Goal: Information Seeking & Learning: Learn about a topic

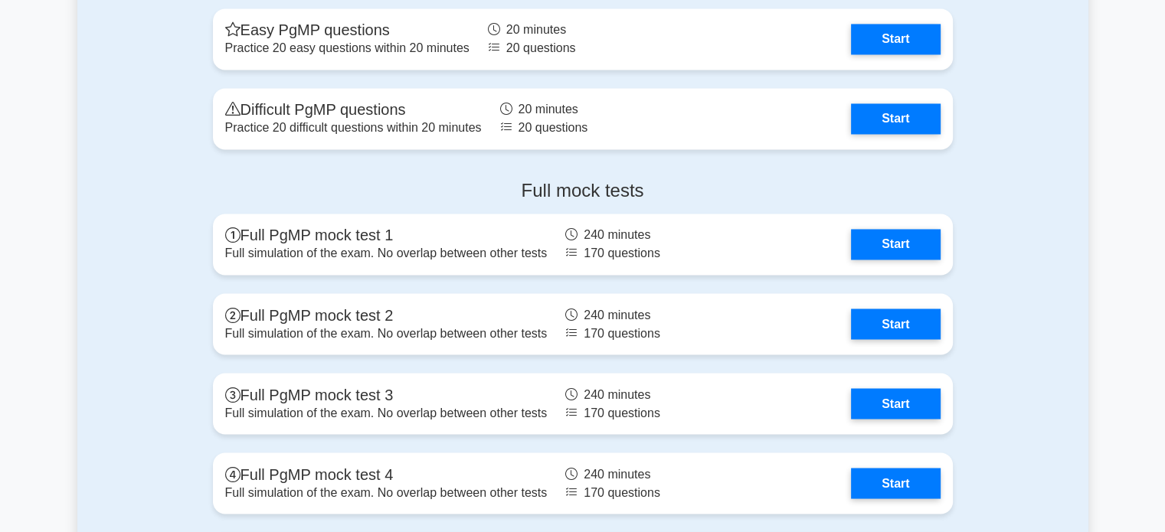
scroll to position [2777, 0]
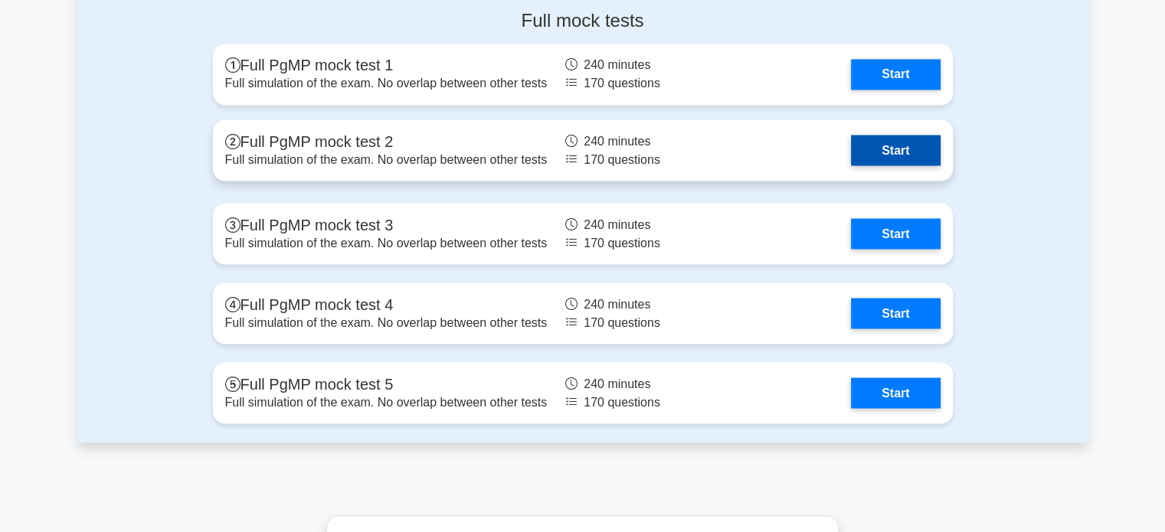
click at [921, 162] on link "Start" at bounding box center [895, 150] width 89 height 31
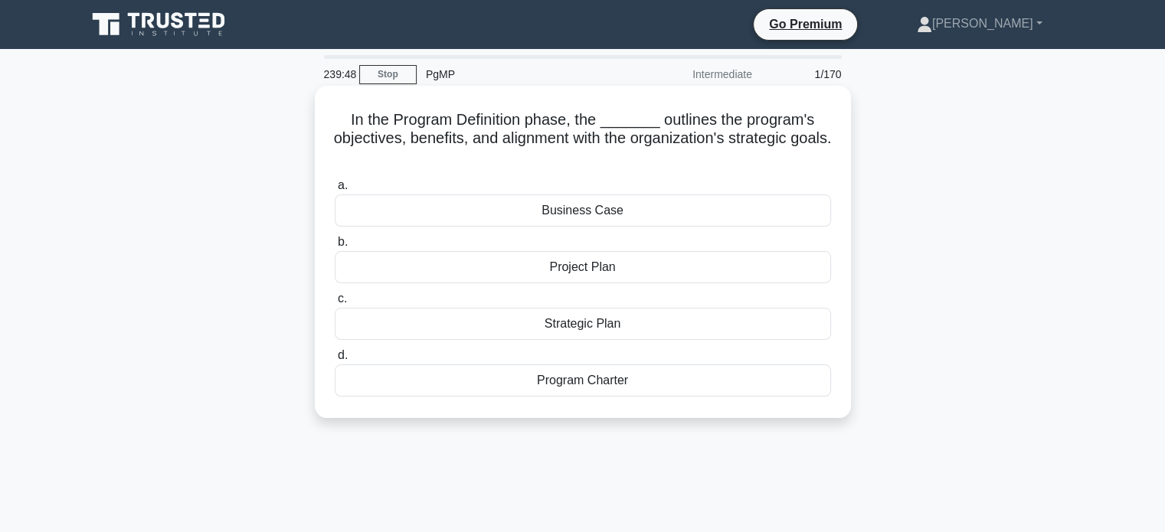
click at [633, 214] on div "Business Case" at bounding box center [583, 211] width 496 height 32
click at [335, 191] on input "a. Business Case" at bounding box center [335, 186] width 0 height 10
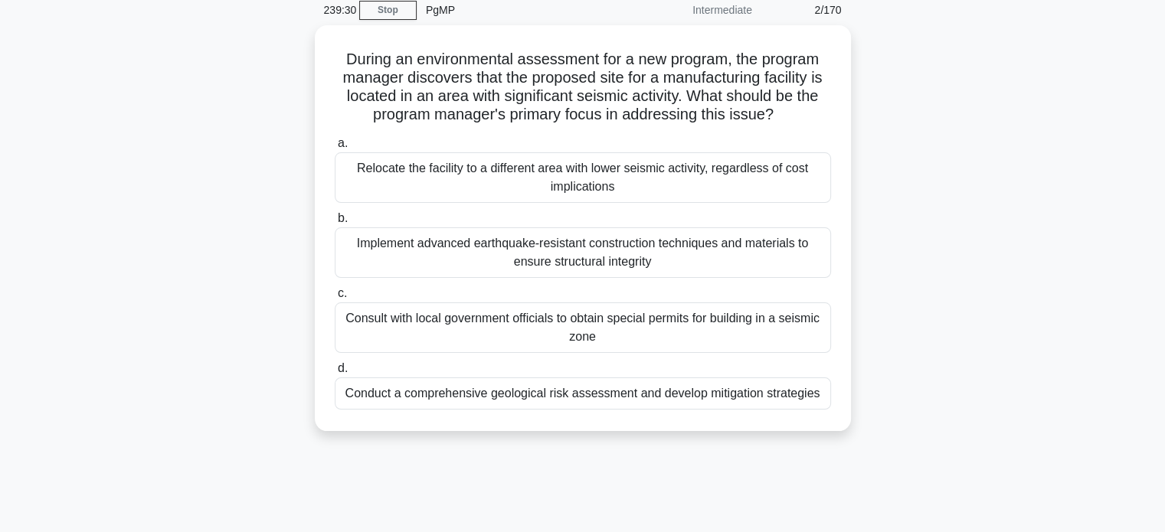
scroll to position [65, 0]
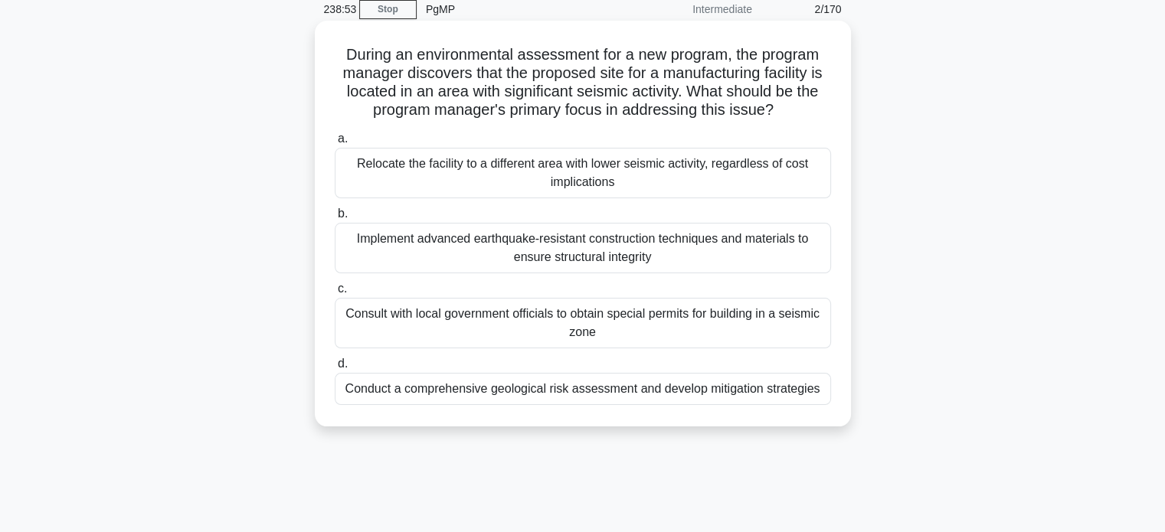
click at [741, 386] on div "Conduct a comprehensive geological risk assessment and develop mitigation strat…" at bounding box center [583, 389] width 496 height 32
click at [335, 369] on input "d. Conduct a comprehensive geological risk assessment and develop mitigation st…" at bounding box center [335, 364] width 0 height 10
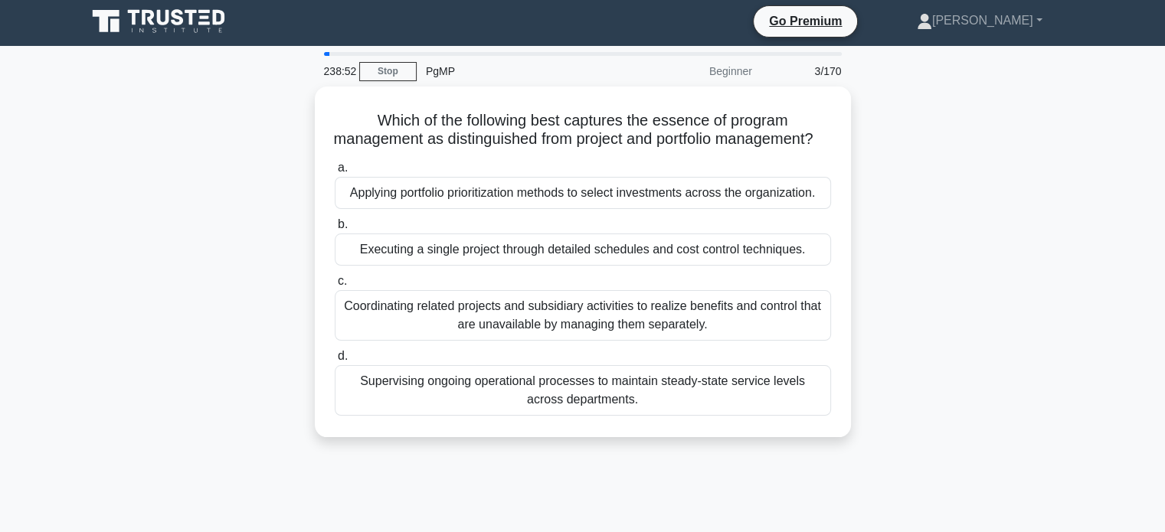
scroll to position [0, 0]
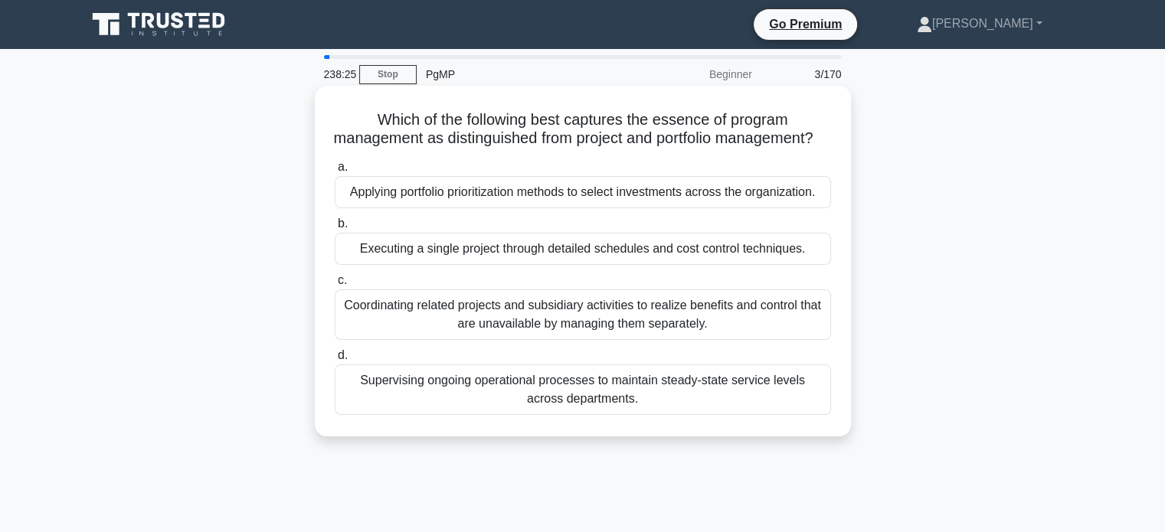
click at [673, 337] on div "Coordinating related projects and subsidiary activities to realize benefits and…" at bounding box center [583, 314] width 496 height 51
click at [335, 286] on input "c. Coordinating related projects and subsidiary activities to realize benefits …" at bounding box center [335, 281] width 0 height 10
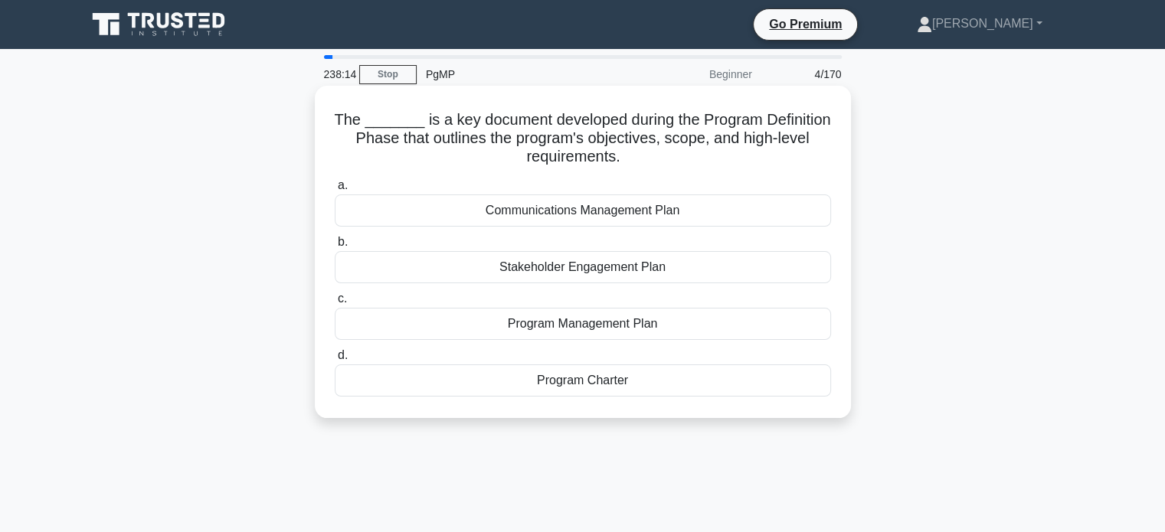
click at [669, 385] on div "Program Charter" at bounding box center [583, 381] width 496 height 32
click at [335, 361] on input "d. Program Charter" at bounding box center [335, 356] width 0 height 10
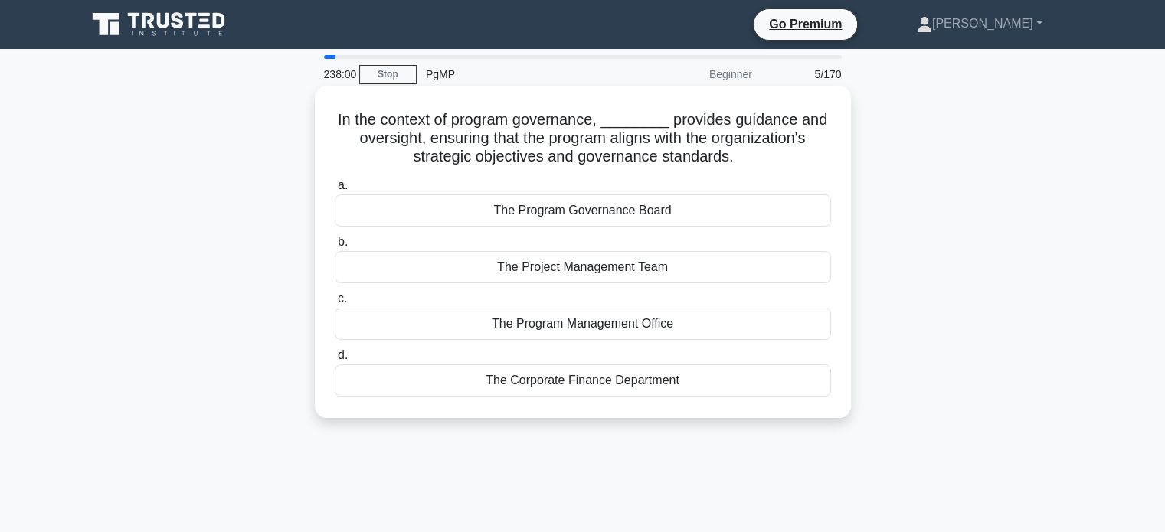
click at [738, 208] on div "The Program Governance Board" at bounding box center [583, 211] width 496 height 32
click at [335, 191] on input "a. The Program Governance Board" at bounding box center [335, 186] width 0 height 10
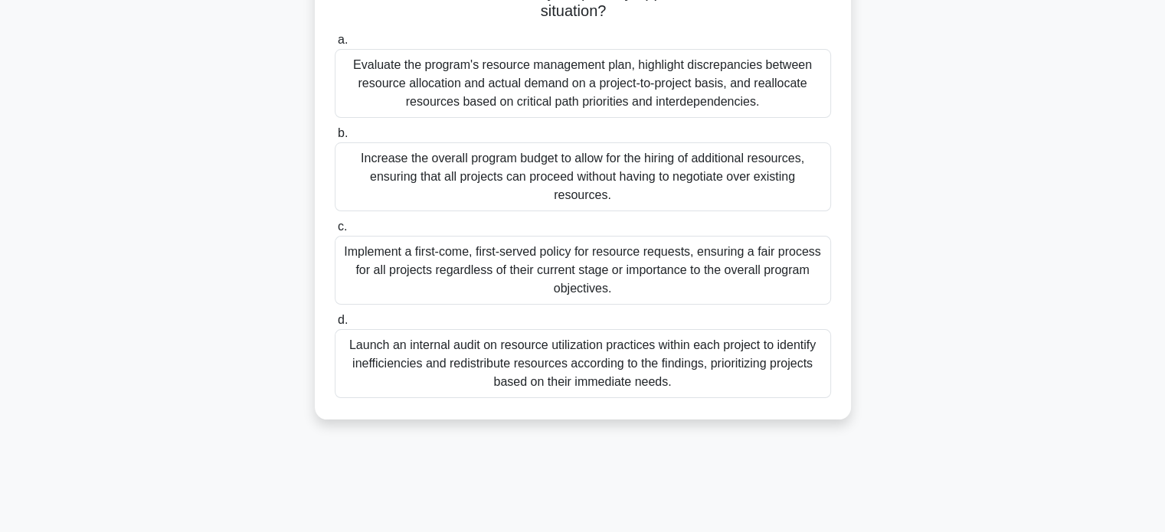
scroll to position [260, 0]
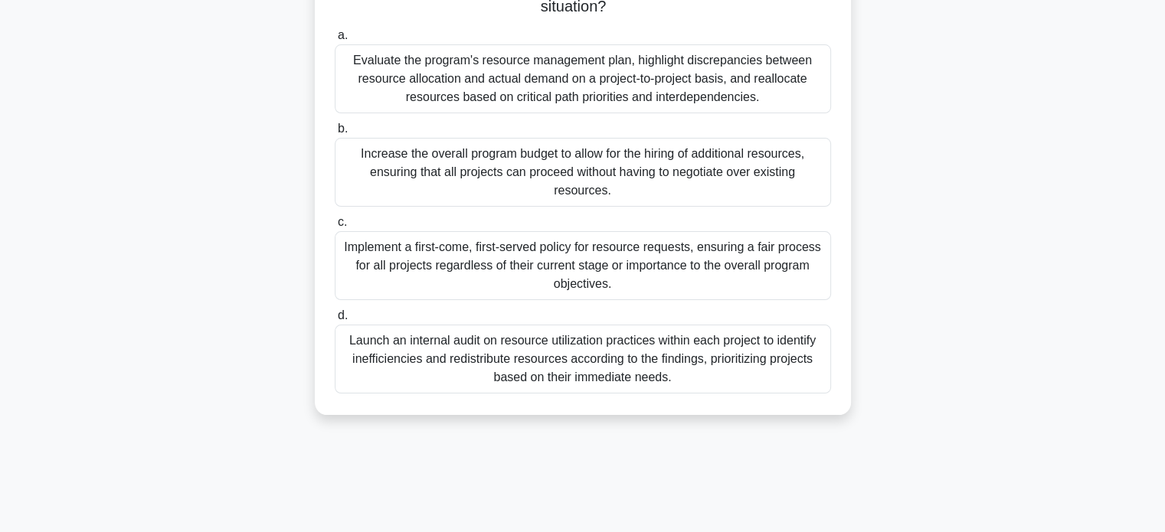
click at [805, 100] on div "Evaluate the program's resource management plan, highlight discrepancies betwee…" at bounding box center [583, 78] width 496 height 69
click at [335, 41] on input "a. Evaluate the program's resource management plan, highlight discrepancies bet…" at bounding box center [335, 36] width 0 height 10
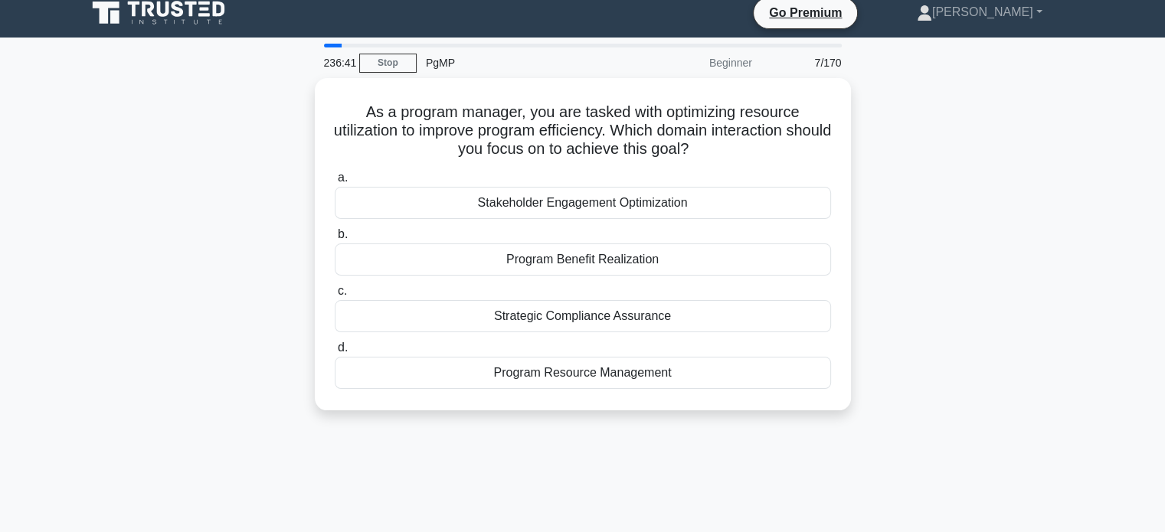
scroll to position [0, 0]
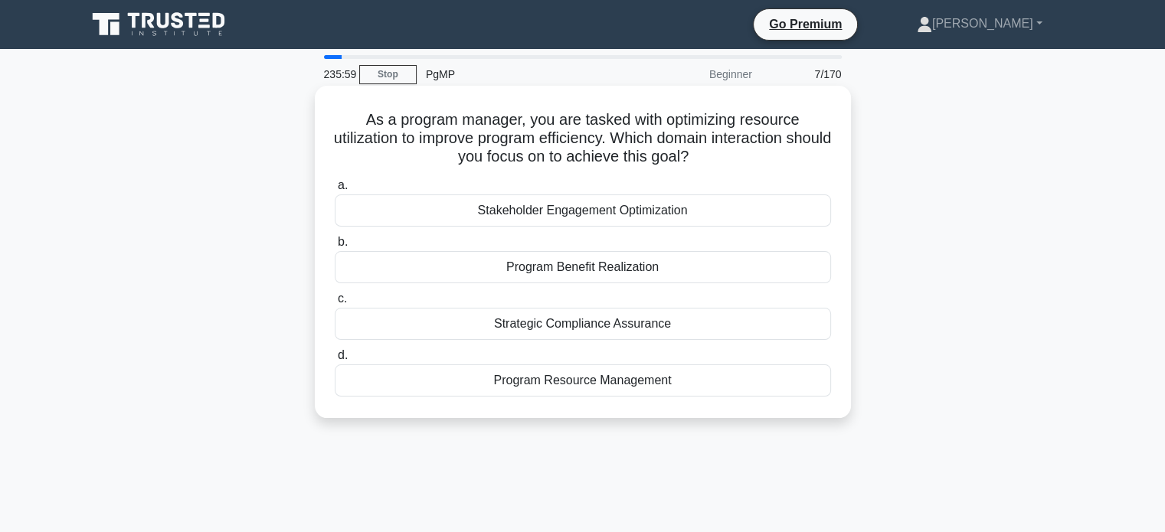
click at [744, 376] on div "Program Resource Management" at bounding box center [583, 381] width 496 height 32
click at [335, 361] on input "d. Program Resource Management" at bounding box center [335, 356] width 0 height 10
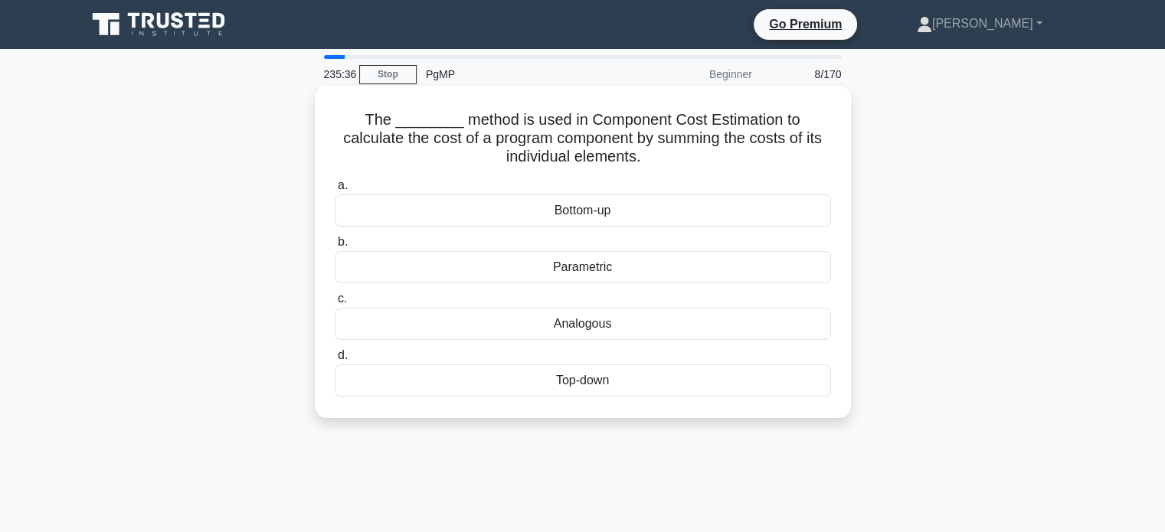
click at [623, 217] on div "Bottom-up" at bounding box center [583, 211] width 496 height 32
click at [335, 191] on input "a. Bottom-up" at bounding box center [335, 186] width 0 height 10
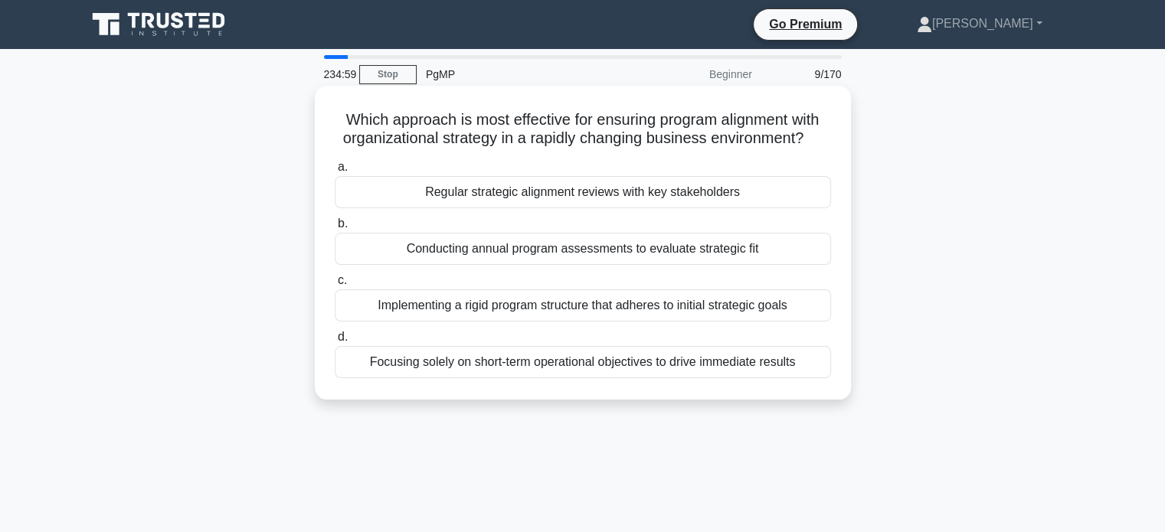
click at [630, 191] on div "Regular strategic alignment reviews with key stakeholders" at bounding box center [583, 192] width 496 height 32
click at [335, 172] on input "a. Regular strategic alignment reviews with key stakeholders" at bounding box center [335, 167] width 0 height 10
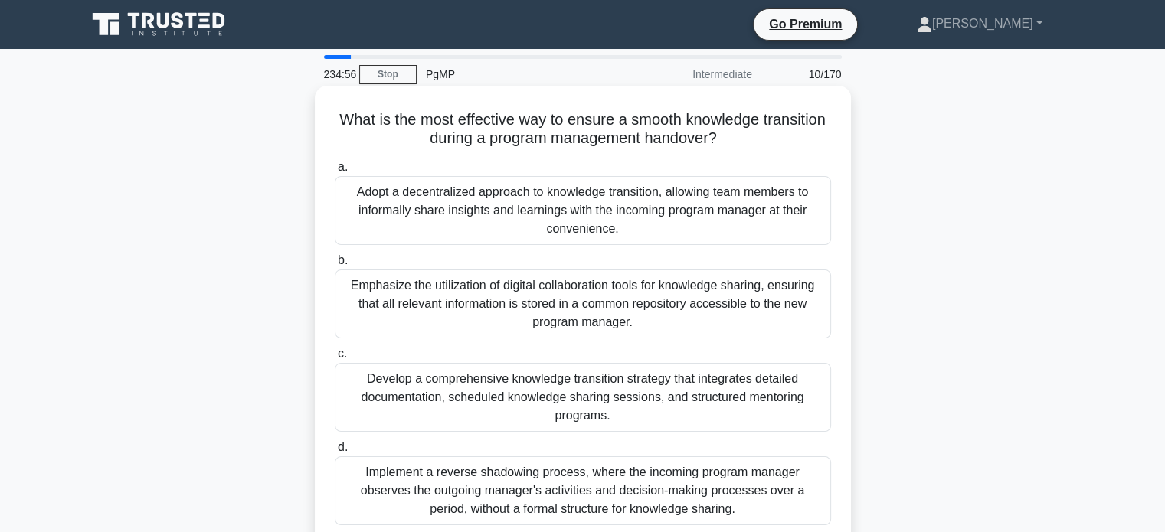
click at [657, 134] on h5 "What is the most effective way to ensure a smooth knowledge transition during a…" at bounding box center [582, 129] width 499 height 38
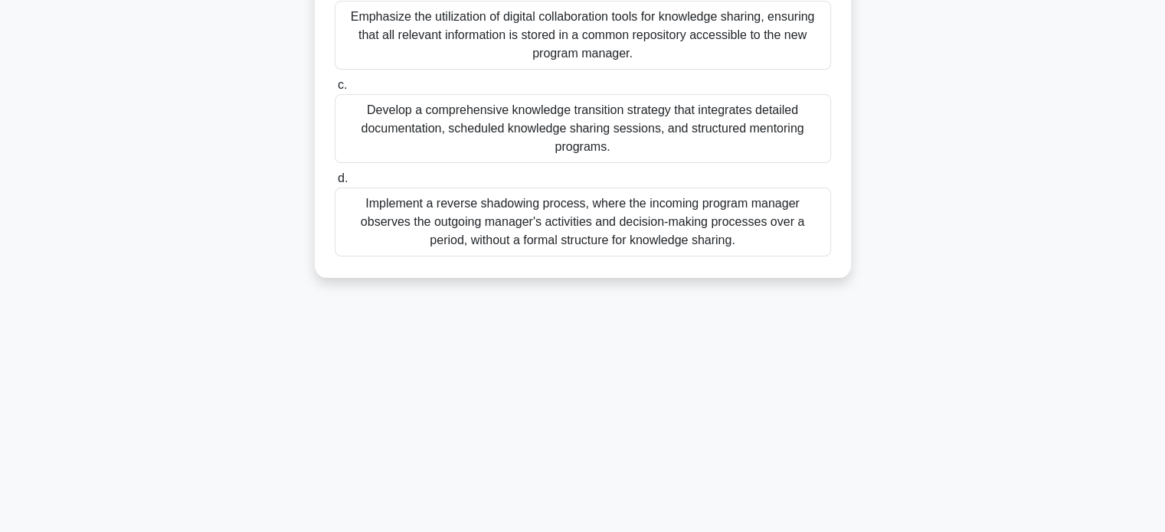
scroll to position [274, 0]
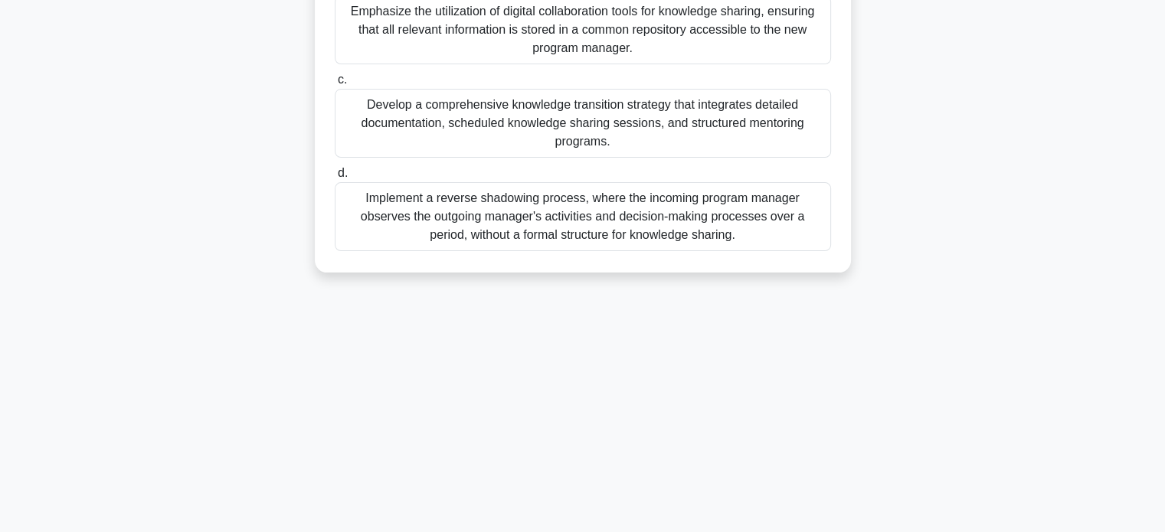
click at [763, 122] on div "Develop a comprehensive knowledge transition strategy that integrates detailed …" at bounding box center [583, 123] width 496 height 69
click at [335, 85] on input "c. Develop a comprehensive knowledge transition strategy that integrates detail…" at bounding box center [335, 80] width 0 height 10
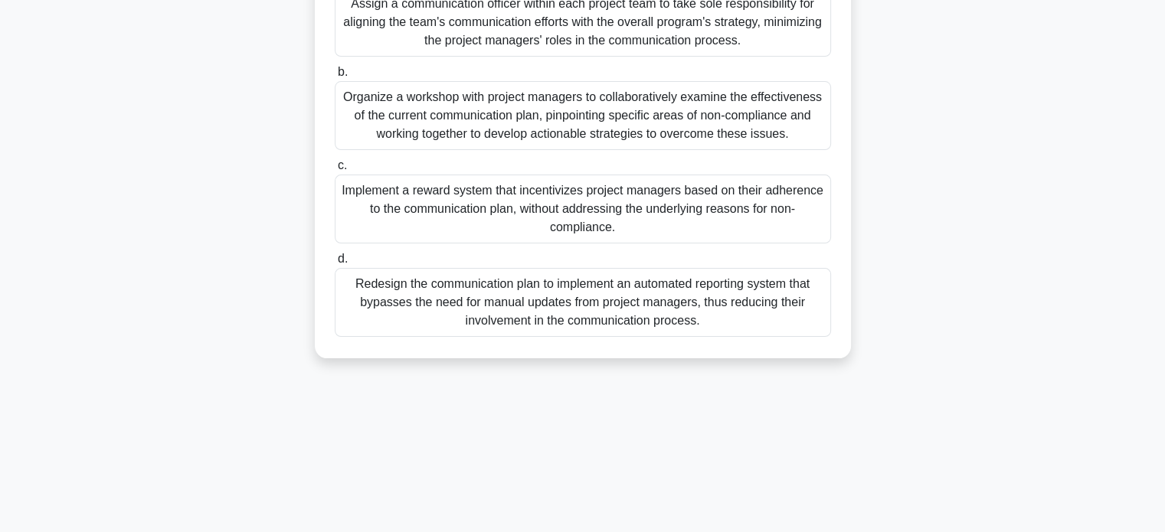
scroll to position [295, 0]
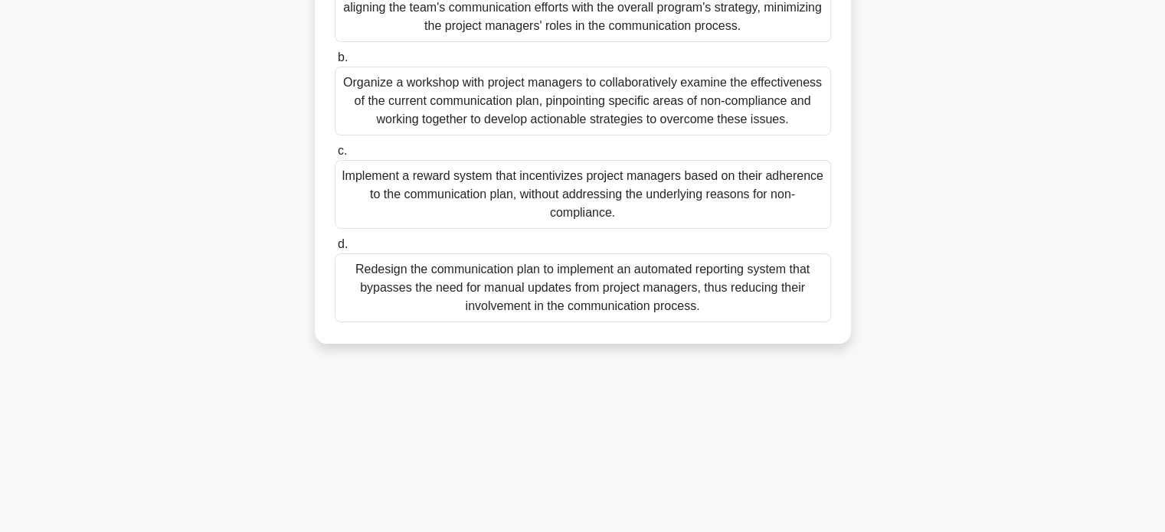
click at [725, 93] on div "Organize a workshop with project managers to collaboratively examine the effect…" at bounding box center [583, 101] width 496 height 69
click at [335, 63] on input "b. Organize a workshop with project managers to collaboratively examine the eff…" at bounding box center [335, 58] width 0 height 10
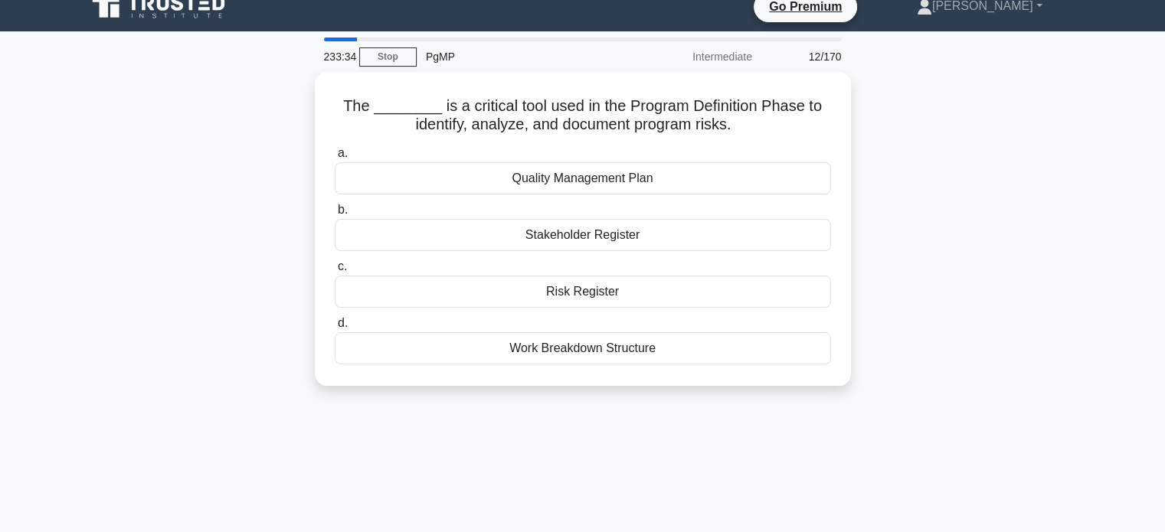
scroll to position [0, 0]
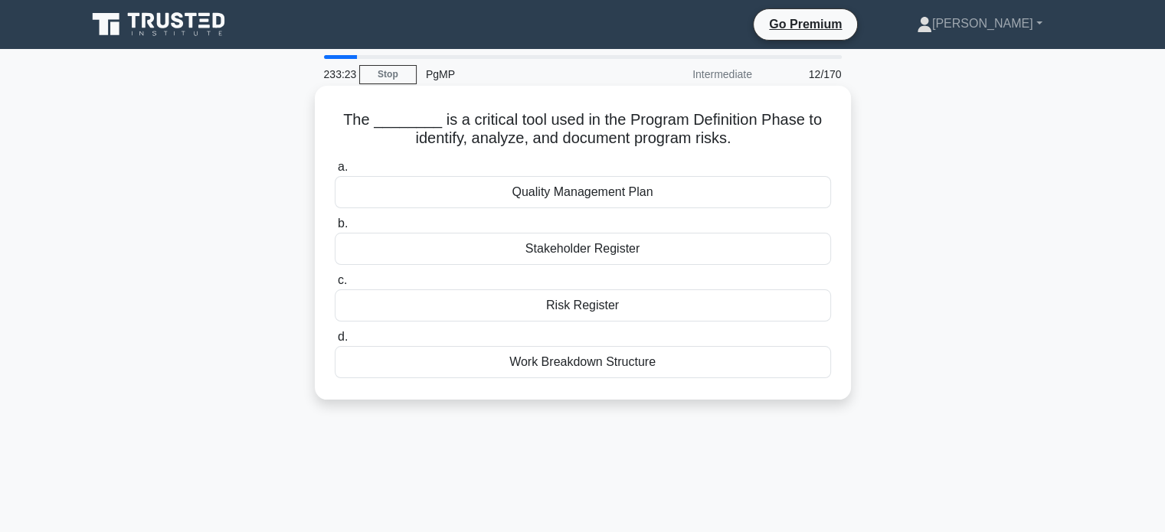
click at [665, 309] on div "Risk Register" at bounding box center [583, 305] width 496 height 32
click at [335, 286] on input "c. Risk Register" at bounding box center [335, 281] width 0 height 10
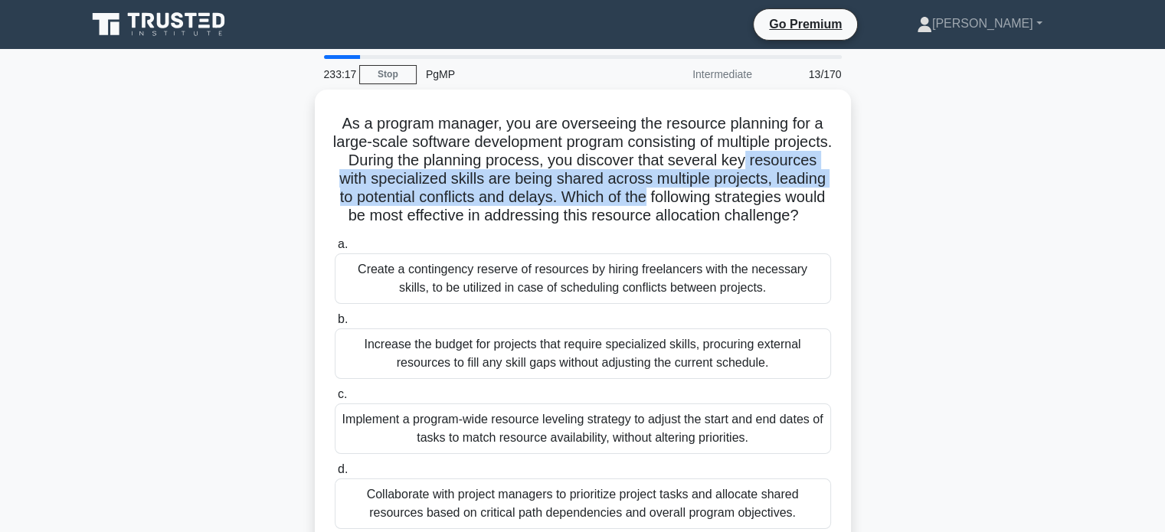
drag, startPoint x: 1164, startPoint y: 162, endPoint x: 1175, endPoint y: 195, distance: 35.6
click at [1164, 195] on html "Go Premium [GEOGRAPHIC_DATA] Profile" at bounding box center [582, 413] width 1165 height 827
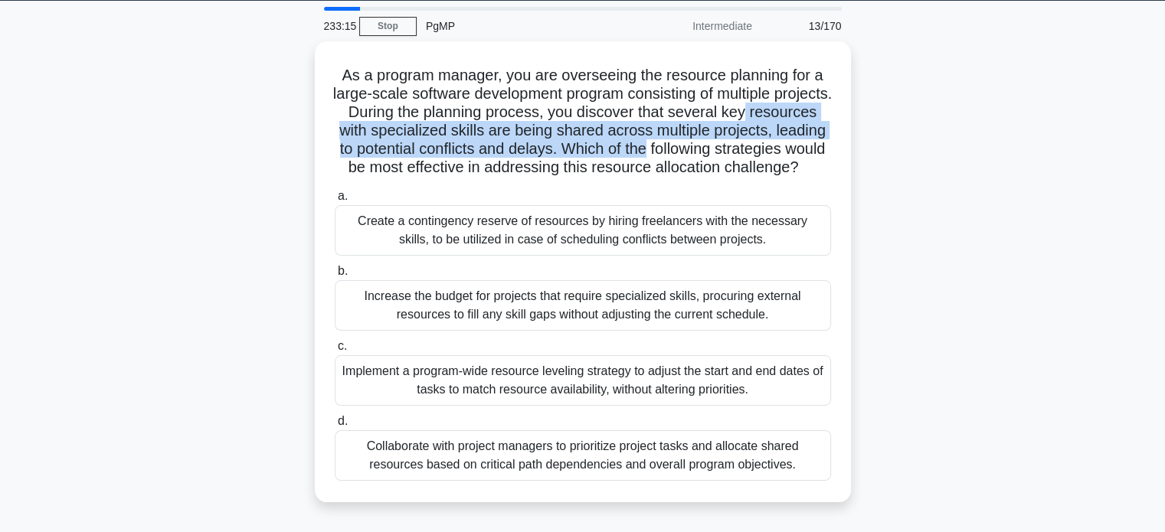
scroll to position [55, 0]
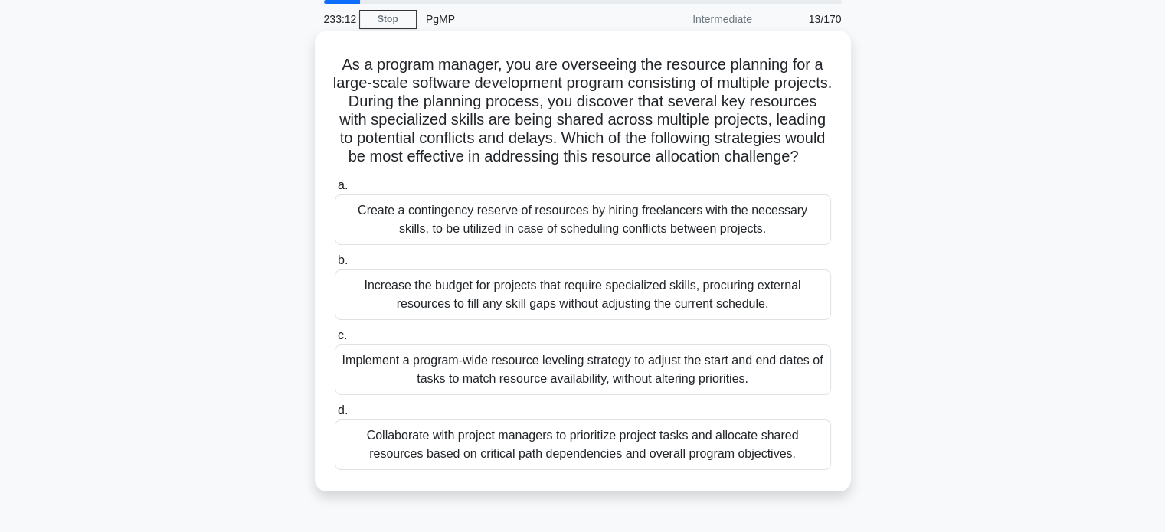
click at [809, 96] on h5 "As a program manager, you are overseeing the resource planning for a large-scal…" at bounding box center [582, 111] width 499 height 112
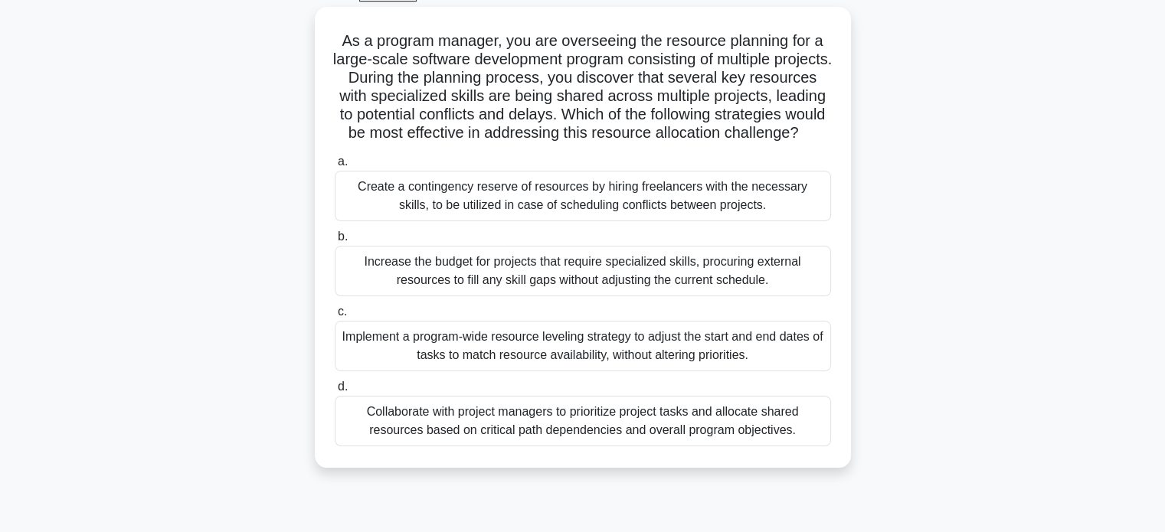
scroll to position [67, 0]
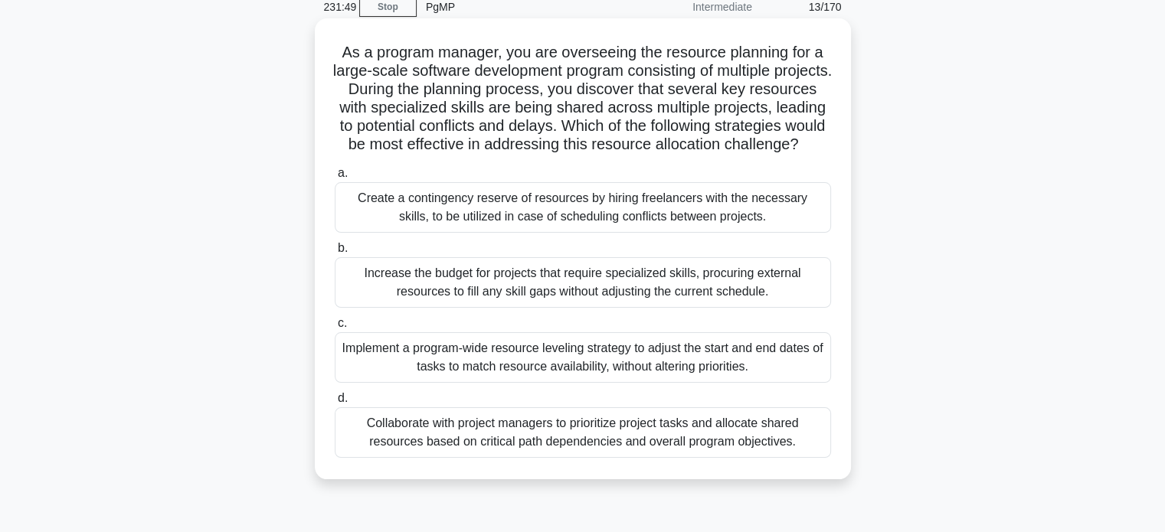
click at [772, 456] on div "Collaborate with project managers to prioritize project tasks and allocate shar…" at bounding box center [583, 432] width 496 height 51
click at [335, 404] on input "d. Collaborate with project managers to prioritize project tasks and allocate s…" at bounding box center [335, 399] width 0 height 10
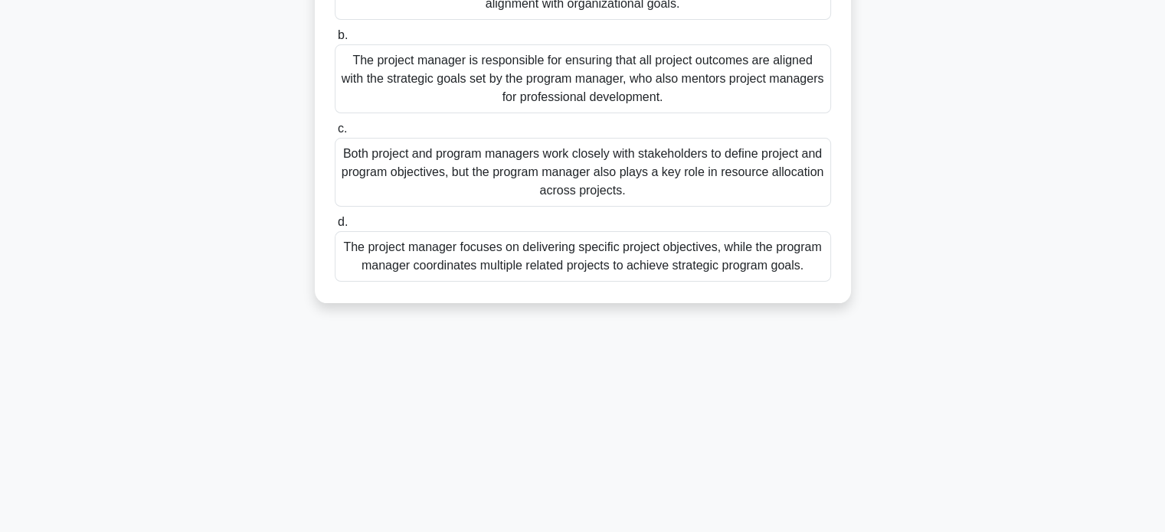
scroll to position [250, 0]
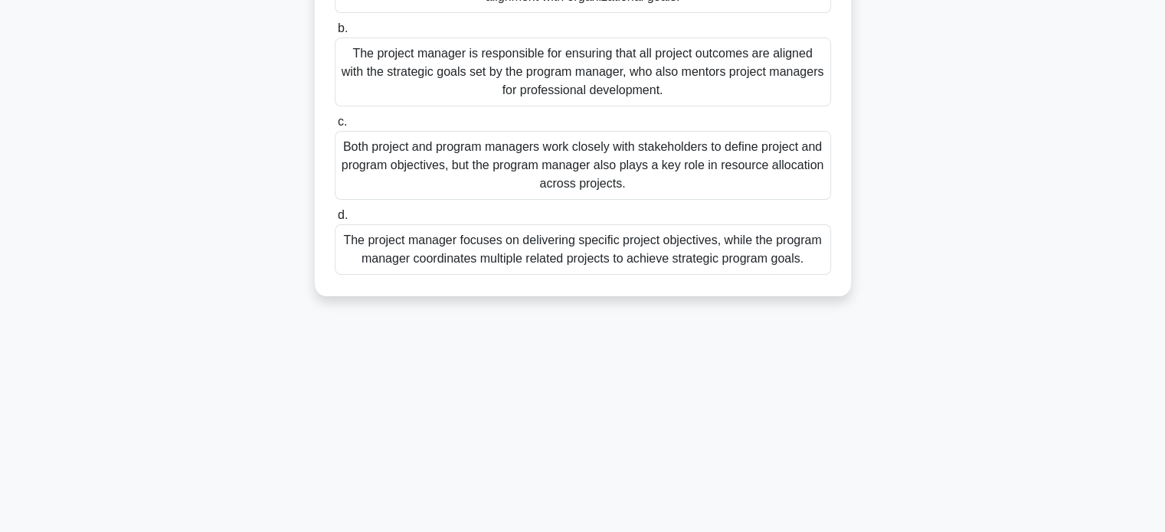
click at [688, 266] on div "The project manager focuses on delivering specific project objectives, while th…" at bounding box center [583, 249] width 496 height 51
click at [335, 221] on input "d. The project manager focuses on delivering specific project objectives, while…" at bounding box center [335, 216] width 0 height 10
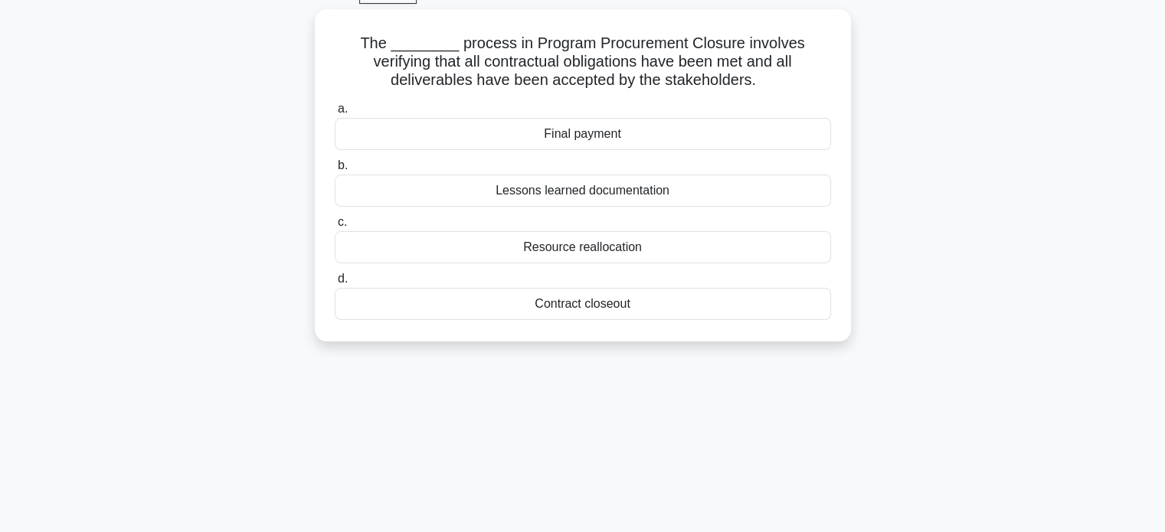
scroll to position [0, 0]
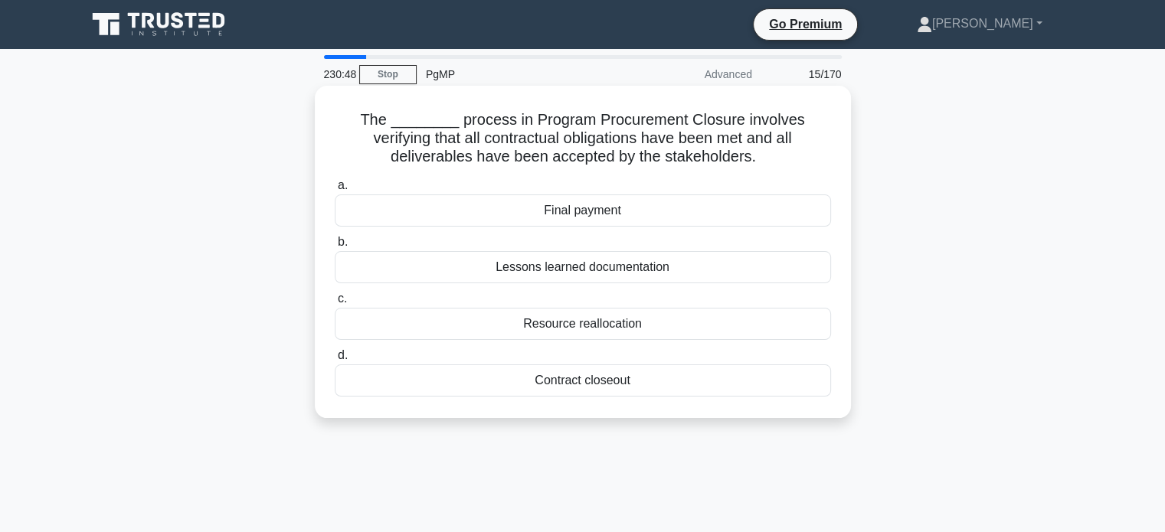
click at [689, 389] on div "Contract closeout" at bounding box center [583, 381] width 496 height 32
click at [335, 361] on input "d. Contract closeout" at bounding box center [335, 356] width 0 height 10
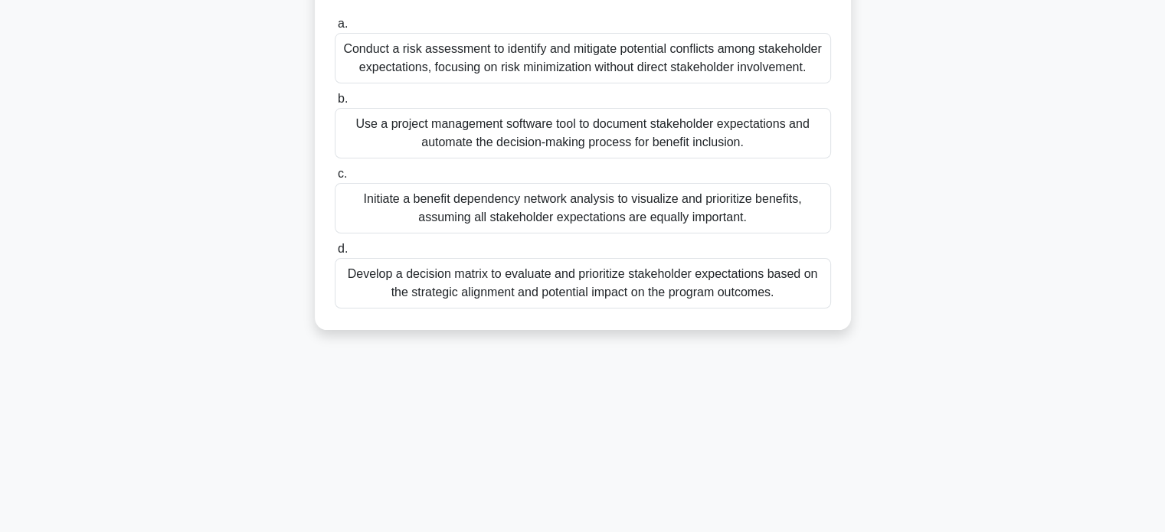
scroll to position [295, 0]
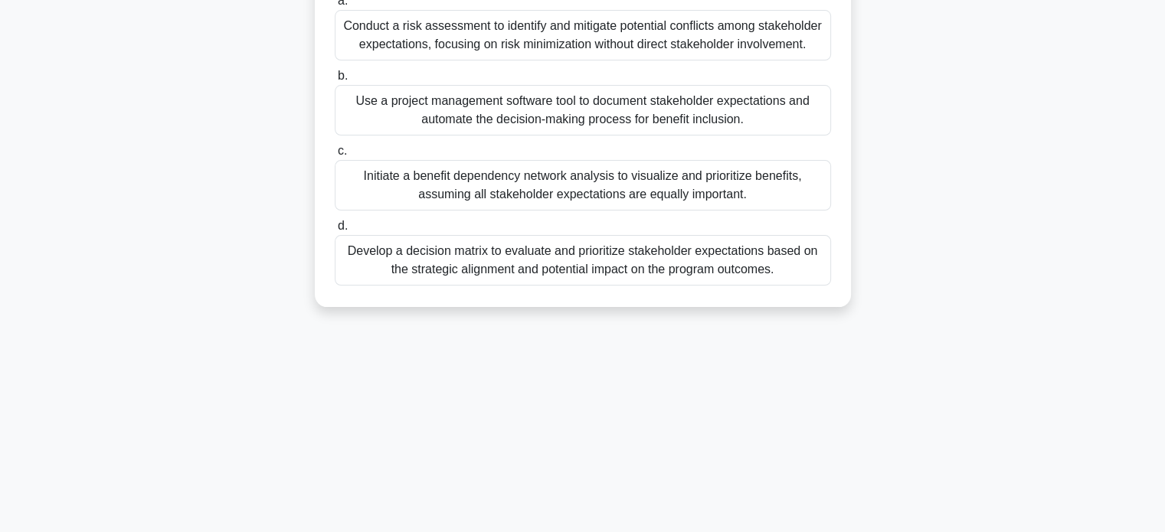
click at [746, 250] on div "Develop a decision matrix to evaluate and prioritize stakeholder expectations b…" at bounding box center [583, 260] width 496 height 51
click at [335, 231] on input "d. Develop a decision matrix to evaluate and prioritize stakeholder expectation…" at bounding box center [335, 226] width 0 height 10
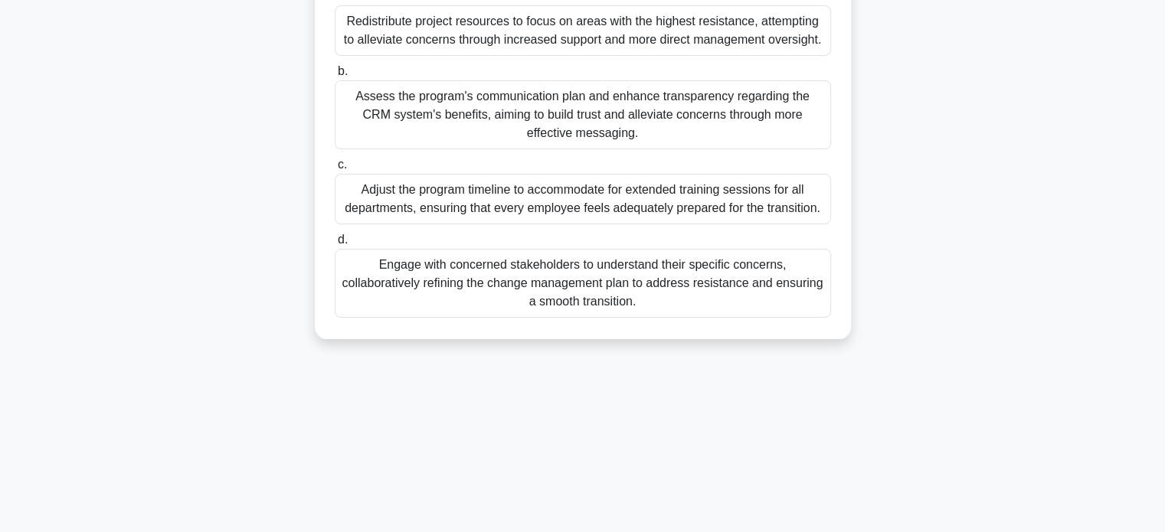
scroll to position [288, 0]
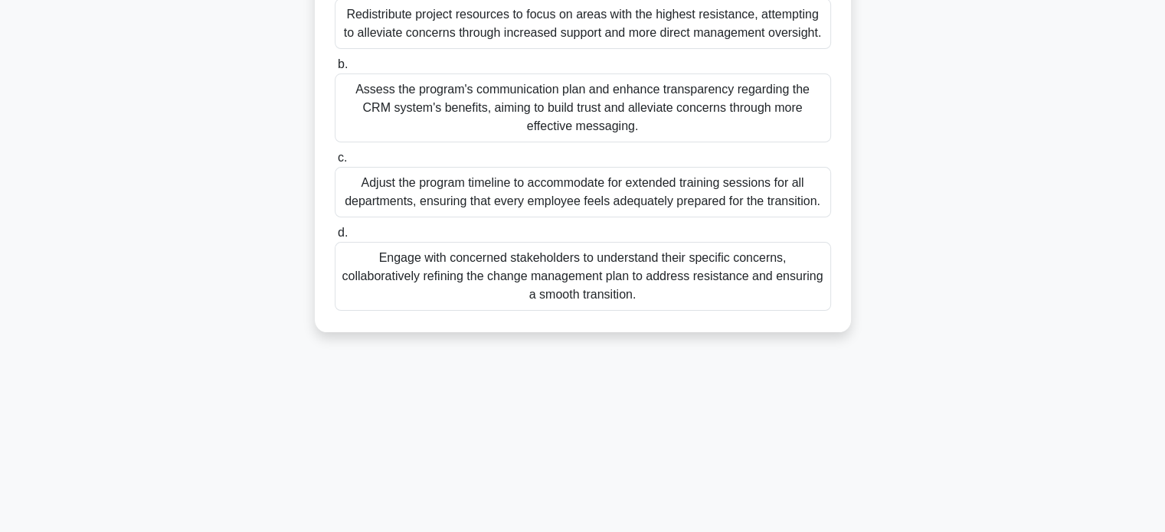
click at [662, 290] on div "Engage with concerned stakeholders to understand their specific concerns, colla…" at bounding box center [583, 276] width 496 height 69
click at [335, 238] on input "d. Engage with concerned stakeholders to understand their specific concerns, co…" at bounding box center [335, 233] width 0 height 10
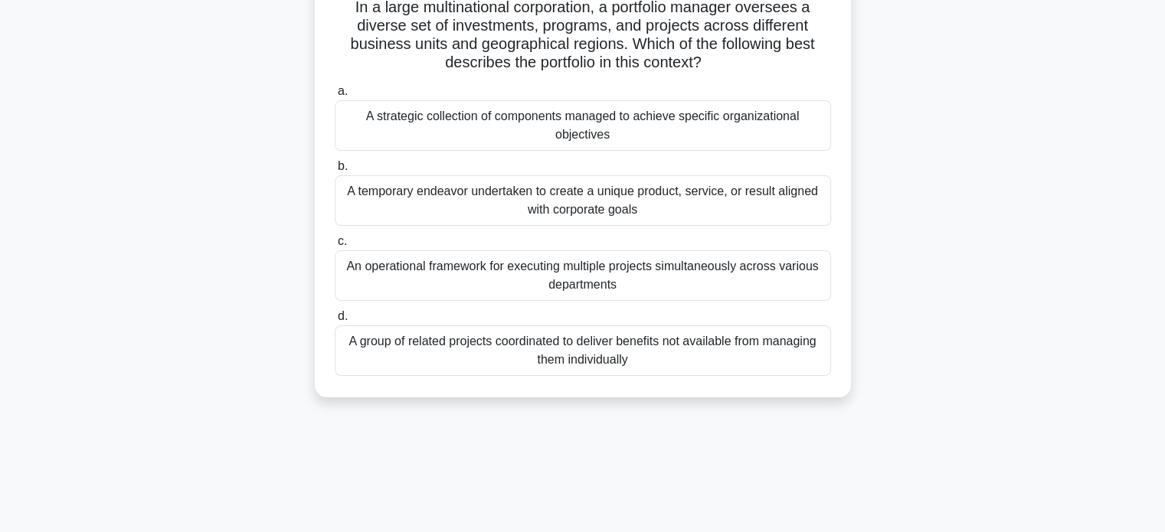
scroll to position [119, 0]
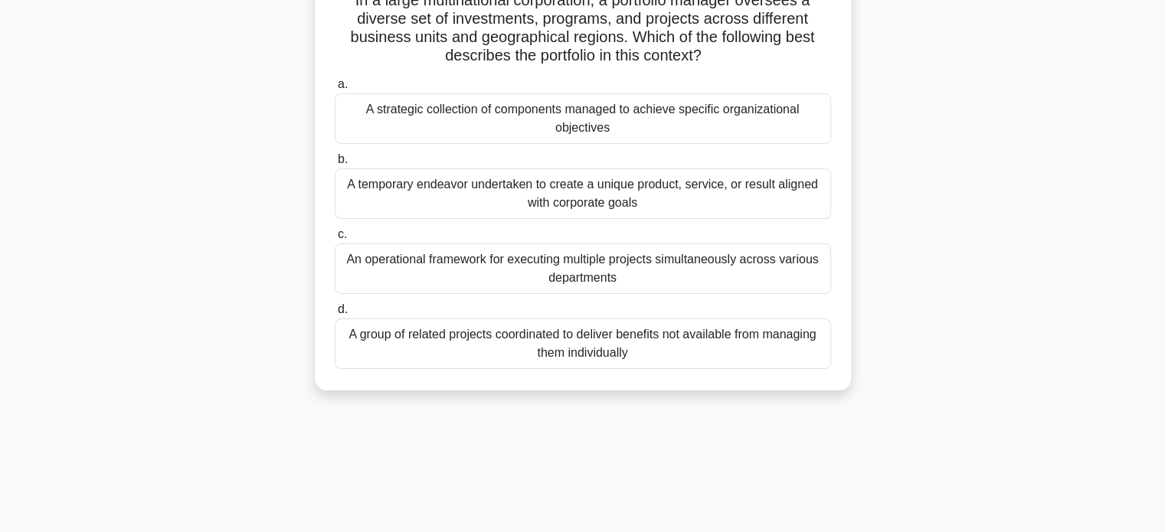
click at [761, 113] on div "A strategic collection of components managed to achieve specific organizational…" at bounding box center [583, 118] width 496 height 51
click at [335, 90] on input "a. A strategic collection of components managed to achieve specific organizatio…" at bounding box center [335, 85] width 0 height 10
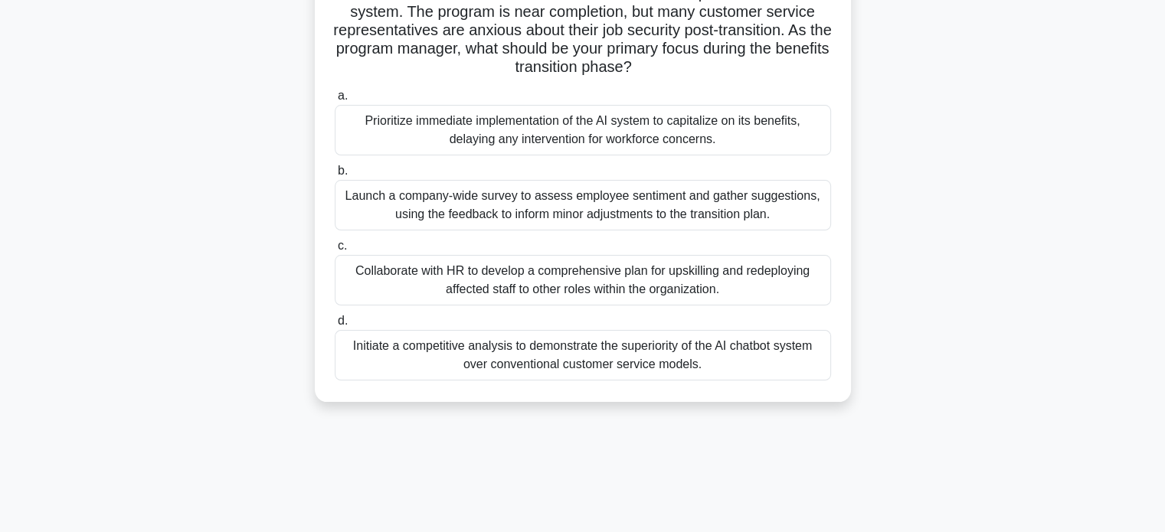
scroll to position [148, 0]
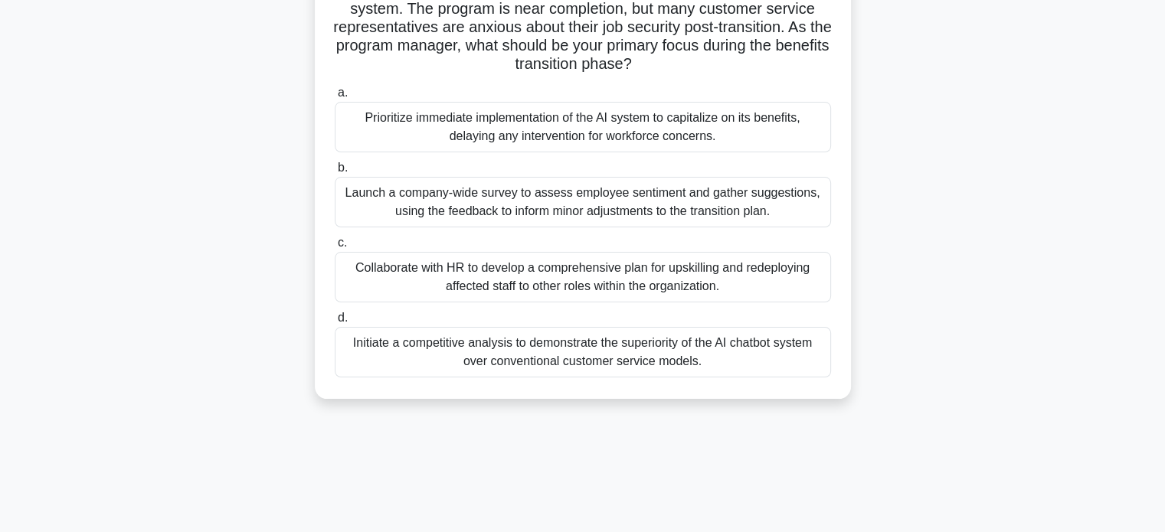
click at [750, 275] on div "Collaborate with HR to develop a comprehensive plan for upskilling and redeploy…" at bounding box center [583, 277] width 496 height 51
click at [335, 248] on input "c. Collaborate with HR to develop a comprehensive plan for upskilling and redep…" at bounding box center [335, 243] width 0 height 10
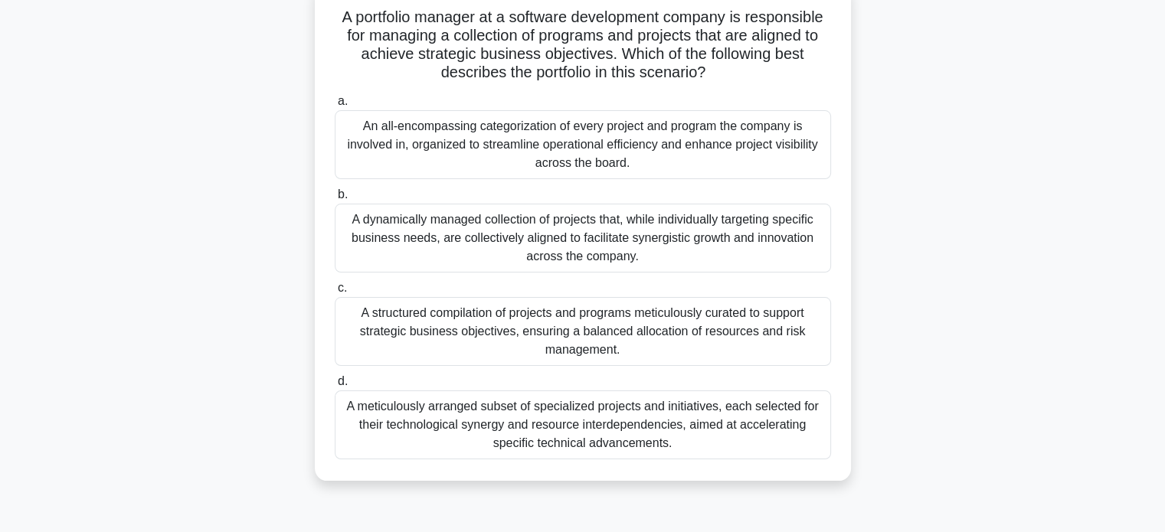
scroll to position [100, 0]
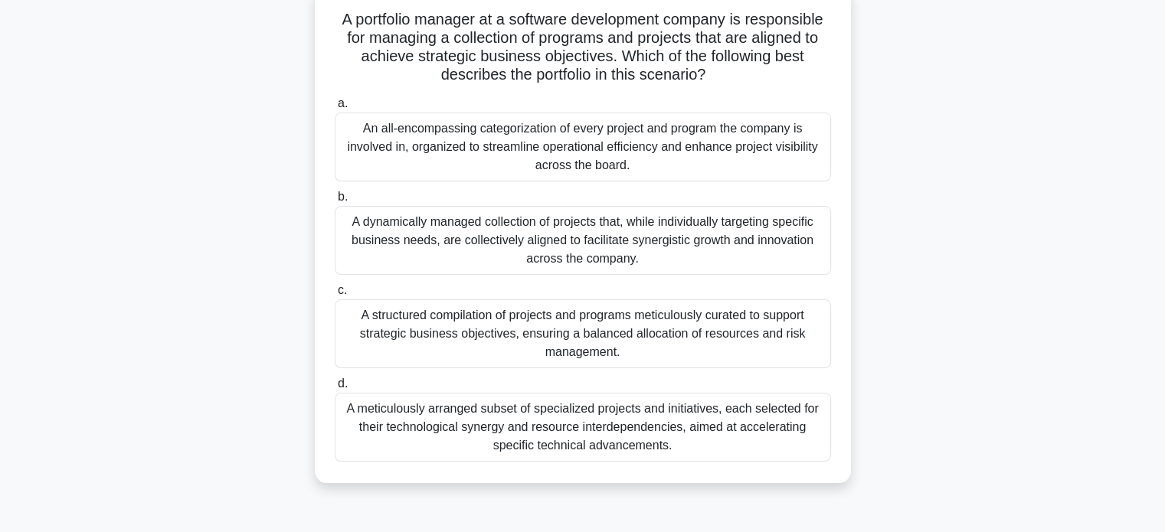
click at [727, 346] on div "A structured compilation of projects and programs meticulously curated to suppo…" at bounding box center [583, 333] width 496 height 69
click at [335, 296] on input "c. A structured compilation of projects and programs meticulously curated to su…" at bounding box center [335, 291] width 0 height 10
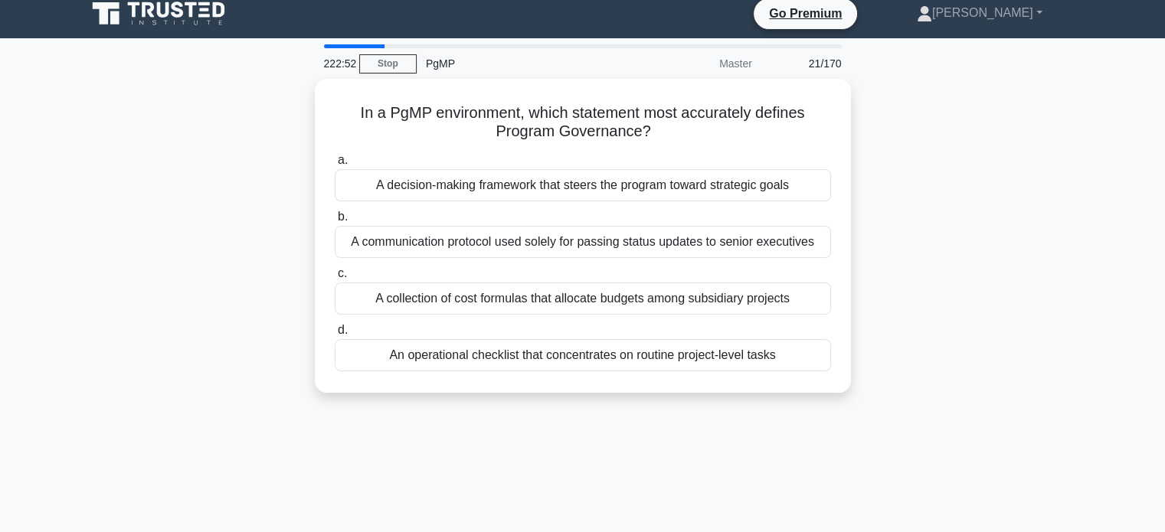
scroll to position [0, 0]
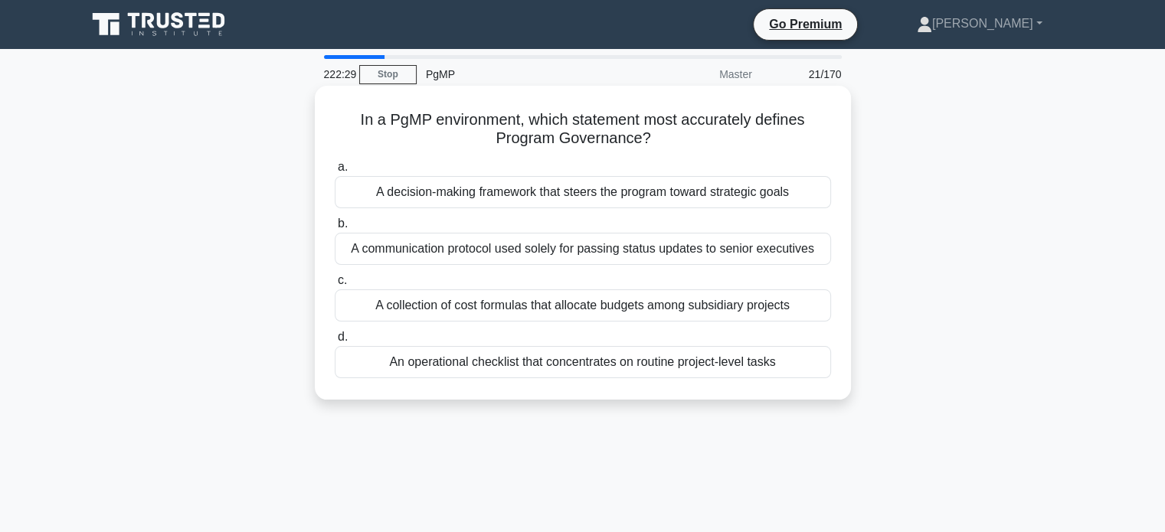
click at [731, 198] on div "A decision-making framework that steers the program toward strategic goals" at bounding box center [583, 192] width 496 height 32
click at [335, 172] on input "a. A decision-making framework that steers the program toward strategic goals" at bounding box center [335, 167] width 0 height 10
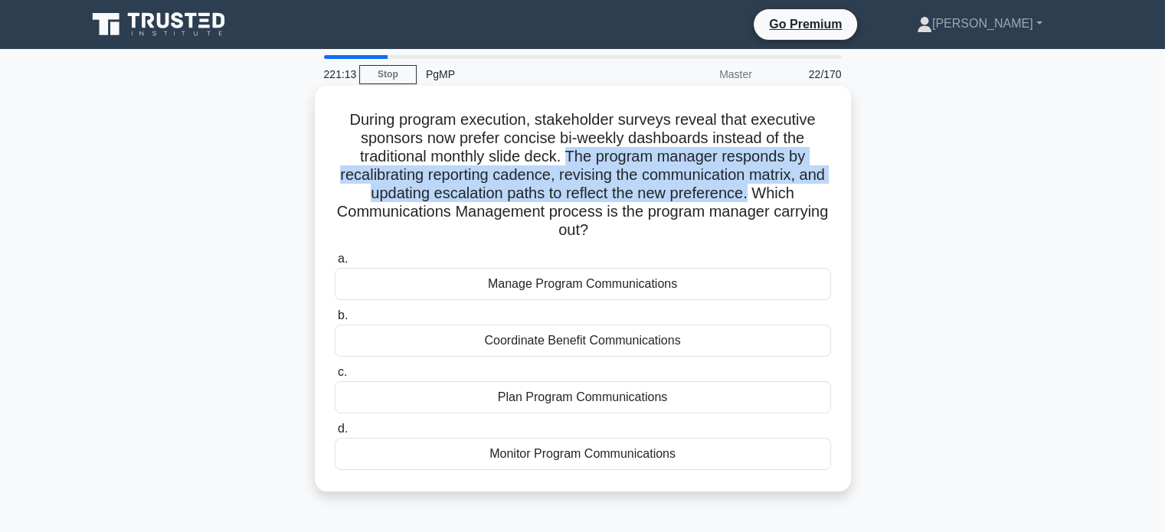
drag, startPoint x: 570, startPoint y: 155, endPoint x: 766, endPoint y: 189, distance: 199.0
click at [766, 189] on h5 "During program execution, stakeholder surveys reveal that executive sponsors no…" at bounding box center [582, 175] width 499 height 130
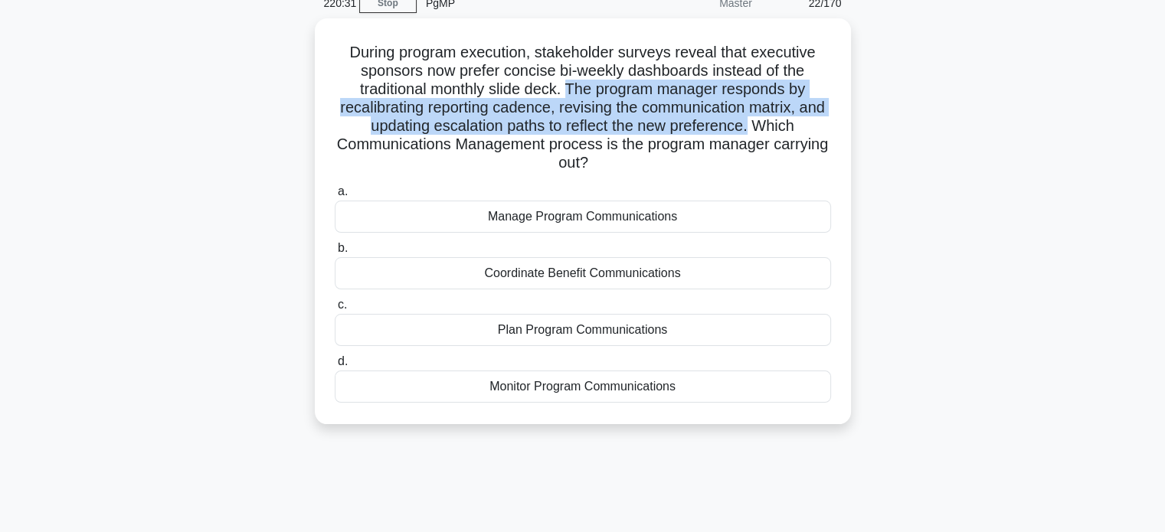
scroll to position [74, 0]
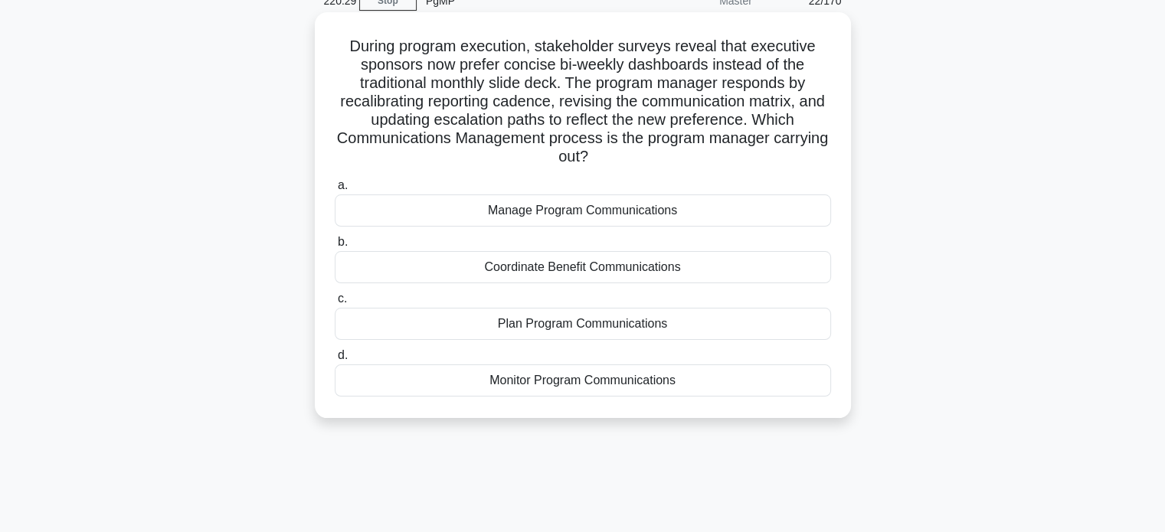
click at [695, 385] on div "Monitor Program Communications" at bounding box center [583, 381] width 496 height 32
click at [335, 361] on input "d. Monitor Program Communications" at bounding box center [335, 356] width 0 height 10
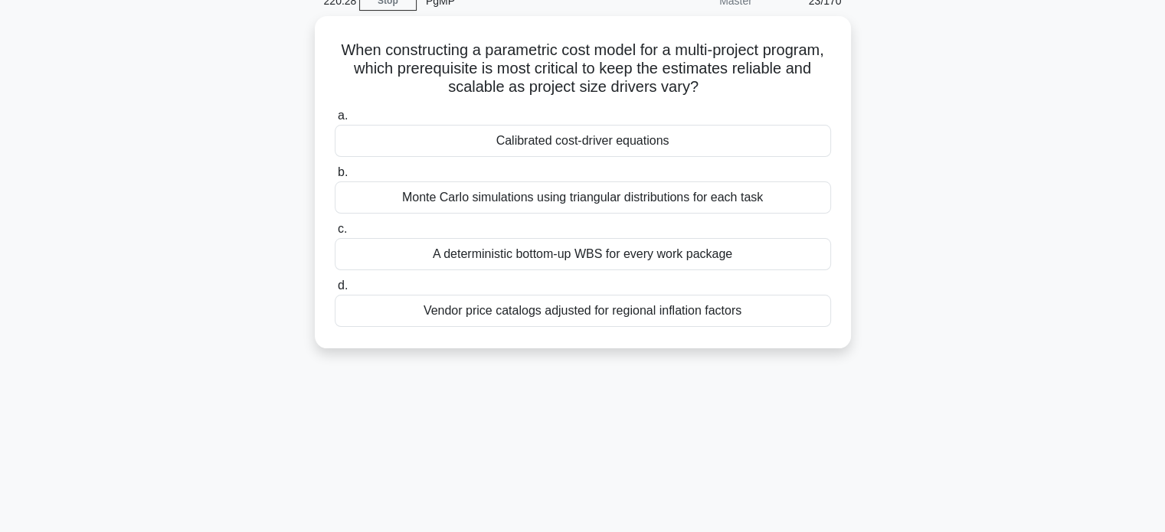
scroll to position [0, 0]
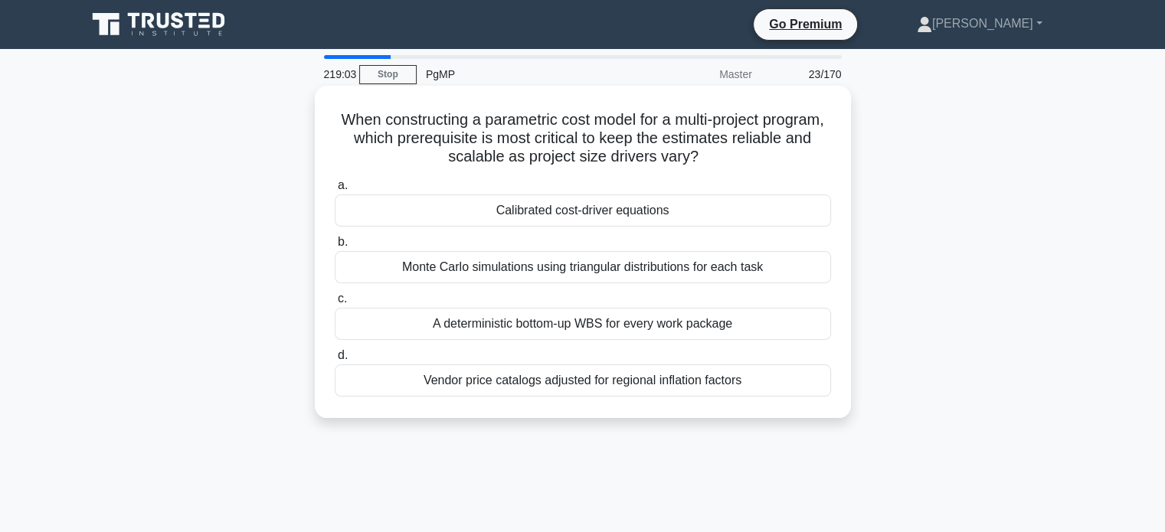
click at [760, 214] on div "Calibrated cost-driver equations" at bounding box center [583, 211] width 496 height 32
click at [335, 191] on input "a. Calibrated cost-driver equations" at bounding box center [335, 186] width 0 height 10
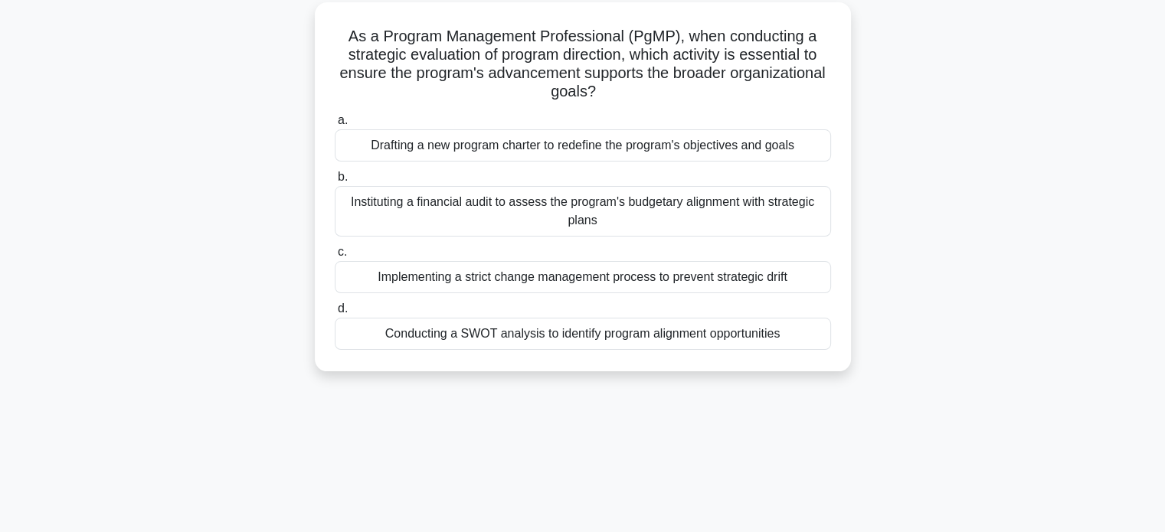
scroll to position [89, 0]
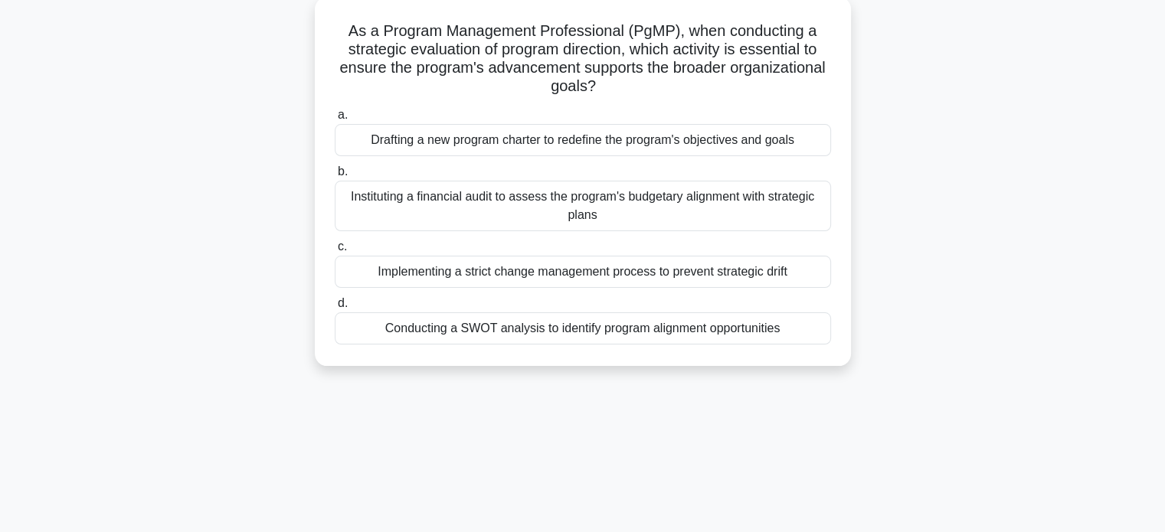
click at [758, 208] on div "Instituting a financial audit to assess the program's budgetary alignment with …" at bounding box center [583, 206] width 496 height 51
click at [335, 177] on input "b. Instituting a financial audit to assess the program's budgetary alignment wi…" at bounding box center [335, 172] width 0 height 10
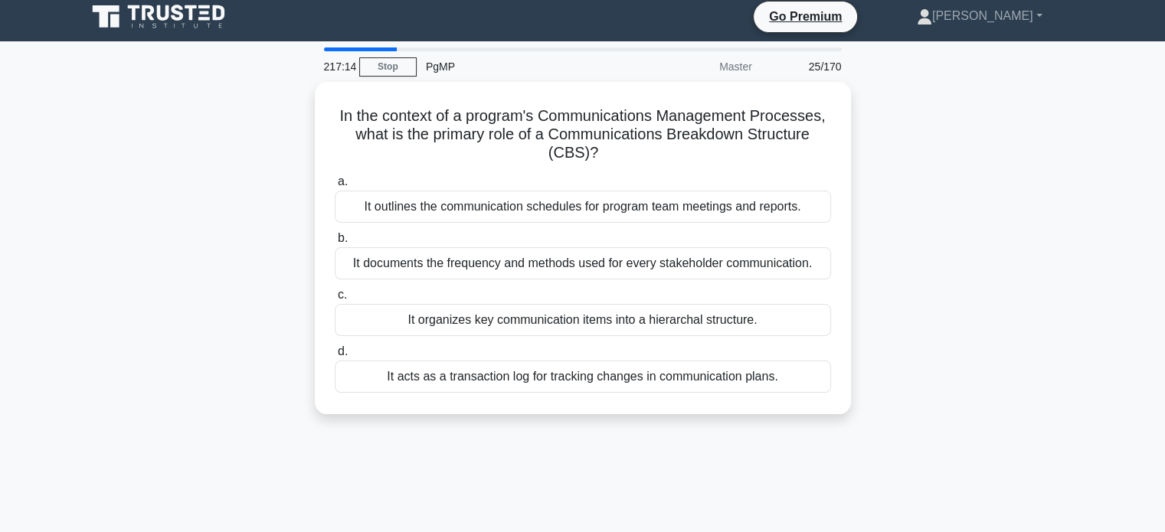
scroll to position [0, 0]
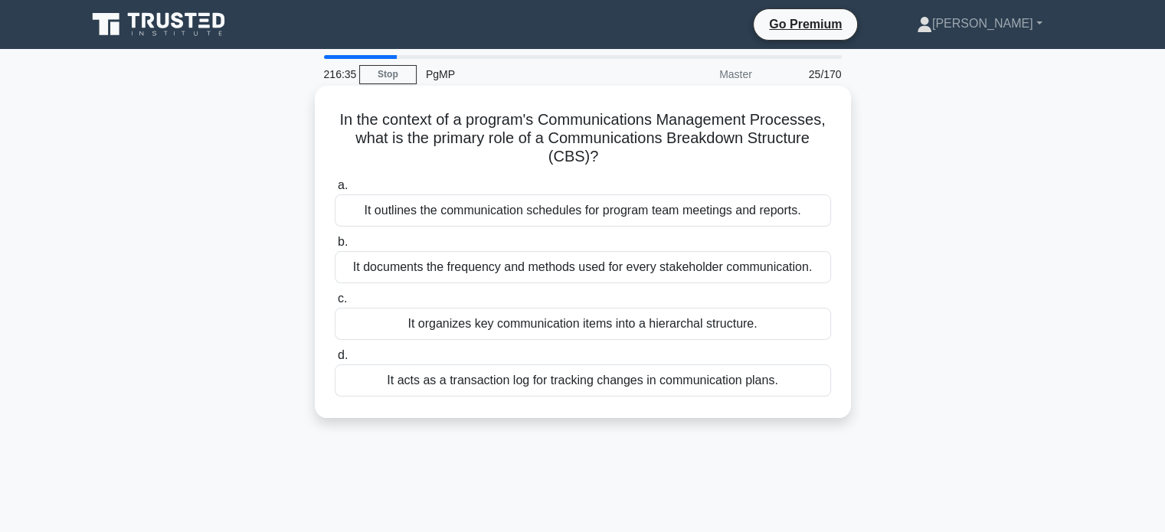
click at [690, 328] on div "It organizes key communication items into a hierarchal structure." at bounding box center [583, 324] width 496 height 32
click at [335, 304] on input "c. It organizes key communication items into a hierarchal structure." at bounding box center [335, 299] width 0 height 10
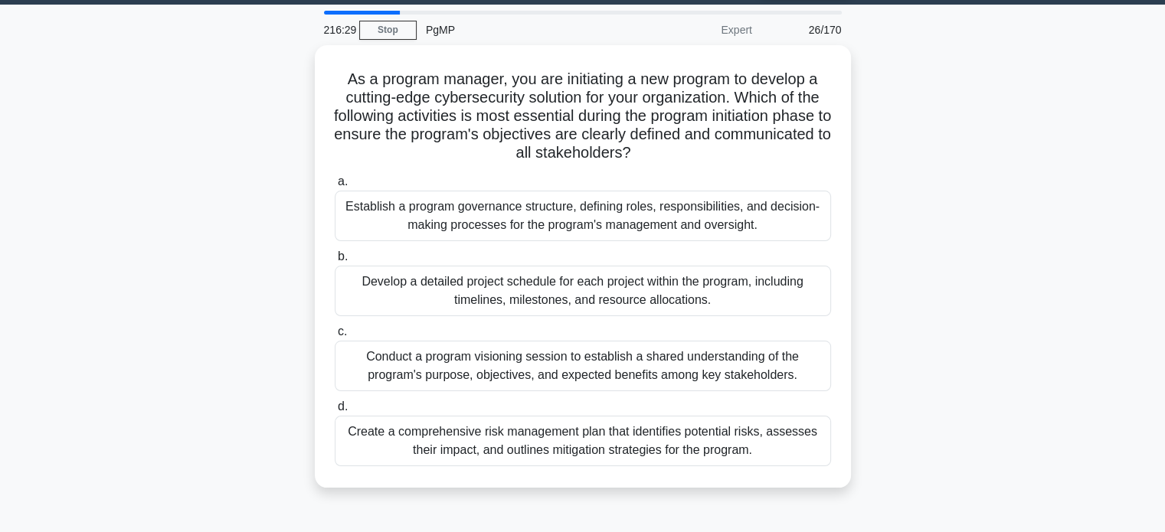
scroll to position [68, 0]
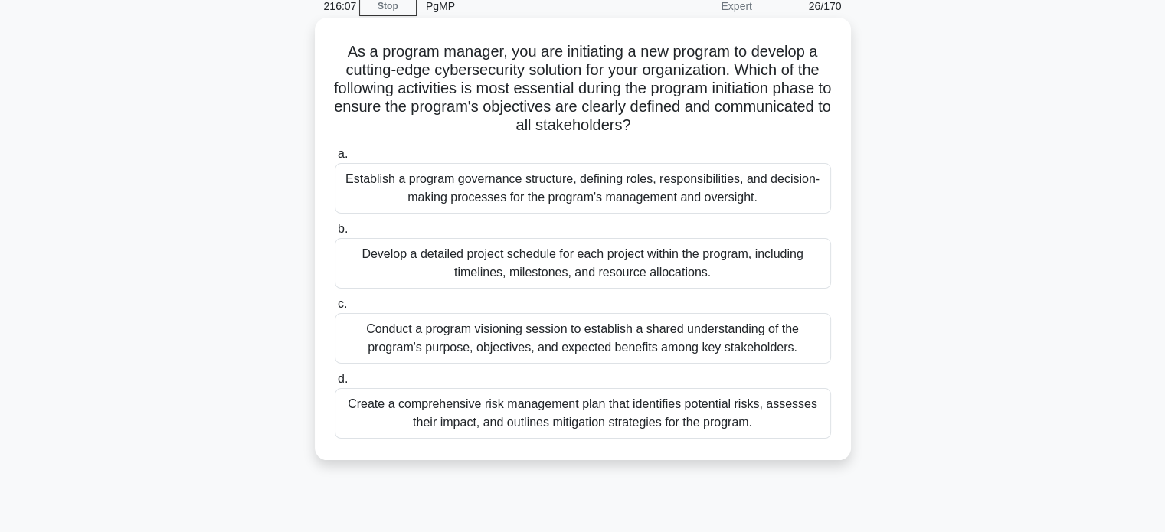
drag, startPoint x: 342, startPoint y: 54, endPoint x: 739, endPoint y: 122, distance: 403.2
click at [739, 122] on h5 "As a program manager, you are initiating a new program to develop a cutting-edg…" at bounding box center [582, 88] width 499 height 93
click at [754, 131] on h5 "As a program manager, you are initiating a new program to develop a cutting-edg…" at bounding box center [582, 88] width 499 height 93
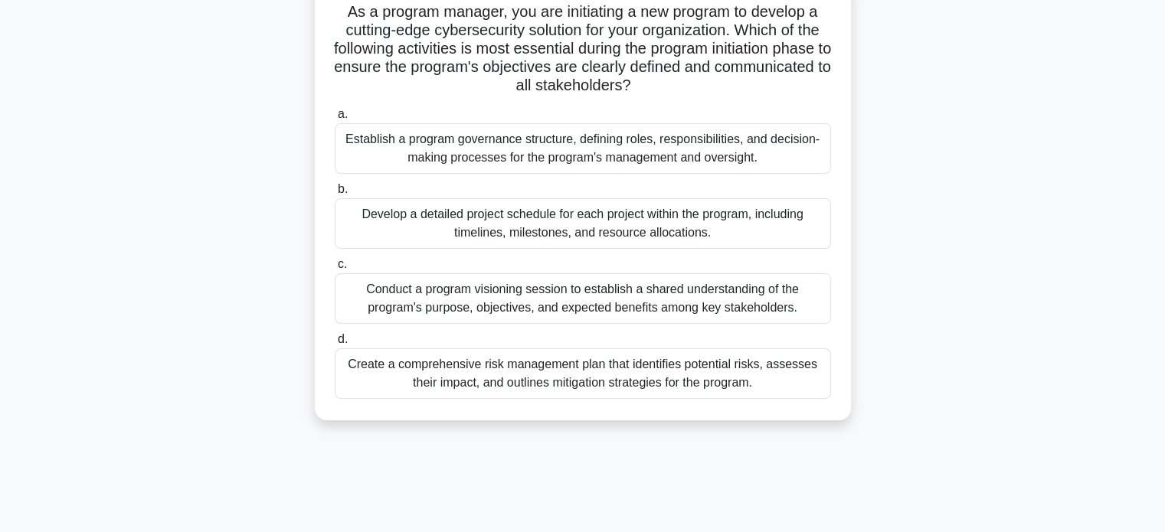
scroll to position [126, 0]
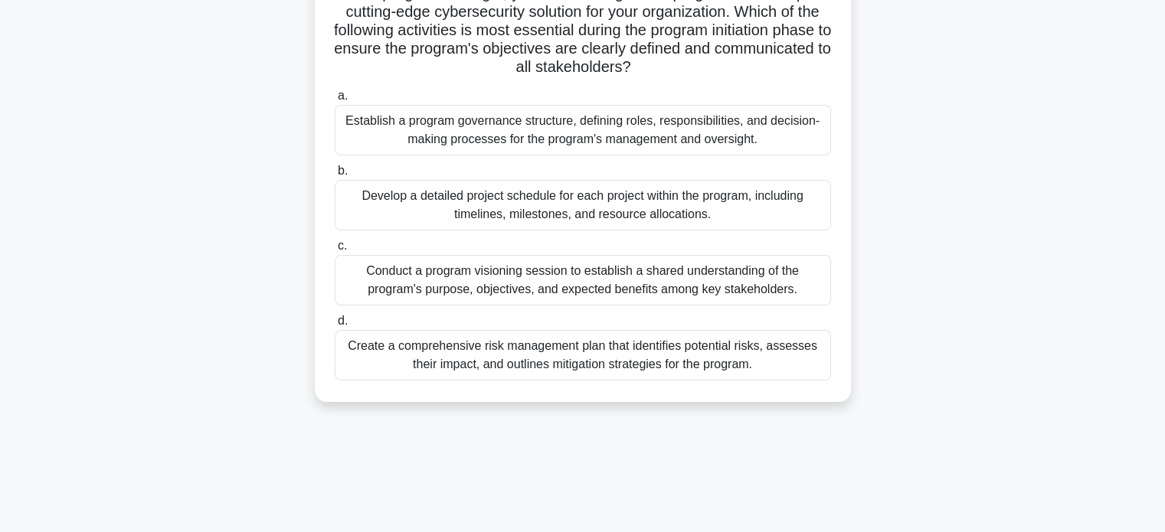
click at [759, 274] on div "Conduct a program visioning session to establish a shared understanding of the …" at bounding box center [583, 280] width 496 height 51
click at [335, 251] on input "c. Conduct a program visioning session to establish a shared understanding of t…" at bounding box center [335, 246] width 0 height 10
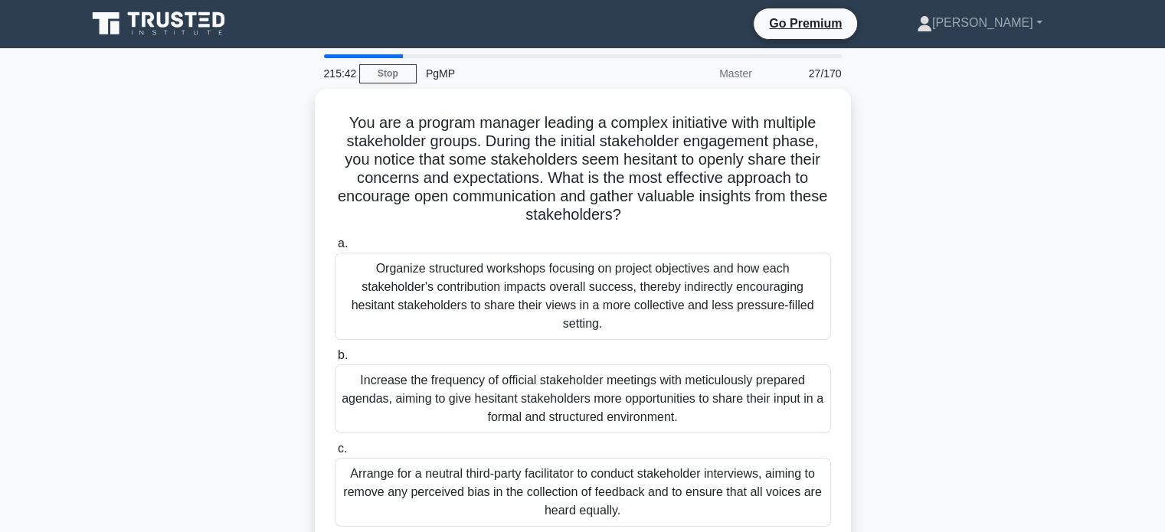
scroll to position [0, 0]
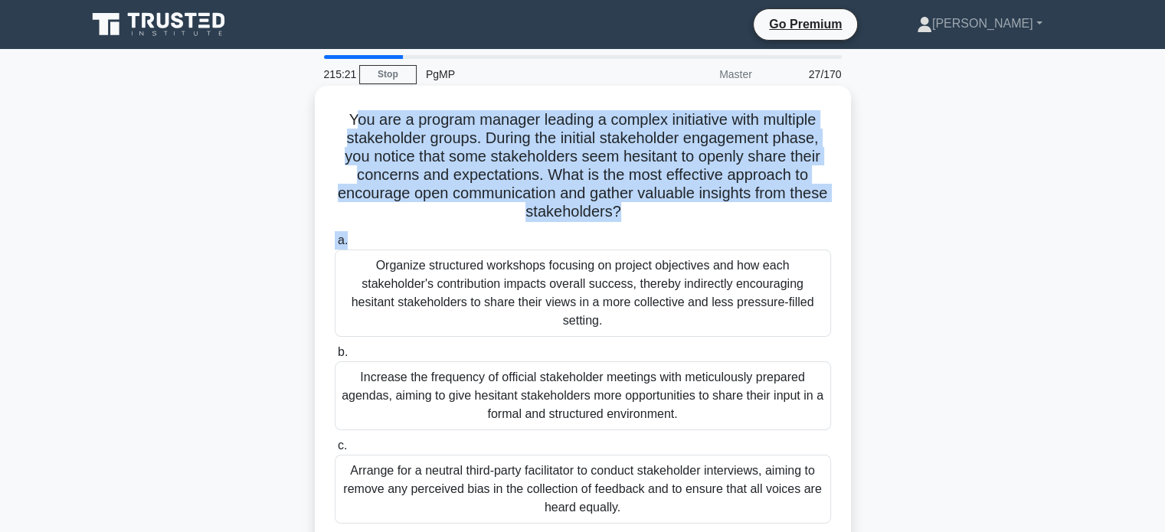
drag, startPoint x: 346, startPoint y: 122, endPoint x: 734, endPoint y: 226, distance: 402.0
click at [734, 226] on div "You are a program manager leading a complex initiative with multiple stakeholde…" at bounding box center [583, 362] width 524 height 541
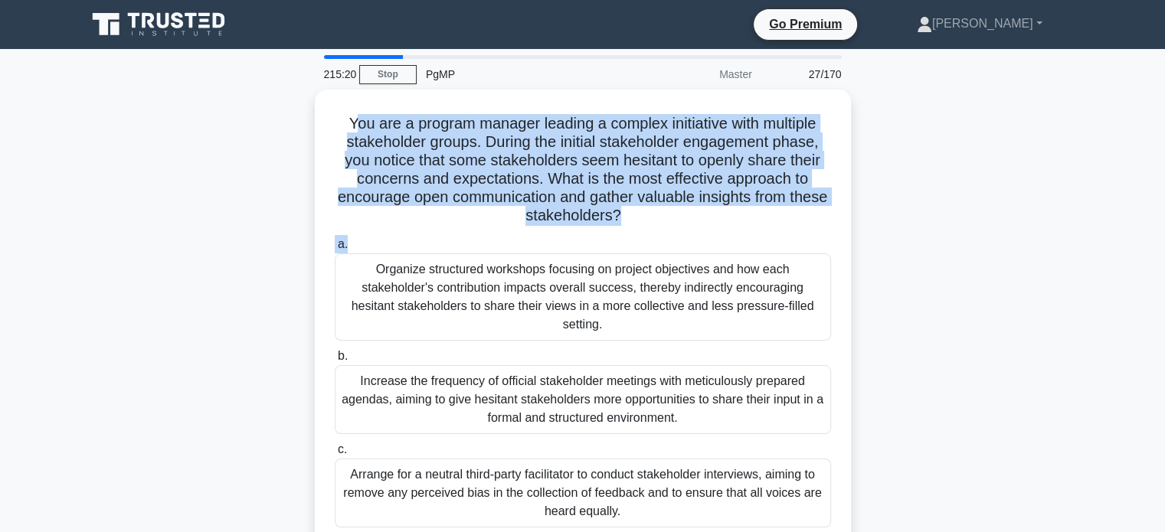
click at [886, 206] on div "You are a program manager leading a complex initiative with multiple stakeholde…" at bounding box center [582, 375] width 1011 height 571
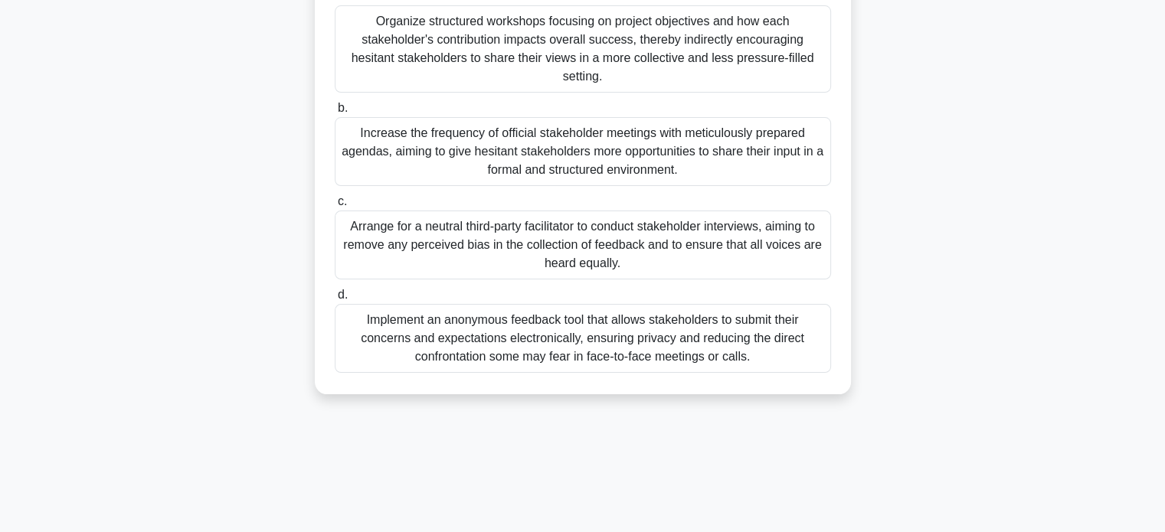
scroll to position [251, 0]
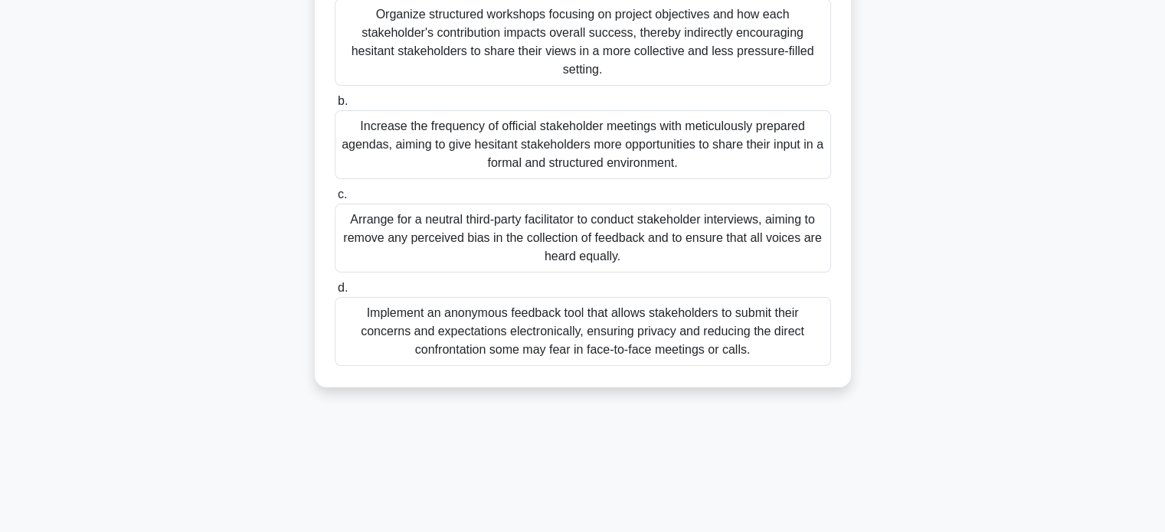
click at [753, 322] on div "Implement an anonymous feedback tool that allows stakeholders to submit their c…" at bounding box center [583, 331] width 496 height 69
click at [335, 293] on input "d. Implement an anonymous feedback tool that allows stakeholders to submit thei…" at bounding box center [335, 288] width 0 height 10
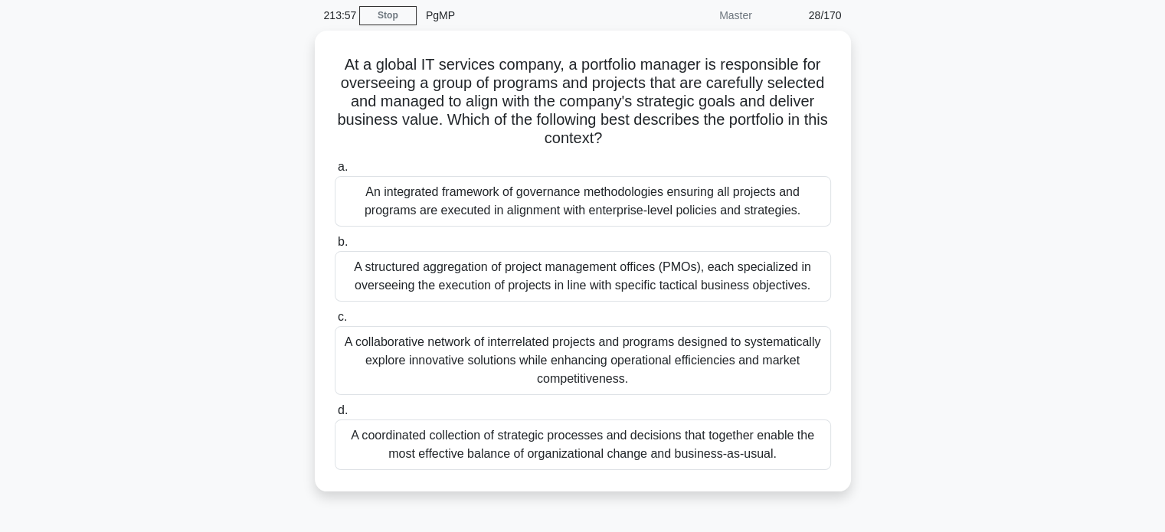
scroll to position [60, 0]
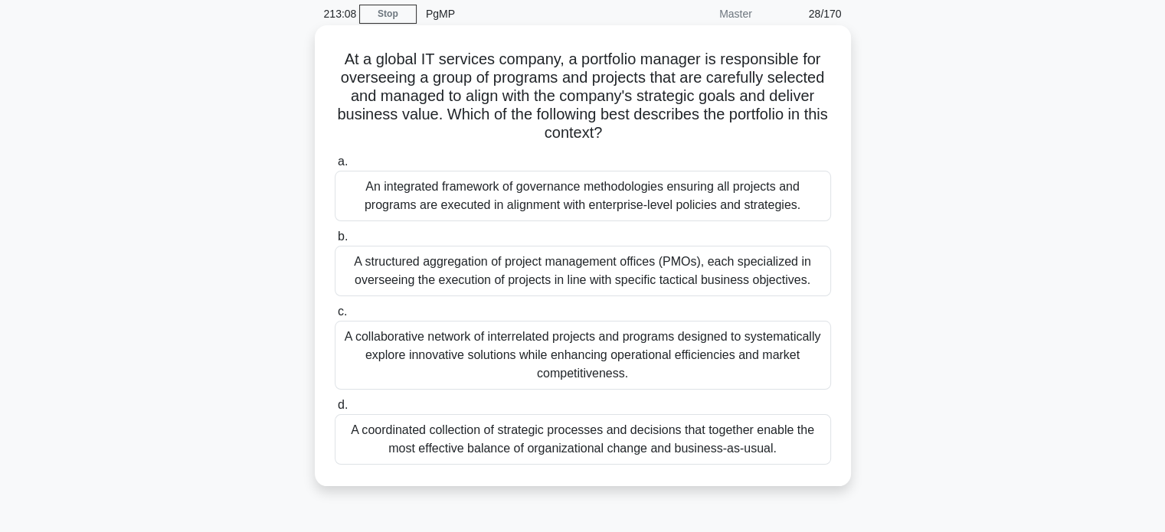
click at [476, 213] on div "An integrated framework of governance methodologies ensuring all projects and p…" at bounding box center [583, 196] width 496 height 51
click at [335, 167] on input "a. An integrated framework of governance methodologies ensuring all projects an…" at bounding box center [335, 162] width 0 height 10
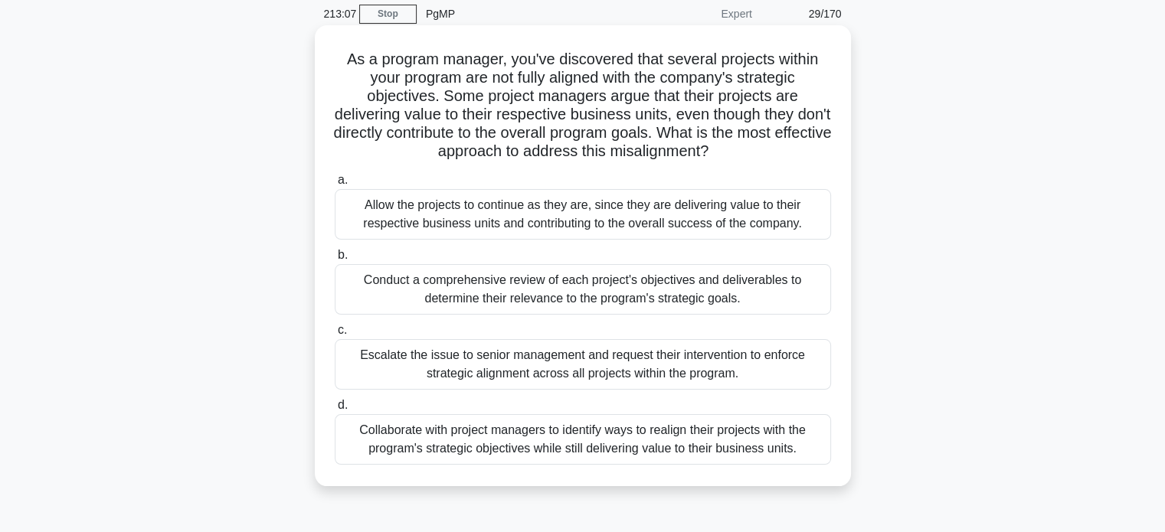
scroll to position [0, 0]
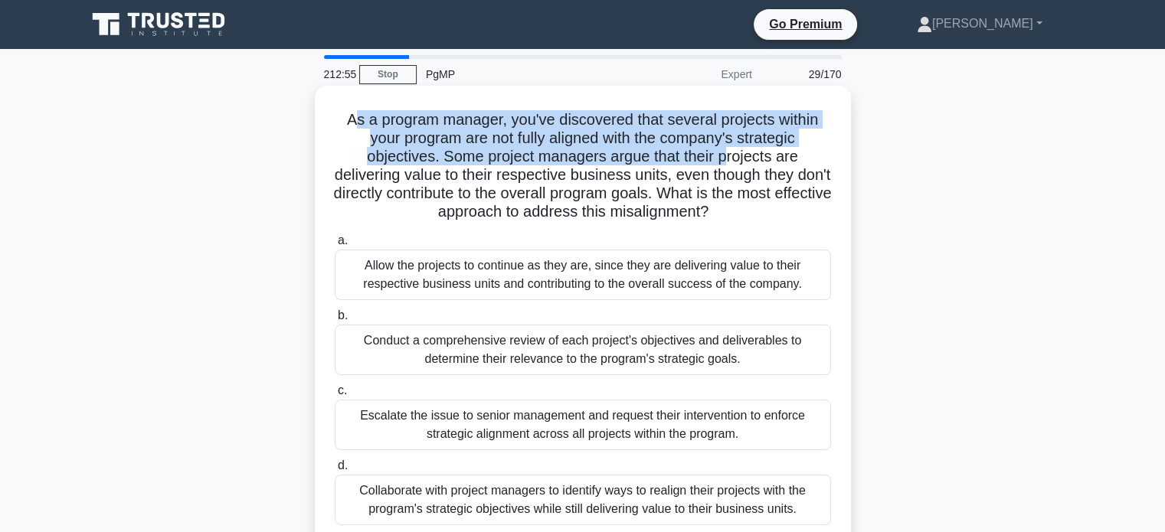
drag, startPoint x: 353, startPoint y: 120, endPoint x: 729, endPoint y: 152, distance: 377.4
click at [729, 152] on h5 "As a program manager, you've discovered that several projects within your progr…" at bounding box center [582, 166] width 499 height 112
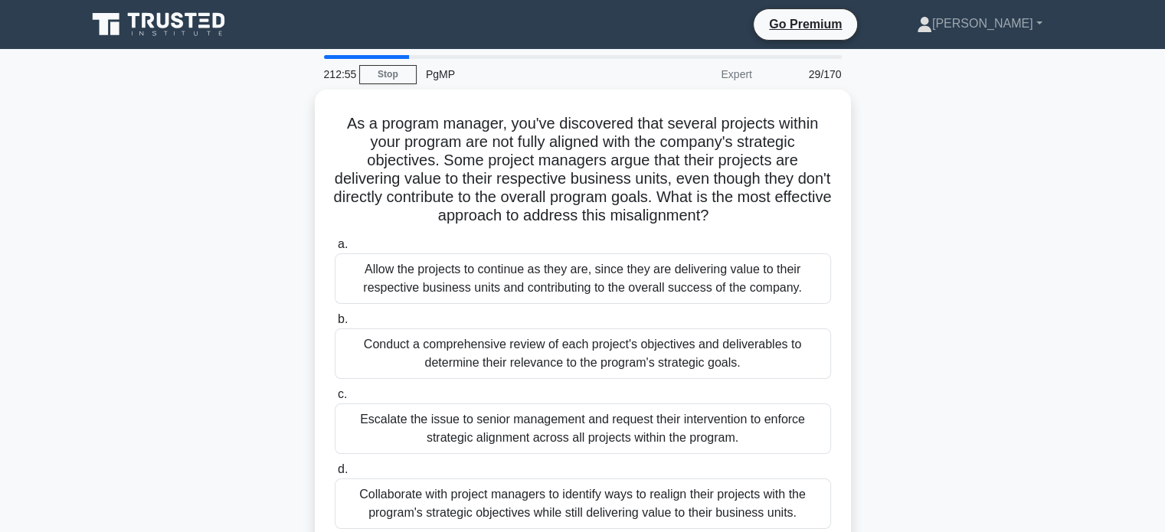
click at [935, 195] on div "As a program manager, you've discovered that several projects within your progr…" at bounding box center [582, 329] width 1011 height 479
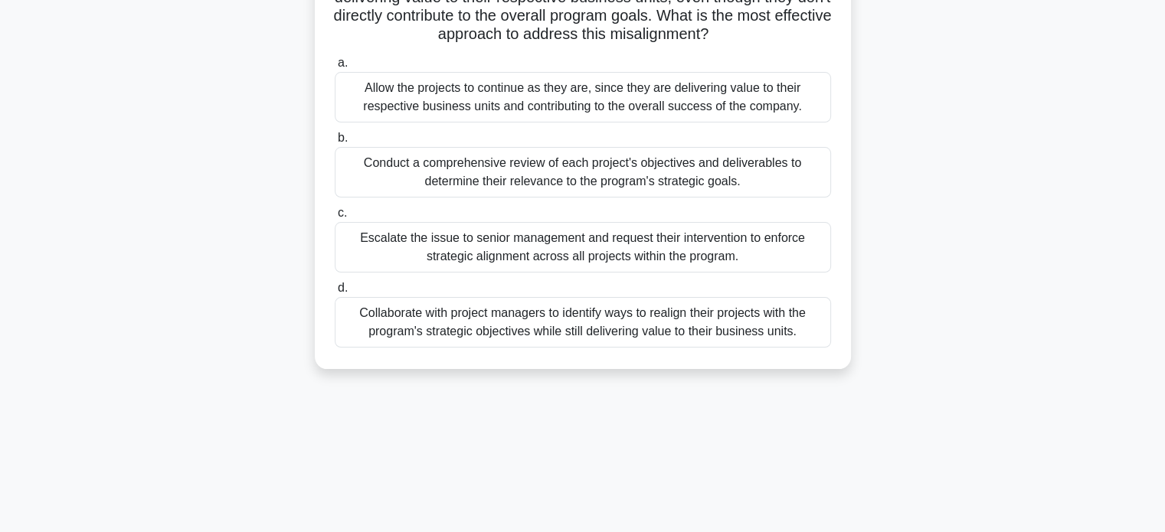
scroll to position [172, 0]
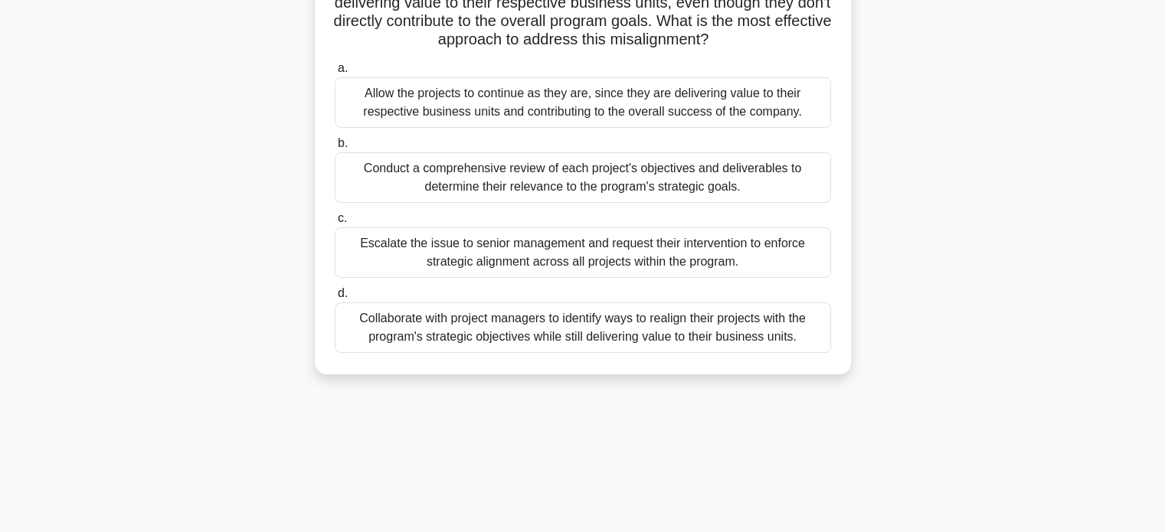
click at [741, 339] on div "Collaborate with project managers to identify ways to realign their projects wi…" at bounding box center [583, 327] width 496 height 51
click at [335, 299] on input "d. Collaborate with project managers to identify ways to realign their projects…" at bounding box center [335, 294] width 0 height 10
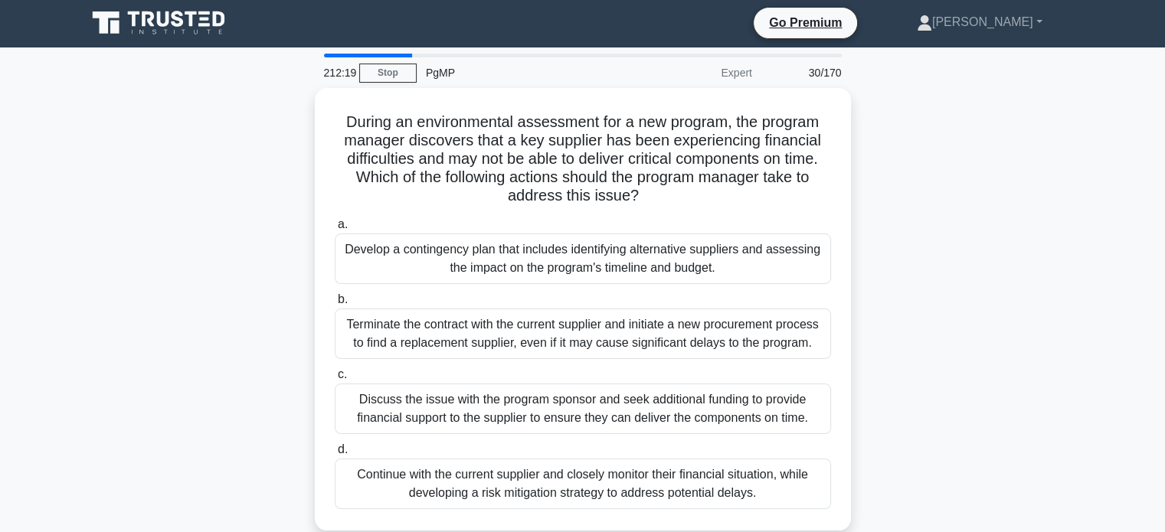
scroll to position [0, 0]
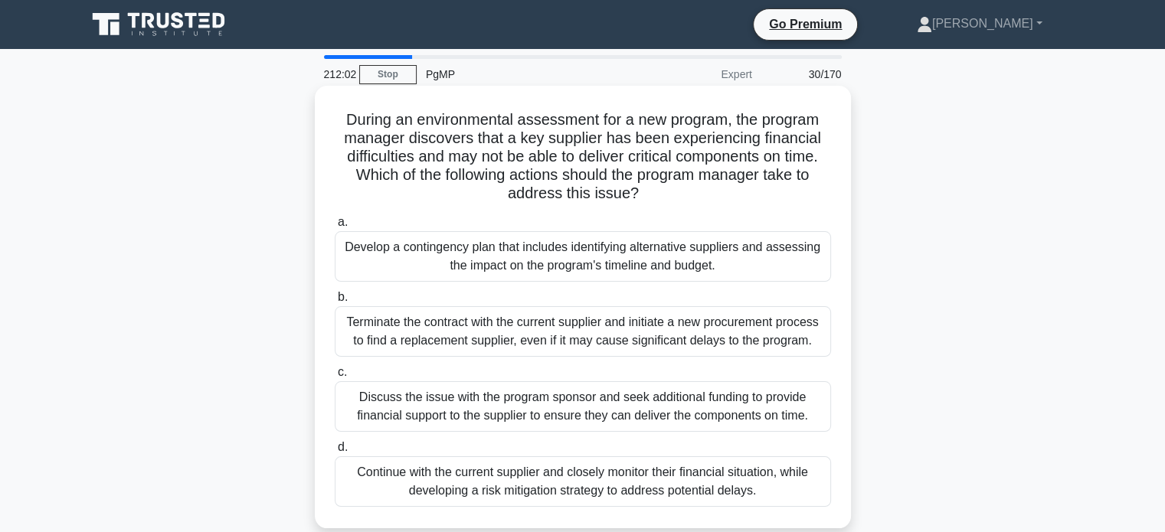
drag, startPoint x: 339, startPoint y: 116, endPoint x: 784, endPoint y: 195, distance: 451.9
click at [784, 195] on h5 "During an environmental assessment for a new program, the program manager disco…" at bounding box center [582, 156] width 499 height 93
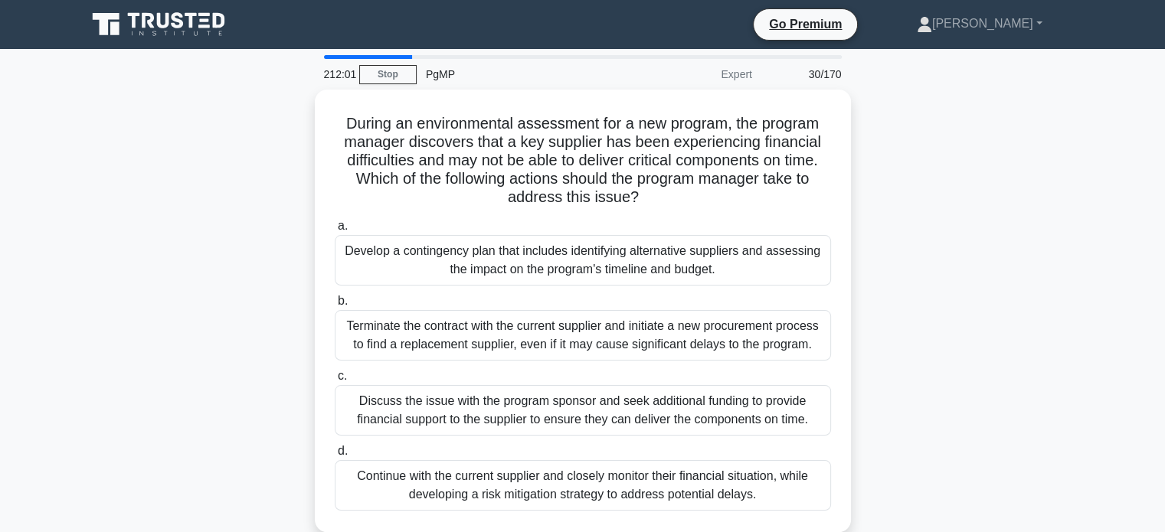
click at [913, 230] on div "During an environmental assessment for a new program, the program manager disco…" at bounding box center [582, 320] width 1011 height 461
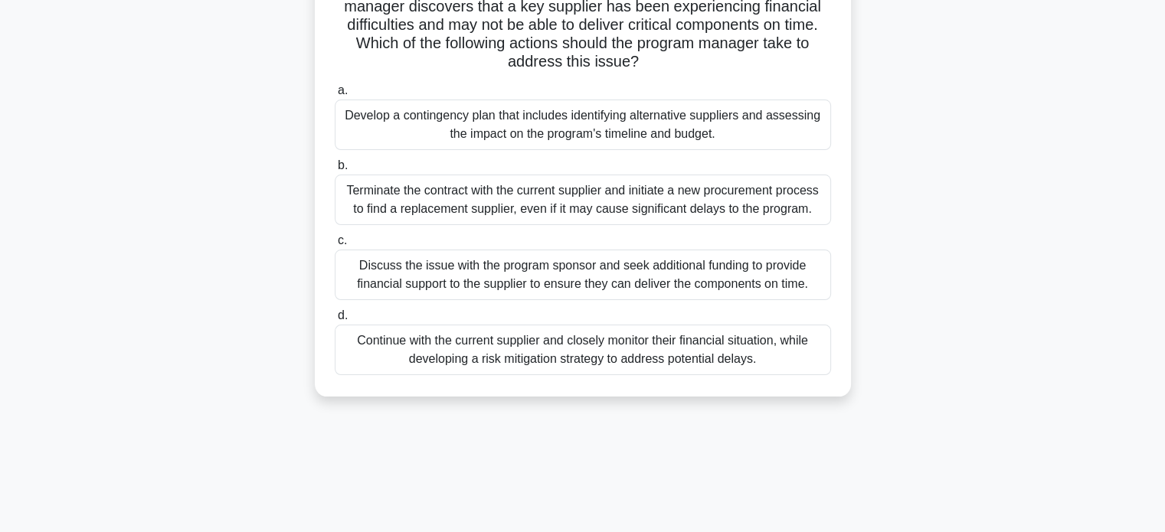
scroll to position [136, 0]
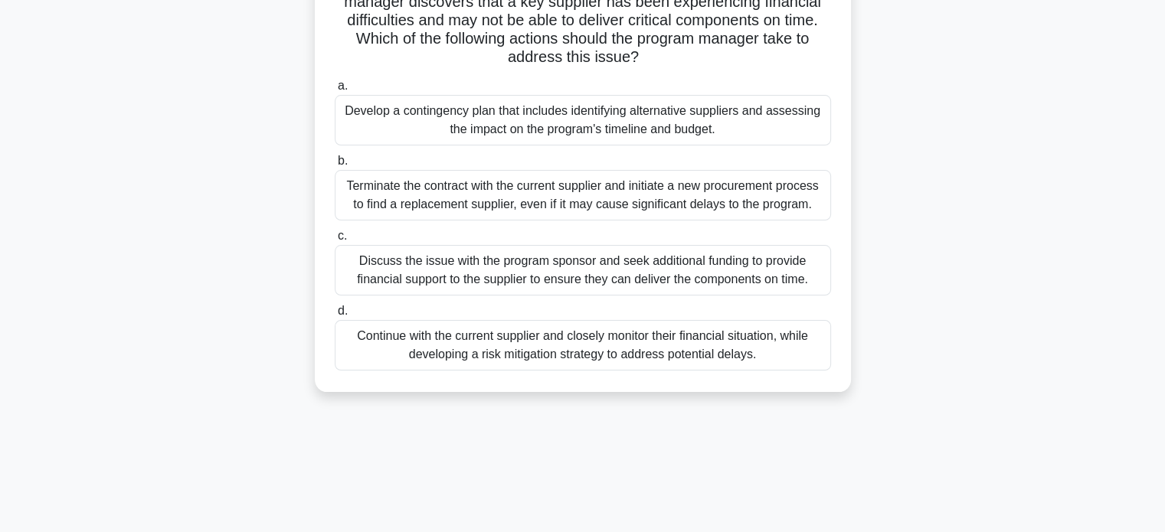
click at [763, 119] on div "Develop a contingency plan that includes identifying alternative suppliers and …" at bounding box center [583, 120] width 496 height 51
click at [335, 91] on input "a. Develop a contingency plan that includes identifying alternative suppliers a…" at bounding box center [335, 86] width 0 height 10
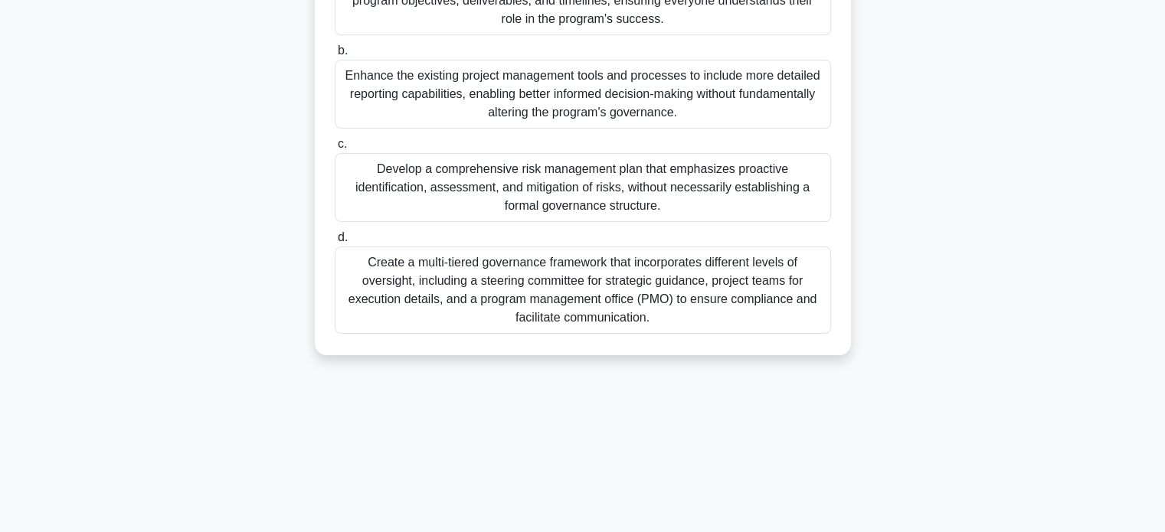
scroll to position [295, 0]
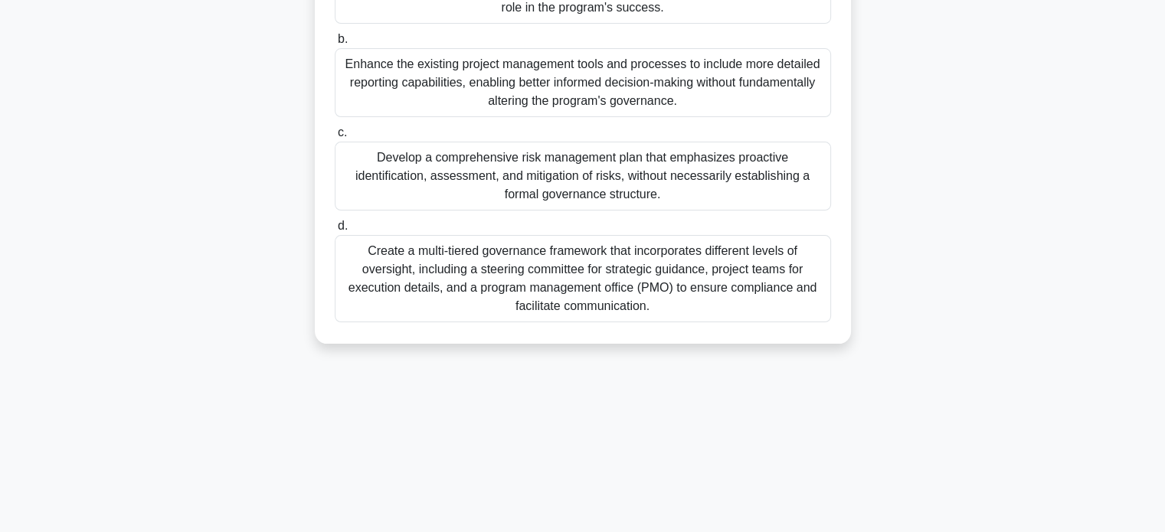
click at [682, 303] on div "Create a multi-tiered governance framework that incorporates different levels o…" at bounding box center [583, 278] width 496 height 87
click at [335, 231] on input "d. Create a multi-tiered governance framework that incorporates different level…" at bounding box center [335, 226] width 0 height 10
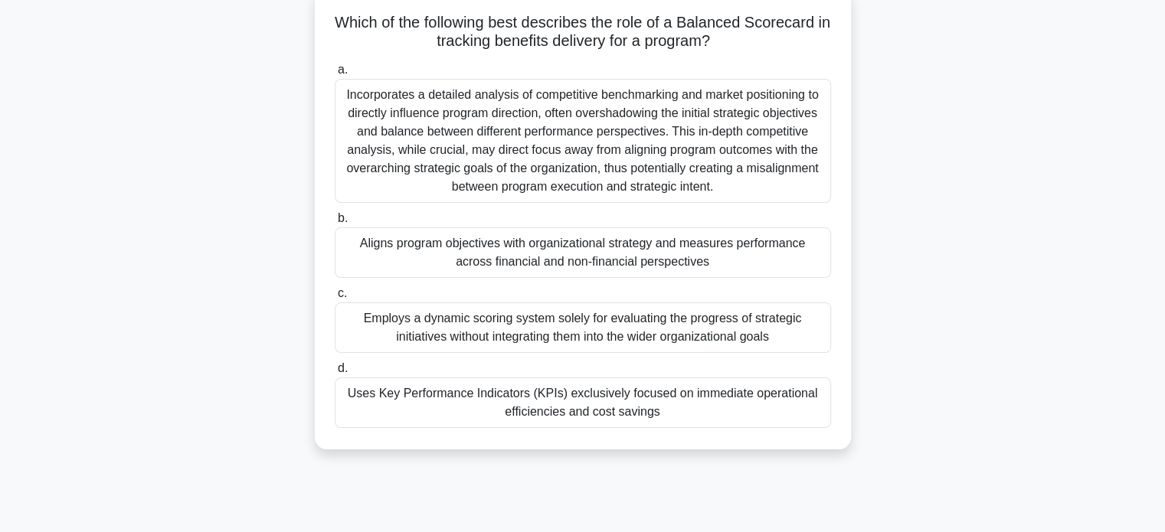
scroll to position [101, 0]
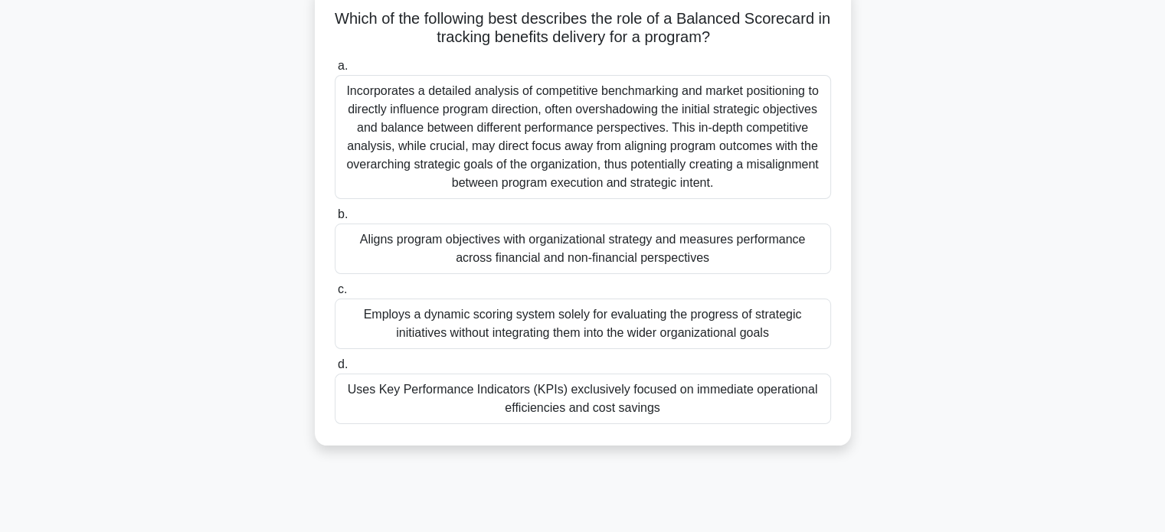
click at [752, 257] on div "Aligns program objectives with organizational strategy and measures performance…" at bounding box center [583, 249] width 496 height 51
click at [335, 220] on input "b. Aligns program objectives with organizational strategy and measures performa…" at bounding box center [335, 215] width 0 height 10
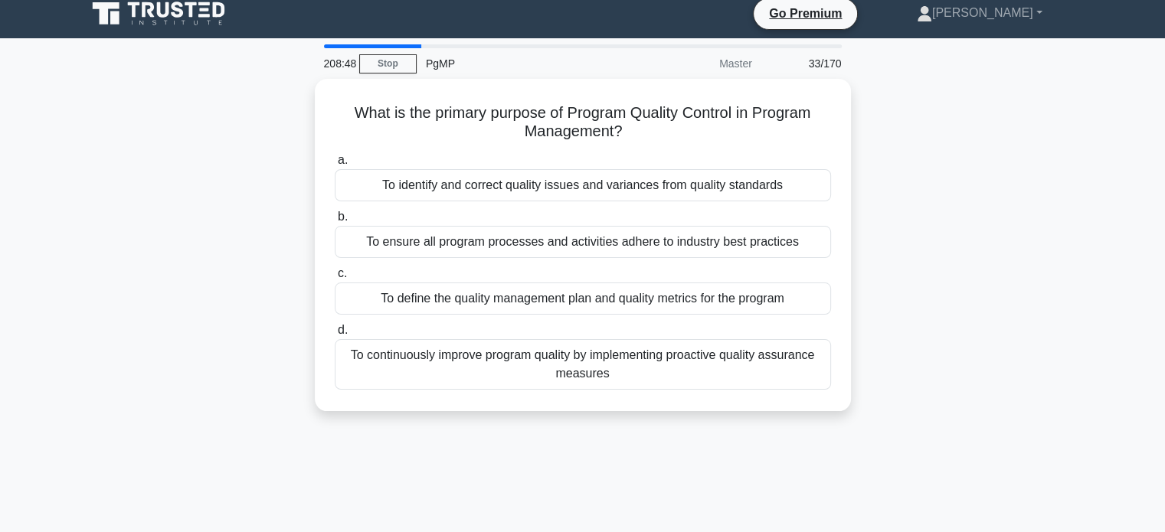
scroll to position [0, 0]
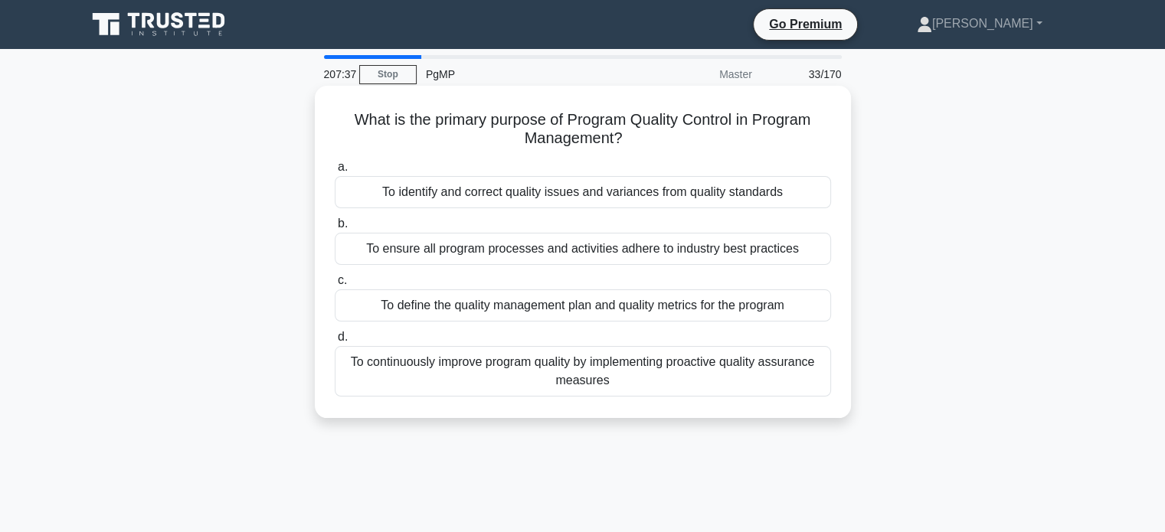
click at [752, 195] on div "To identify and correct quality issues and variances from quality standards" at bounding box center [583, 192] width 496 height 32
click at [335, 172] on input "a. To identify and correct quality issues and variances from quality standards" at bounding box center [335, 167] width 0 height 10
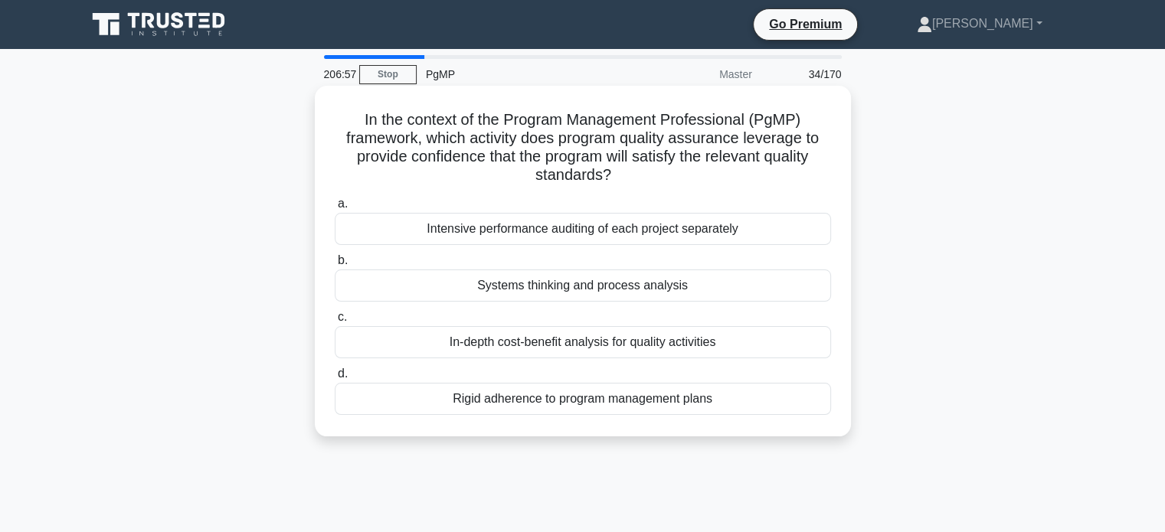
click at [622, 235] on div "Intensive performance auditing of each project separately" at bounding box center [583, 229] width 496 height 32
click at [335, 209] on input "a. Intensive performance auditing of each project separately" at bounding box center [335, 204] width 0 height 10
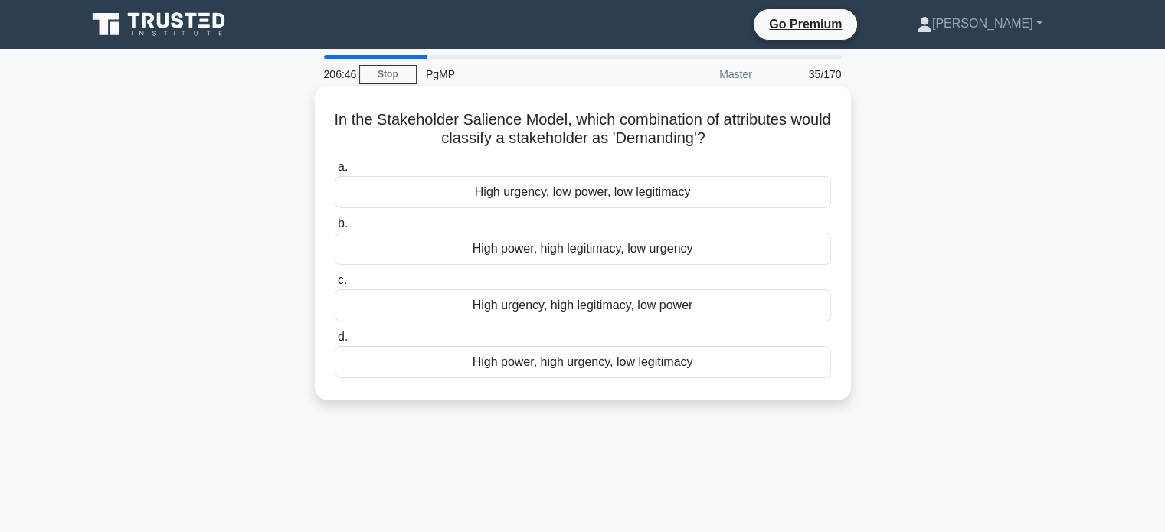
drag, startPoint x: 348, startPoint y: 119, endPoint x: 737, endPoint y: 137, distance: 389.4
click at [737, 137] on h5 "In the Stakeholder Salience Model, which combination of attributes would classi…" at bounding box center [582, 129] width 499 height 38
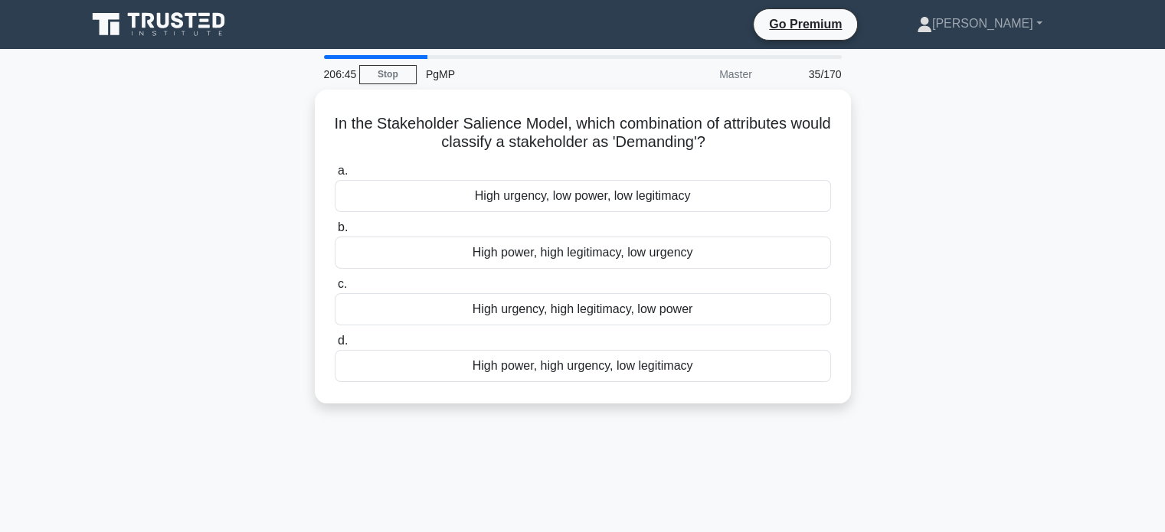
click at [933, 136] on div "In the Stakeholder Salience Model, which combination of attributes would classi…" at bounding box center [582, 256] width 1011 height 332
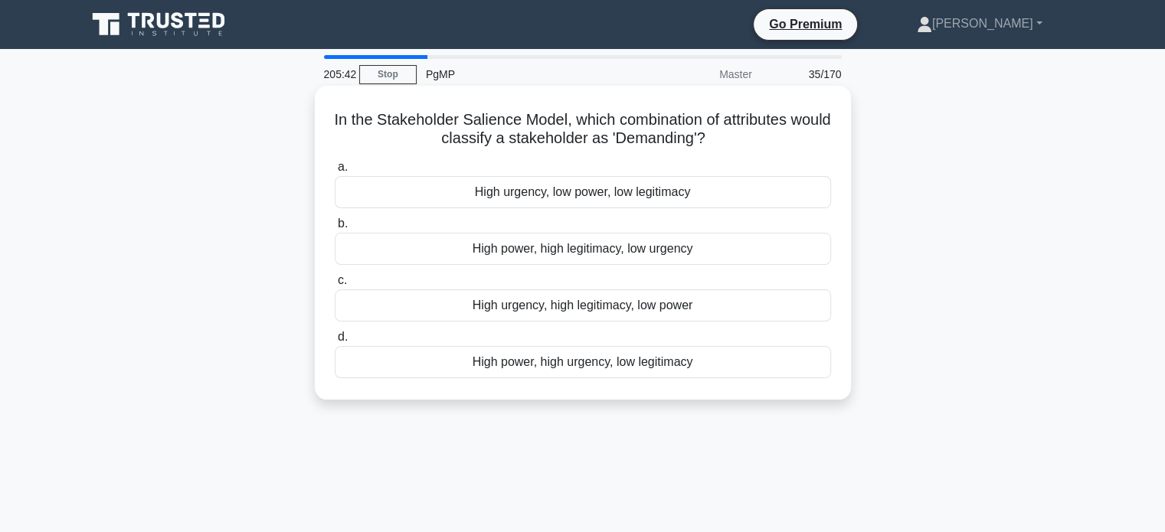
click at [629, 197] on div "High urgency, low power, low legitimacy" at bounding box center [583, 192] width 496 height 32
click at [335, 172] on input "a. High urgency, low power, low legitimacy" at bounding box center [335, 167] width 0 height 10
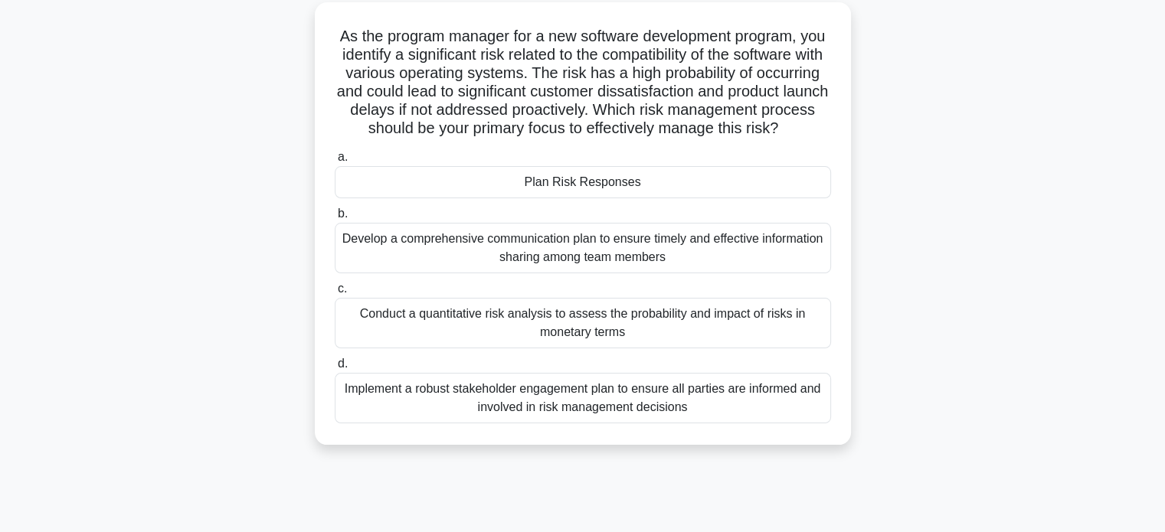
scroll to position [83, 0]
click at [667, 198] on div "Plan Risk Responses" at bounding box center [583, 183] width 496 height 32
click at [335, 163] on input "a. Plan Risk Responses" at bounding box center [335, 158] width 0 height 10
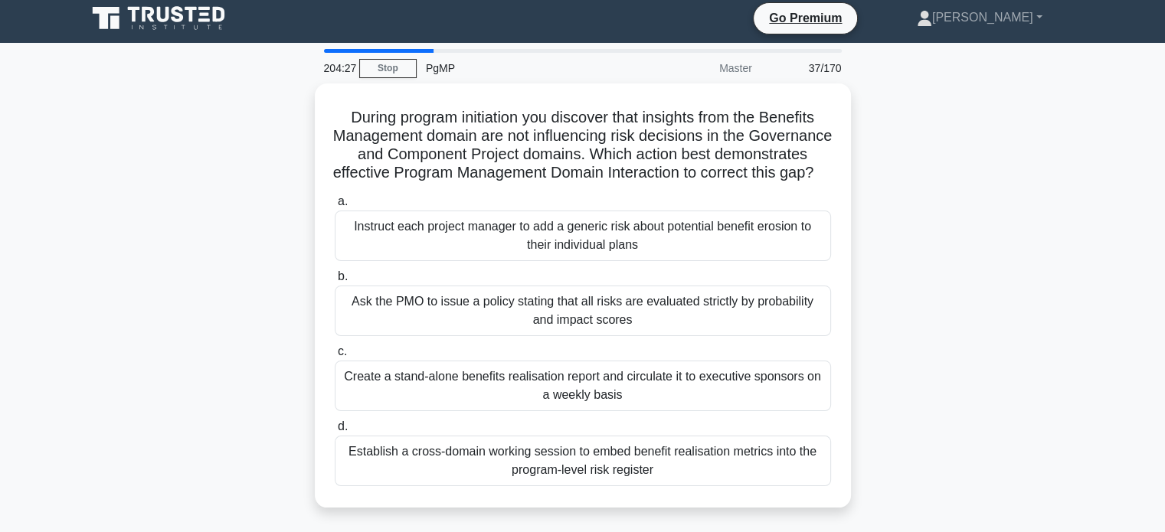
scroll to position [0, 0]
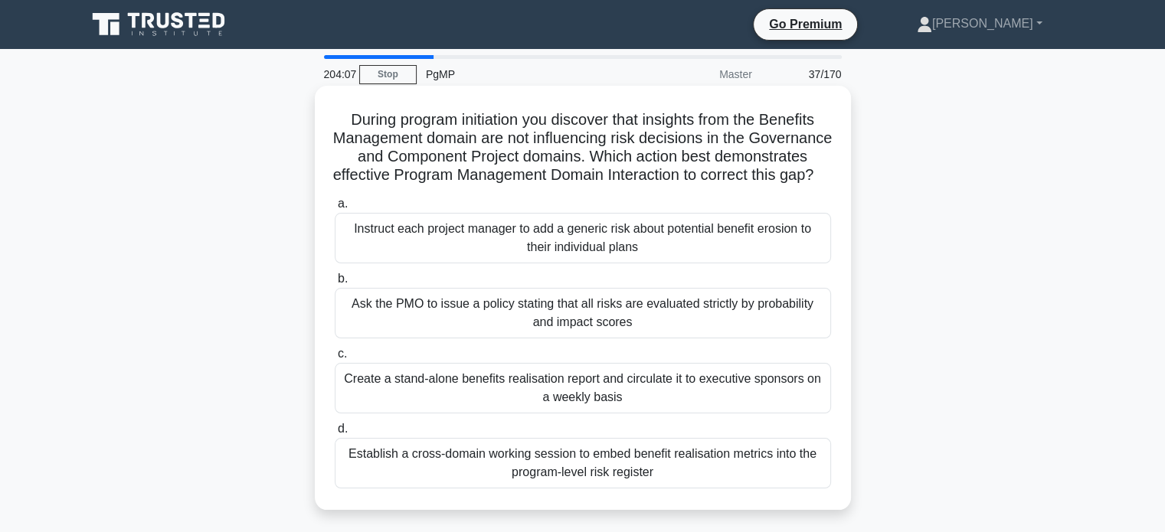
drag, startPoint x: 341, startPoint y: 121, endPoint x: 754, endPoint y: 188, distance: 418.2
click at [754, 185] on h5 "During program initiation you discover that insights from the Benefits Manageme…" at bounding box center [582, 147] width 499 height 75
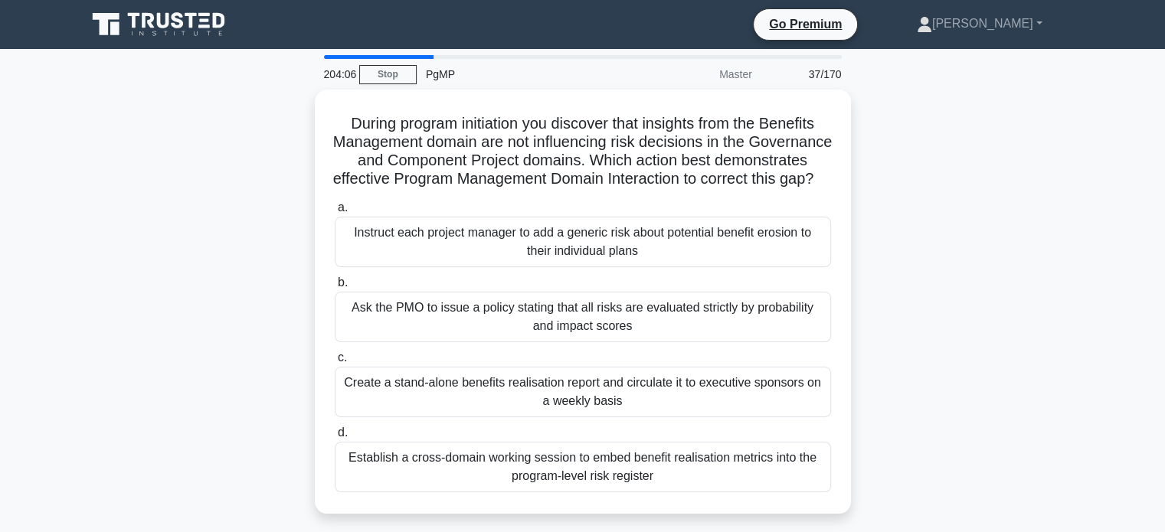
click at [918, 235] on div "During program initiation you discover that insights from the Benefits Manageme…" at bounding box center [582, 311] width 1011 height 443
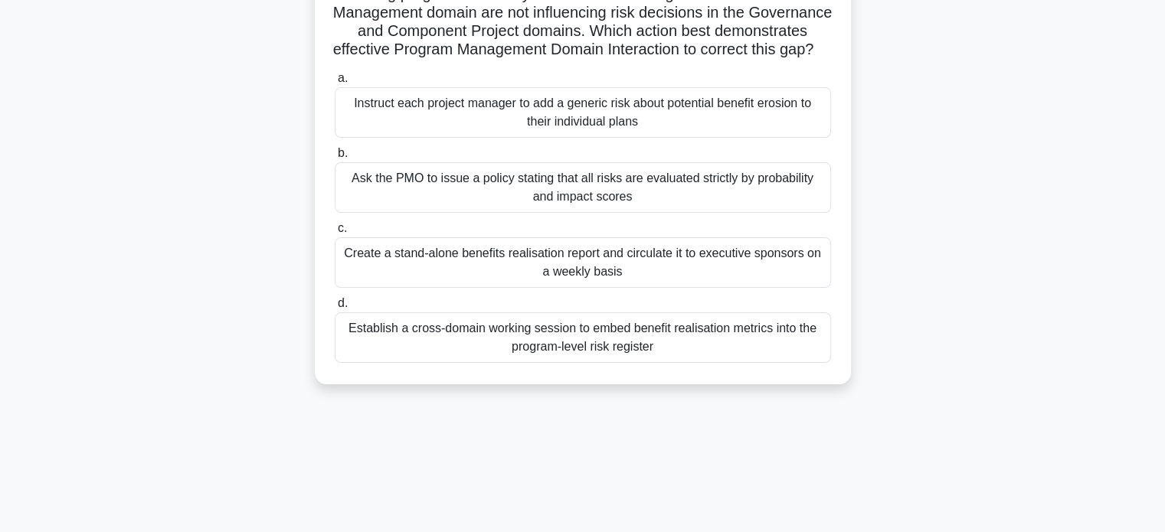
scroll to position [132, 0]
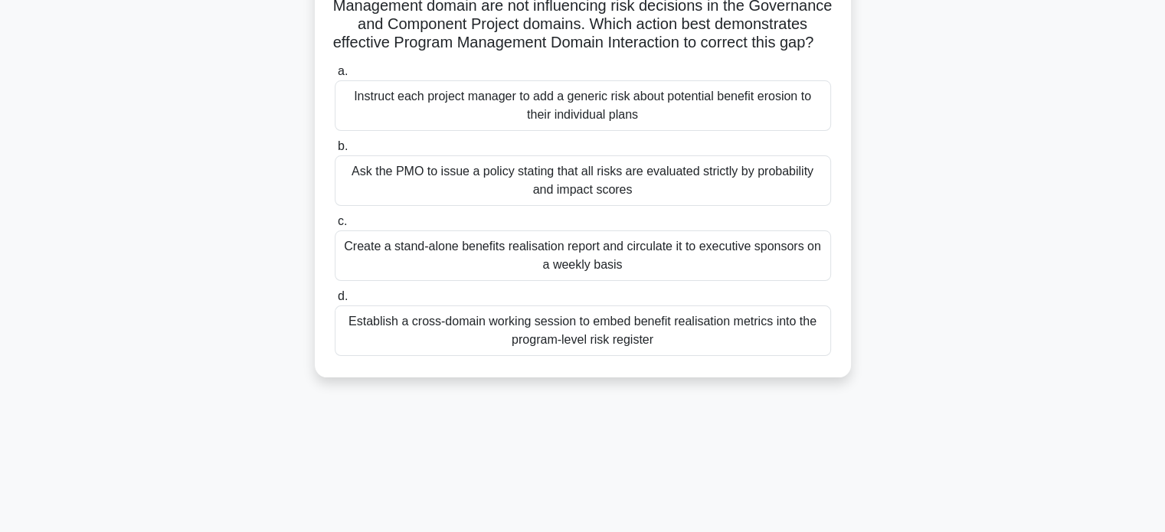
click at [642, 356] on div "Establish a cross-domain working session to embed benefit realisation metrics i…" at bounding box center [583, 331] width 496 height 51
click at [335, 302] on input "d. Establish a cross-domain working session to embed benefit realisation metric…" at bounding box center [335, 297] width 0 height 10
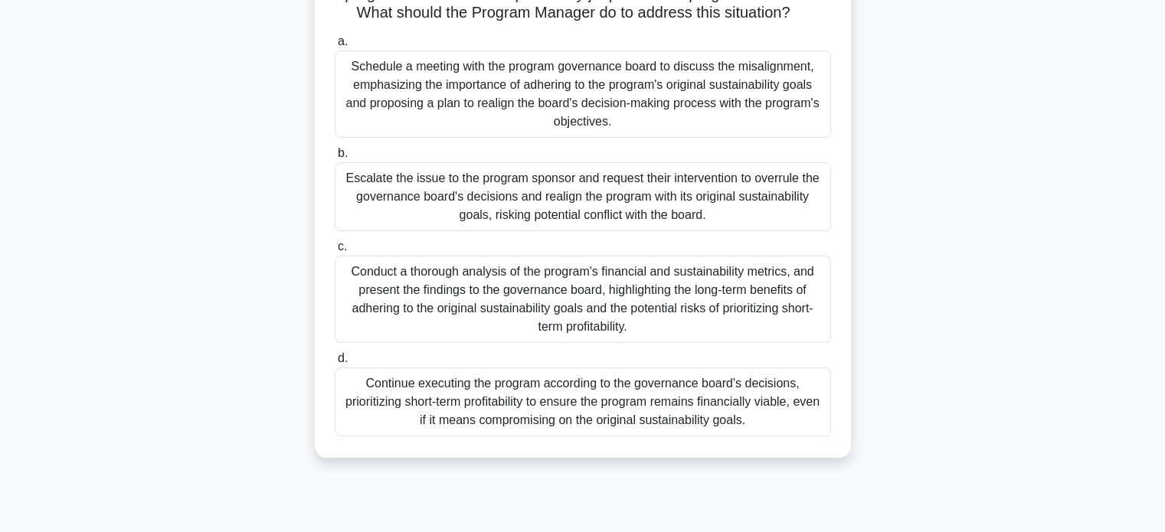
scroll to position [241, 0]
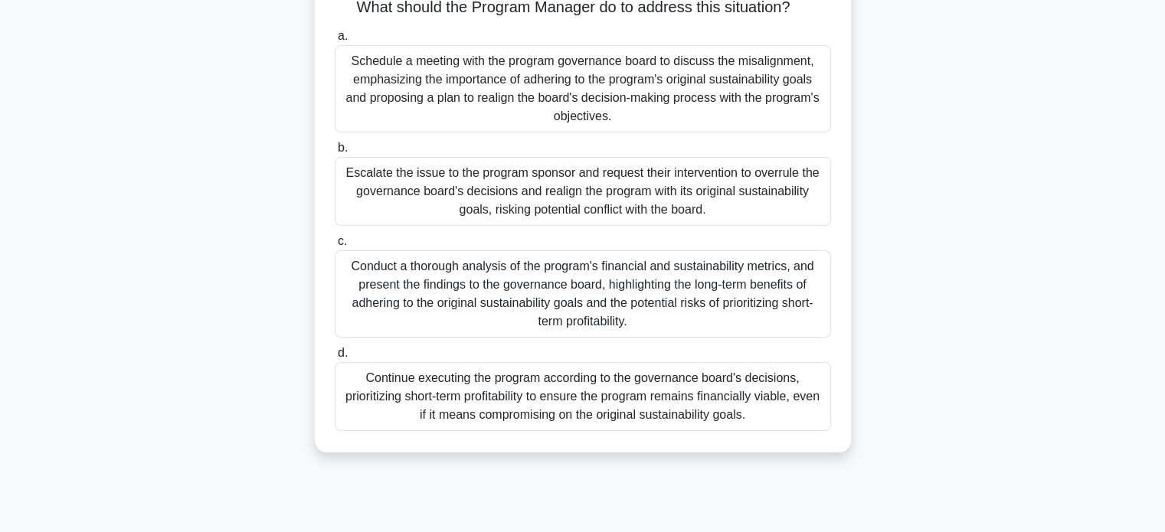
click at [649, 303] on div "Conduct a thorough analysis of the program's financial and sustainability metri…" at bounding box center [583, 293] width 496 height 87
click at [335, 247] on input "c. Conduct a thorough analysis of the program's financial and sustainability me…" at bounding box center [335, 242] width 0 height 10
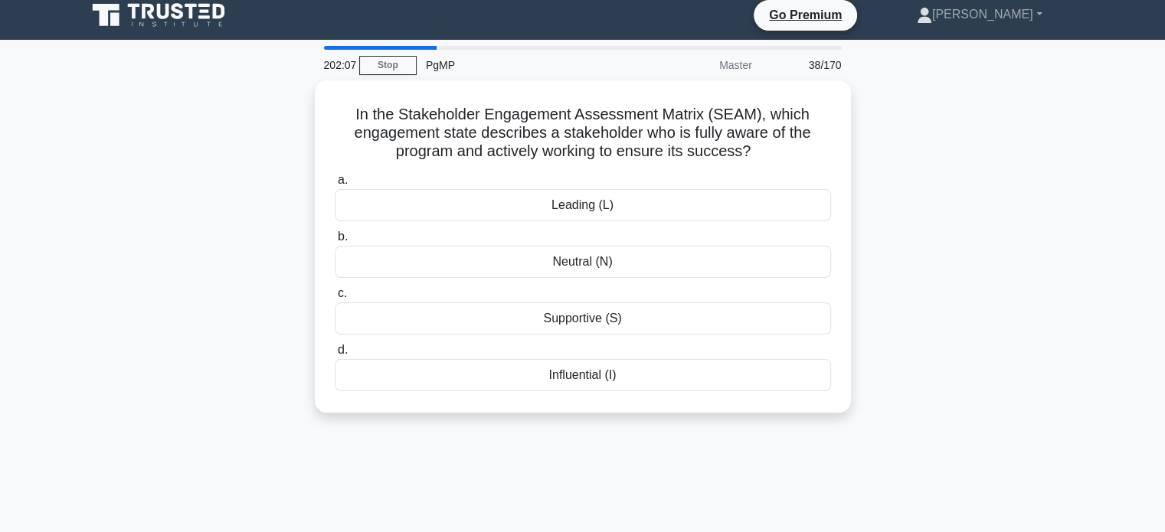
scroll to position [0, 0]
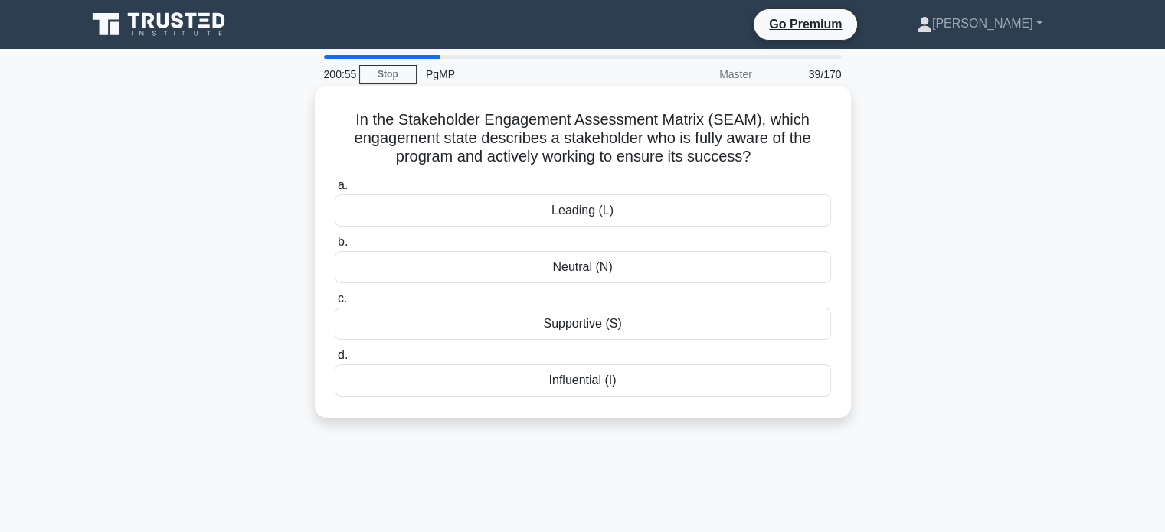
click at [671, 214] on div "Leading (L)" at bounding box center [583, 211] width 496 height 32
click at [335, 191] on input "a. Leading (L)" at bounding box center [335, 186] width 0 height 10
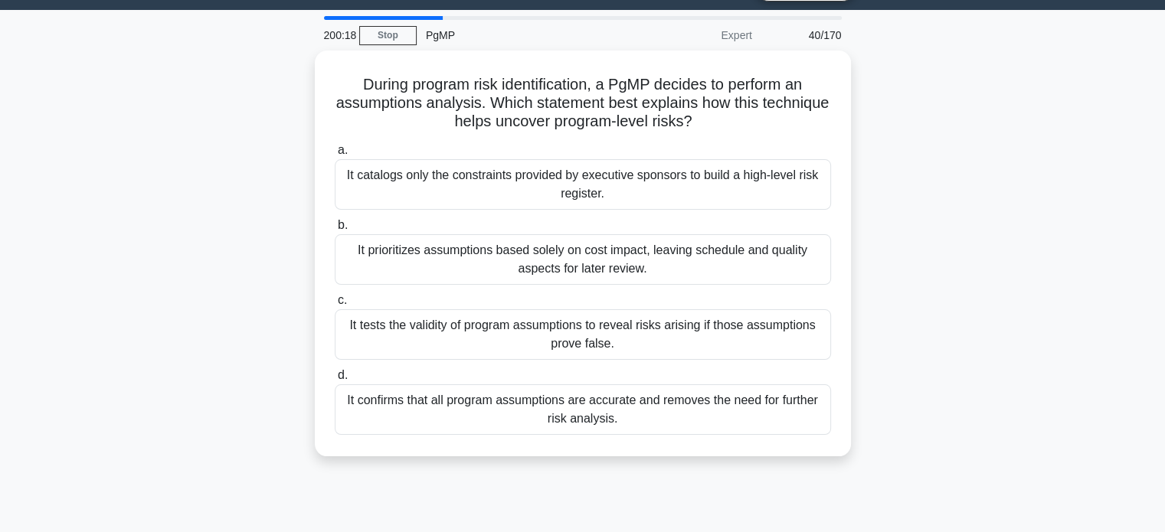
scroll to position [38, 0]
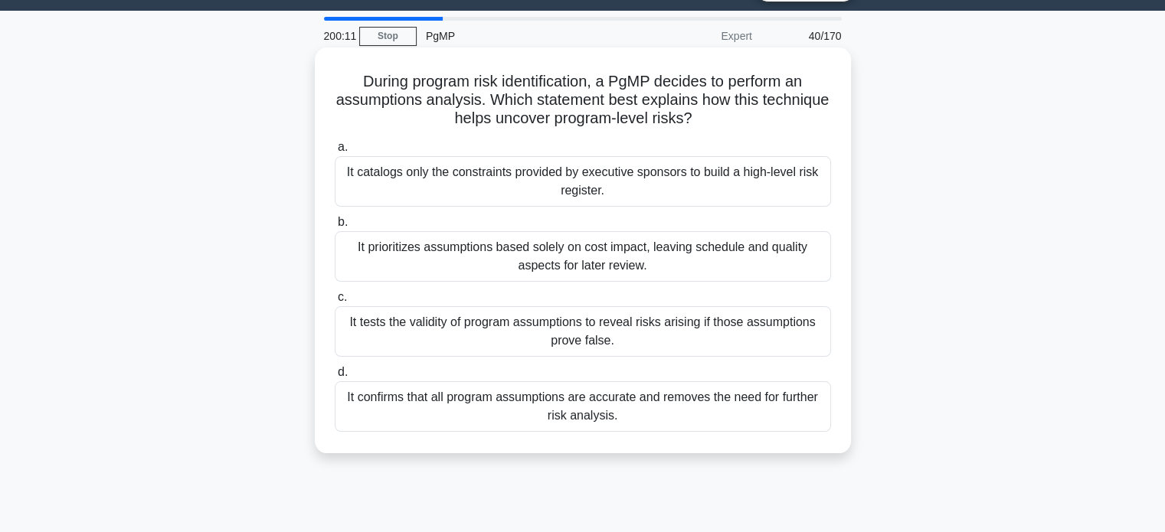
click at [707, 319] on div "It tests the validity of program assumptions to reveal risks arising if those a…" at bounding box center [583, 331] width 496 height 51
click at [335, 302] on input "c. It tests the validity of program assumptions to reveal risks arising if thos…" at bounding box center [335, 298] width 0 height 10
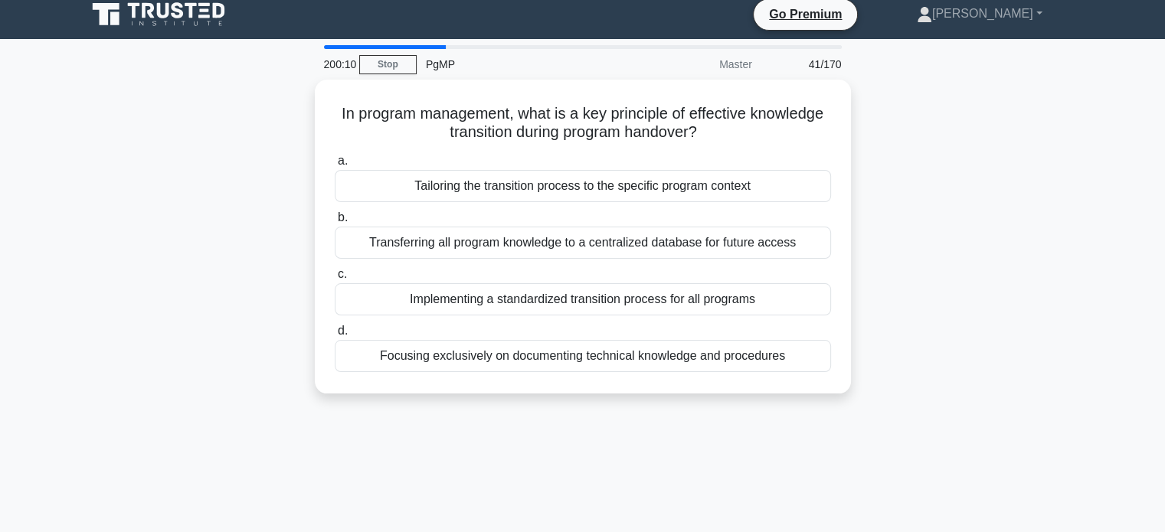
scroll to position [0, 0]
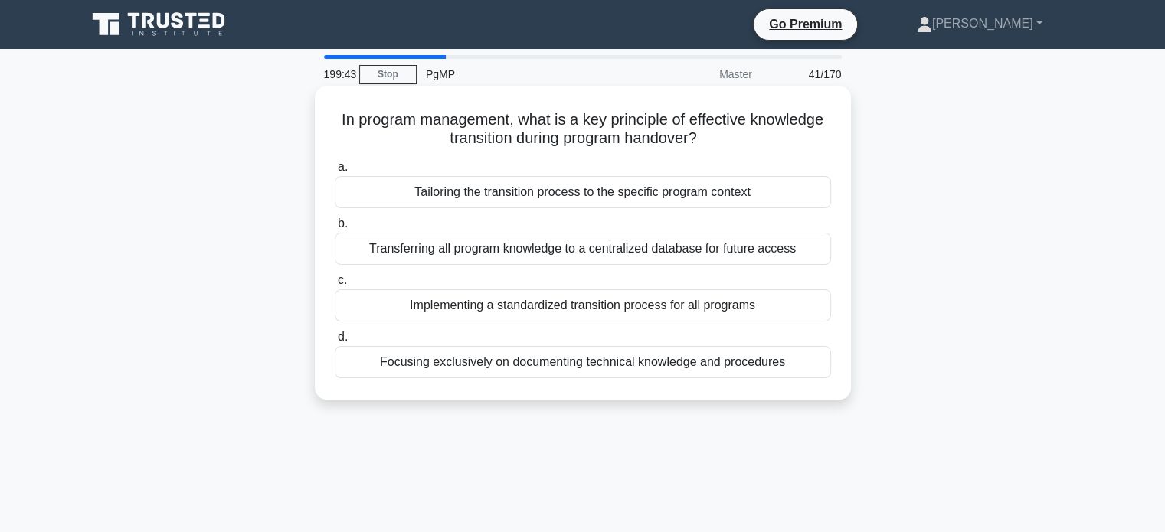
click at [590, 195] on div "Tailoring the transition process to the specific program context" at bounding box center [583, 192] width 496 height 32
click at [335, 172] on input "a. Tailoring the transition process to the specific program context" at bounding box center [335, 167] width 0 height 10
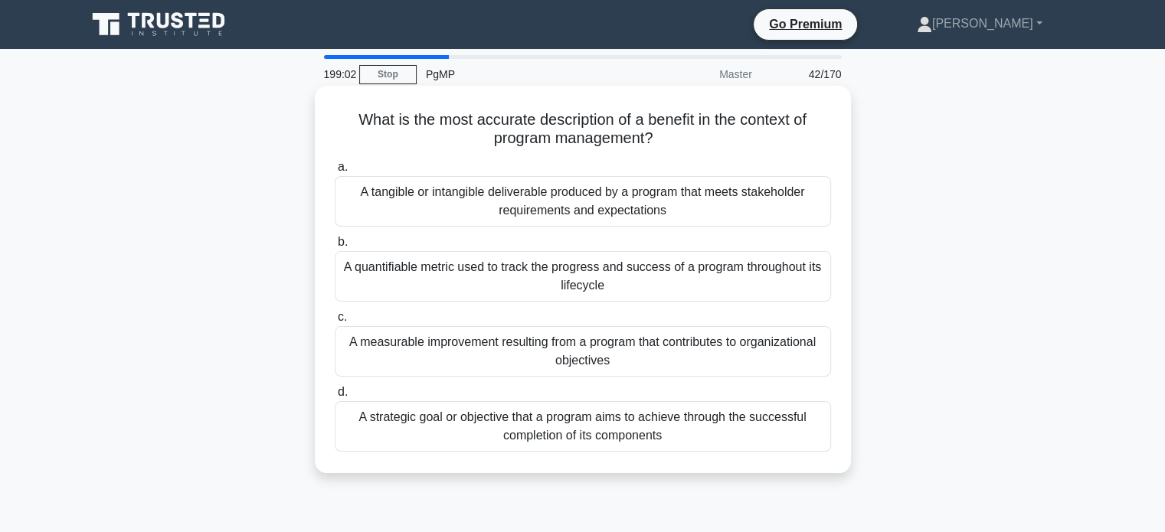
click at [597, 359] on div "A measurable improvement resulting from a program that contributes to organizat…" at bounding box center [583, 351] width 496 height 51
click at [335, 322] on input "c. A measurable improvement resulting from a program that contributes to organi…" at bounding box center [335, 317] width 0 height 10
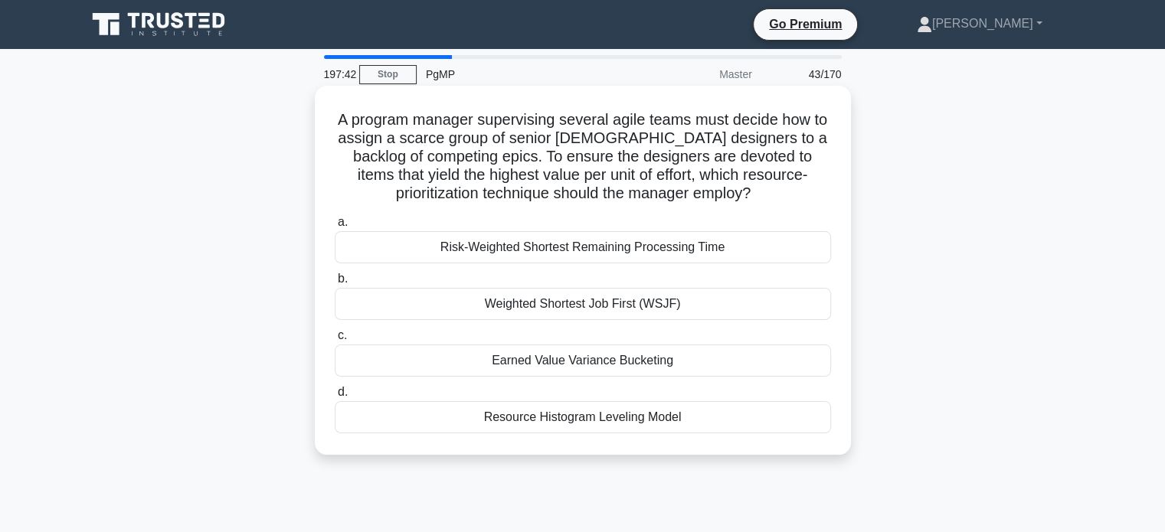
click at [680, 304] on div "Weighted Shortest Job First (WSJF)" at bounding box center [583, 304] width 496 height 32
click at [335, 284] on input "b. Weighted Shortest Job First (WSJF)" at bounding box center [335, 279] width 0 height 10
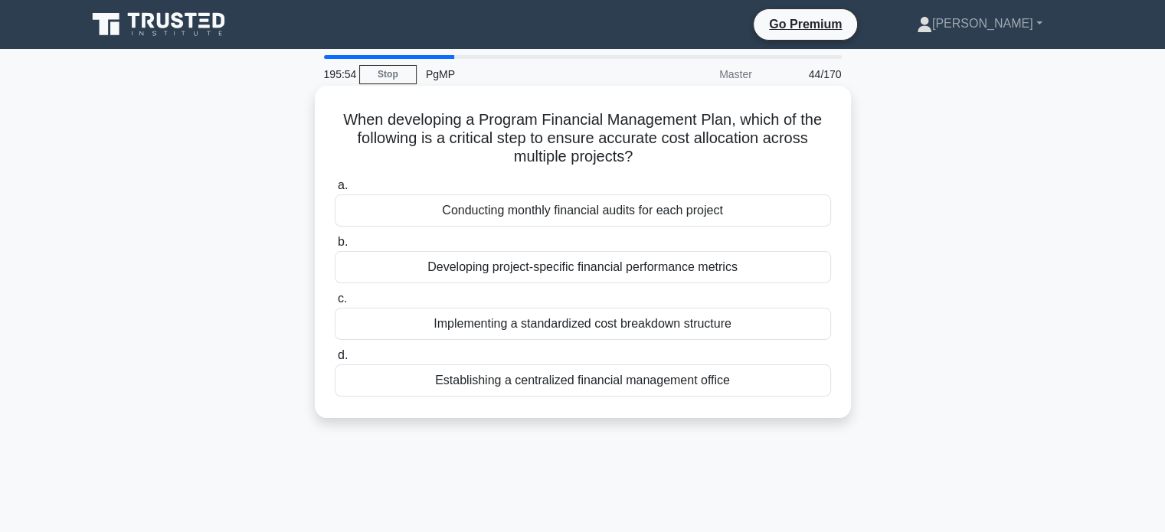
click at [715, 333] on div "Implementing a standardized cost breakdown structure" at bounding box center [583, 324] width 496 height 32
click at [335, 304] on input "c. Implementing a standardized cost breakdown structure" at bounding box center [335, 299] width 0 height 10
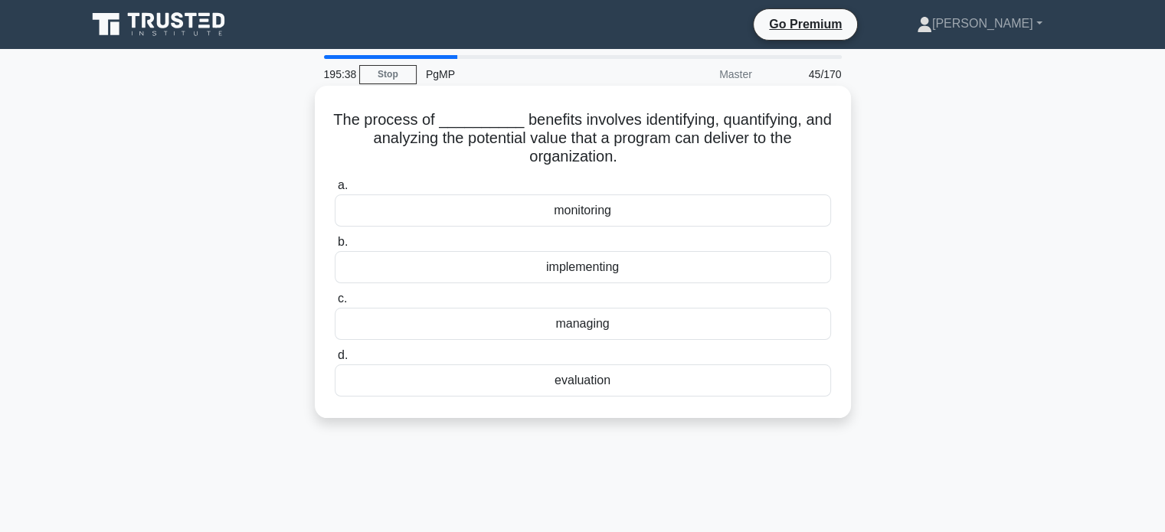
click at [625, 382] on div "evaluation" at bounding box center [583, 381] width 496 height 32
click at [335, 361] on input "d. evaluation" at bounding box center [335, 356] width 0 height 10
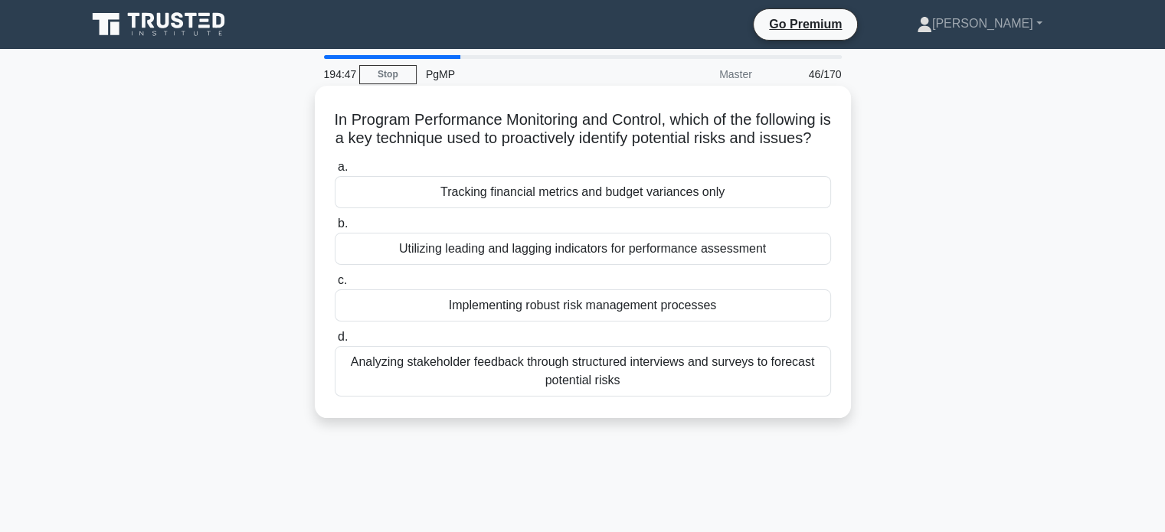
click at [793, 319] on div "Implementing robust risk management processes" at bounding box center [583, 305] width 496 height 32
click at [335, 286] on input "c. Implementing robust risk management processes" at bounding box center [335, 281] width 0 height 10
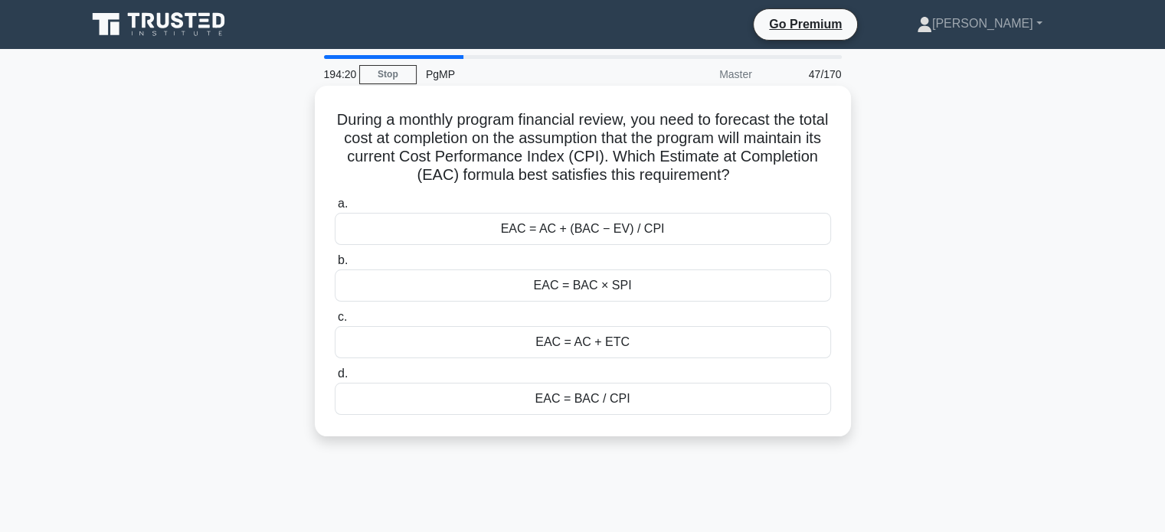
drag, startPoint x: 348, startPoint y: 119, endPoint x: 822, endPoint y: 173, distance: 477.0
click at [822, 173] on h5 "During a monthly program financial review, you need to forecast the total cost …" at bounding box center [582, 147] width 499 height 75
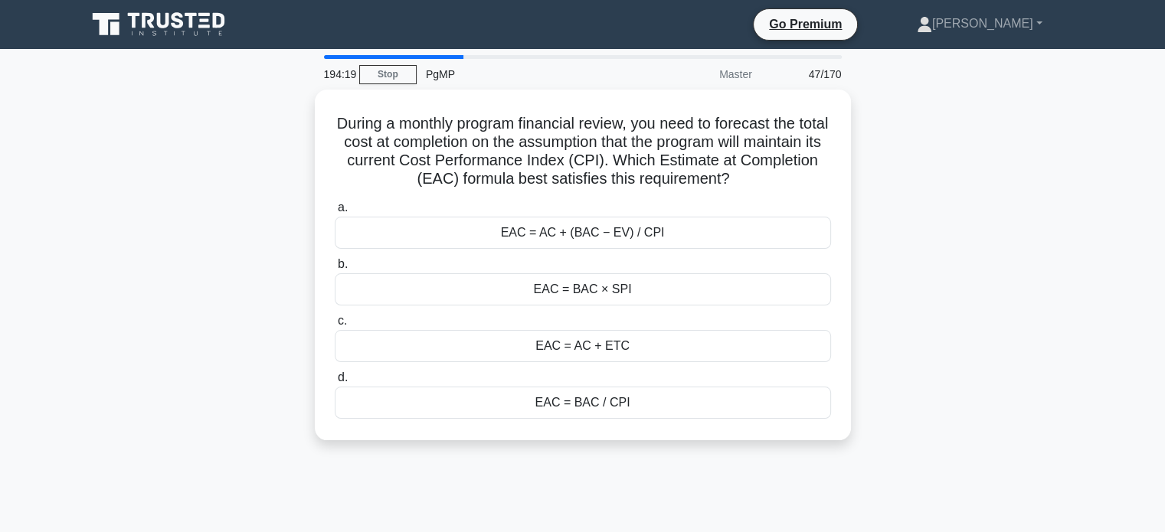
click at [939, 231] on div "During a monthly program financial review, you need to forecast the total cost …" at bounding box center [582, 274] width 1011 height 369
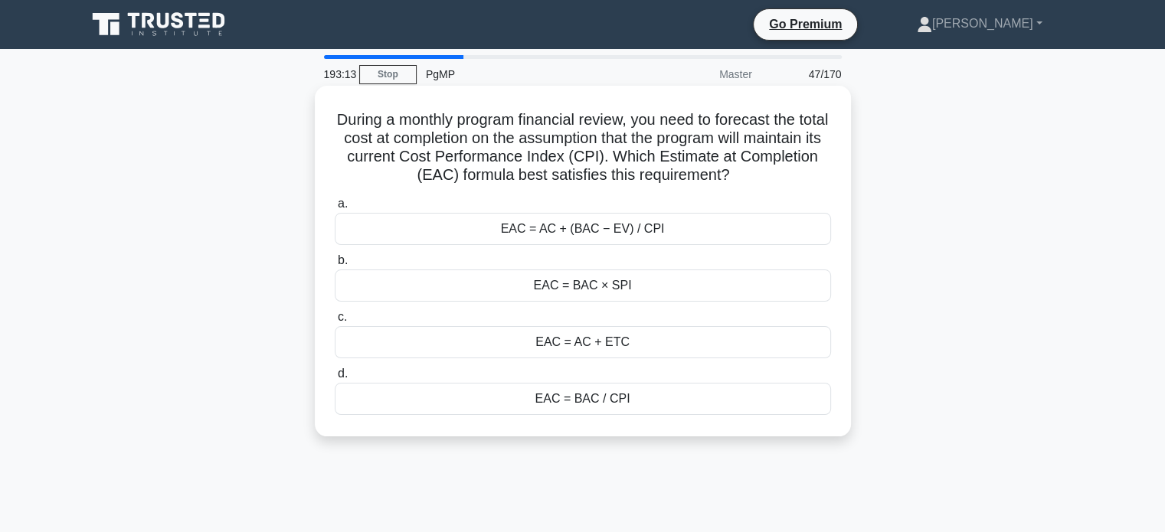
click at [717, 222] on div "EAC = AC + (BAC − EV) / CPI" at bounding box center [583, 229] width 496 height 32
click at [335, 209] on input "a. EAC = AC + (BAC − EV) / CPI" at bounding box center [335, 204] width 0 height 10
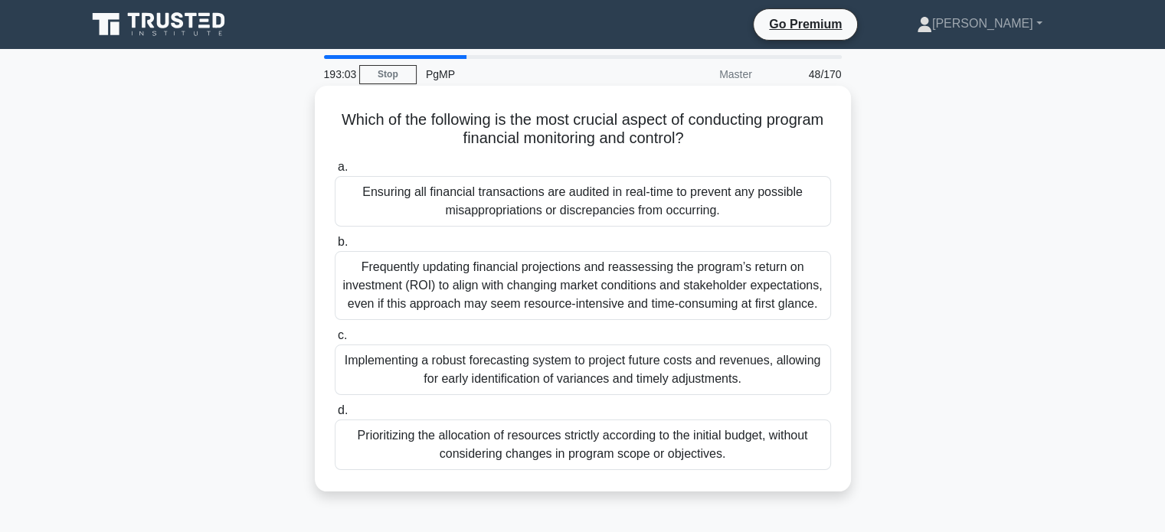
drag, startPoint x: 368, startPoint y: 124, endPoint x: 771, endPoint y: 135, distance: 403.7
click at [771, 135] on h5 "Which of the following is the most crucial aspect of conducting program financi…" at bounding box center [582, 129] width 499 height 38
click at [392, 152] on div "Which of the following is the most crucial aspect of conducting program financi…" at bounding box center [583, 289] width 524 height 394
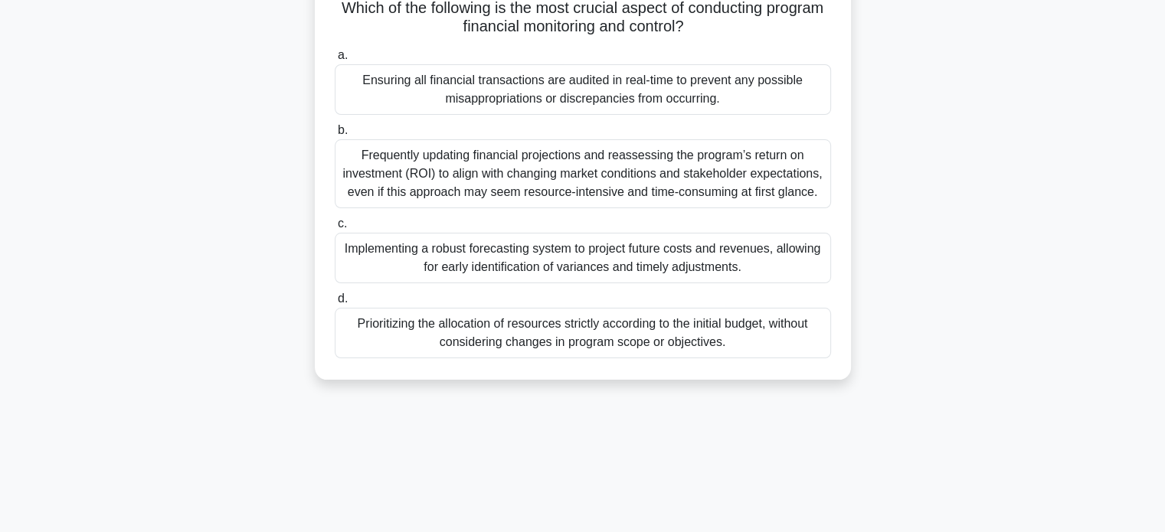
scroll to position [120, 0]
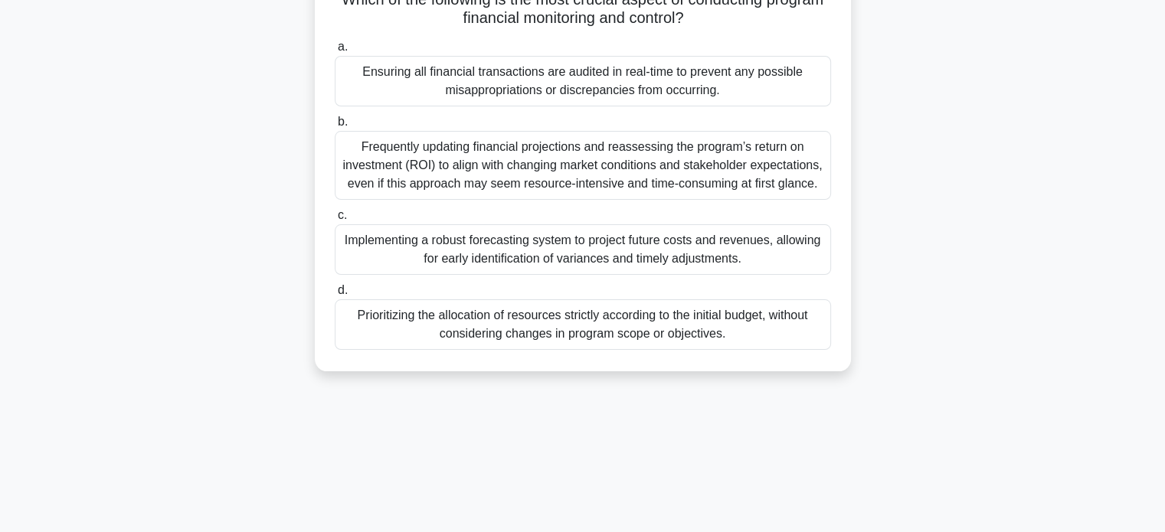
click at [740, 163] on div "Frequently updating financial projections and reassessing the program’s return …" at bounding box center [583, 165] width 496 height 69
click at [335, 127] on input "b. Frequently updating financial projections and reassessing the program’s retu…" at bounding box center [335, 122] width 0 height 10
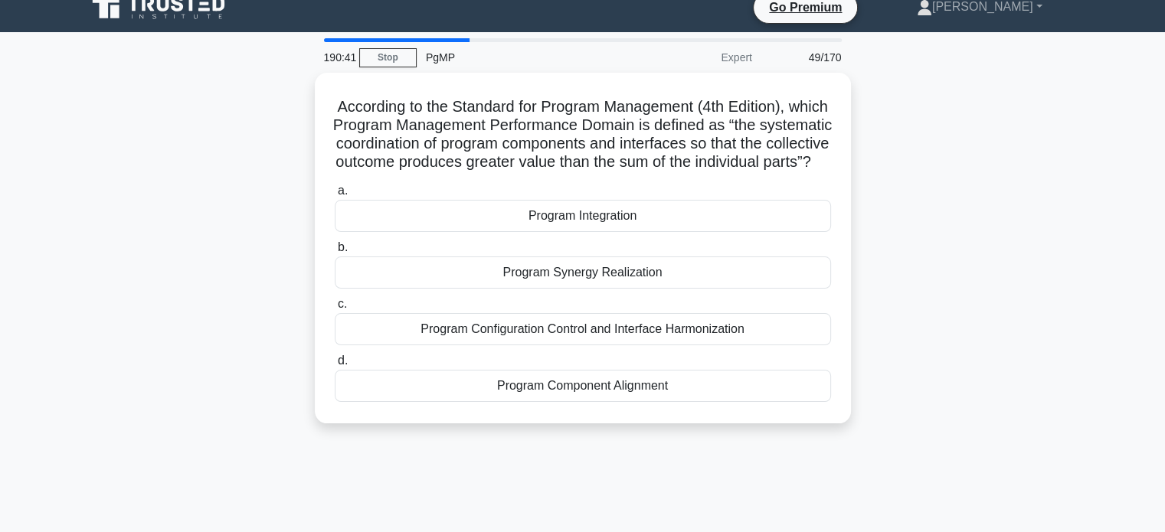
scroll to position [0, 0]
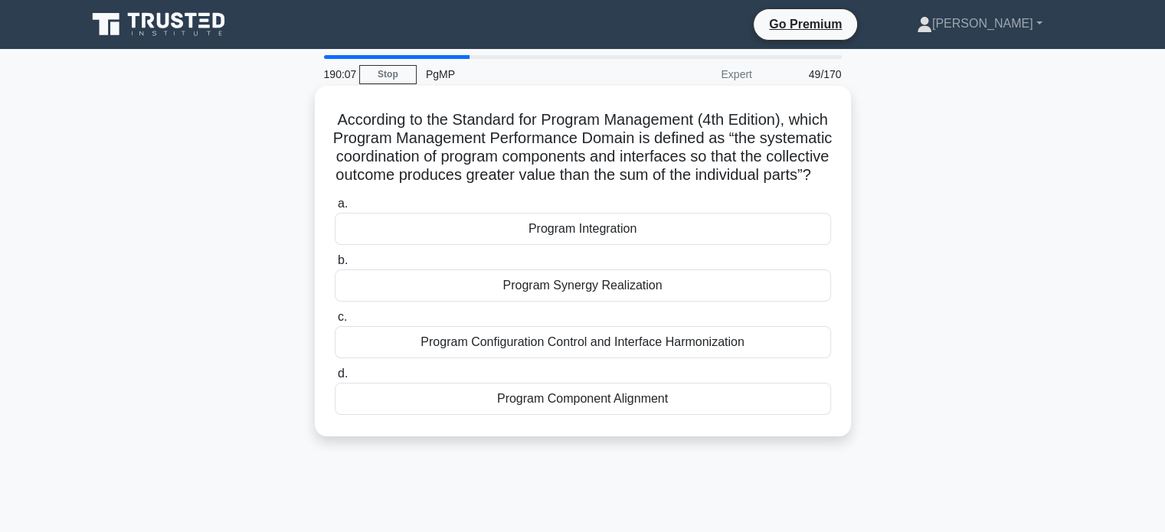
drag, startPoint x: 803, startPoint y: 142, endPoint x: 684, endPoint y: 195, distance: 130.6
click at [684, 185] on h5 "According to the Standard for Program Management (4th Edition), which Program M…" at bounding box center [582, 147] width 499 height 75
click at [636, 302] on div "Program Synergy Realization" at bounding box center [583, 286] width 496 height 32
click at [335, 266] on input "b. Program Synergy Realization" at bounding box center [335, 261] width 0 height 10
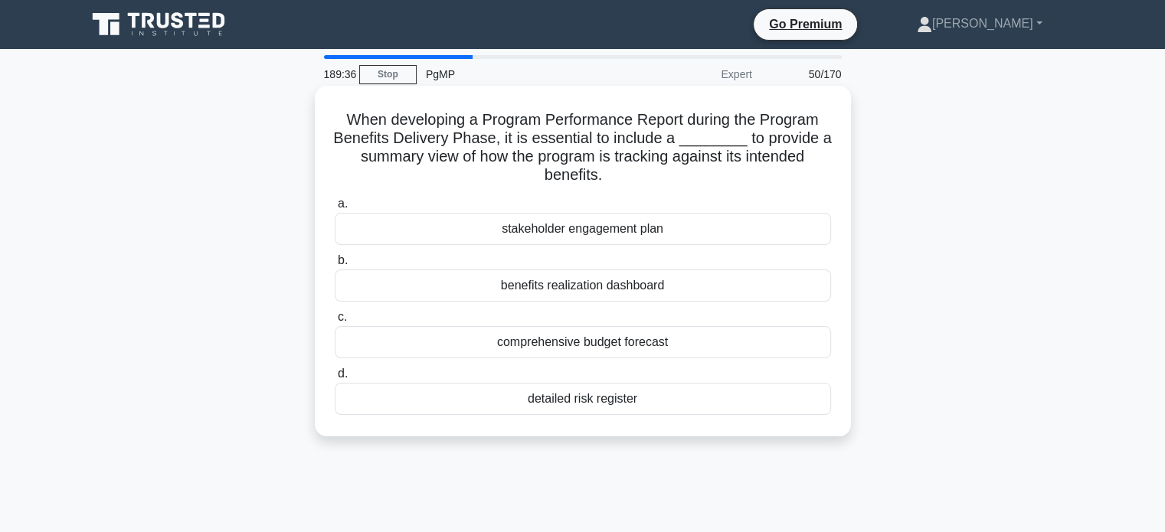
drag, startPoint x: 337, startPoint y: 120, endPoint x: 629, endPoint y: 182, distance: 299.0
click at [629, 182] on h5 "When developing a Program Performance Report during the Program Benefits Delive…" at bounding box center [582, 147] width 499 height 75
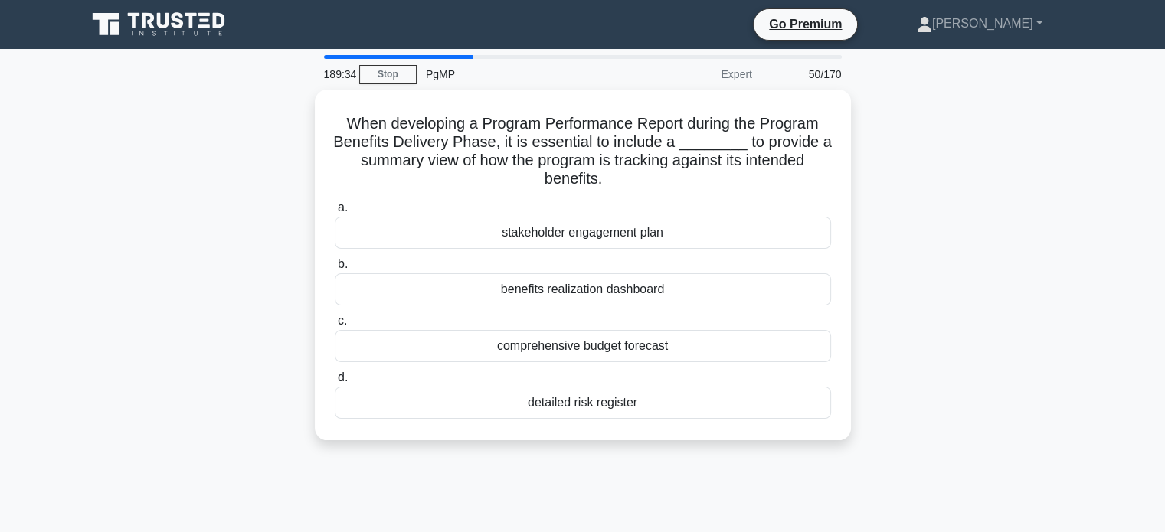
click at [888, 179] on div "When developing a Program Performance Report during the Program Benefits Delive…" at bounding box center [582, 274] width 1011 height 369
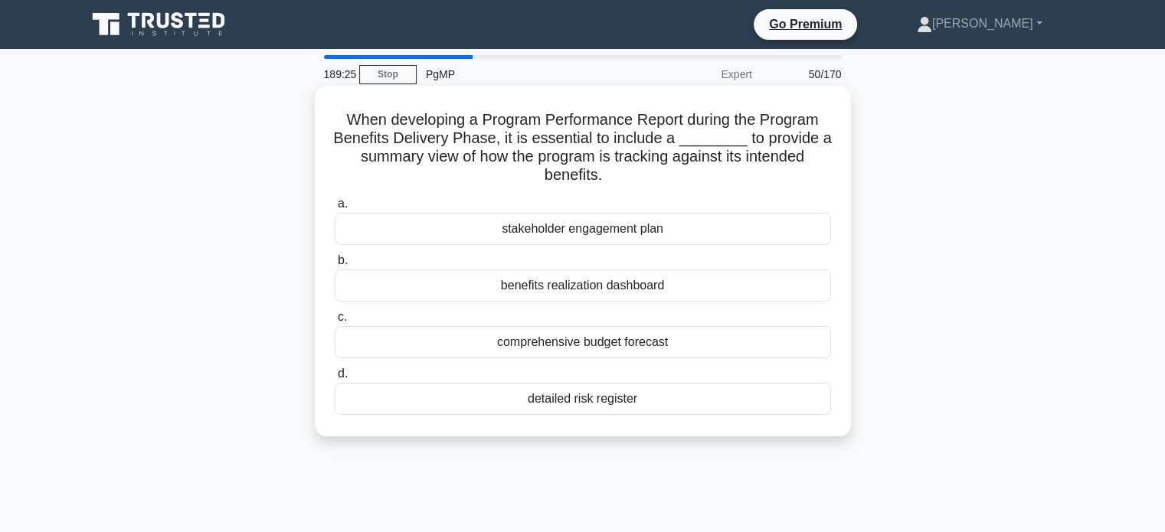
click at [606, 289] on div "benefits realization dashboard" at bounding box center [583, 286] width 496 height 32
click at [335, 266] on input "b. benefits realization dashboard" at bounding box center [335, 261] width 0 height 10
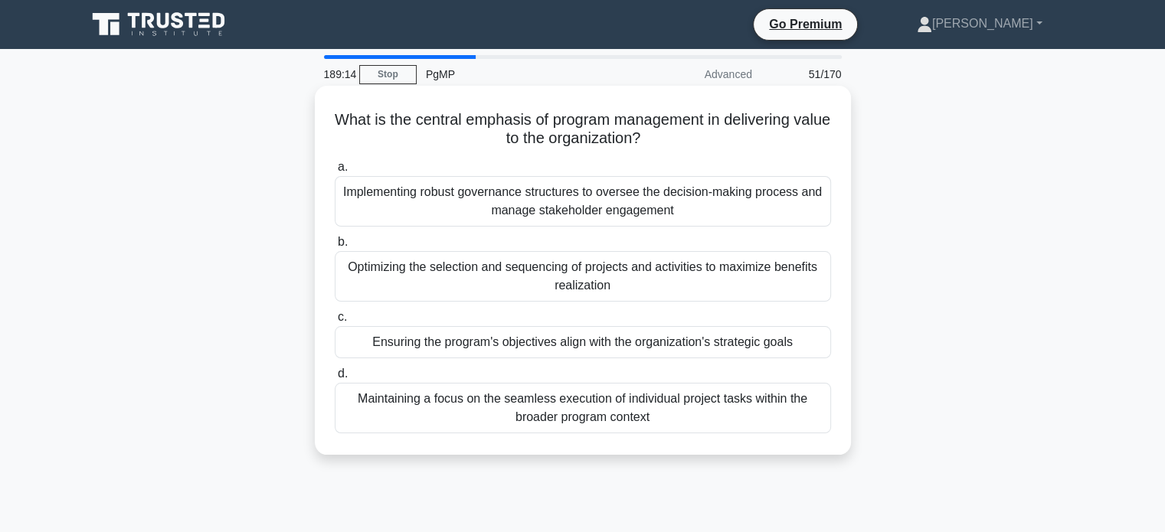
drag, startPoint x: 366, startPoint y: 123, endPoint x: 681, endPoint y: 140, distance: 315.2
click at [681, 140] on h5 "What is the central emphasis of program management in delivering value to the o…" at bounding box center [582, 129] width 499 height 38
click at [744, 132] on h5 "What is the central emphasis of program management in delivering value to the o…" at bounding box center [582, 129] width 499 height 38
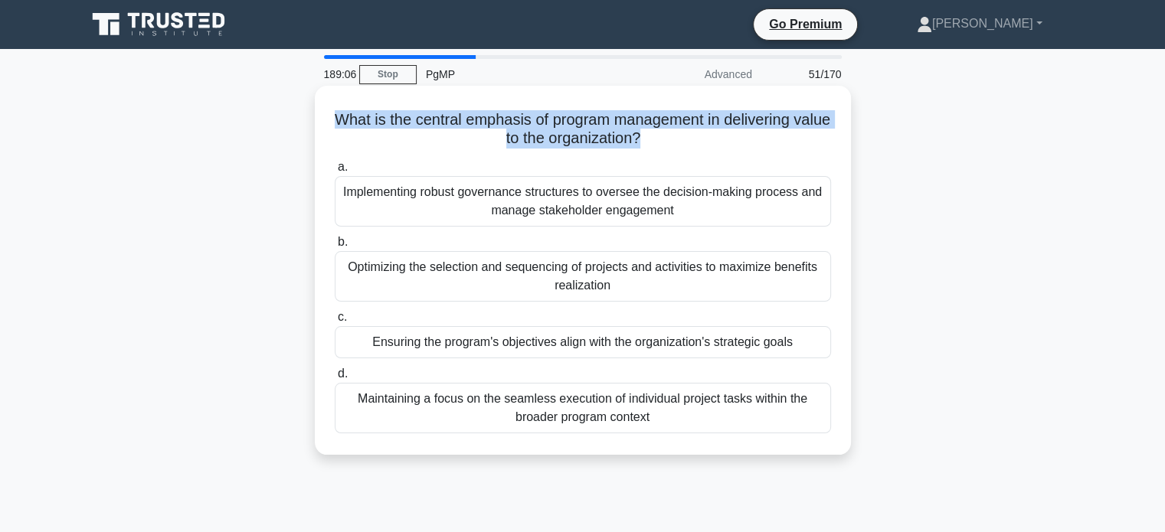
drag, startPoint x: 350, startPoint y: 119, endPoint x: 662, endPoint y: 140, distance: 313.2
click at [662, 140] on h5 "What is the central emphasis of program management in delivering value to the o…" at bounding box center [582, 129] width 499 height 38
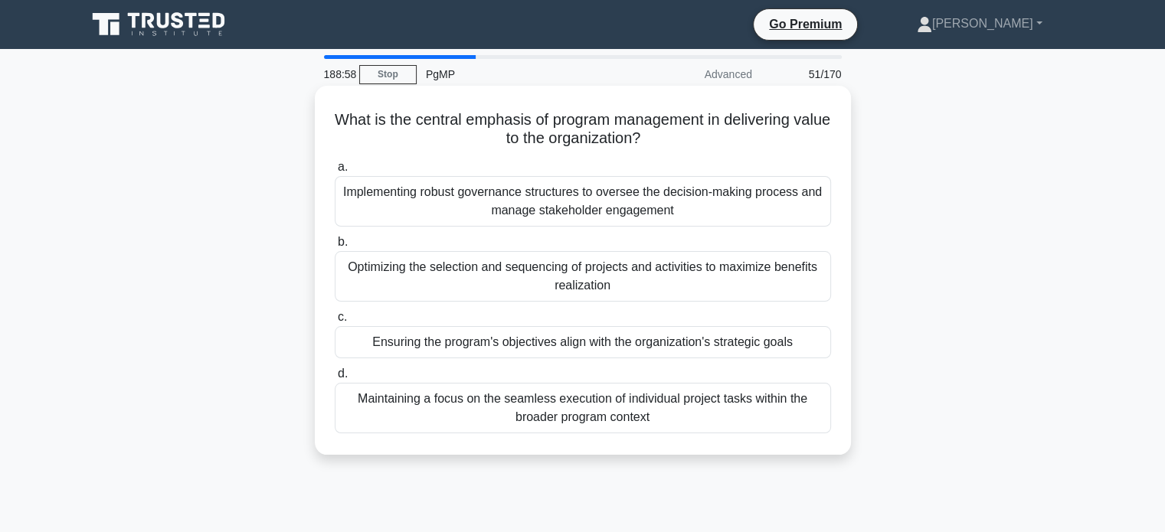
click at [417, 165] on label "a. Implementing robust governance structures to oversee the decision-making pro…" at bounding box center [583, 192] width 496 height 69
click at [335, 165] on input "a. Implementing robust governance structures to oversee the decision-making pro…" at bounding box center [335, 167] width 0 height 10
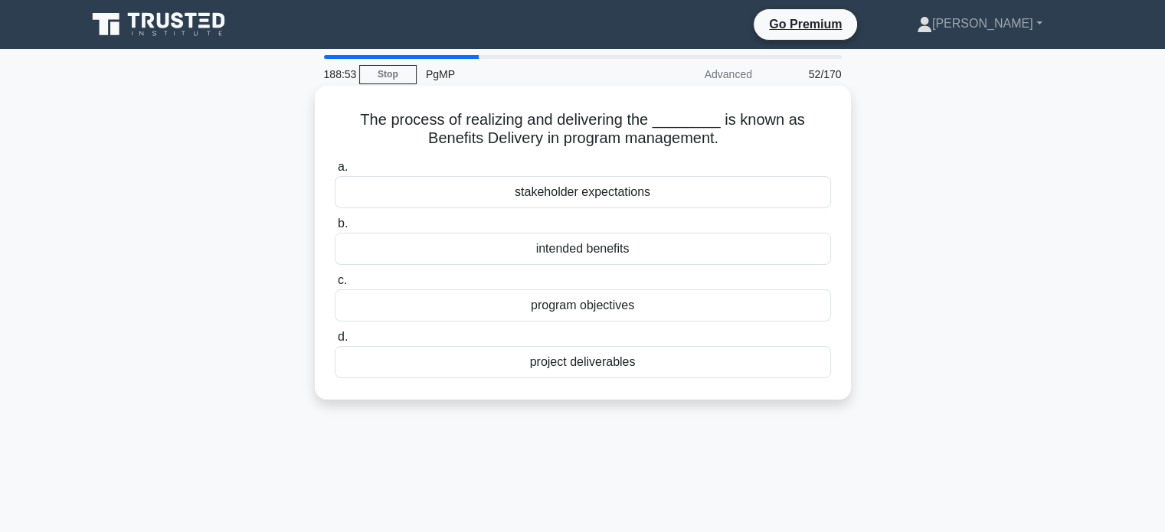
click at [387, 126] on h5 "The process of realizing and delivering the ________ is known as Benefits Deliv…" at bounding box center [582, 129] width 499 height 38
click at [665, 253] on div "intended benefits" at bounding box center [583, 249] width 496 height 32
click at [335, 229] on input "b. intended benefits" at bounding box center [335, 224] width 0 height 10
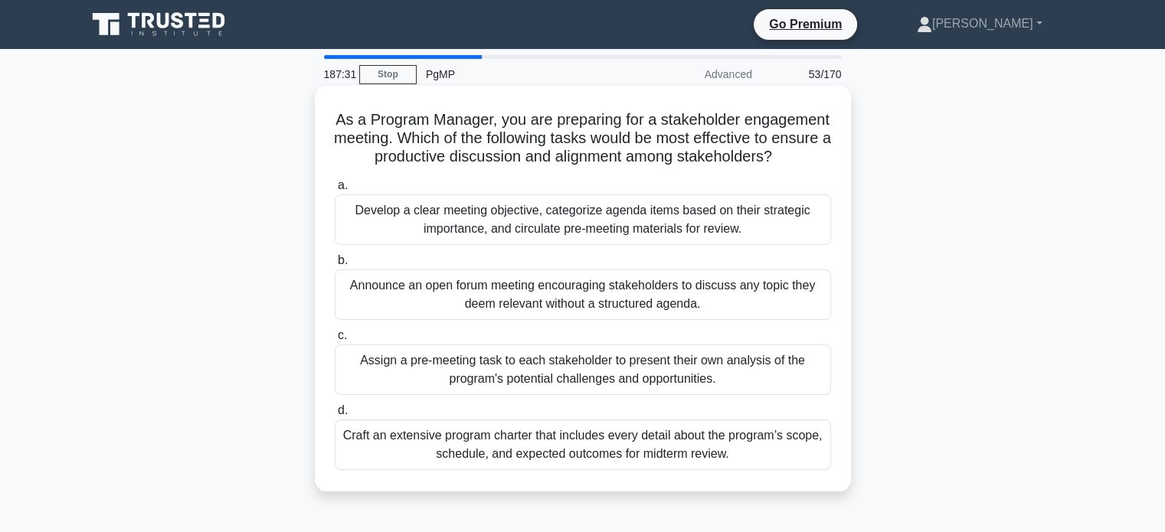
click at [748, 226] on div "Develop a clear meeting objective, categorize agenda items based on their strat…" at bounding box center [583, 220] width 496 height 51
click at [335, 191] on input "a. Develop a clear meeting objective, categorize agenda items based on their st…" at bounding box center [335, 186] width 0 height 10
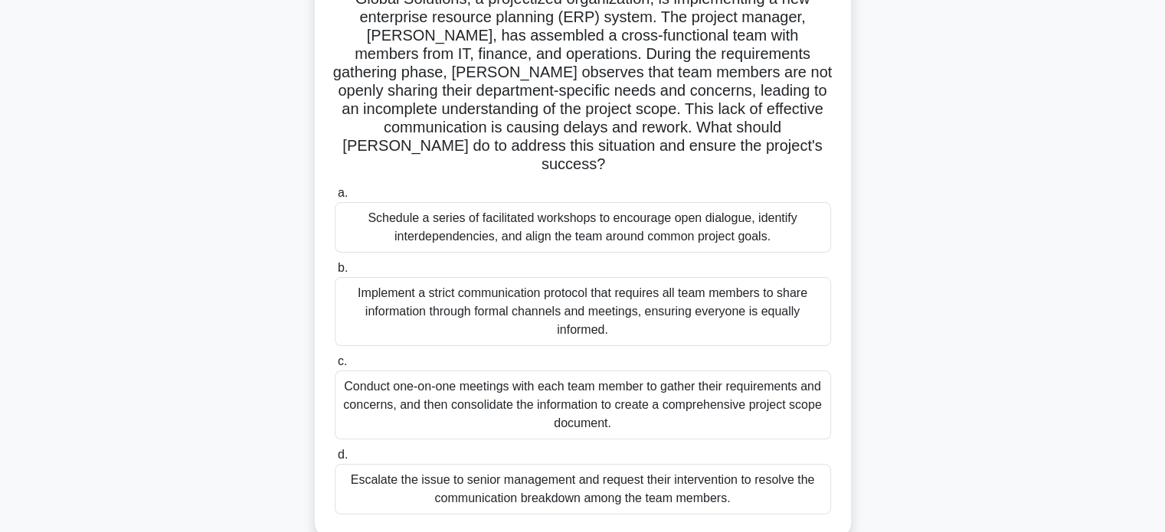
scroll to position [126, 0]
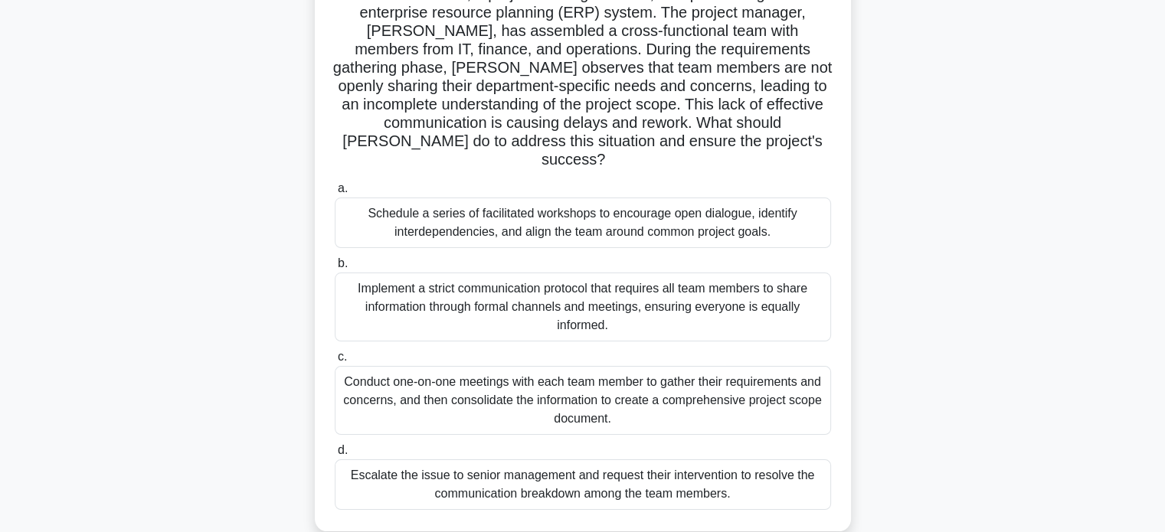
click at [784, 366] on div "Conduct one-on-one meetings with each team member to gather their requirements …" at bounding box center [583, 400] width 496 height 69
click at [335, 361] on input "c. Conduct one-on-one meetings with each team member to gather their requiremen…" at bounding box center [335, 357] width 0 height 10
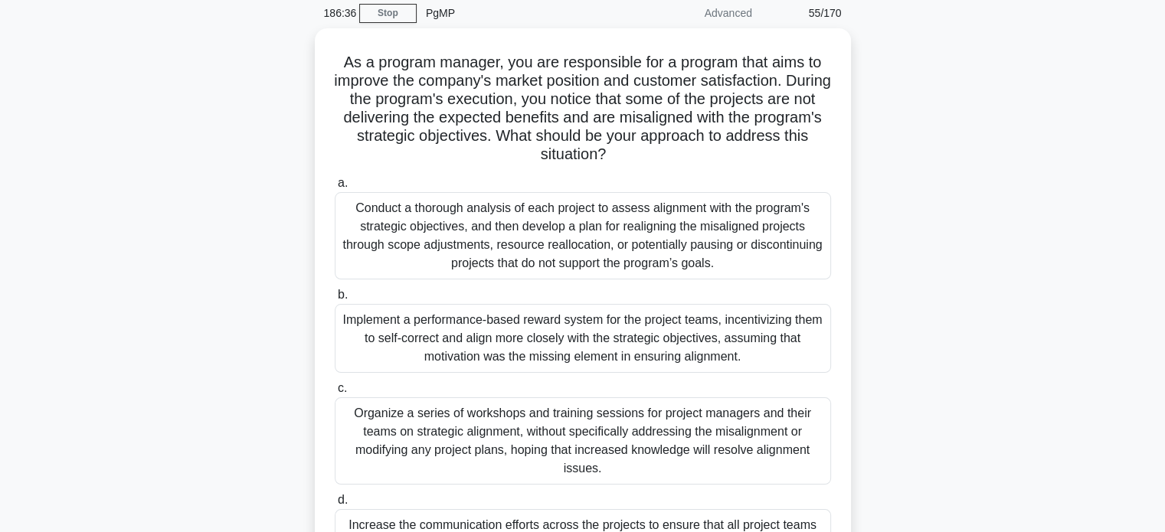
scroll to position [0, 0]
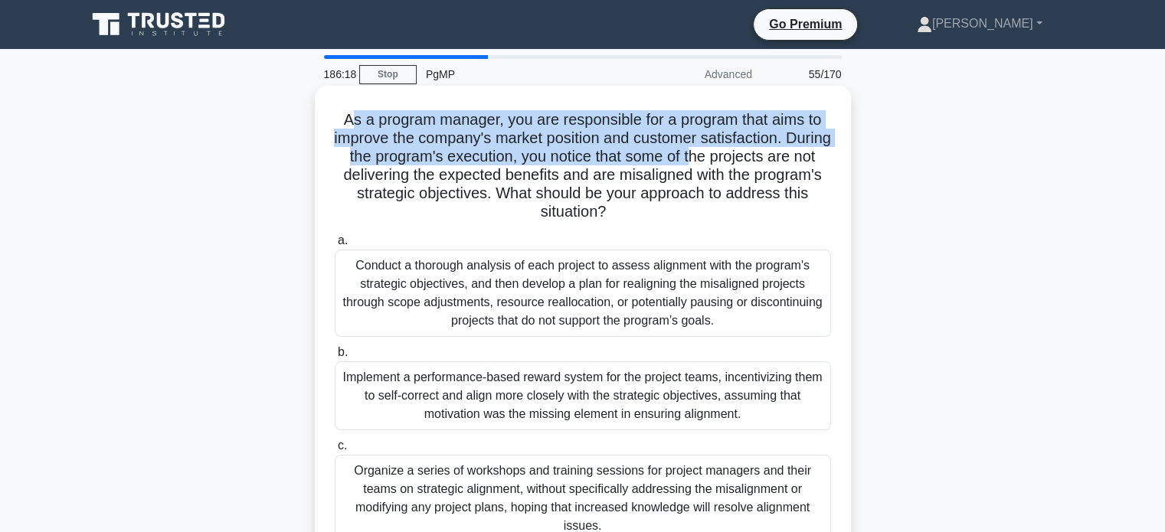
drag, startPoint x: 346, startPoint y: 116, endPoint x: 747, endPoint y: 165, distance: 404.2
click at [747, 165] on h5 "As a program manager, you are responsible for a program that aims to improve th…" at bounding box center [582, 166] width 499 height 112
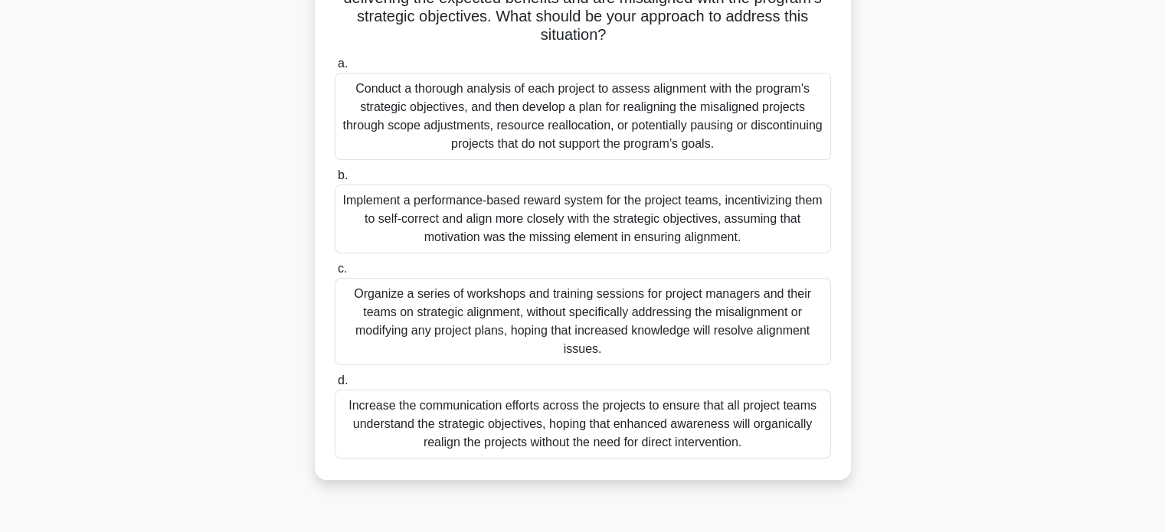
scroll to position [181, 0]
click at [1069, 271] on div "As a program manager, you are responsible for a program that aims to improve th…" at bounding box center [582, 203] width 1011 height 590
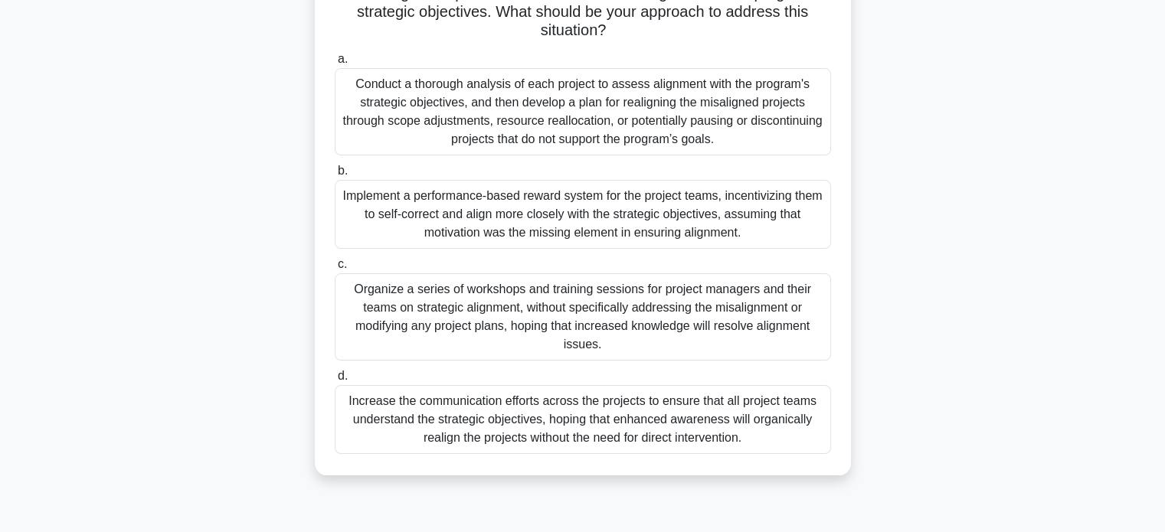
click at [721, 118] on div "Conduct a thorough analysis of each project to assess alignment with the progra…" at bounding box center [583, 111] width 496 height 87
click at [335, 64] on input "a. Conduct a thorough analysis of each project to assess alignment with the pro…" at bounding box center [335, 59] width 0 height 10
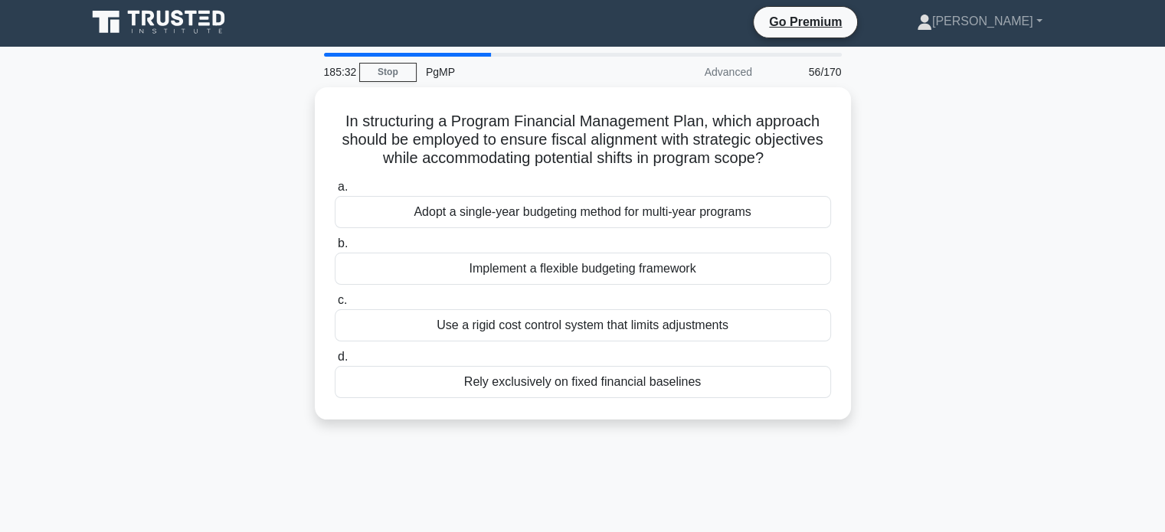
scroll to position [0, 0]
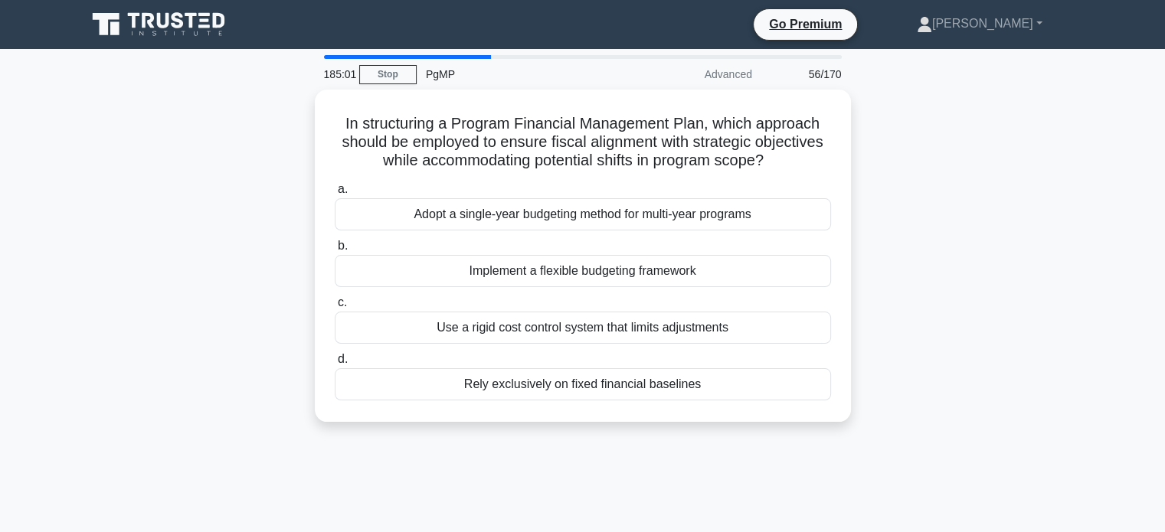
click at [901, 296] on div "In structuring a Program Financial Management Plan, which approach should be em…" at bounding box center [582, 265] width 1011 height 351
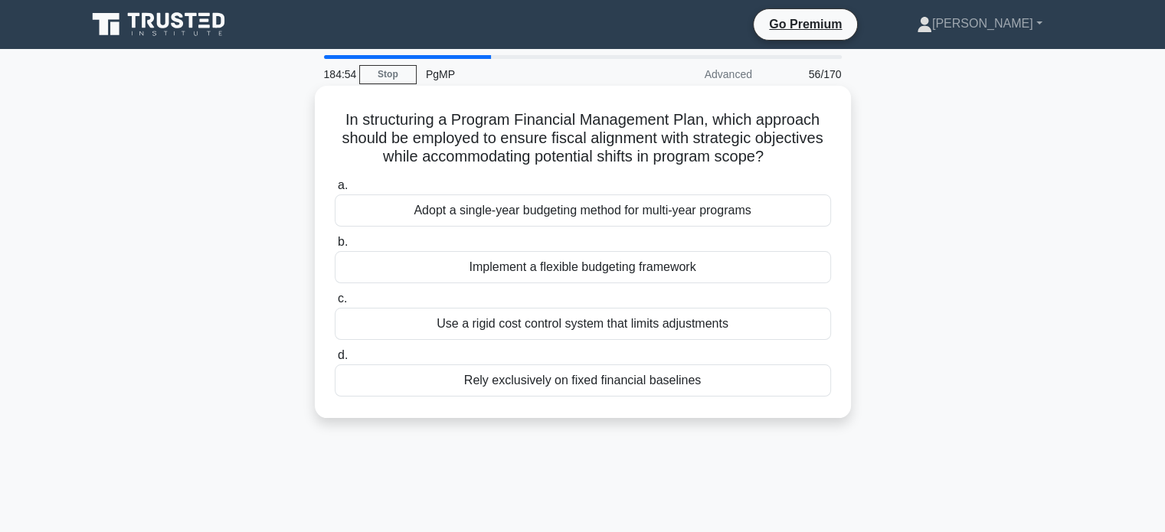
click at [657, 268] on div "Implement a flexible budgeting framework" at bounding box center [583, 267] width 496 height 32
click at [335, 247] on input "b. Implement a flexible budgeting framework" at bounding box center [335, 242] width 0 height 10
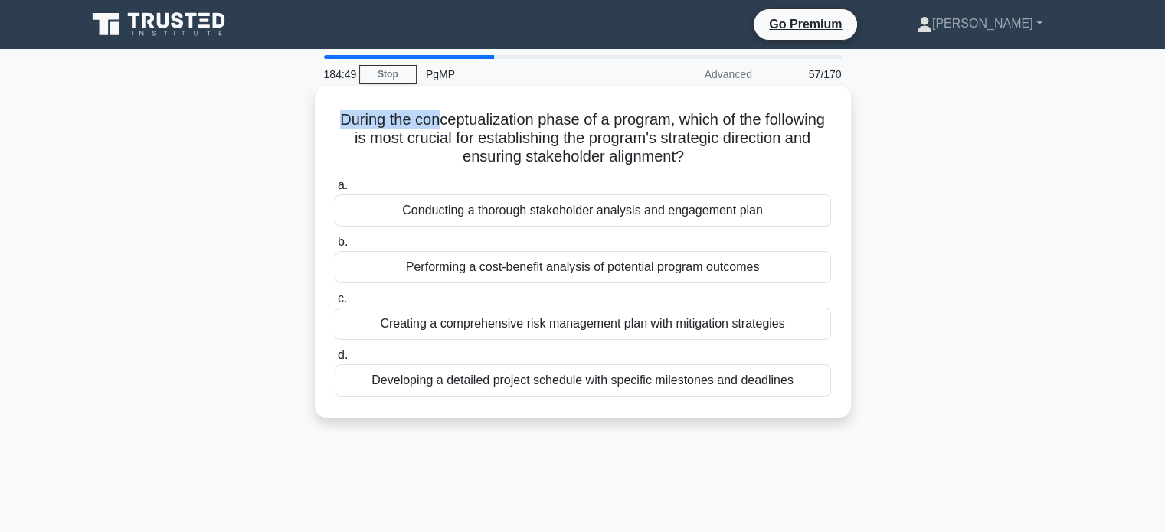
drag, startPoint x: 366, startPoint y: 118, endPoint x: 464, endPoint y: 128, distance: 98.5
click at [464, 128] on h5 "During the conceptualization phase of a program, which of the following is most…" at bounding box center [582, 138] width 499 height 57
click at [585, 272] on div "Performing a cost-benefit analysis of potential program outcomes" at bounding box center [583, 267] width 496 height 32
click at [335, 247] on input "b. Performing a cost-benefit analysis of potential program outcomes" at bounding box center [335, 242] width 0 height 10
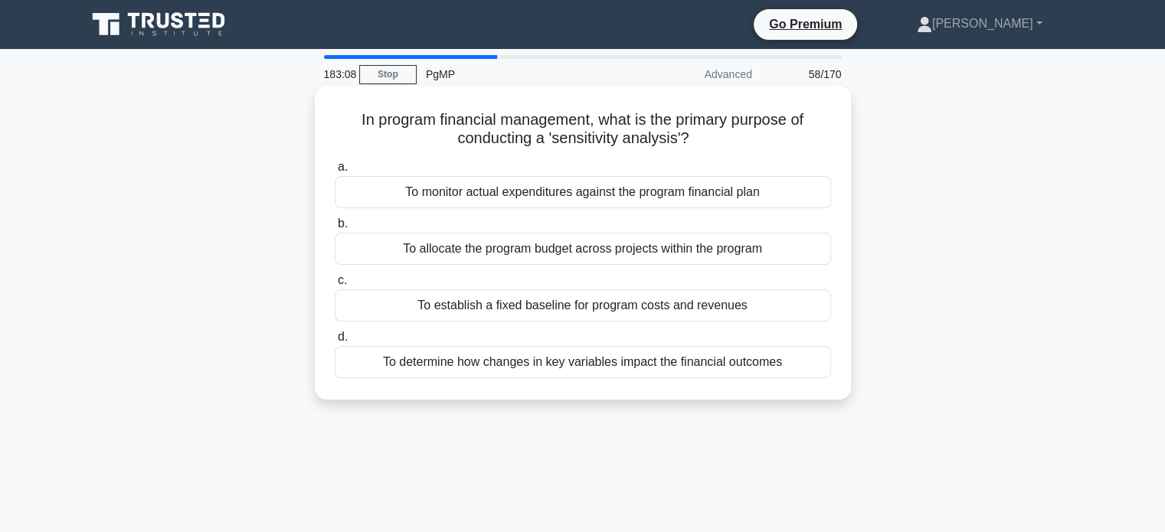
click at [695, 368] on div "To determine how changes in key variables impact the financial outcomes" at bounding box center [583, 362] width 496 height 32
click at [335, 342] on input "d. To determine how changes in key variables impact the financial outcomes" at bounding box center [335, 337] width 0 height 10
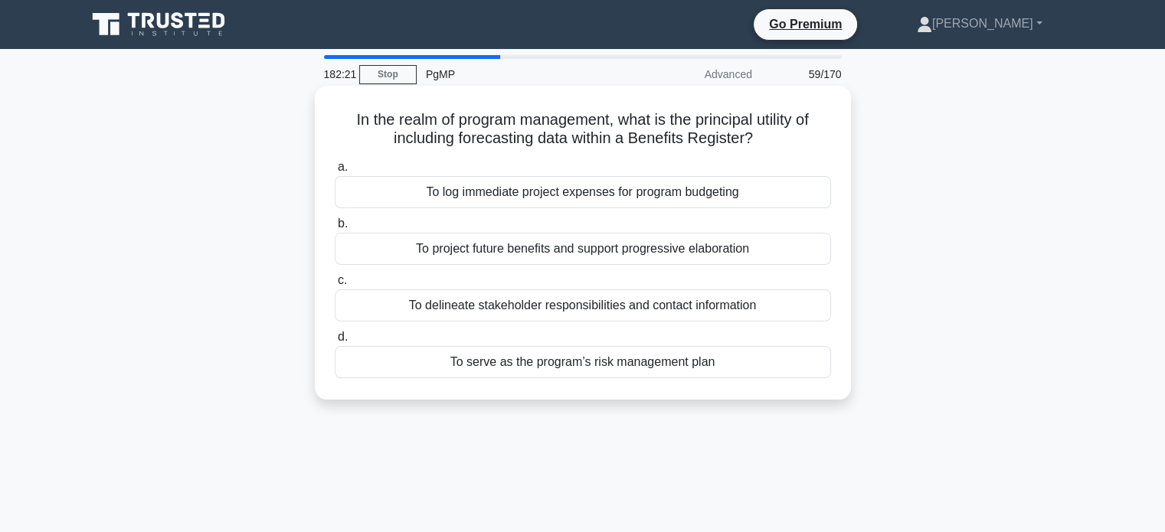
click at [570, 258] on div "To project future benefits and support progressive elaboration" at bounding box center [583, 249] width 496 height 32
click at [335, 229] on input "b. To project future benefits and support progressive elaboration" at bounding box center [335, 224] width 0 height 10
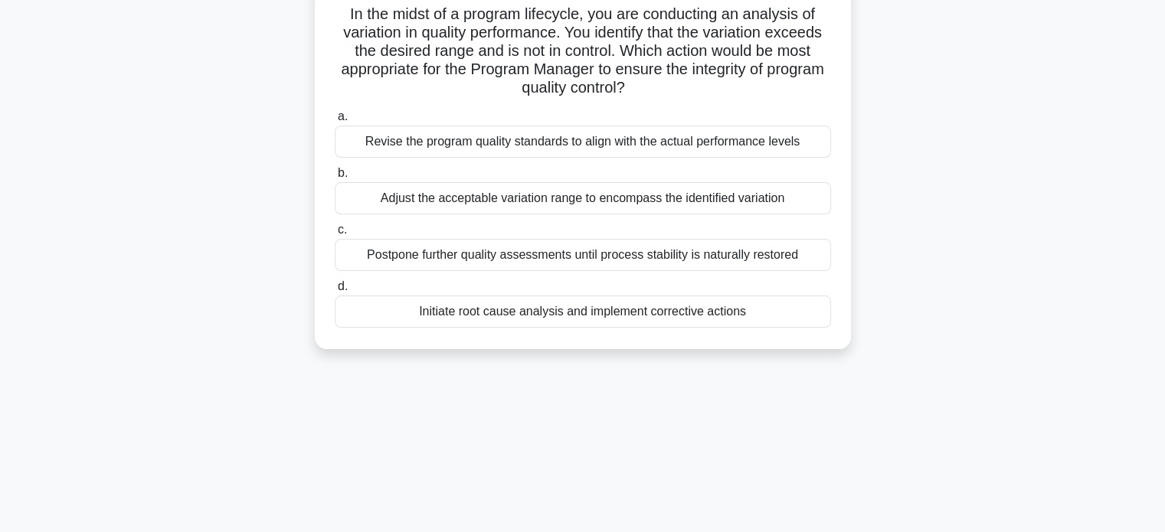
scroll to position [113, 0]
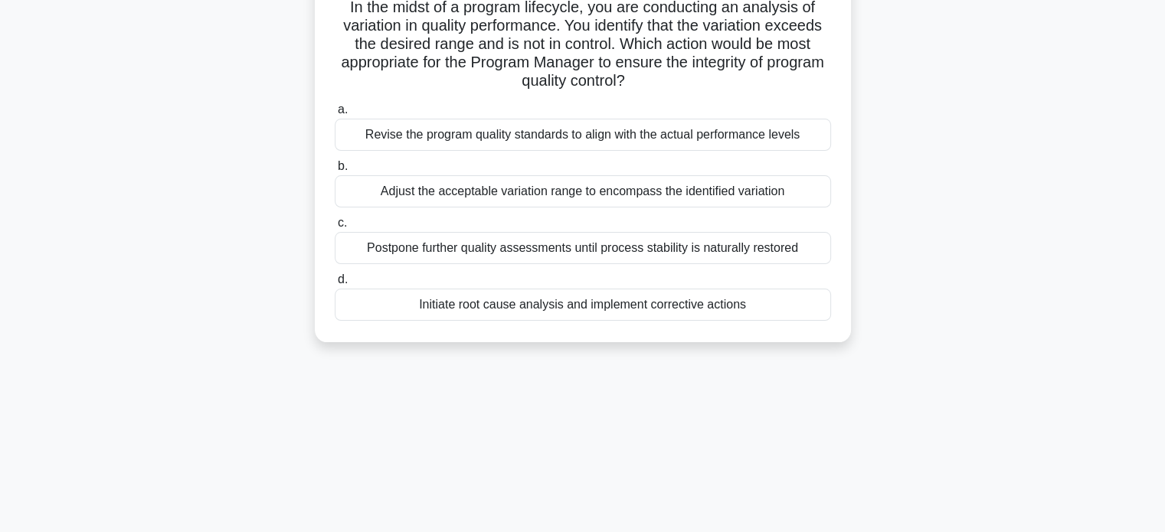
click at [708, 309] on div "Initiate root cause analysis and implement corrective actions" at bounding box center [583, 305] width 496 height 32
click at [335, 285] on input "d. Initiate root cause analysis and implement corrective actions" at bounding box center [335, 280] width 0 height 10
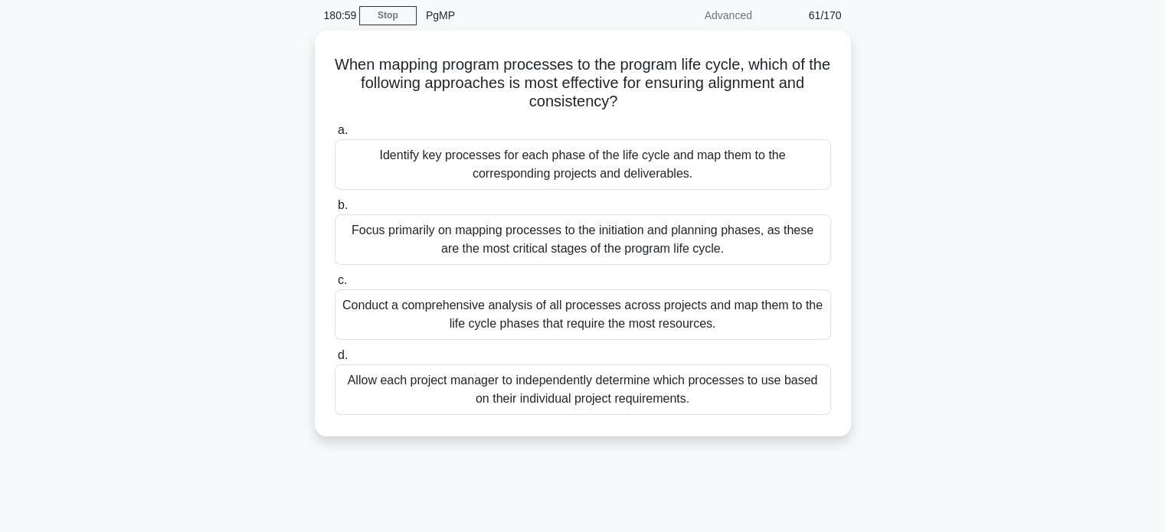
scroll to position [86, 0]
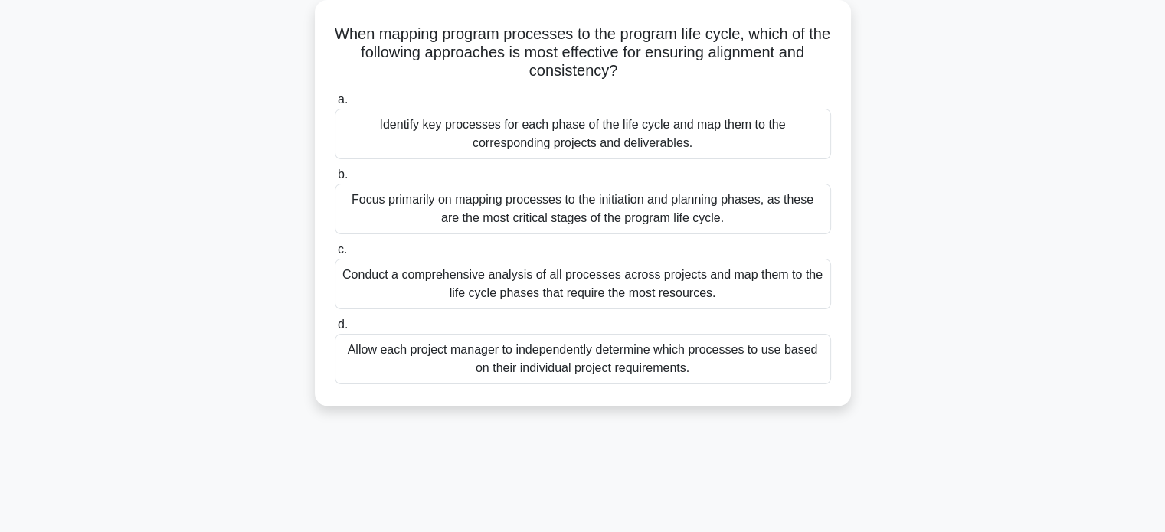
click at [711, 298] on div "Conduct a comprehensive analysis of all processes across projects and map them …" at bounding box center [583, 284] width 496 height 51
click at [335, 255] on input "c. Conduct a comprehensive analysis of all processes across projects and map th…" at bounding box center [335, 250] width 0 height 10
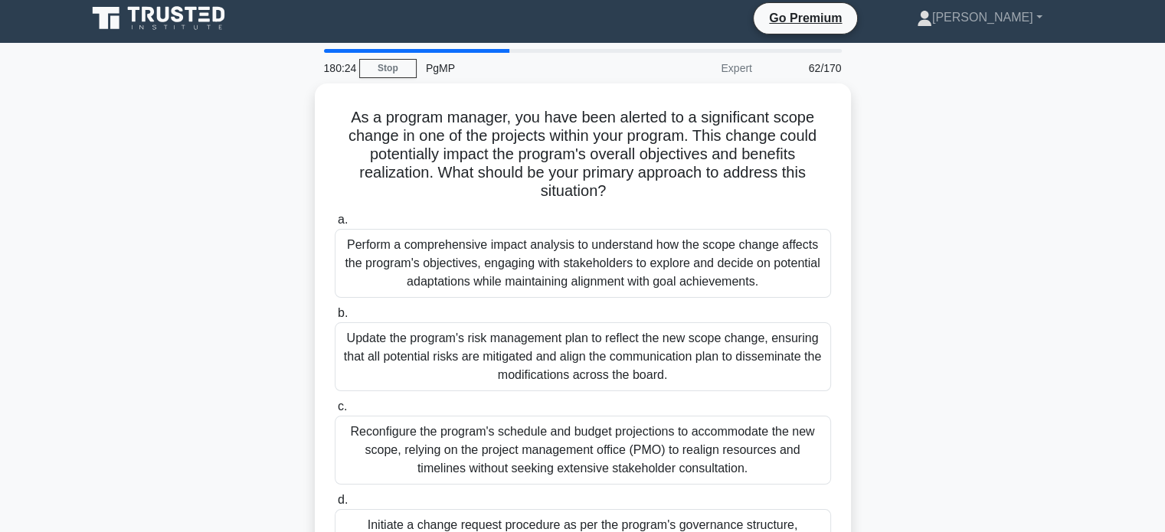
scroll to position [0, 0]
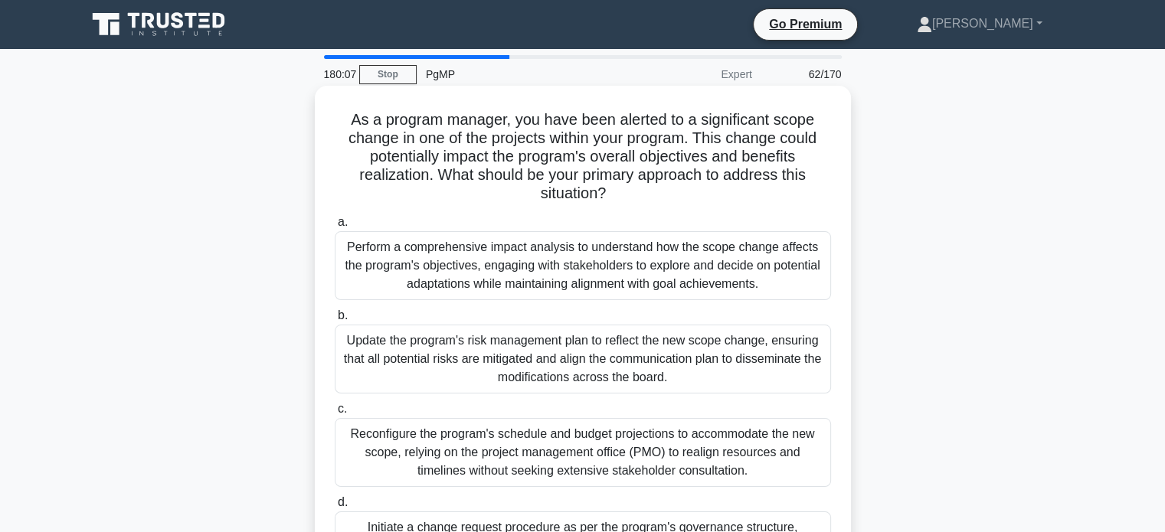
drag, startPoint x: 348, startPoint y: 119, endPoint x: 636, endPoint y: 188, distance: 295.3
click at [636, 188] on h5 "As a program manager, you have been alerted to a significant scope change in on…" at bounding box center [582, 156] width 499 height 93
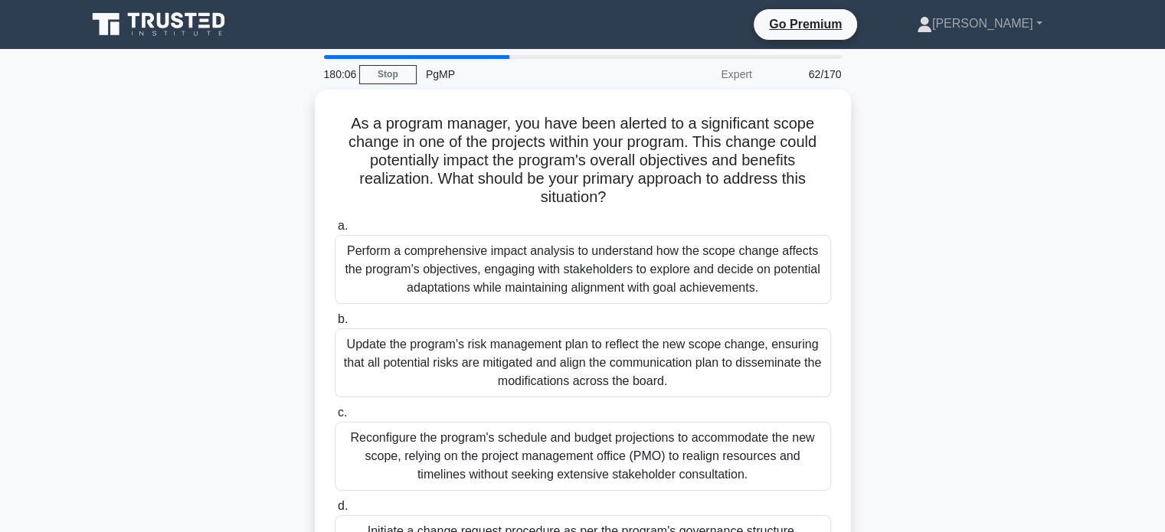
click at [1059, 157] on div "As a program manager, you have been alerted to a significant scope change in on…" at bounding box center [582, 357] width 1011 height 535
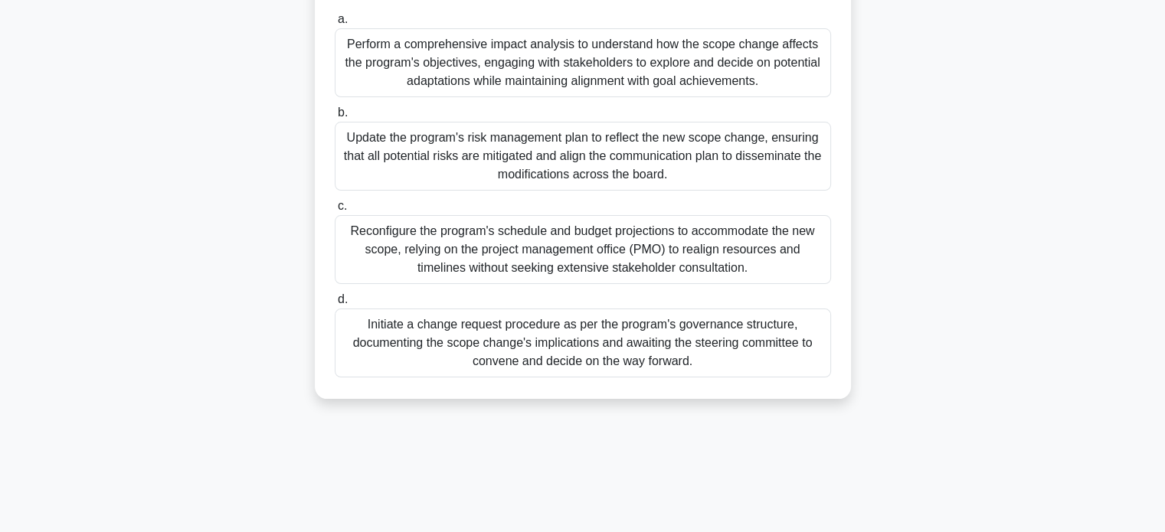
scroll to position [208, 0]
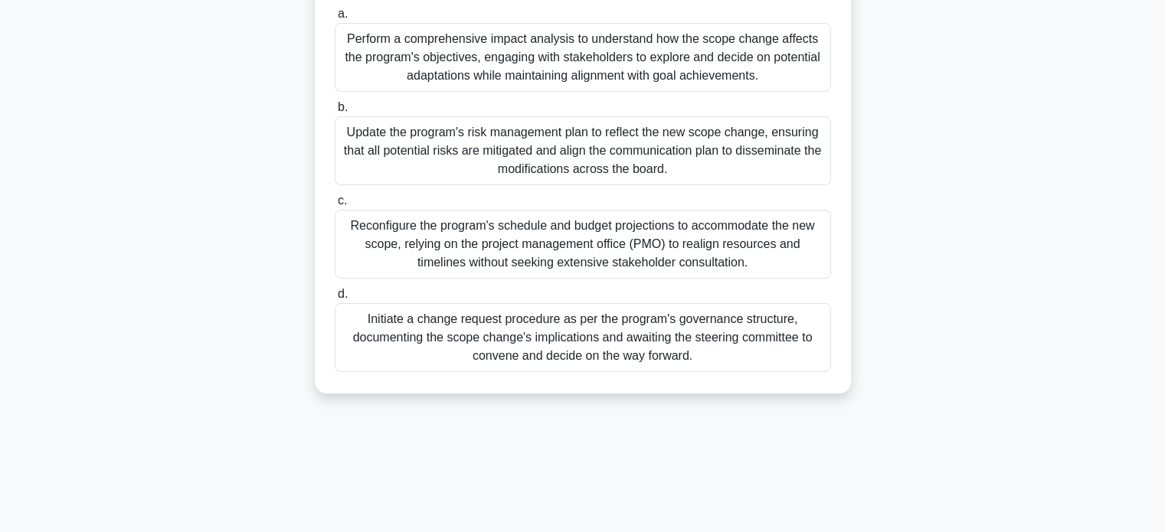
click at [675, 54] on div "Perform a comprehensive impact analysis to understand how the scope change affe…" at bounding box center [583, 57] width 496 height 69
click at [335, 19] on input "a. Perform a comprehensive impact analysis to understand how the scope change a…" at bounding box center [335, 14] width 0 height 10
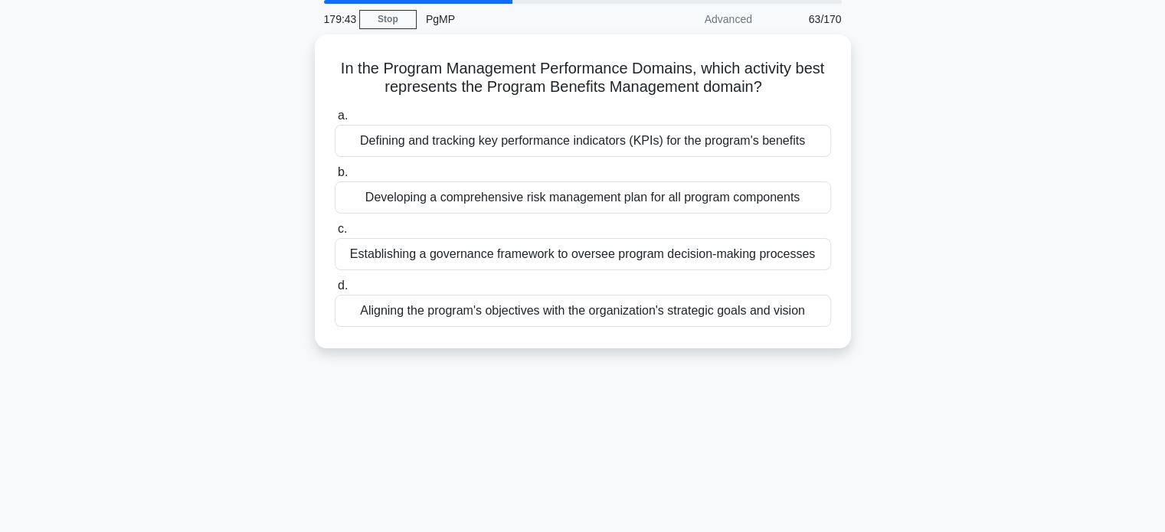
scroll to position [0, 0]
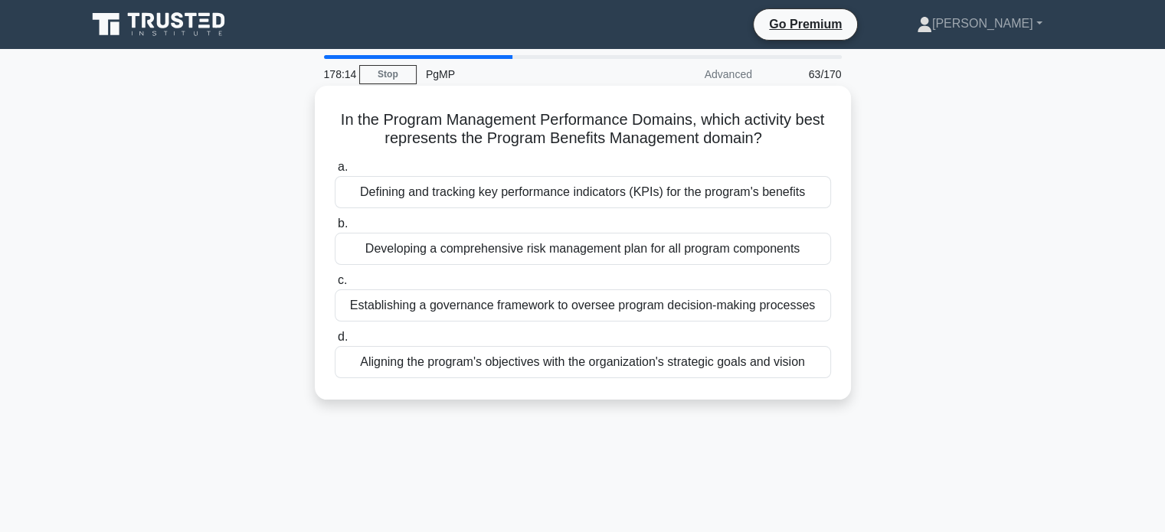
click at [762, 201] on div "Defining and tracking key performance indicators (KPIs) for the program's benef…" at bounding box center [583, 192] width 496 height 32
click at [335, 172] on input "a. Defining and tracking key performance indicators (KPIs) for the program's be…" at bounding box center [335, 167] width 0 height 10
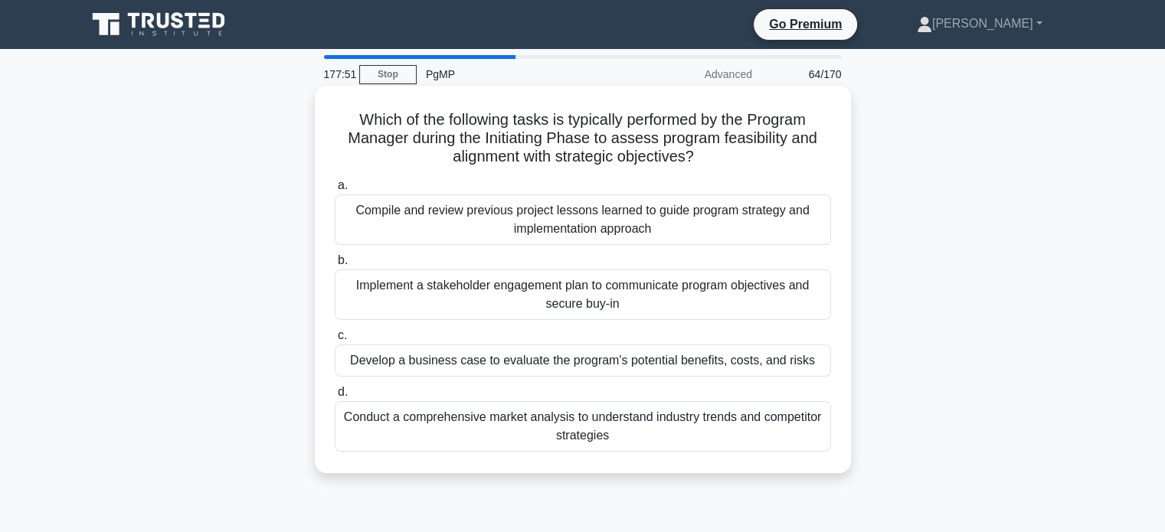
click at [696, 365] on div "Develop a business case to evaluate the program's potential benefits, costs, an…" at bounding box center [583, 361] width 496 height 32
click at [335, 341] on input "c. Develop a business case to evaluate the program's potential benefits, costs,…" at bounding box center [335, 336] width 0 height 10
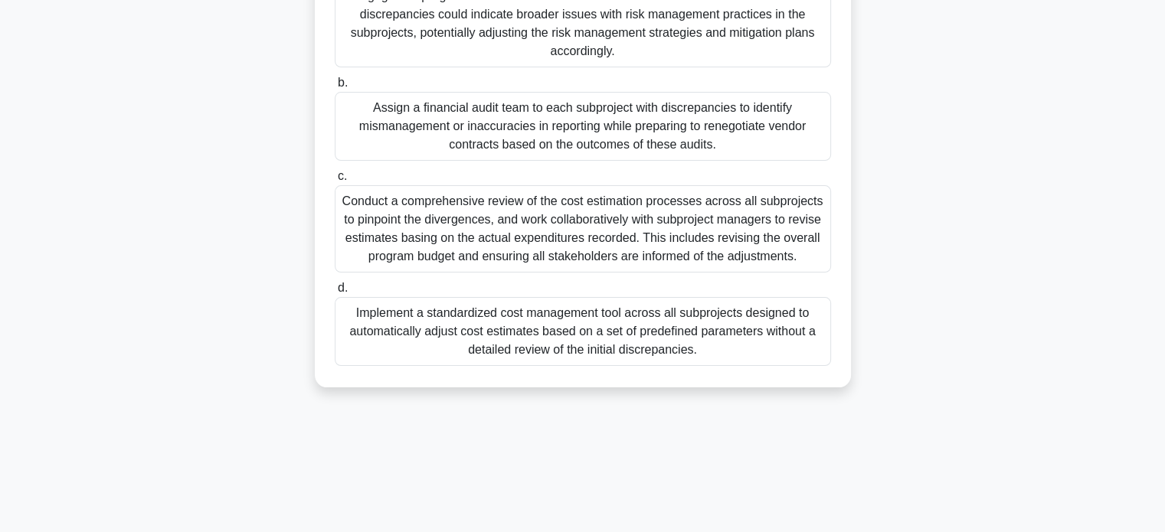
scroll to position [295, 0]
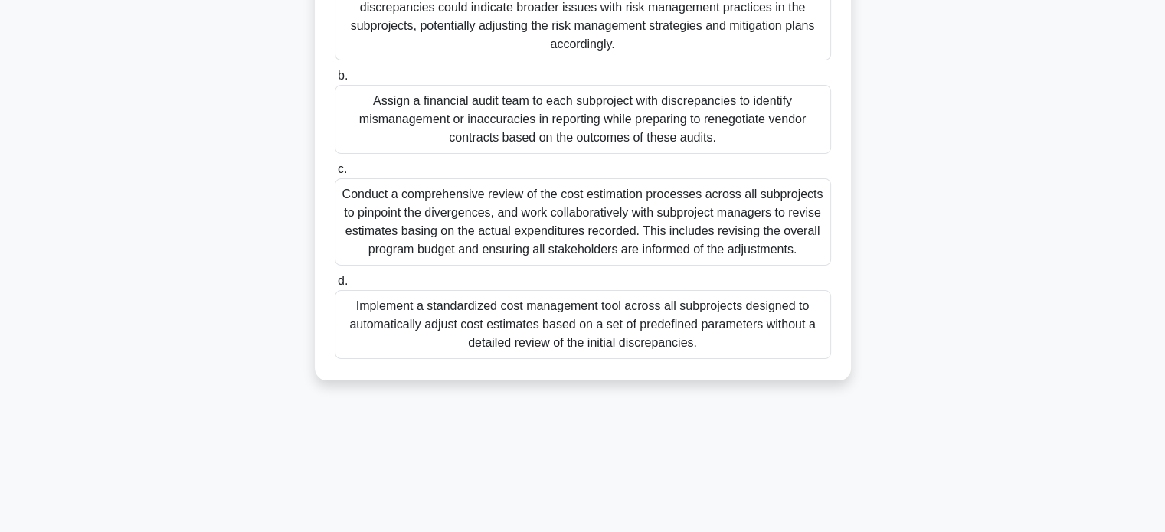
click at [705, 211] on div "Conduct a comprehensive review of the cost estimation processes across all subp…" at bounding box center [583, 221] width 496 height 87
click at [335, 175] on input "c. Conduct a comprehensive review of the cost estimation processes across all s…" at bounding box center [335, 170] width 0 height 10
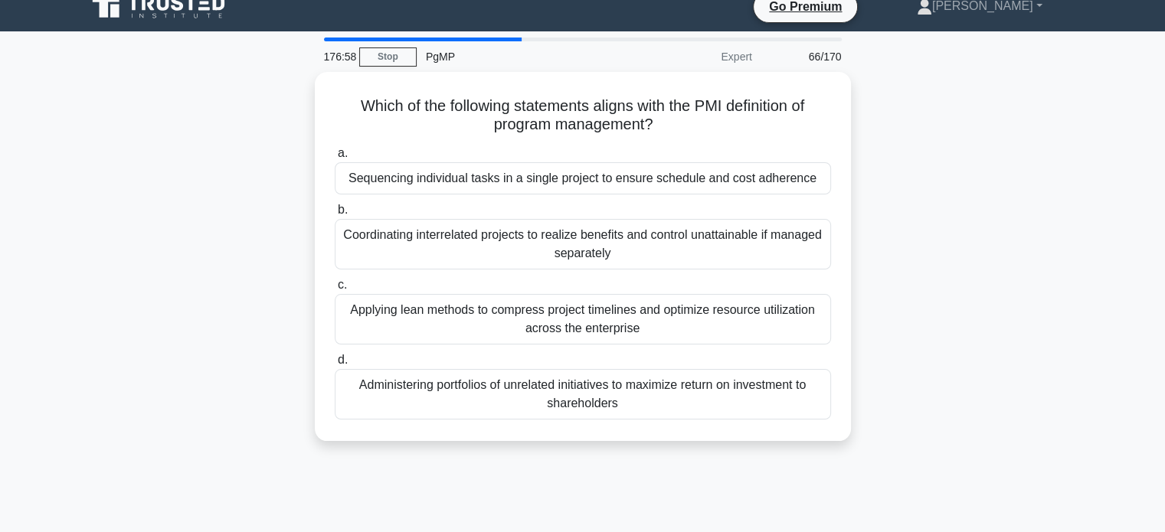
scroll to position [0, 0]
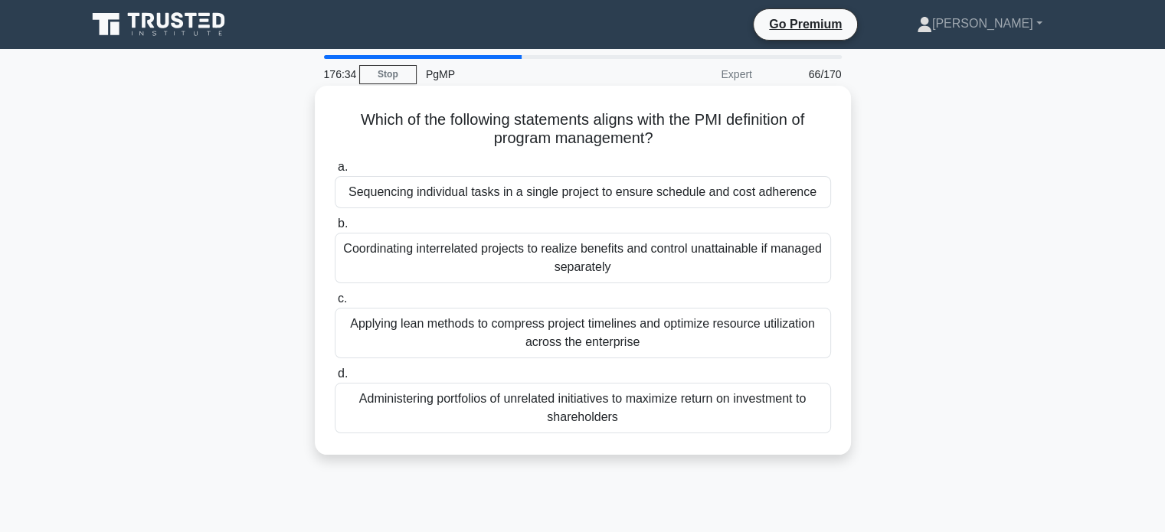
click at [782, 253] on div "Coordinating interrelated projects to realize benefits and control unattainable…" at bounding box center [583, 258] width 496 height 51
click at [335, 229] on input "b. Coordinating interrelated projects to realize benefits and control unattaina…" at bounding box center [335, 224] width 0 height 10
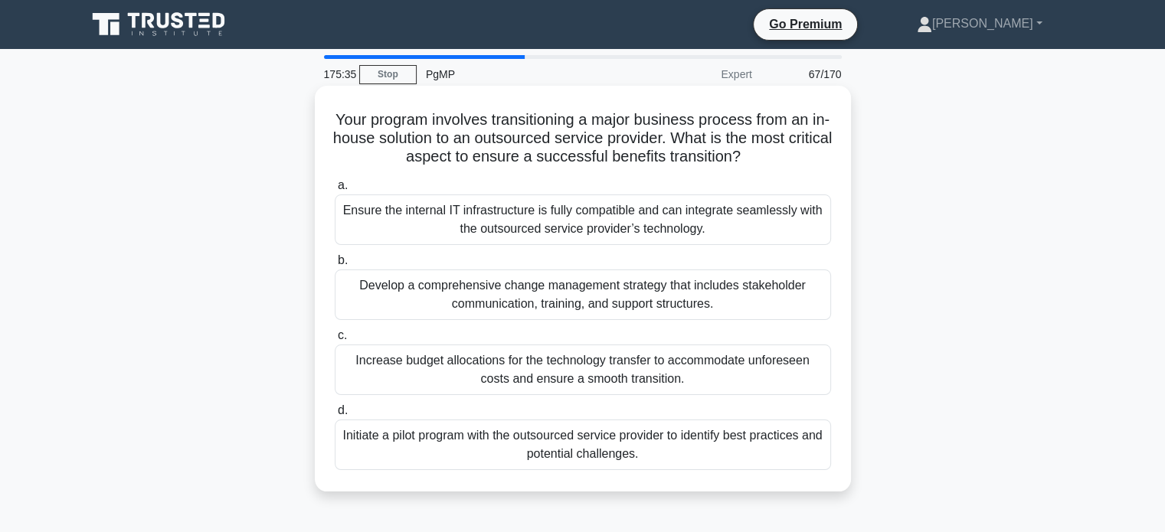
click at [741, 297] on div "Develop a comprehensive change management strategy that includes stakeholder co…" at bounding box center [583, 295] width 496 height 51
click at [335, 266] on input "b. Develop a comprehensive change management strategy that includes stakeholder…" at bounding box center [335, 261] width 0 height 10
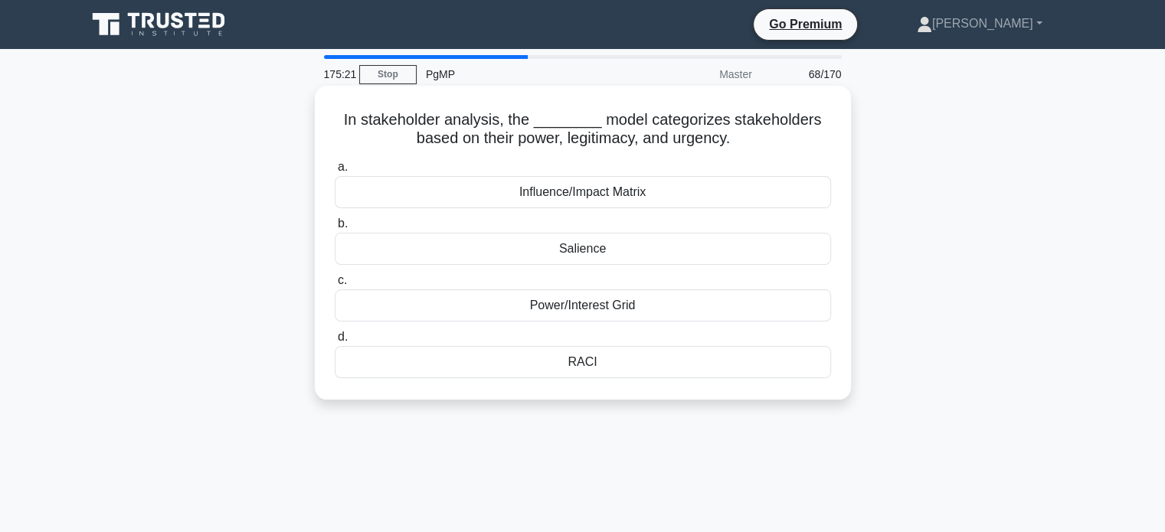
click at [628, 248] on div "Salience" at bounding box center [583, 249] width 496 height 32
click at [335, 229] on input "b. [GEOGRAPHIC_DATA]" at bounding box center [335, 224] width 0 height 10
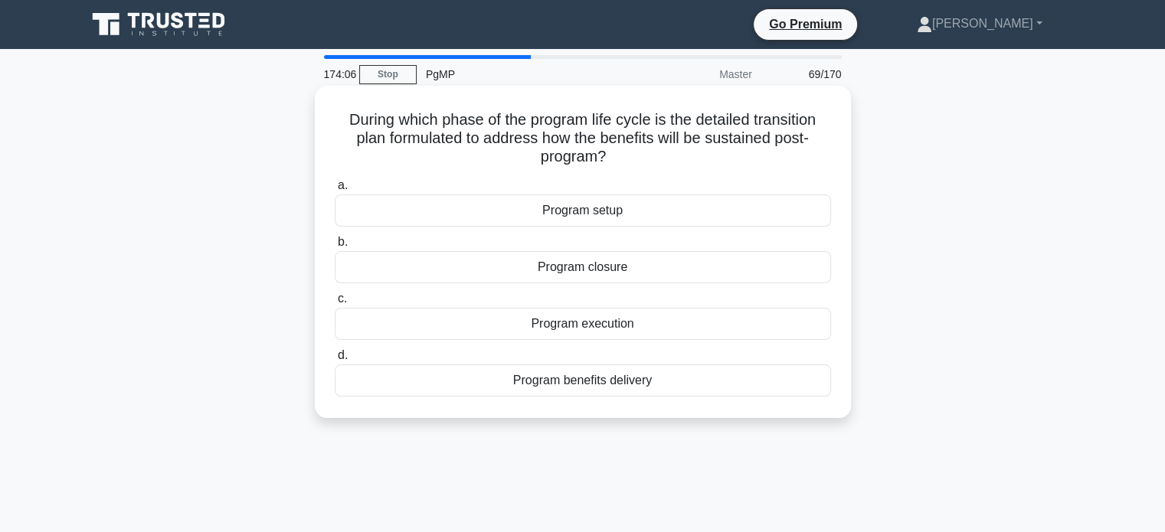
click at [607, 378] on div "Program benefits delivery" at bounding box center [583, 381] width 496 height 32
click at [335, 361] on input "d. Program benefits delivery" at bounding box center [335, 356] width 0 height 10
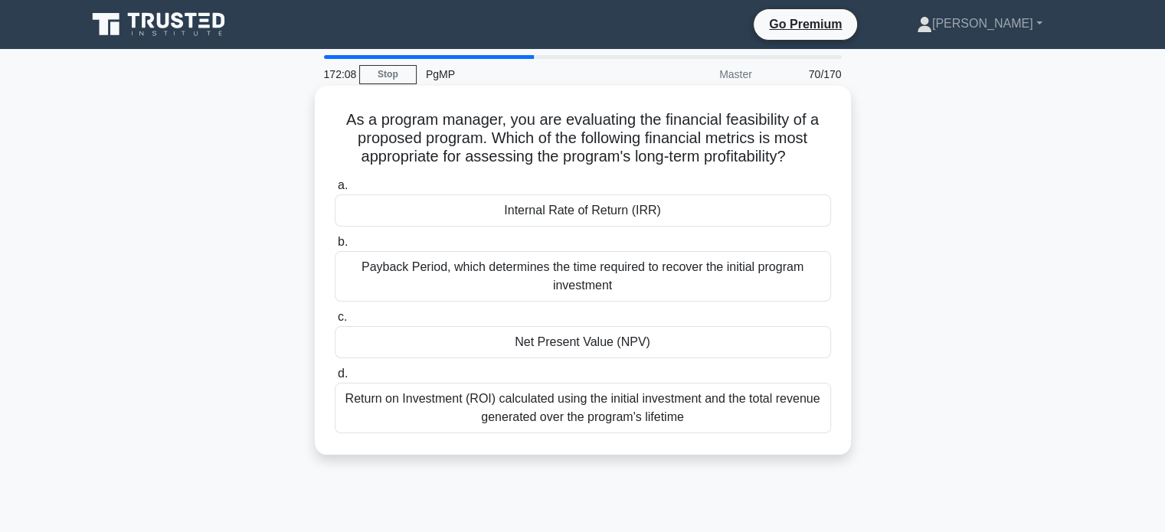
click at [628, 340] on div "Net Present Value (NPV)" at bounding box center [583, 342] width 496 height 32
click at [335, 322] on input "c. Net Present Value (NPV)" at bounding box center [335, 317] width 0 height 10
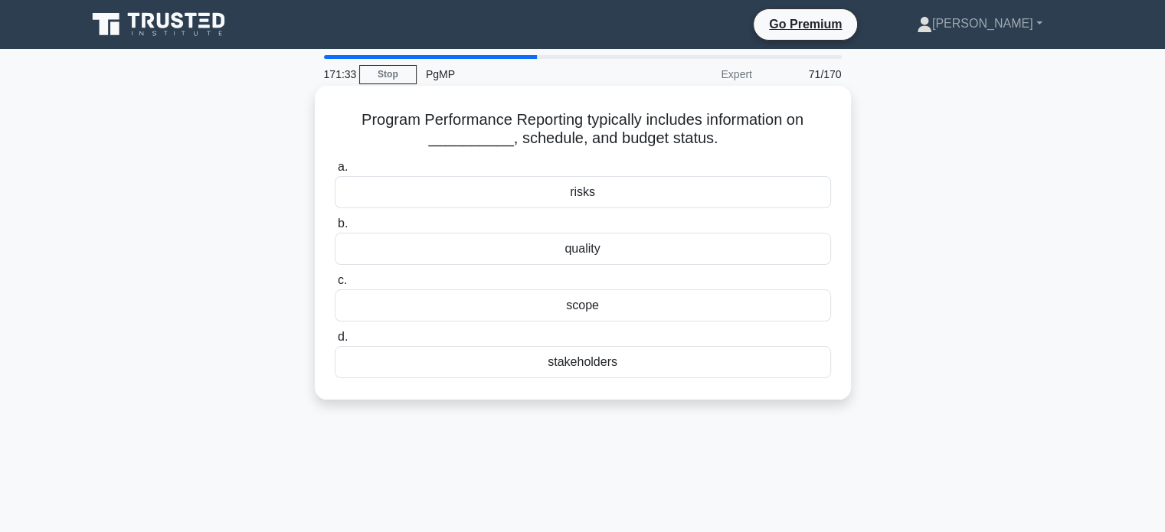
click at [733, 309] on div "scope" at bounding box center [583, 305] width 496 height 32
click at [335, 286] on input "c. scope" at bounding box center [335, 281] width 0 height 10
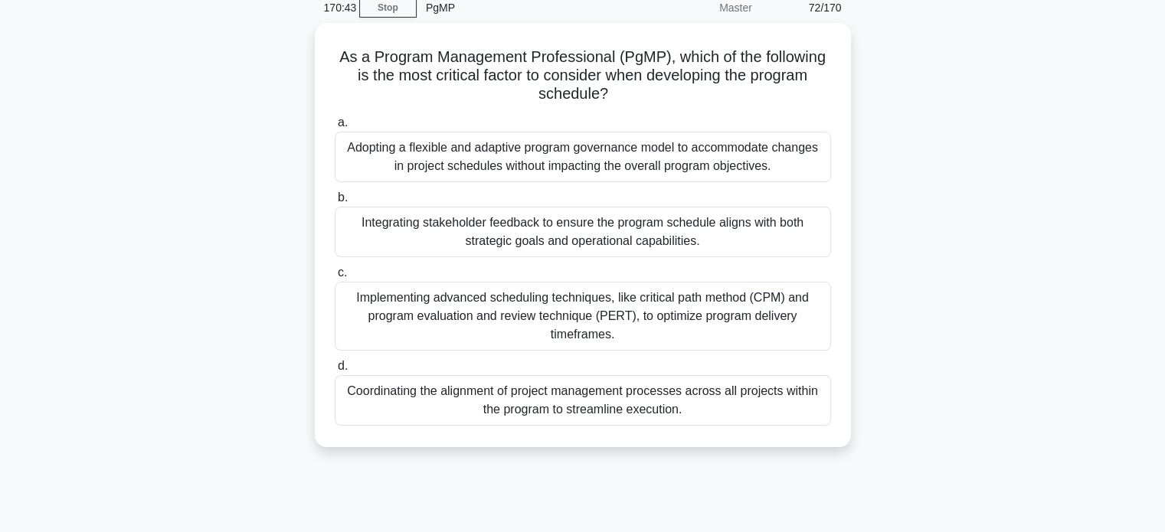
scroll to position [55, 0]
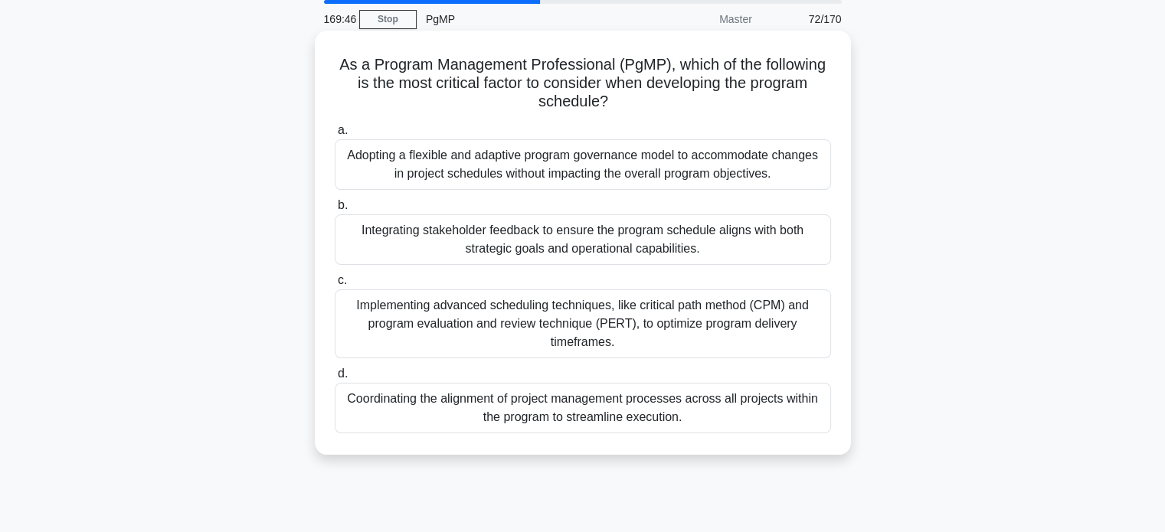
click at [786, 407] on div "Coordinating the alignment of project management processes across all projects …" at bounding box center [583, 408] width 496 height 51
click at [335, 379] on input "d. Coordinating the alignment of project management processes across all projec…" at bounding box center [335, 374] width 0 height 10
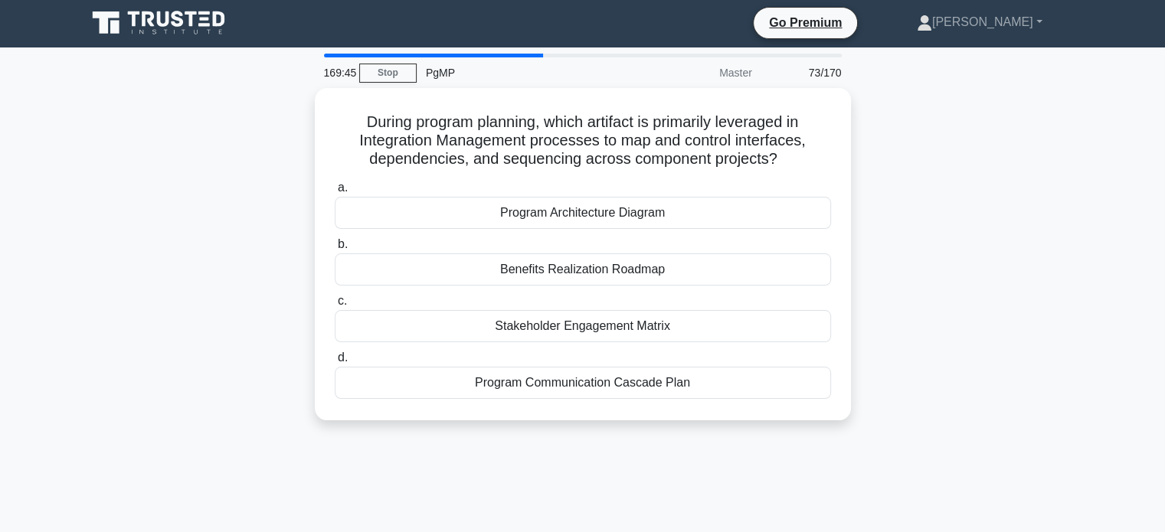
scroll to position [0, 0]
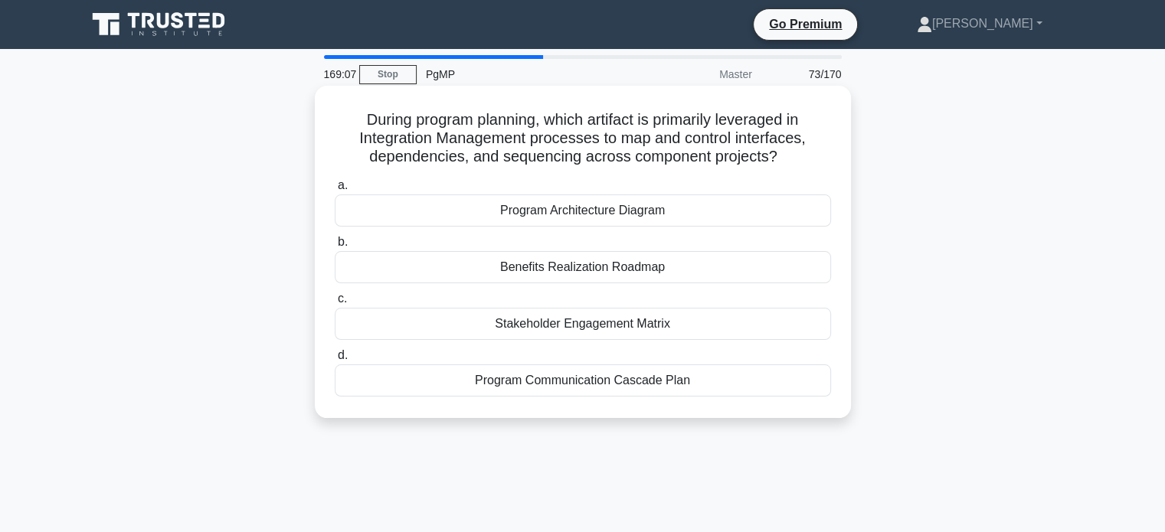
click at [662, 214] on div "Program Architecture Diagram" at bounding box center [583, 211] width 496 height 32
click at [335, 191] on input "a. Program Architecture Diagram" at bounding box center [335, 186] width 0 height 10
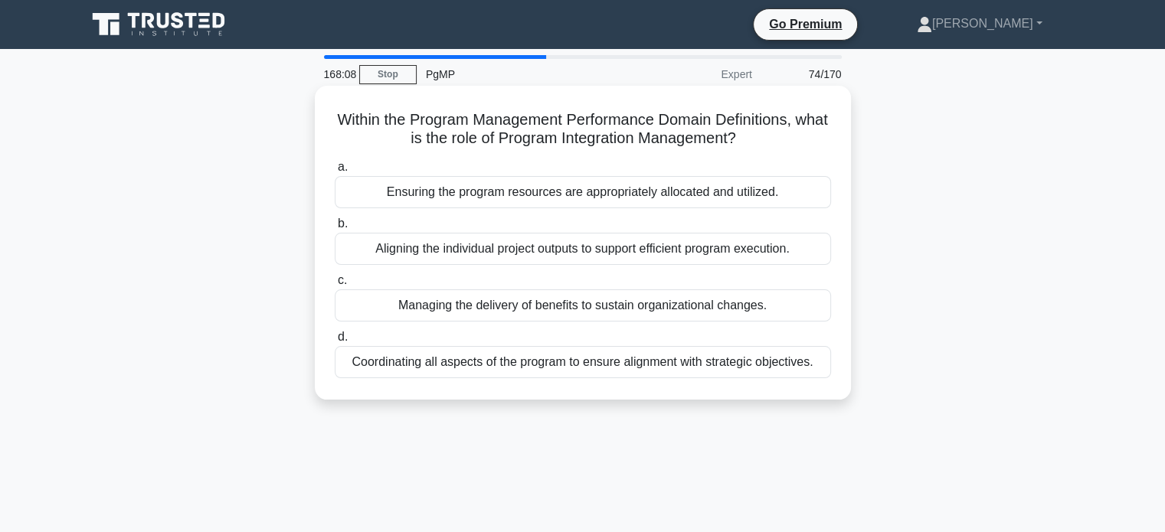
click at [571, 257] on div "Aligning the individual project outputs to support efficient program execution." at bounding box center [583, 249] width 496 height 32
click at [335, 229] on input "b. Aligning the individual project outputs to support efficient program executi…" at bounding box center [335, 224] width 0 height 10
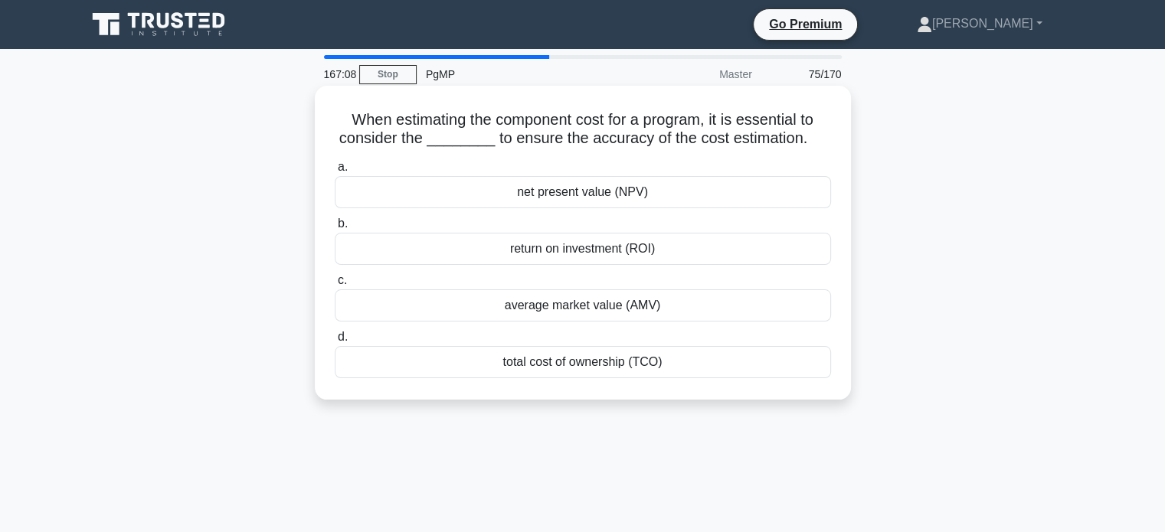
click at [652, 355] on div "total cost of ownership (TCO)" at bounding box center [583, 362] width 496 height 32
click at [335, 342] on input "d. total cost of ownership (TCO)" at bounding box center [335, 337] width 0 height 10
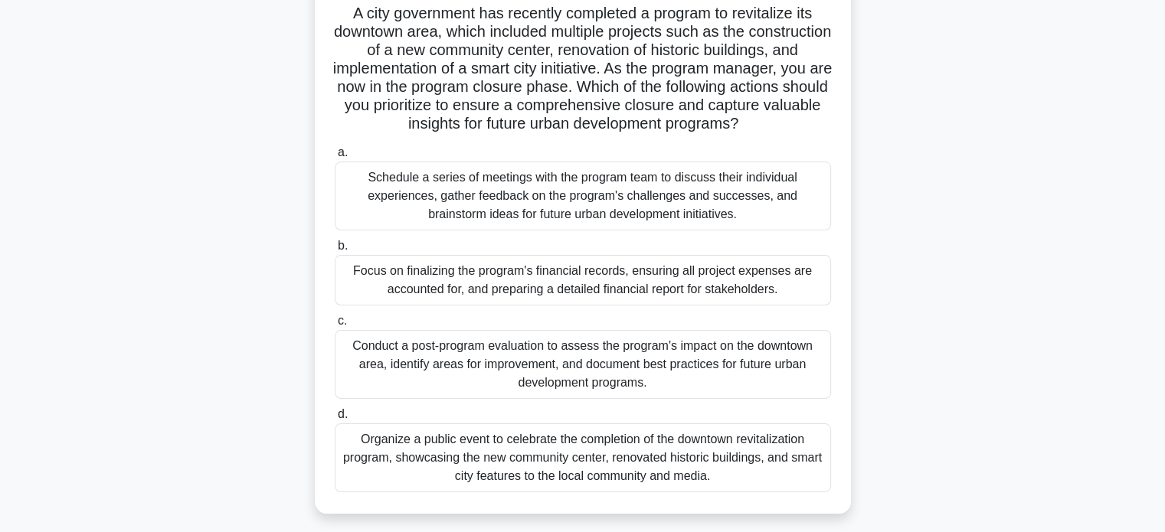
scroll to position [112, 0]
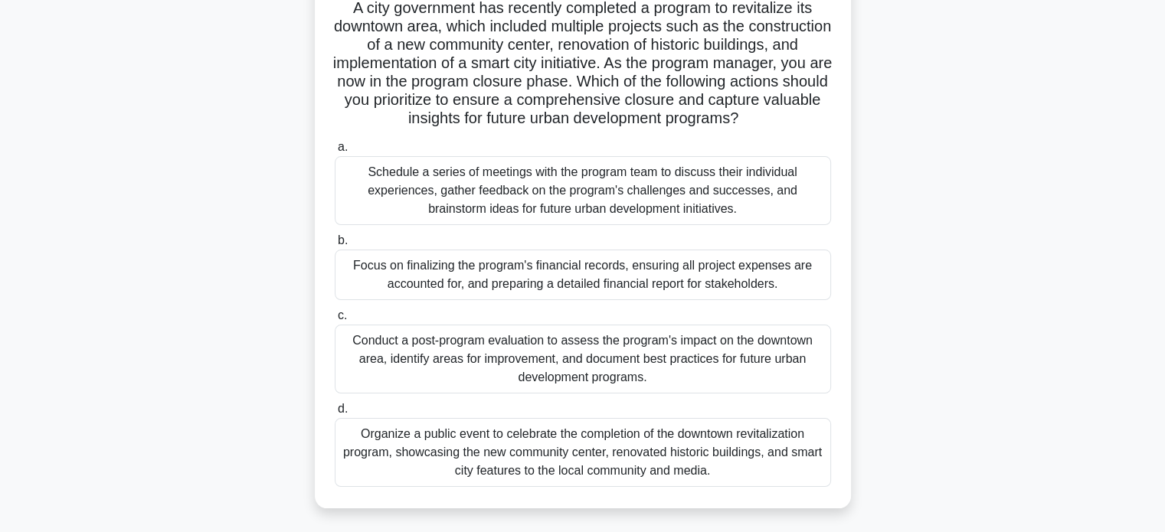
click at [703, 371] on div "Conduct a post-program evaluation to assess the program's impact on the downtow…" at bounding box center [583, 359] width 496 height 69
click at [335, 321] on input "c. Conduct a post-program evaluation to assess the program's impact on the down…" at bounding box center [335, 316] width 0 height 10
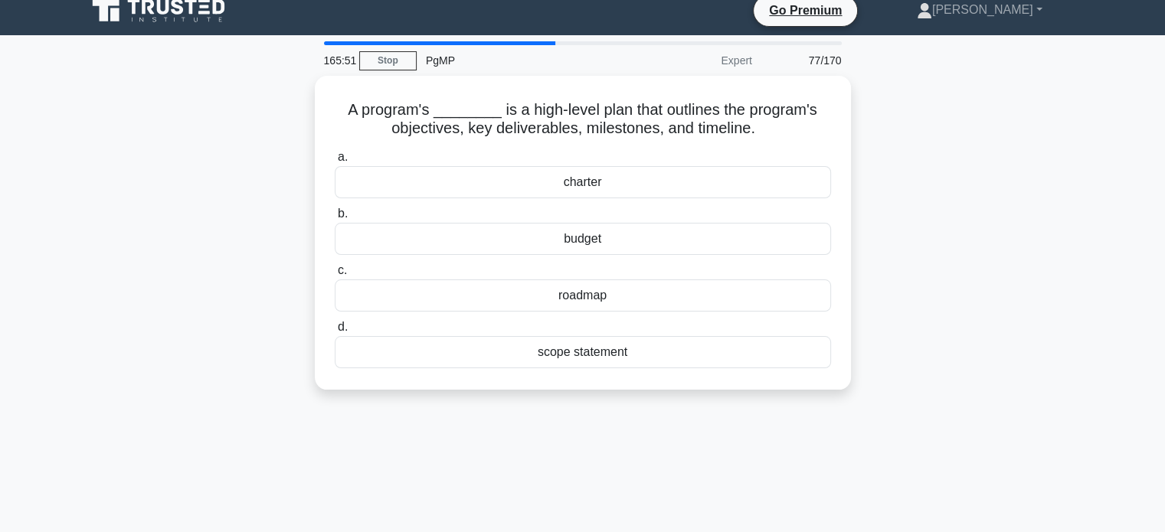
scroll to position [0, 0]
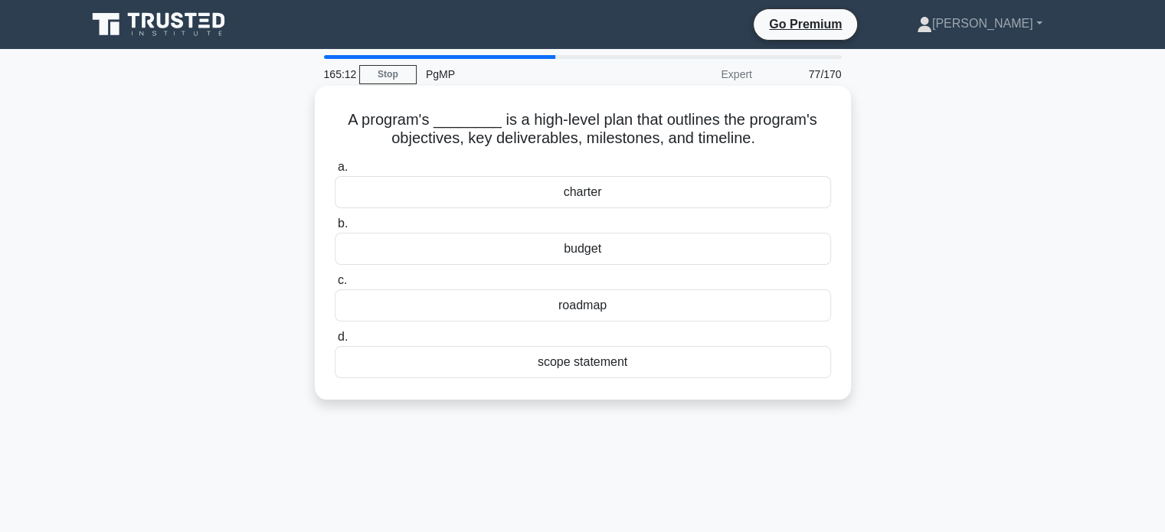
click at [709, 295] on div "roadmap" at bounding box center [583, 305] width 496 height 32
click at [335, 286] on input "c. roadmap" at bounding box center [335, 281] width 0 height 10
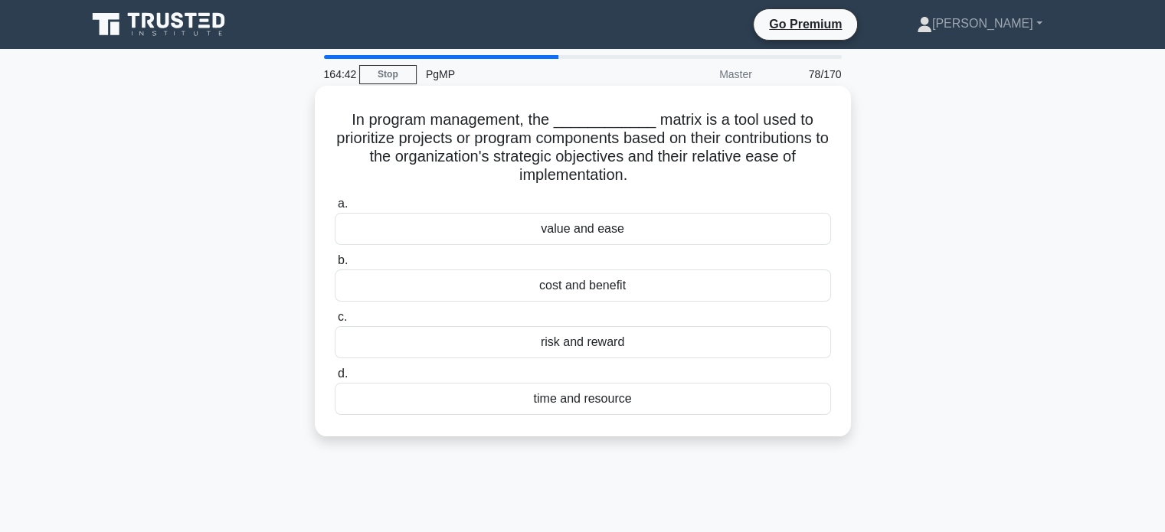
click at [613, 292] on div "cost and benefit" at bounding box center [583, 286] width 496 height 32
click at [335, 266] on input "b. cost and benefit" at bounding box center [335, 261] width 0 height 10
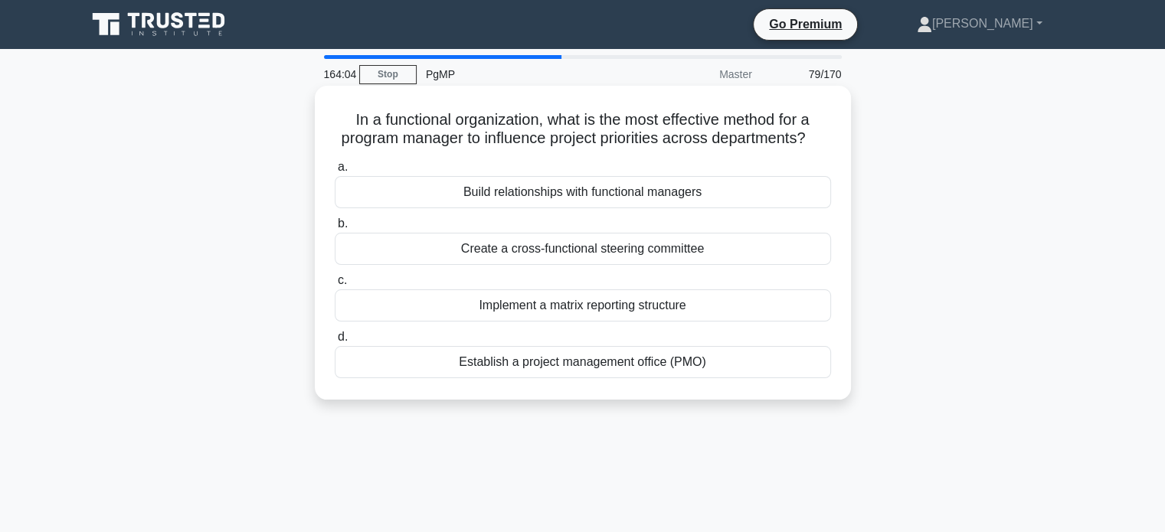
click at [541, 265] on div "Create a cross-functional steering committee" at bounding box center [583, 249] width 496 height 32
click at [335, 229] on input "b. Create a cross-functional steering committee" at bounding box center [335, 224] width 0 height 10
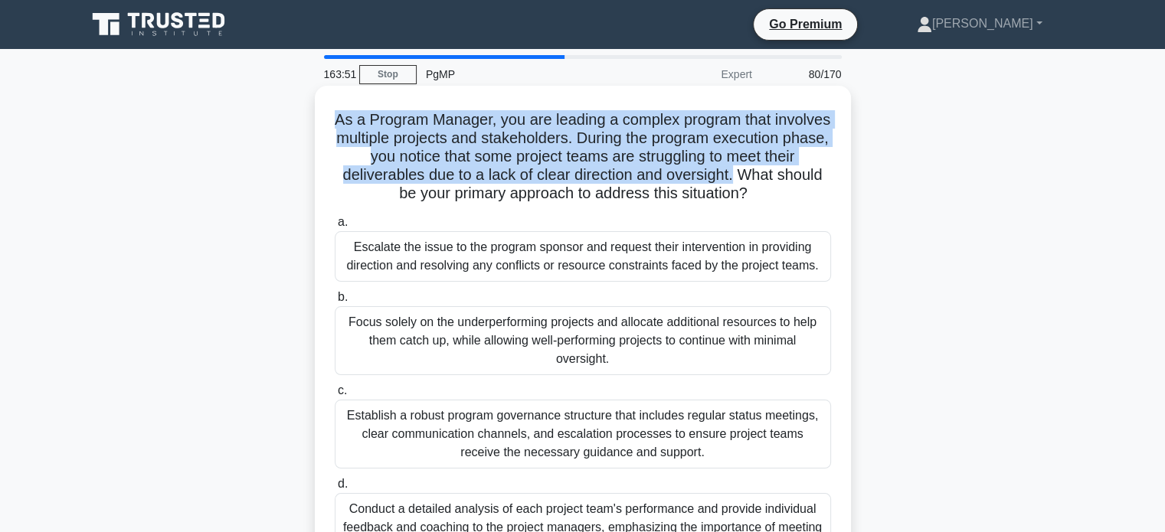
drag, startPoint x: 355, startPoint y: 116, endPoint x: 845, endPoint y: 169, distance: 493.0
click at [845, 169] on div "As a Program Manager, you are leading a complex program that involves multiple …" at bounding box center [583, 335] width 536 height 498
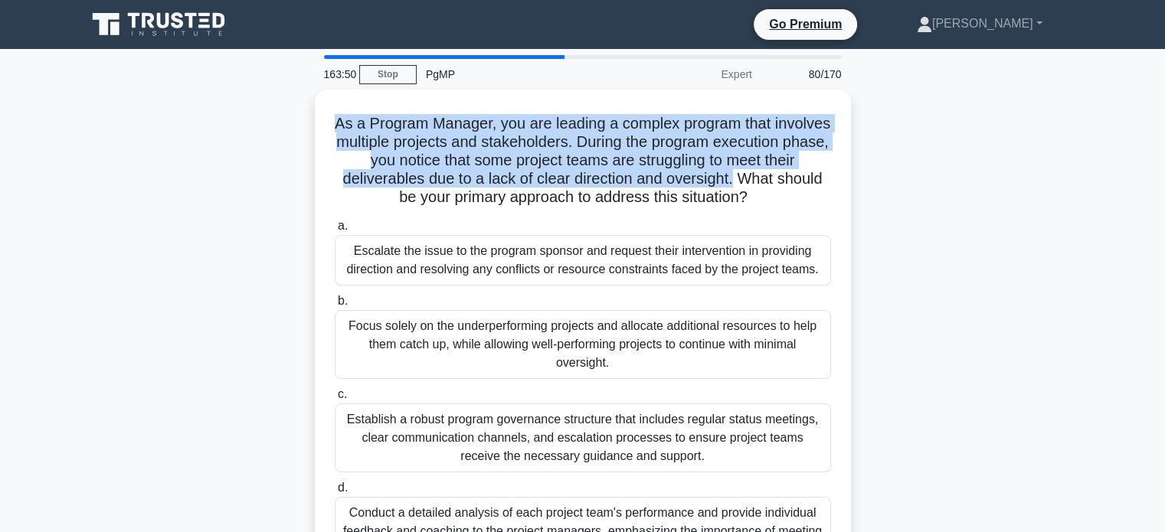
click at [1143, 175] on main "163:50 Stop PgMP Expert 80/170 As a Program Manager, you are leading a complex …" at bounding box center [582, 438] width 1165 height 778
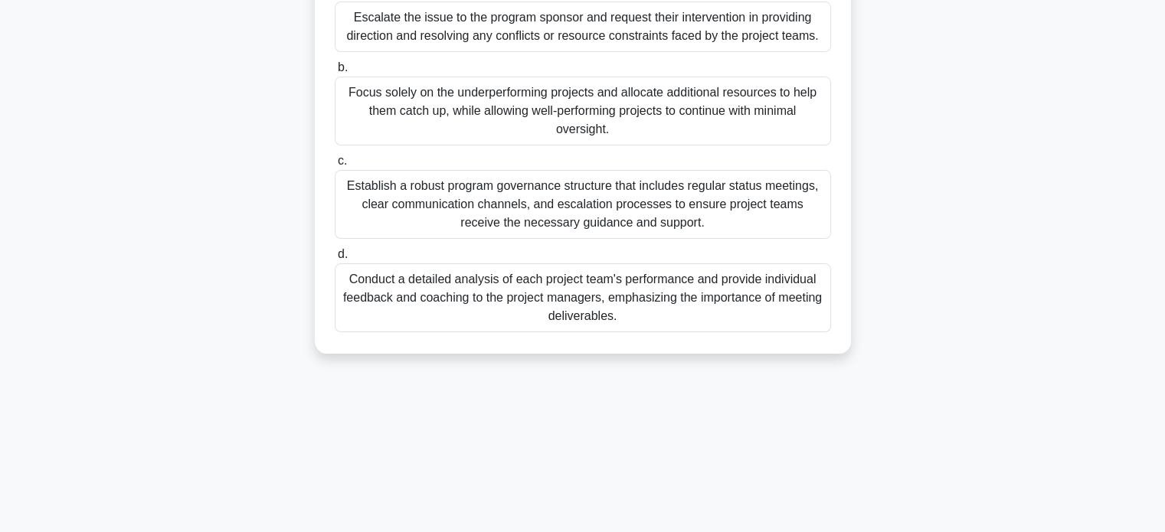
scroll to position [235, 0]
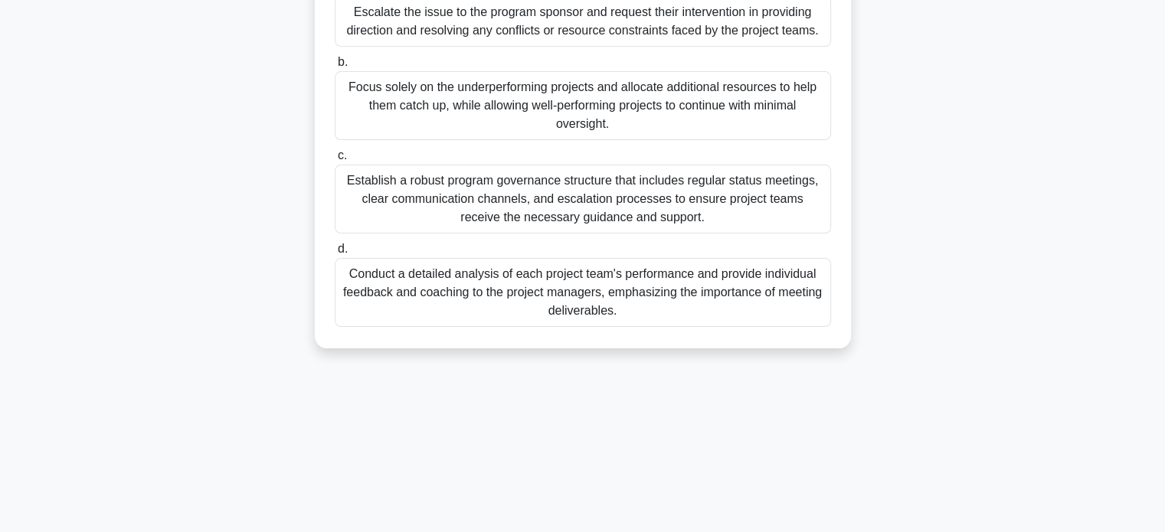
click at [770, 201] on div "Establish a robust program governance structure that includes regular status me…" at bounding box center [583, 199] width 496 height 69
click at [335, 161] on input "c. Establish a robust program governance structure that includes regular status…" at bounding box center [335, 156] width 0 height 10
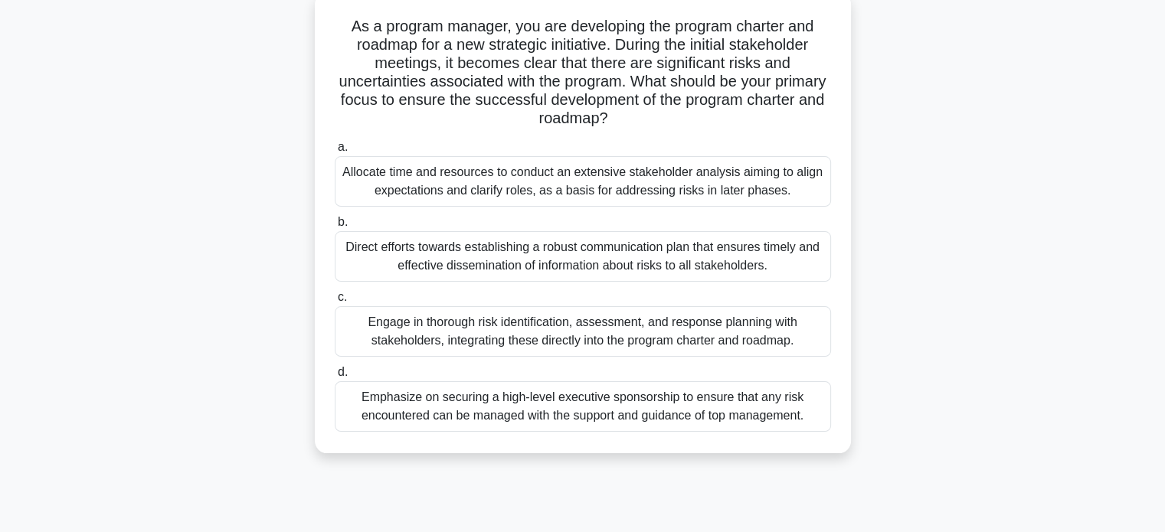
scroll to position [103, 0]
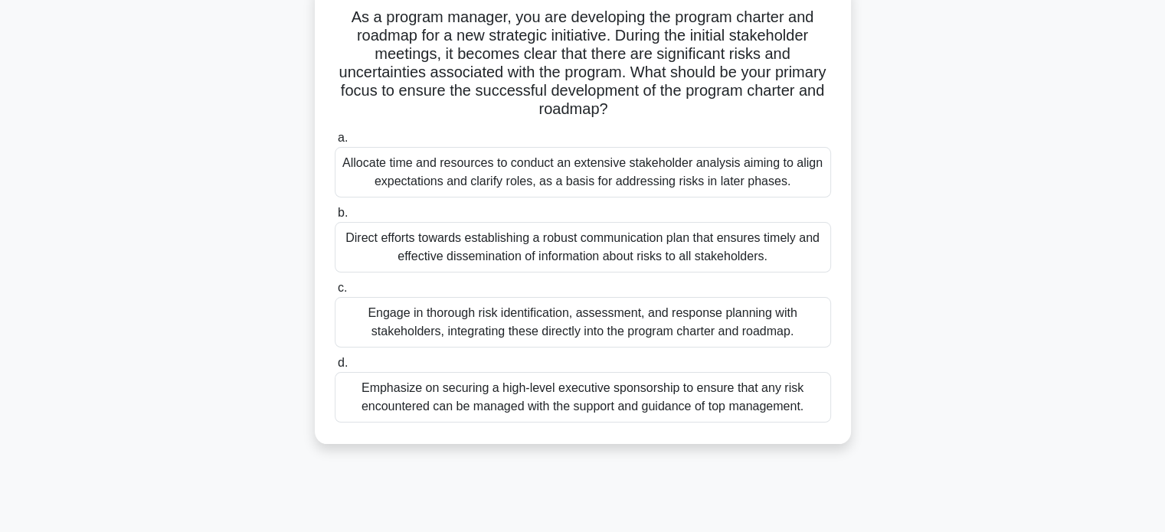
click at [766, 319] on div "Engage in thorough risk identification, assessment, and response planning with …" at bounding box center [583, 322] width 496 height 51
click at [335, 293] on input "c. Engage in thorough risk identification, assessment, and response planning wi…" at bounding box center [335, 288] width 0 height 10
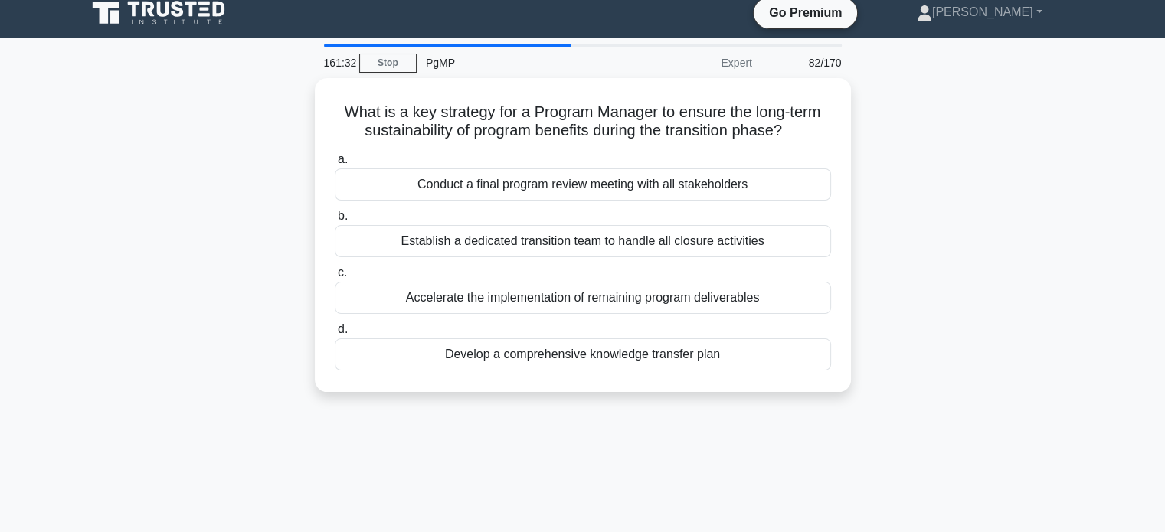
scroll to position [0, 0]
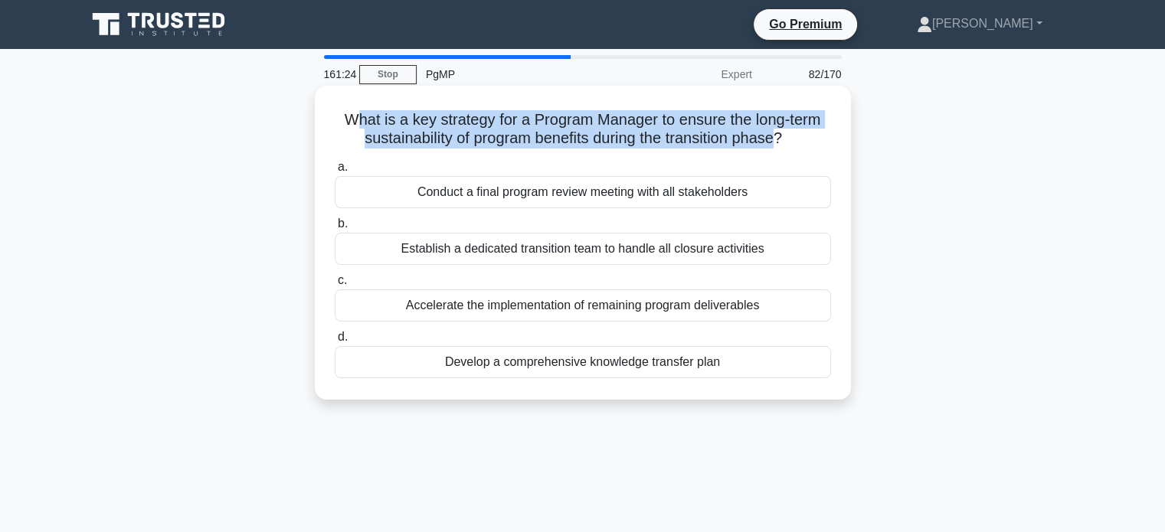
drag, startPoint x: 347, startPoint y: 112, endPoint x: 781, endPoint y: 149, distance: 435.8
click at [781, 149] on h5 "What is a key strategy for a Program Manager to ensure the long-term sustainabi…" at bounding box center [582, 129] width 499 height 38
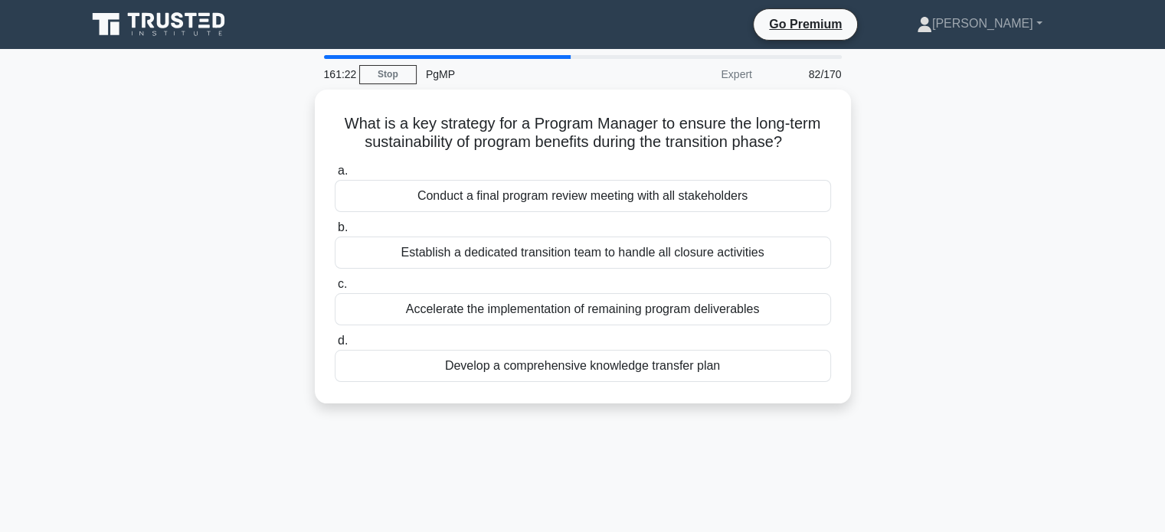
click at [996, 162] on div "What is a key strategy for a Program Manager to ensure the long-term sustainabi…" at bounding box center [582, 256] width 1011 height 332
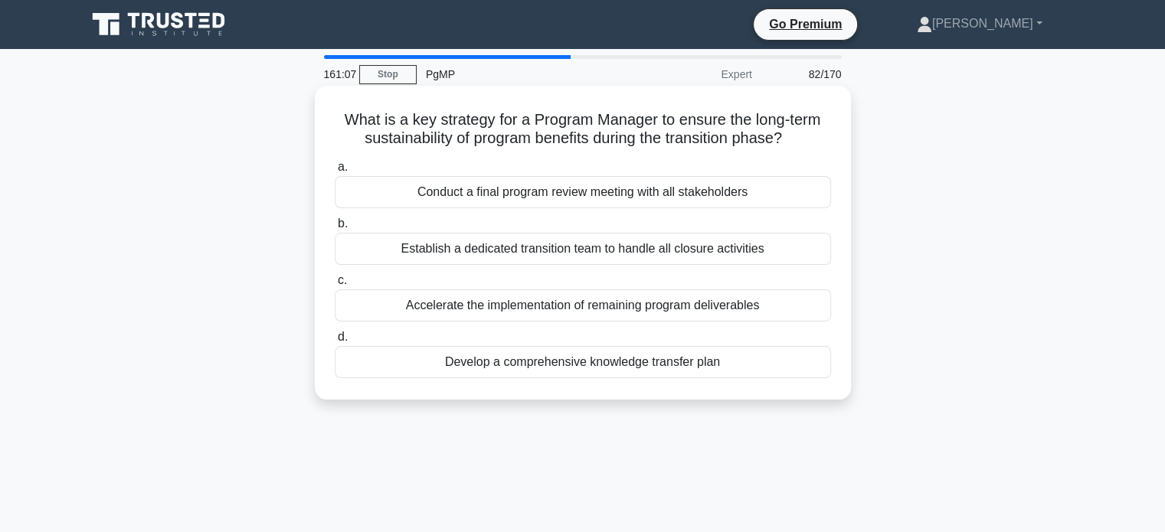
click at [748, 360] on div "Develop a comprehensive knowledge transfer plan" at bounding box center [583, 362] width 496 height 32
click at [335, 342] on input "d. Develop a comprehensive knowledge transfer plan" at bounding box center [335, 337] width 0 height 10
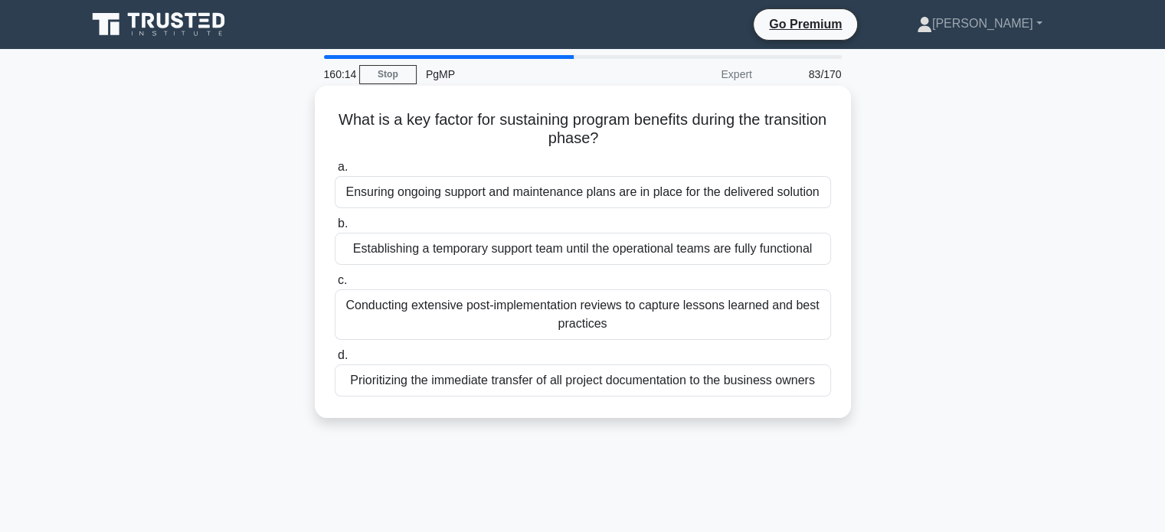
click at [538, 193] on div "Ensuring ongoing support and maintenance plans are in place for the delivered s…" at bounding box center [583, 192] width 496 height 32
click at [335, 172] on input "a. Ensuring ongoing support and maintenance plans are in place for the delivere…" at bounding box center [335, 167] width 0 height 10
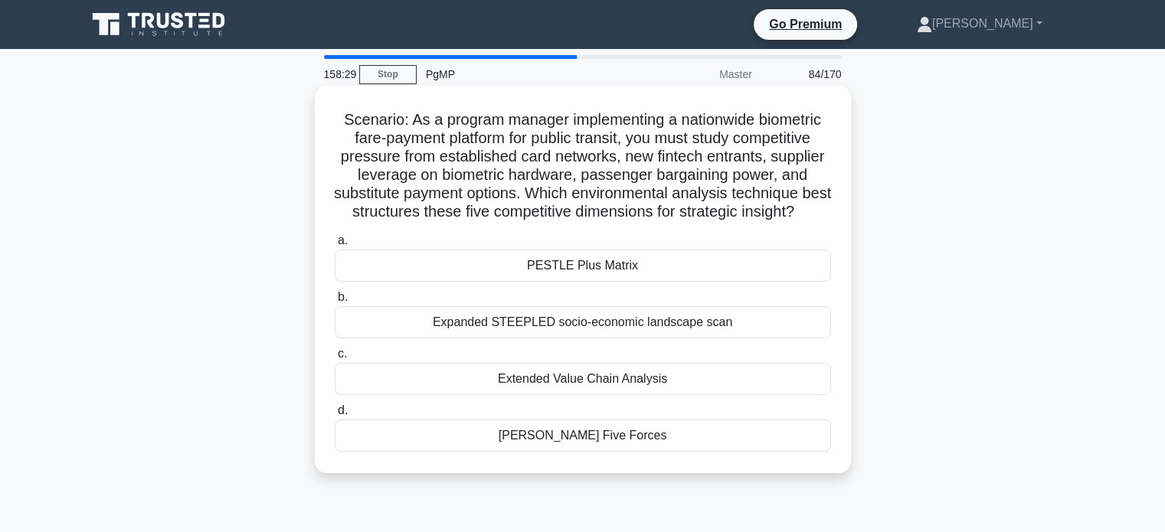
click at [619, 452] on div "[PERSON_NAME] Five Forces" at bounding box center [583, 436] width 496 height 32
click at [335, 416] on input "[PERSON_NAME] Five Forces" at bounding box center [335, 411] width 0 height 10
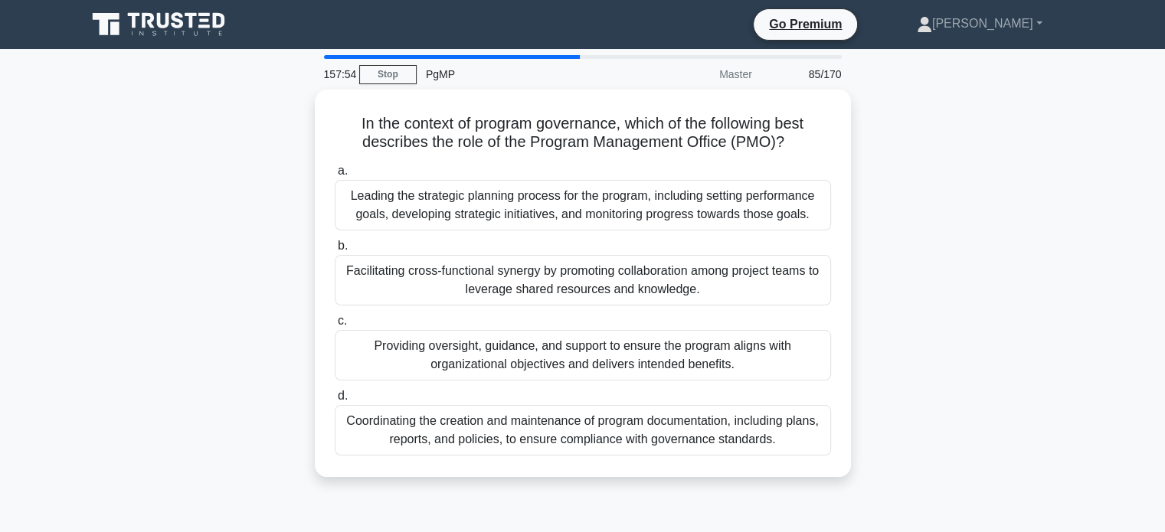
click at [961, 358] on div "In the context of program governance, which of the following best describes the…" at bounding box center [582, 293] width 1011 height 406
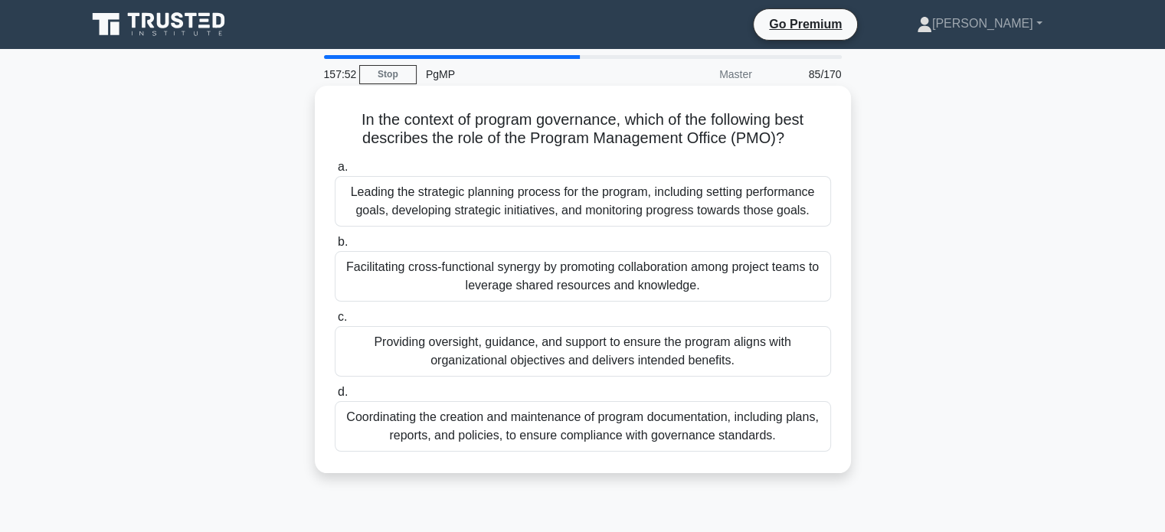
click at [775, 423] on div "Coordinating the creation and maintenance of program documentation, including p…" at bounding box center [583, 426] width 496 height 51
click at [335, 397] on input "d. Coordinating the creation and maintenance of program documentation, includin…" at bounding box center [335, 392] width 0 height 10
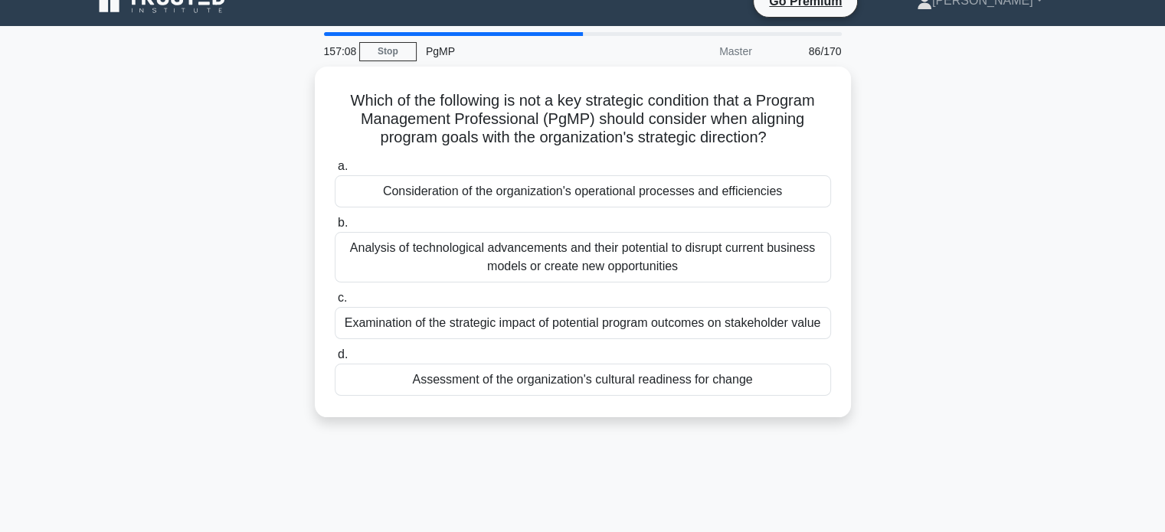
scroll to position [25, 0]
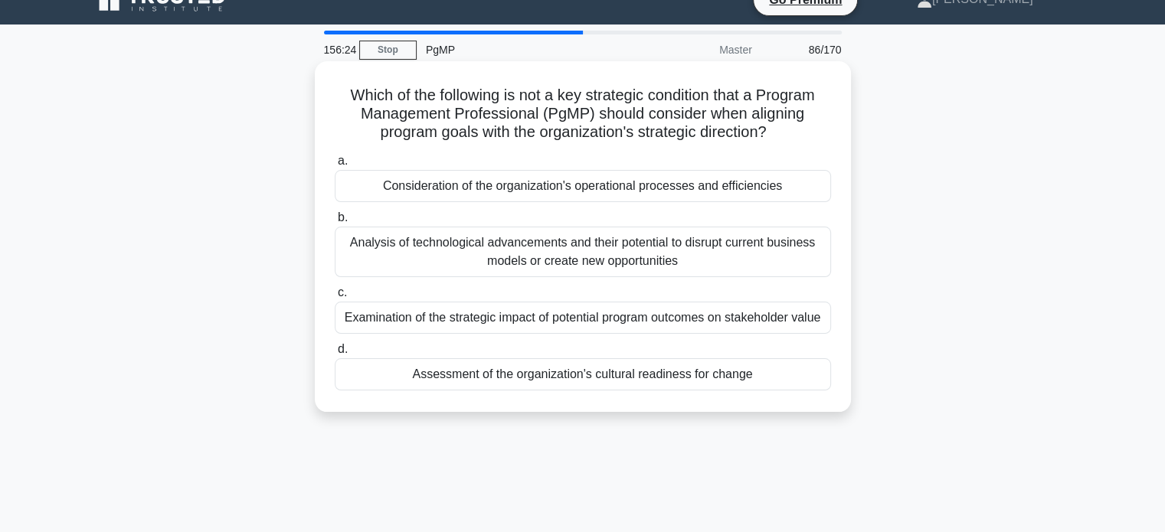
click at [696, 322] on div "Examination of the strategic impact of potential program outcomes on stakeholde…" at bounding box center [583, 318] width 496 height 32
click at [335, 298] on input "c. Examination of the strategic impact of potential program outcomes on stakeho…" at bounding box center [335, 293] width 0 height 10
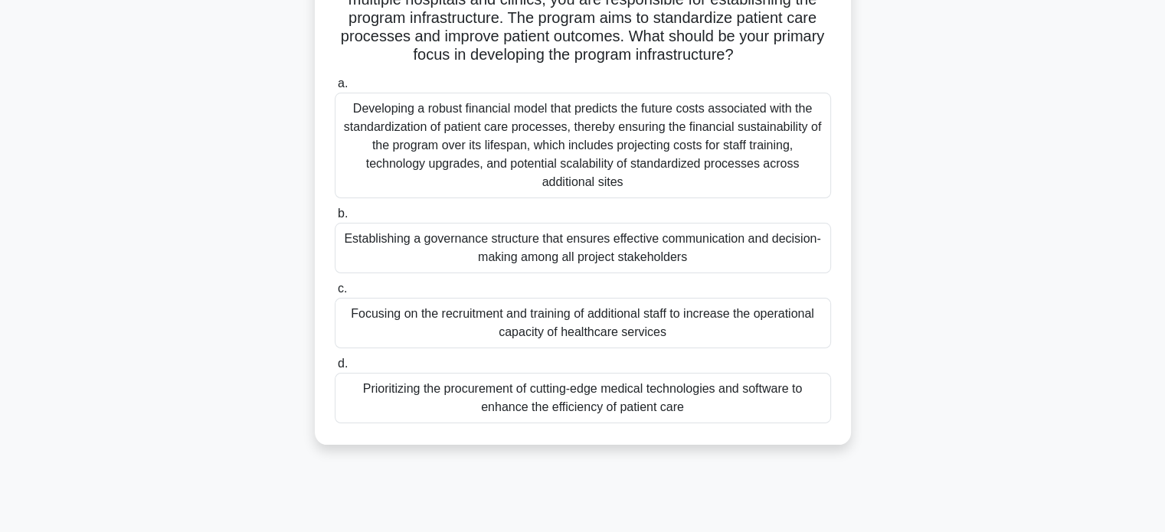
scroll to position [147, 0]
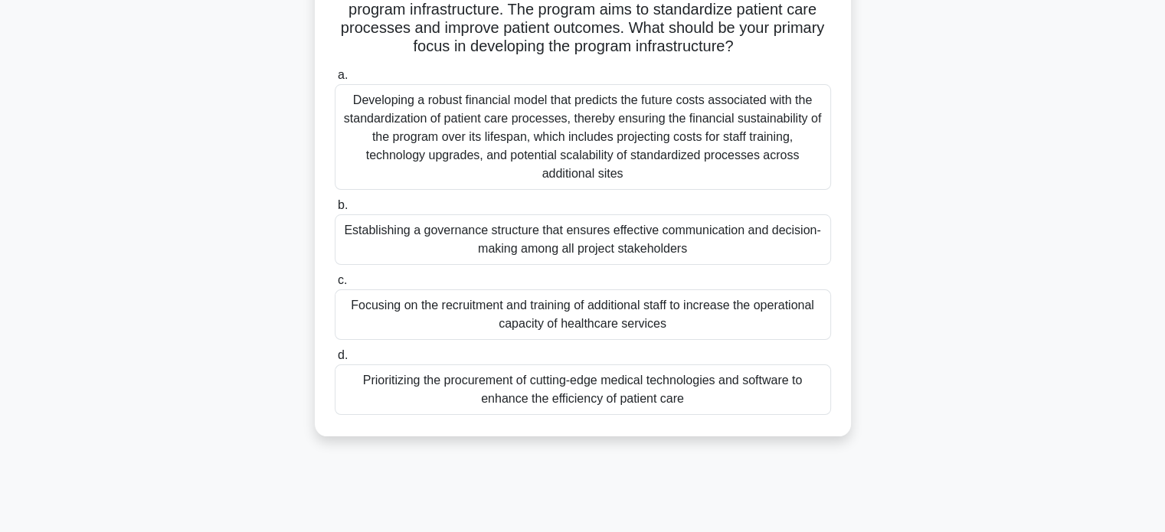
click at [796, 168] on div "Developing a robust financial model that predicts the future costs associated w…" at bounding box center [583, 137] width 496 height 106
click at [335, 80] on input "a. Developing a robust financial model that predicts the future costs associate…" at bounding box center [335, 75] width 0 height 10
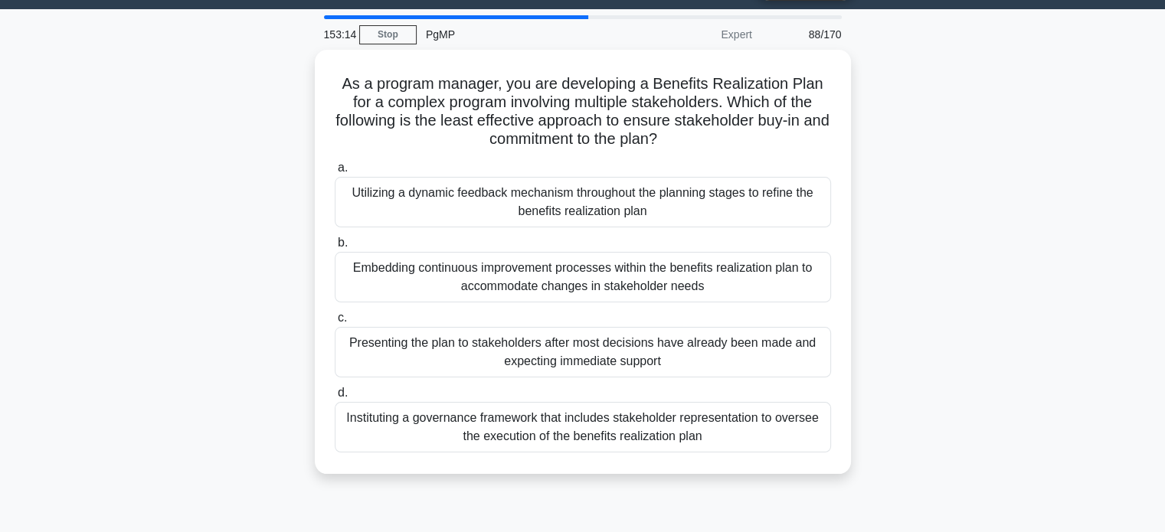
scroll to position [57, 0]
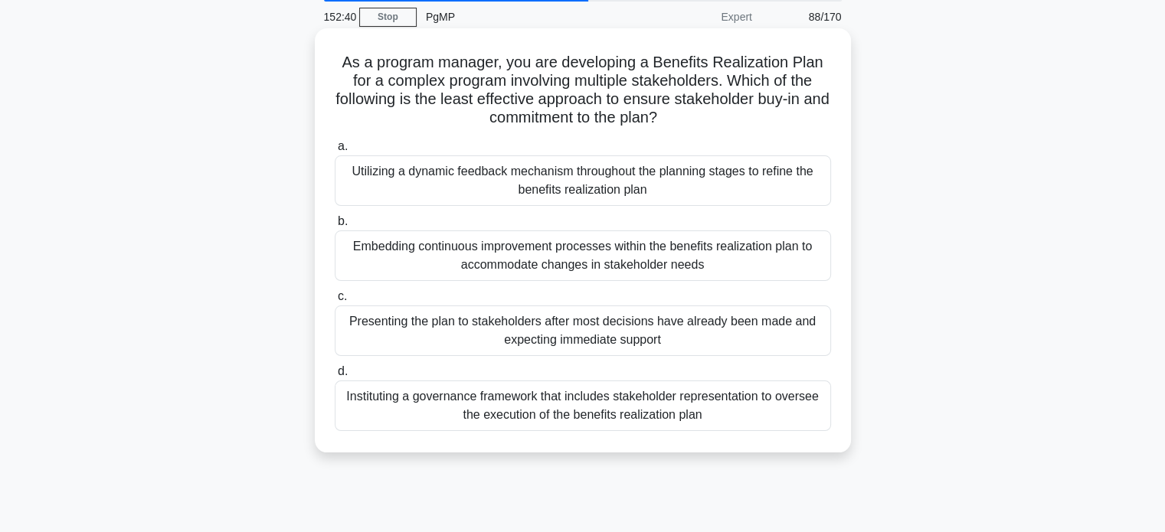
click at [647, 336] on div "Presenting the plan to stakeholders after most decisions have already been made…" at bounding box center [583, 331] width 496 height 51
click at [335, 302] on input "c. Presenting the plan to stakeholders after most decisions have already been m…" at bounding box center [335, 297] width 0 height 10
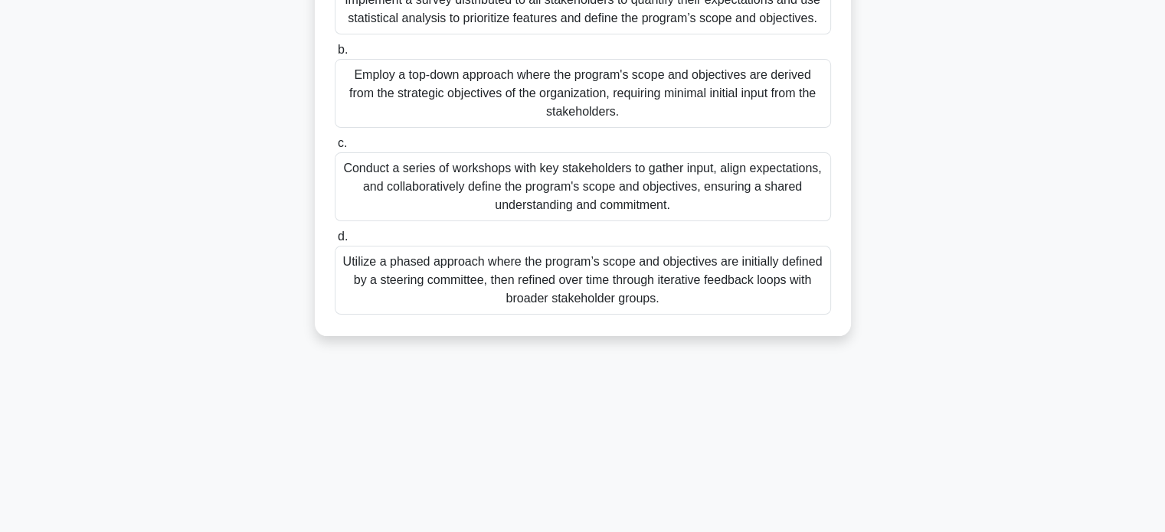
scroll to position [295, 0]
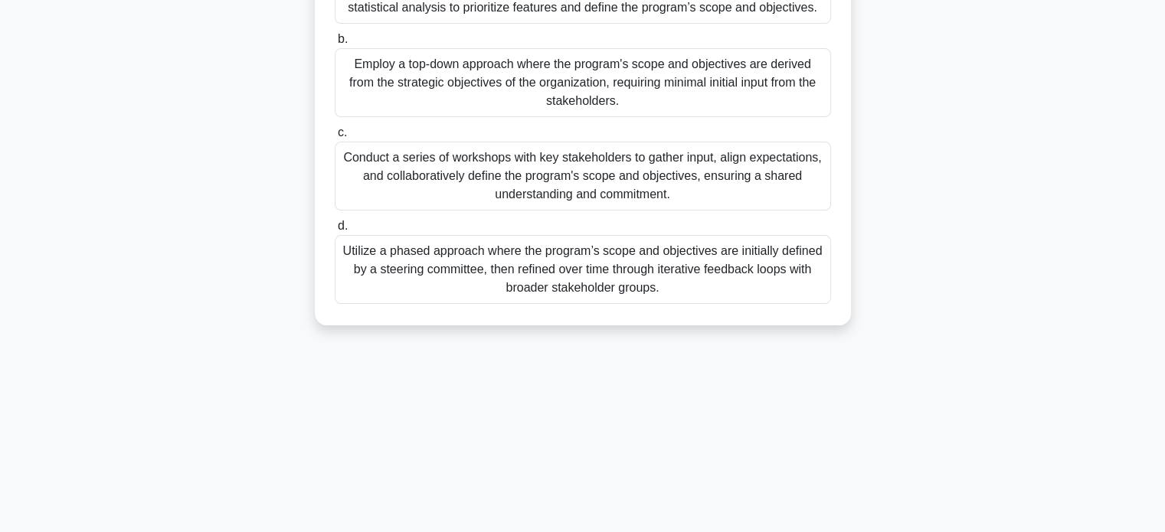
click at [670, 187] on div "Conduct a series of workshops with key stakeholders to gather input, align expe…" at bounding box center [583, 176] width 496 height 69
click at [335, 138] on input "c. Conduct a series of workshops with key stakeholders to gather input, align e…" at bounding box center [335, 133] width 0 height 10
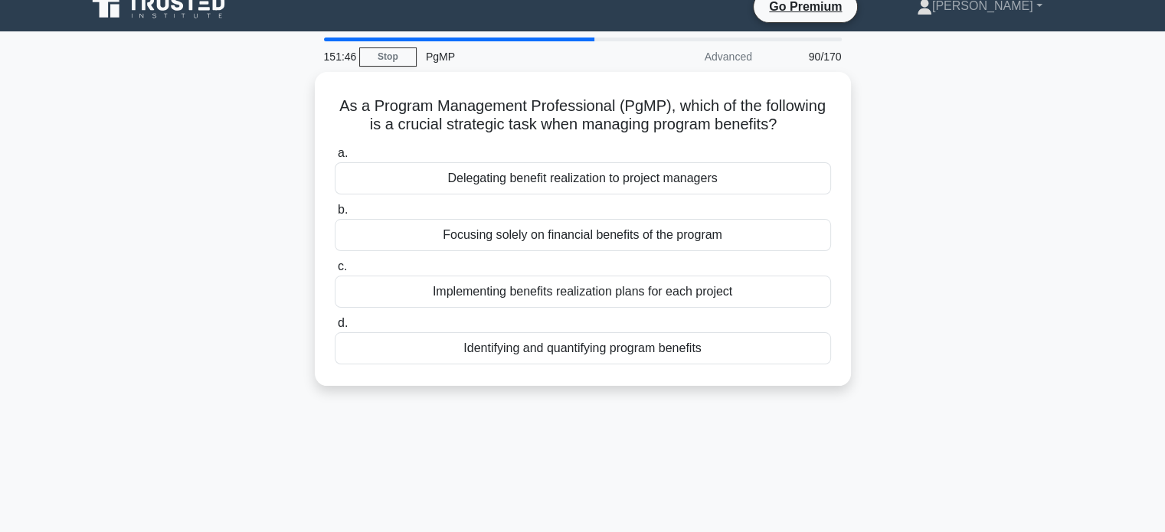
scroll to position [0, 0]
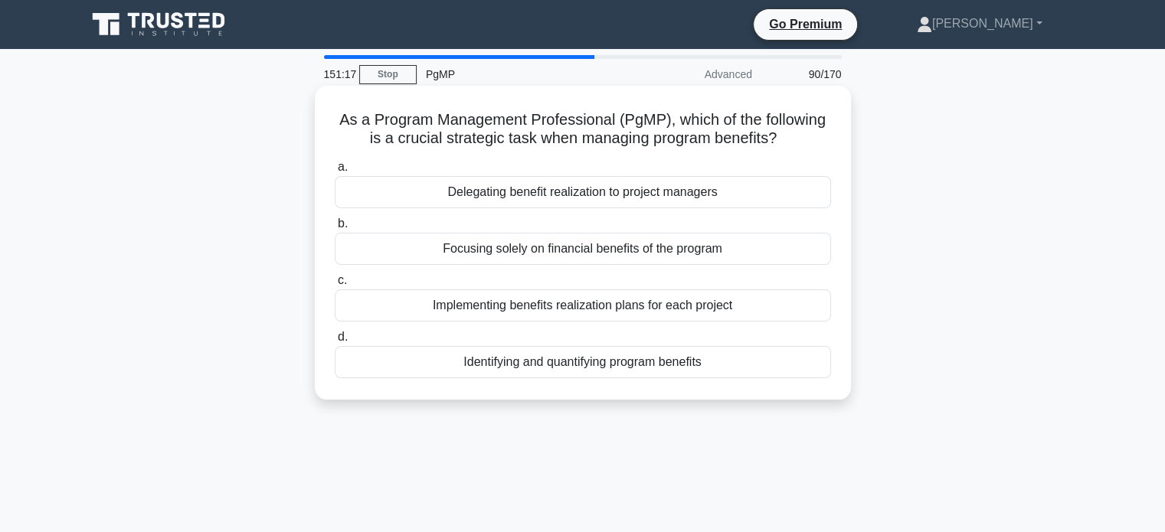
click at [763, 299] on div "Implementing benefits realization plans for each project" at bounding box center [583, 305] width 496 height 32
click at [335, 286] on input "c. Implementing benefits realization plans for each project" at bounding box center [335, 281] width 0 height 10
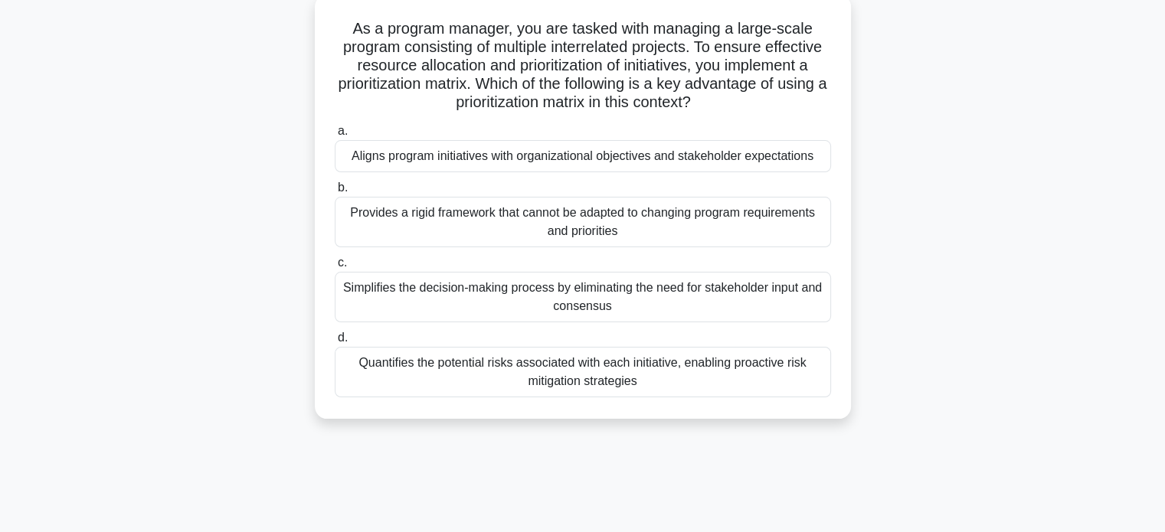
scroll to position [95, 0]
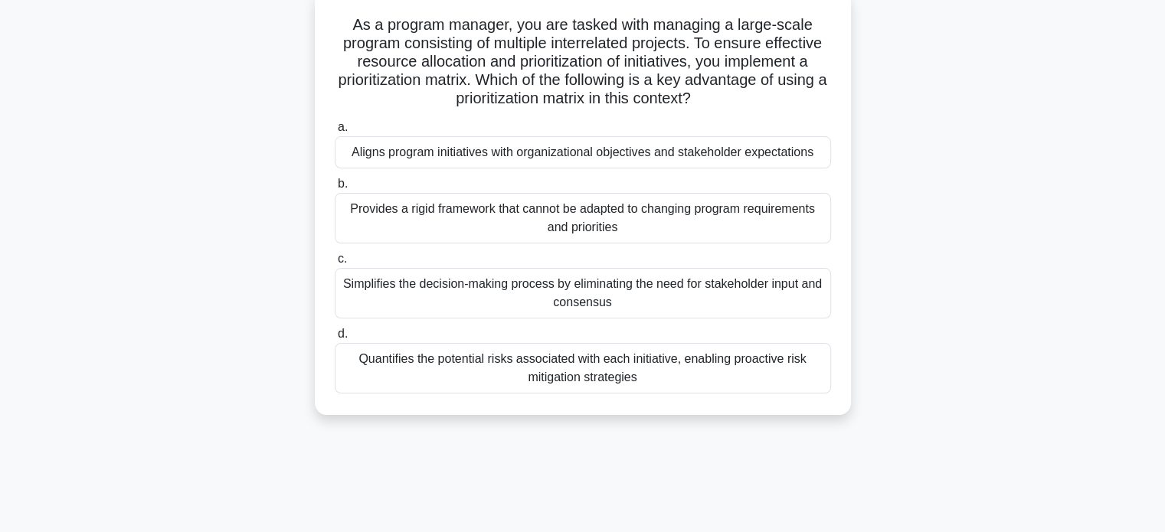
click at [793, 158] on div "Aligns program initiatives with organizational objectives and stakeholder expec…" at bounding box center [583, 152] width 496 height 32
click at [335, 132] on input "a. Aligns program initiatives with organizational objectives and stakeholder ex…" at bounding box center [335, 128] width 0 height 10
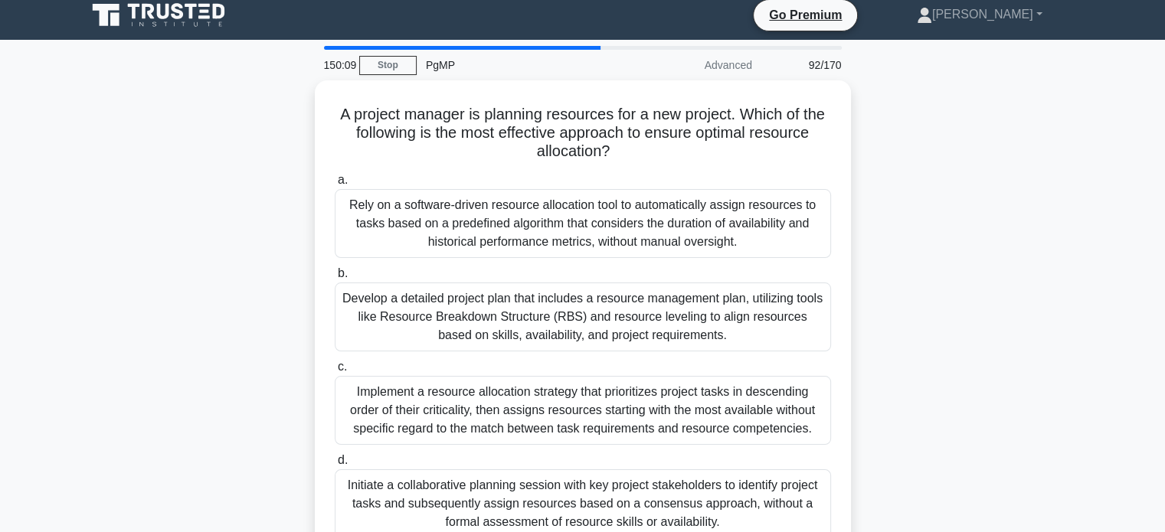
scroll to position [0, 0]
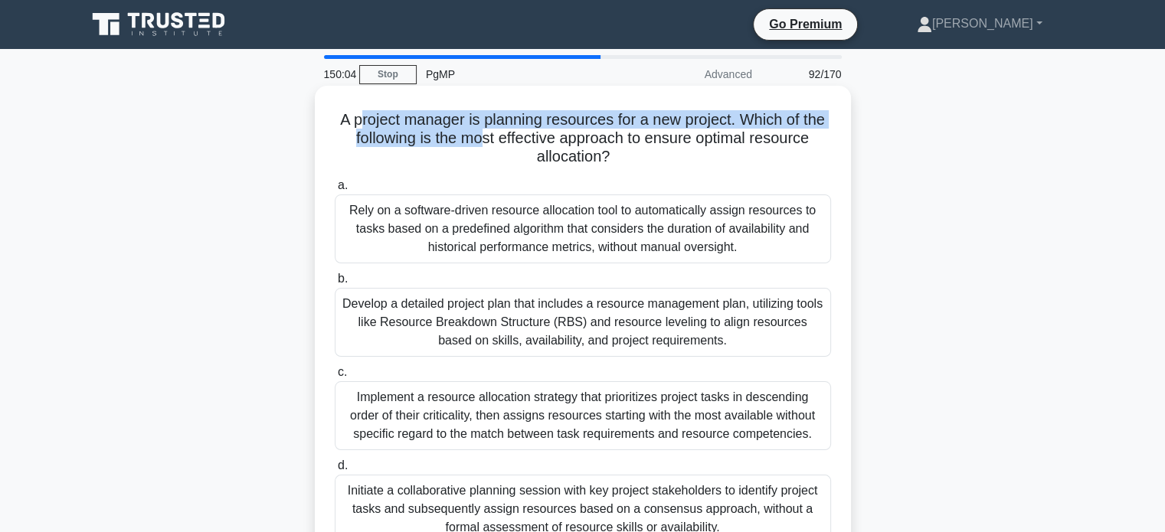
drag, startPoint x: 352, startPoint y: 127, endPoint x: 480, endPoint y: 146, distance: 129.3
click at [480, 146] on h5 "A project manager is planning resources for a new project. Which of the followi…" at bounding box center [582, 138] width 499 height 57
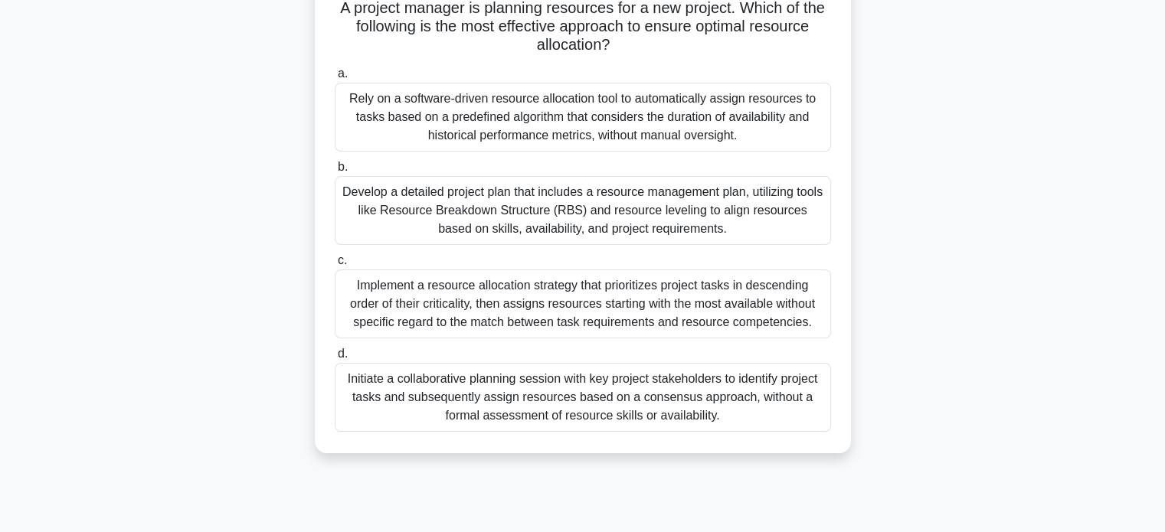
scroll to position [116, 0]
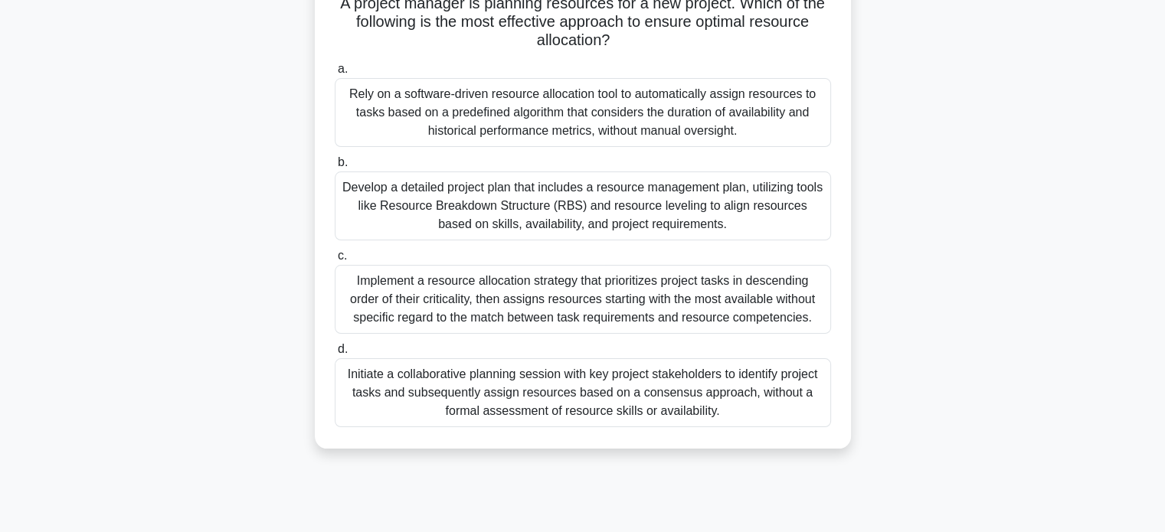
click at [763, 198] on div "Develop a detailed project plan that includes a resource management plan, utili…" at bounding box center [583, 206] width 496 height 69
click at [335, 168] on input "b. Develop a detailed project plan that includes a resource management plan, ut…" at bounding box center [335, 163] width 0 height 10
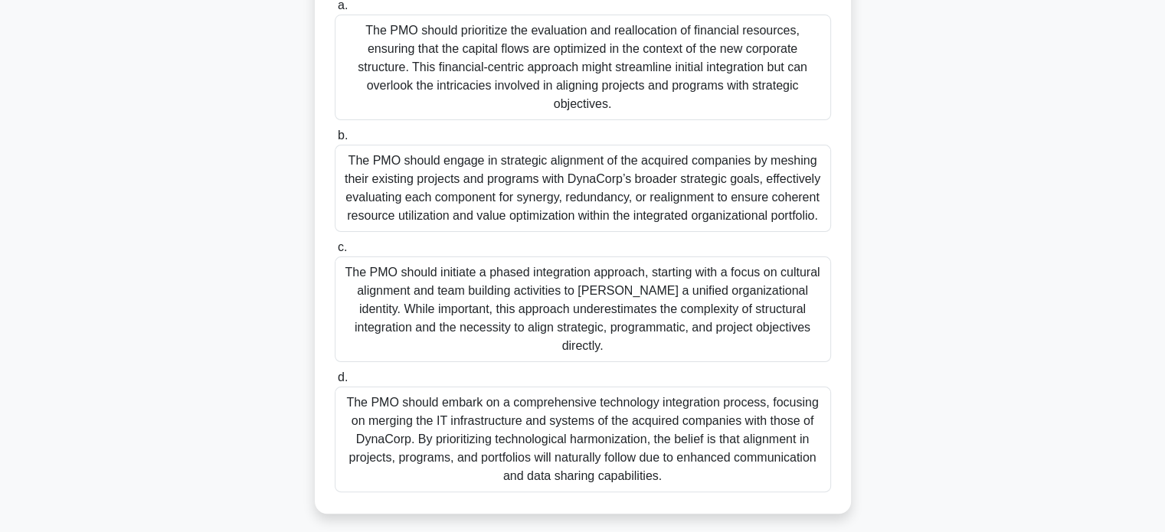
scroll to position [295, 0]
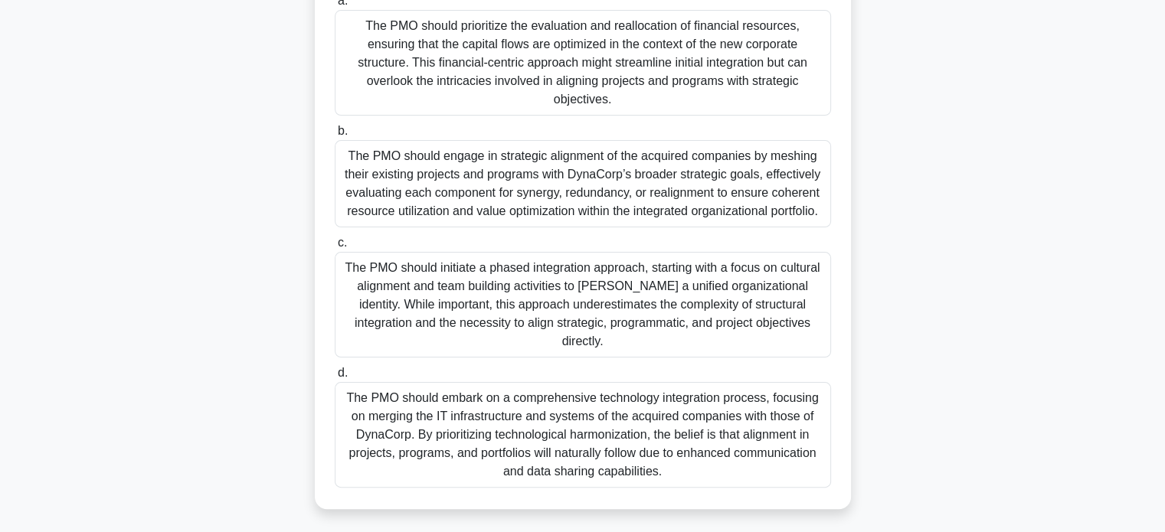
click at [790, 168] on div "The PMO should engage in strategic alignment of the acquired companies by meshi…" at bounding box center [583, 183] width 496 height 87
click at [335, 136] on input "b. The PMO should engage in strategic alignment of the acquired companies by me…" at bounding box center [335, 131] width 0 height 10
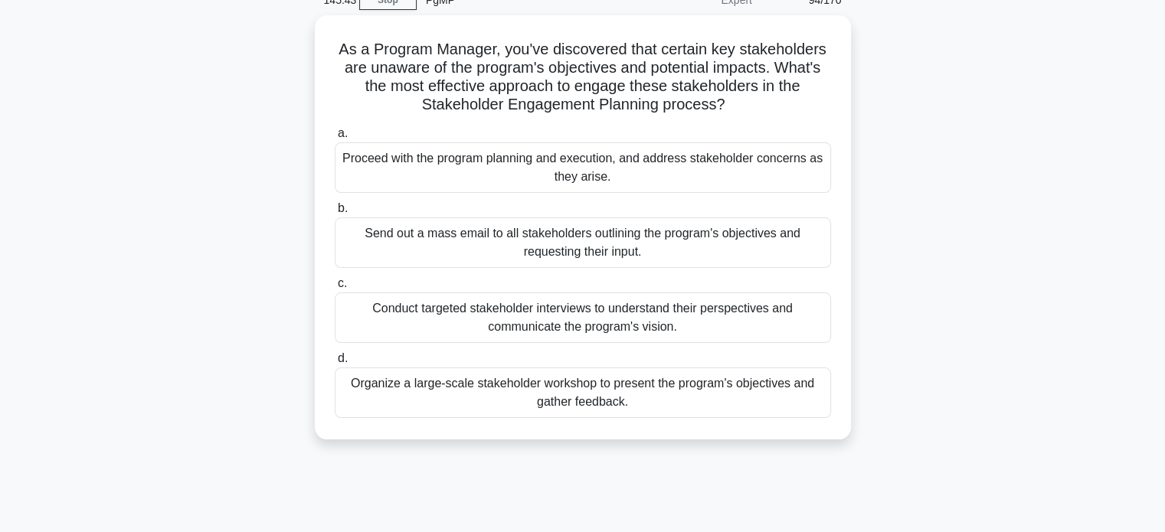
scroll to position [70, 0]
click at [626, 404] on div "Organize a large-scale stakeholder workshop to present the program's objectives…" at bounding box center [583, 393] width 496 height 51
click at [335, 365] on input "d. Organize a large-scale stakeholder workshop to present the program's objecti…" at bounding box center [335, 360] width 0 height 10
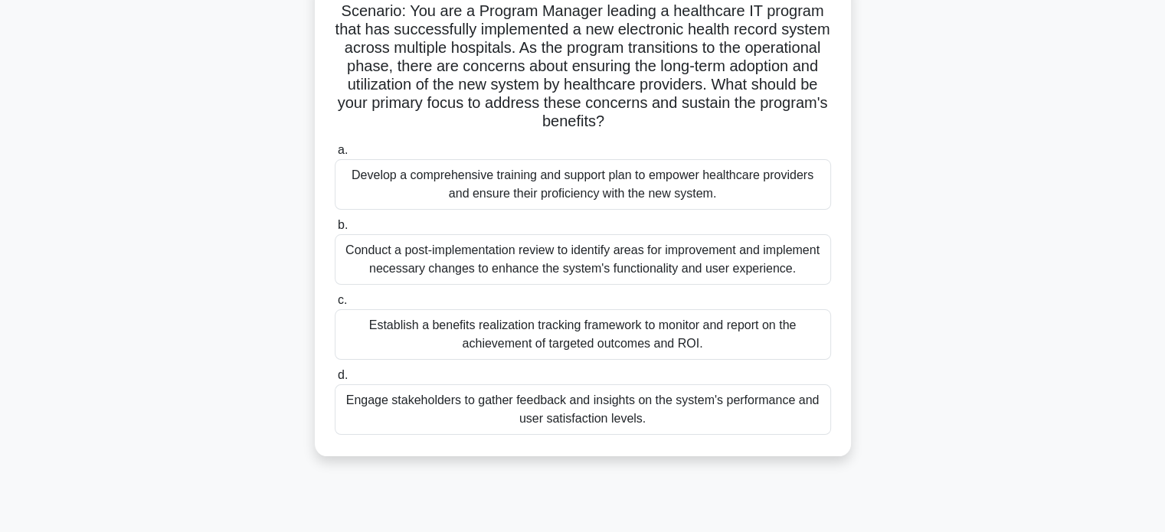
scroll to position [100, 0]
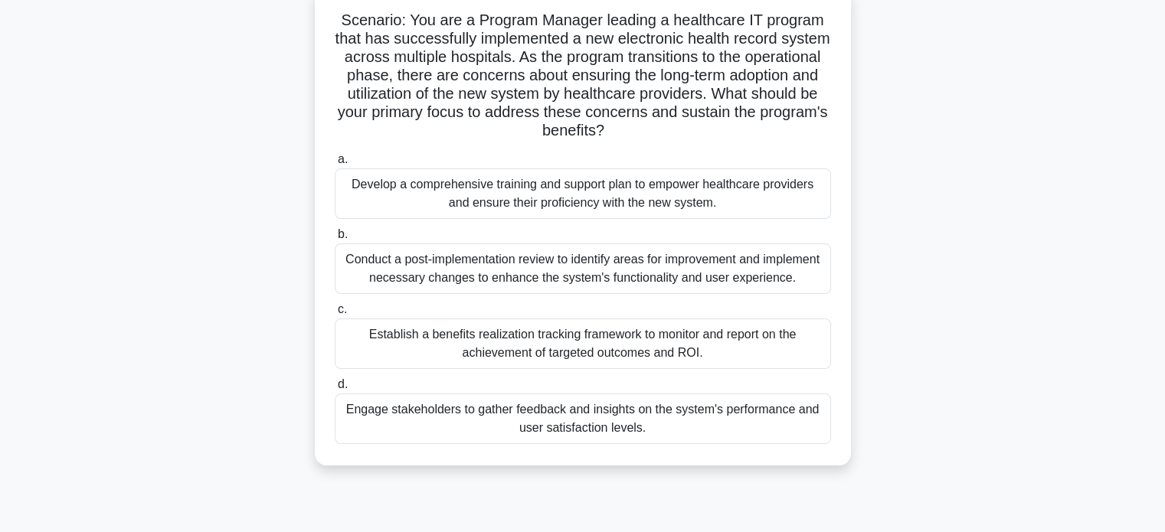
click at [718, 211] on div "Develop a comprehensive training and support plan to empower healthcare provide…" at bounding box center [583, 193] width 496 height 51
click at [335, 165] on input "a. Develop a comprehensive training and support plan to empower healthcare prov…" at bounding box center [335, 160] width 0 height 10
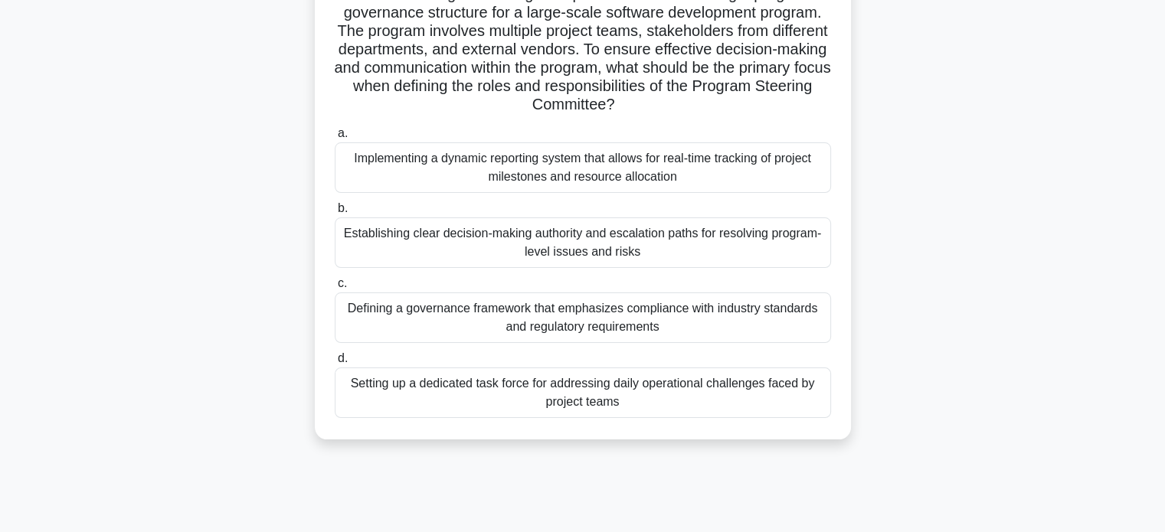
scroll to position [136, 0]
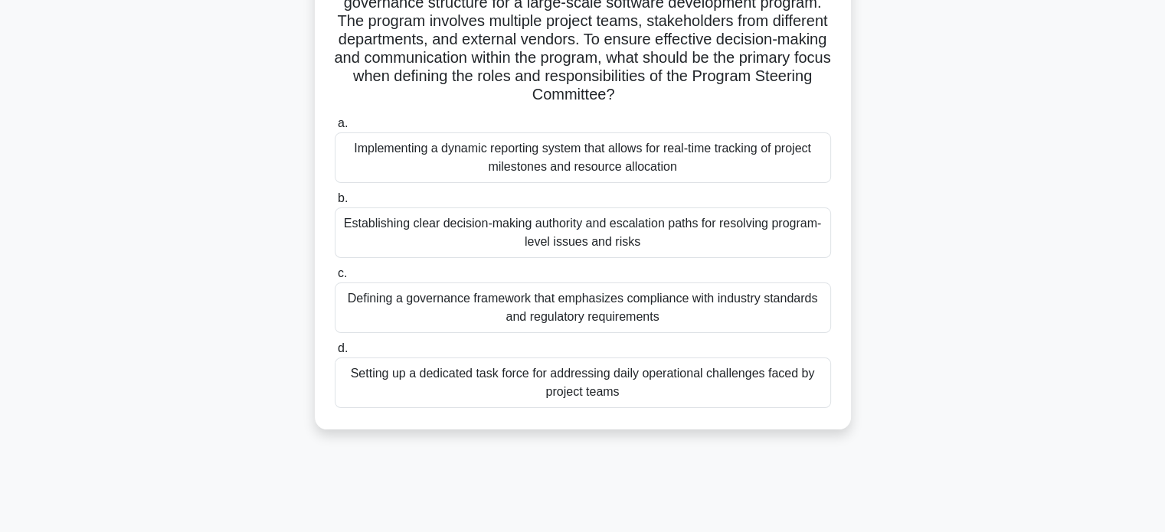
click at [681, 308] on div "Defining a governance framework that emphasizes compliance with industry standa…" at bounding box center [583, 308] width 496 height 51
click at [335, 279] on input "c. Defining a governance framework that emphasizes compliance with industry sta…" at bounding box center [335, 274] width 0 height 10
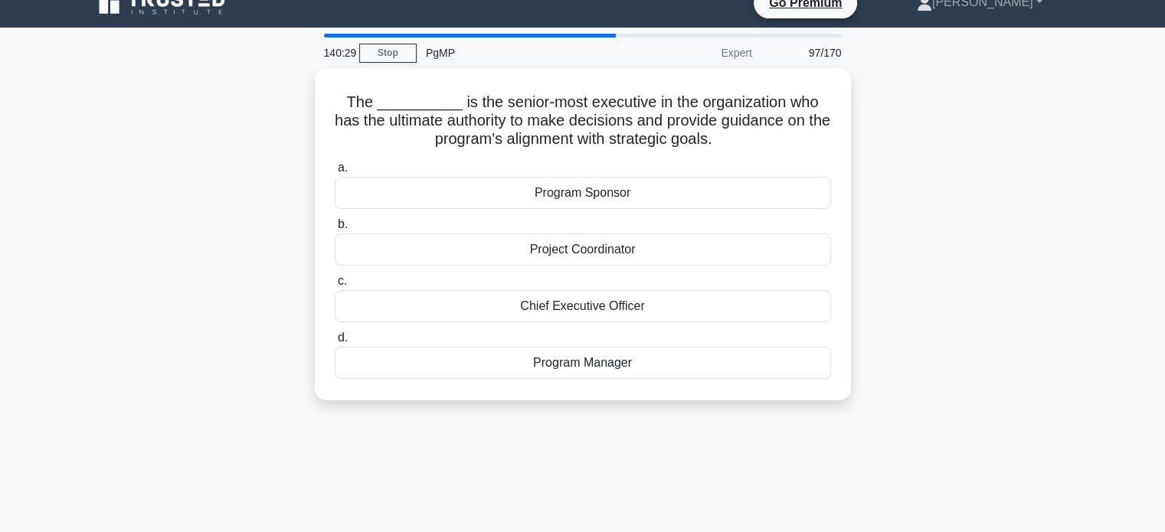
scroll to position [0, 0]
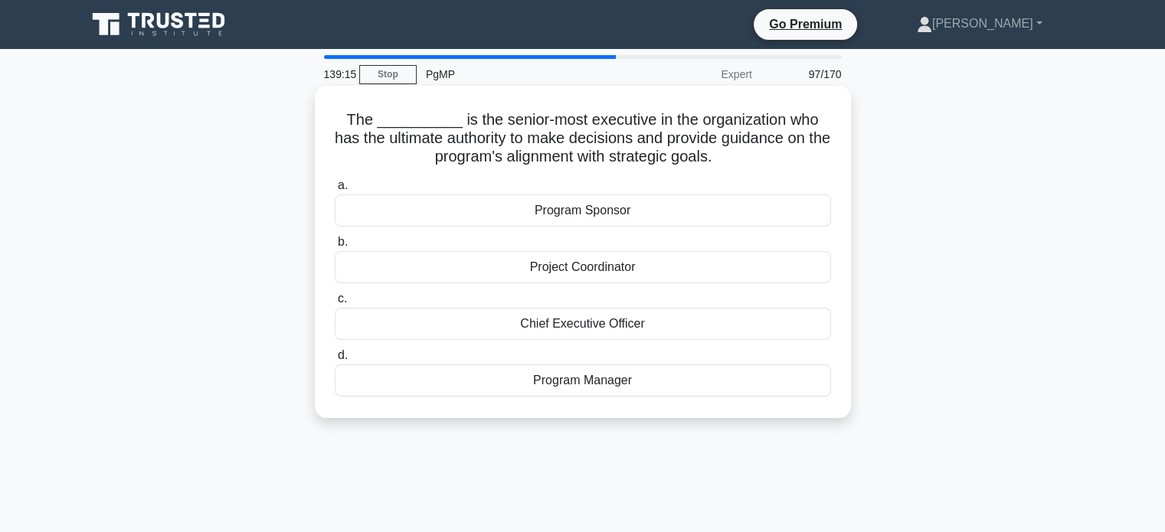
click at [642, 326] on div "Chief Executive Officer" at bounding box center [583, 324] width 496 height 32
click at [335, 304] on input "c. Chief Executive Officer" at bounding box center [335, 299] width 0 height 10
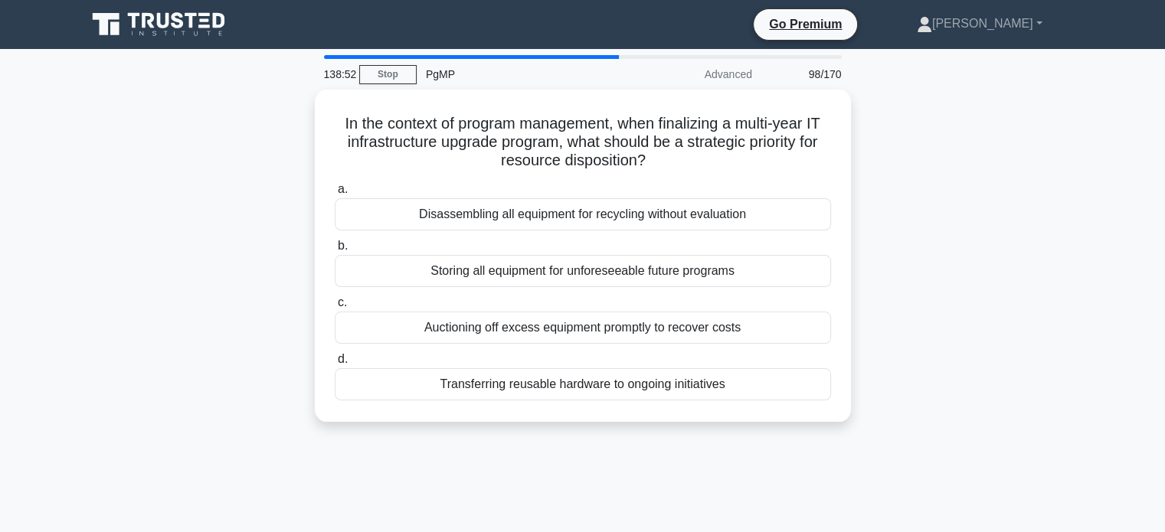
click at [904, 158] on div "In the context of program management, when finalizing a multi-year IT infrastru…" at bounding box center [582, 265] width 1011 height 351
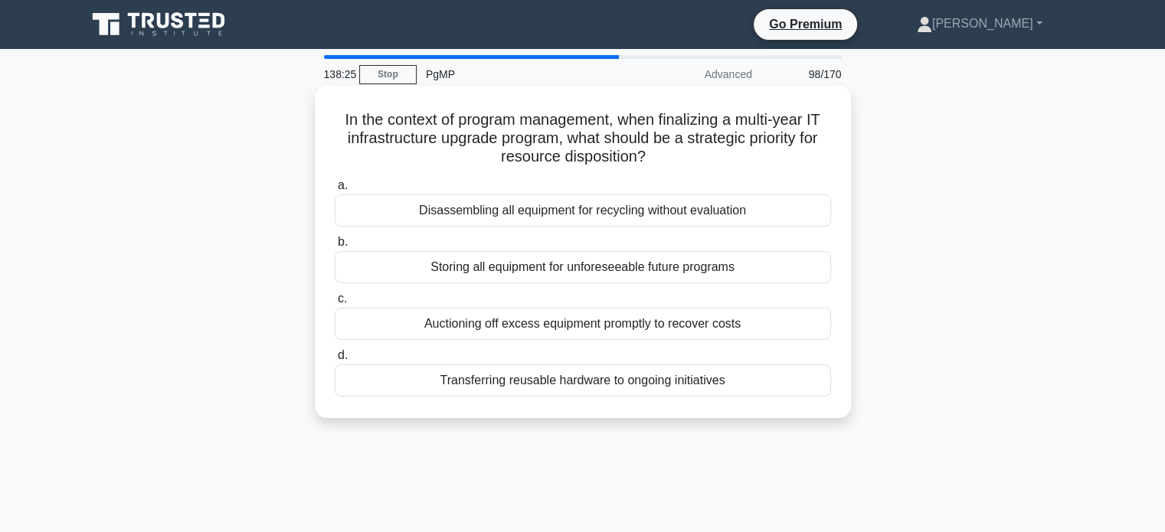
click at [782, 387] on div "Transferring reusable hardware to ongoing initiatives" at bounding box center [583, 381] width 496 height 32
click at [335, 361] on input "d. Transferring reusable hardware to ongoing initiatives" at bounding box center [335, 356] width 0 height 10
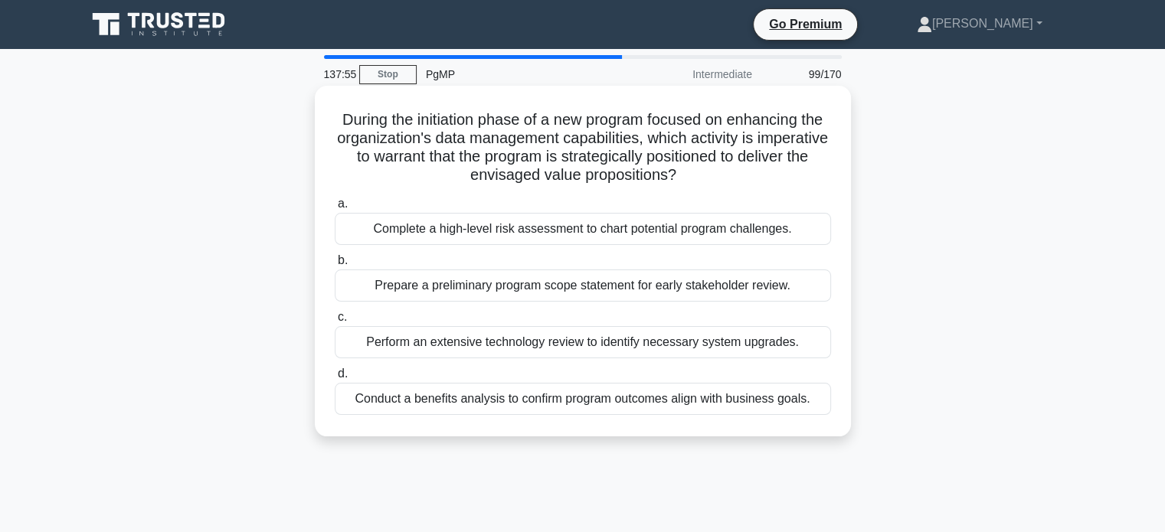
click at [708, 397] on div "Conduct a benefits analysis to confirm program outcomes align with business goa…" at bounding box center [583, 399] width 496 height 32
click at [335, 379] on input "d. Conduct a benefits analysis to confirm program outcomes align with business …" at bounding box center [335, 374] width 0 height 10
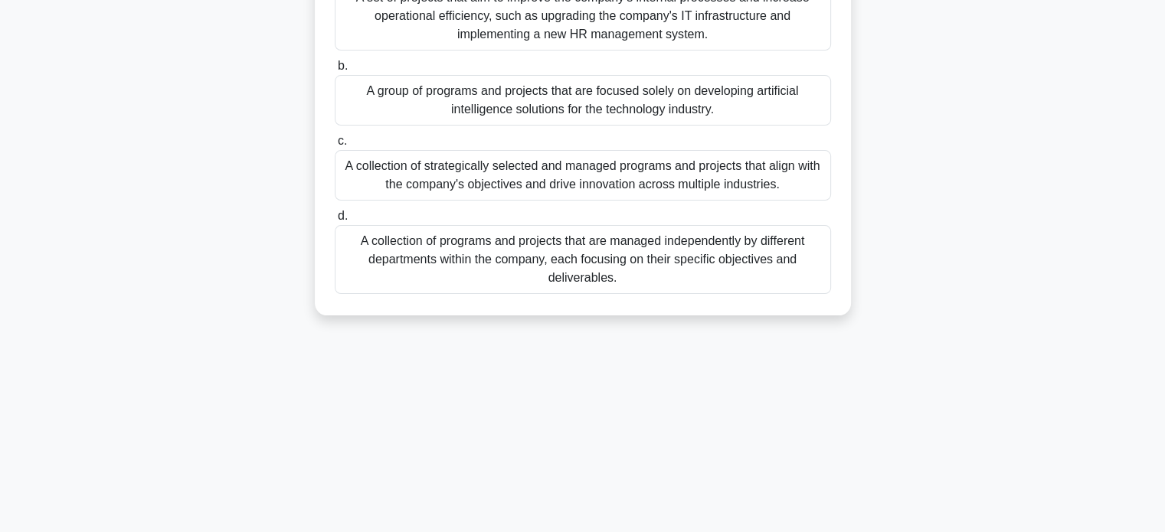
scroll to position [292, 0]
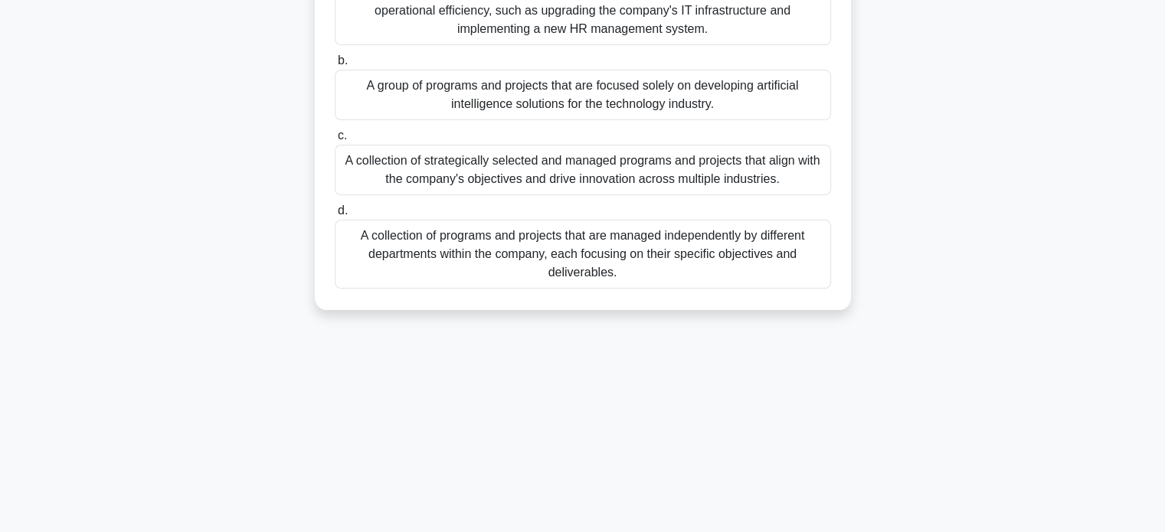
click at [790, 168] on div "A collection of strategically selected and managed programs and projects that a…" at bounding box center [583, 170] width 496 height 51
click at [335, 141] on input "c. A collection of strategically selected and managed programs and projects tha…" at bounding box center [335, 136] width 0 height 10
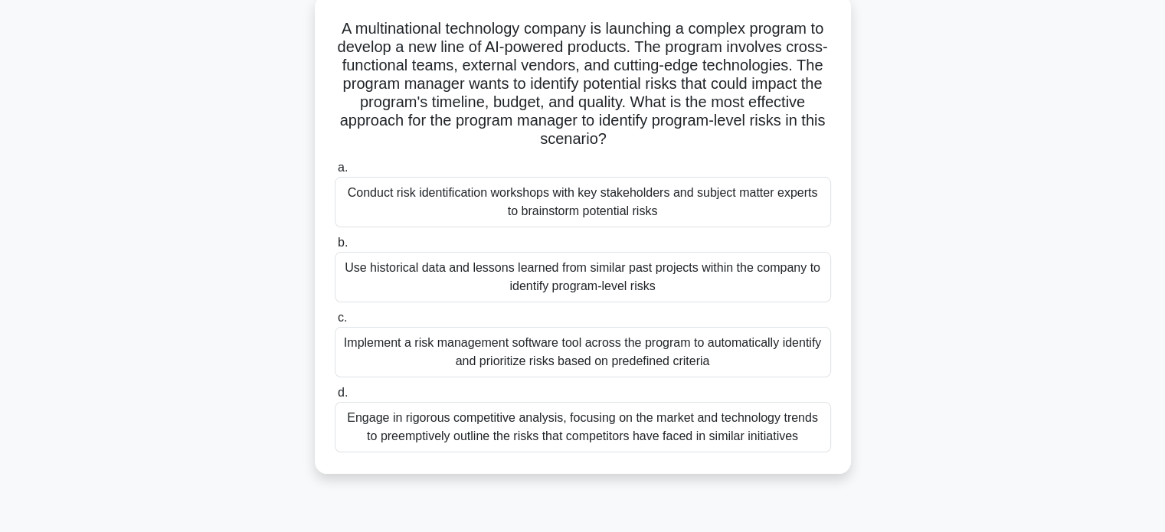
scroll to position [103, 0]
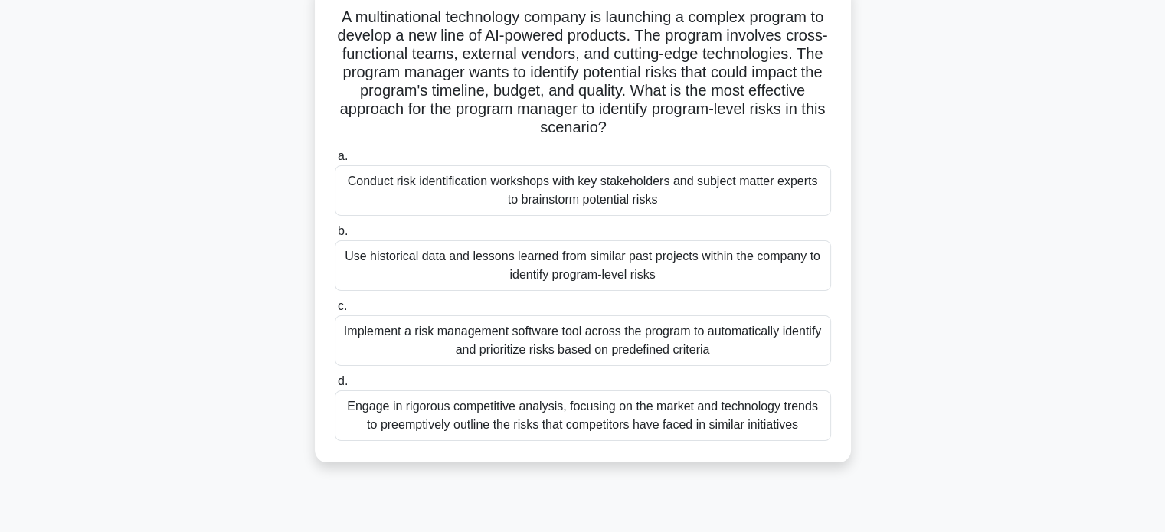
click at [753, 183] on div "Conduct risk identification workshops with key stakeholders and subject matter …" at bounding box center [583, 190] width 496 height 51
click at [335, 162] on input "a. Conduct risk identification workshops with key stakeholders and subject matt…" at bounding box center [335, 157] width 0 height 10
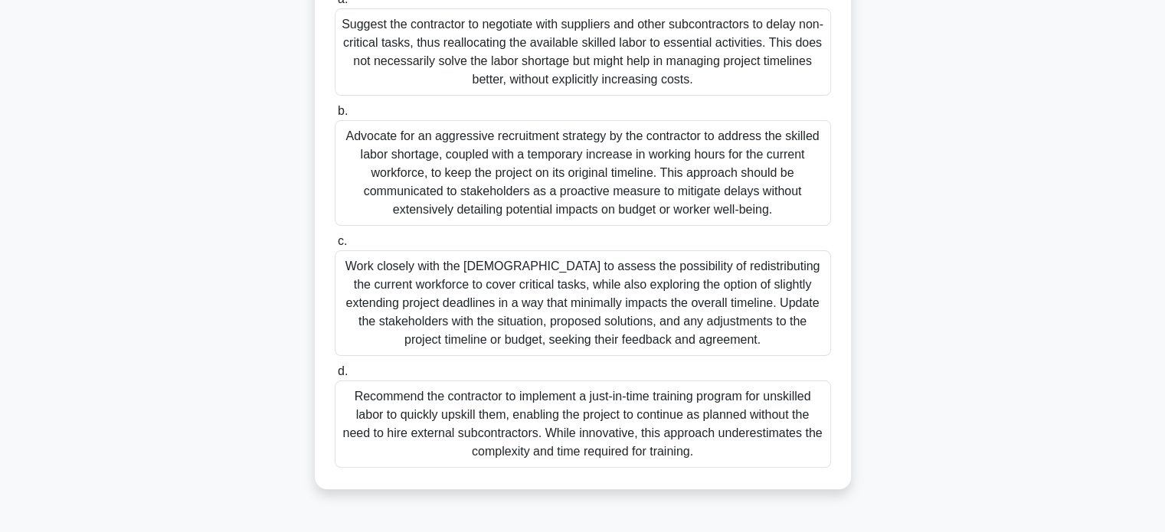
scroll to position [295, 0]
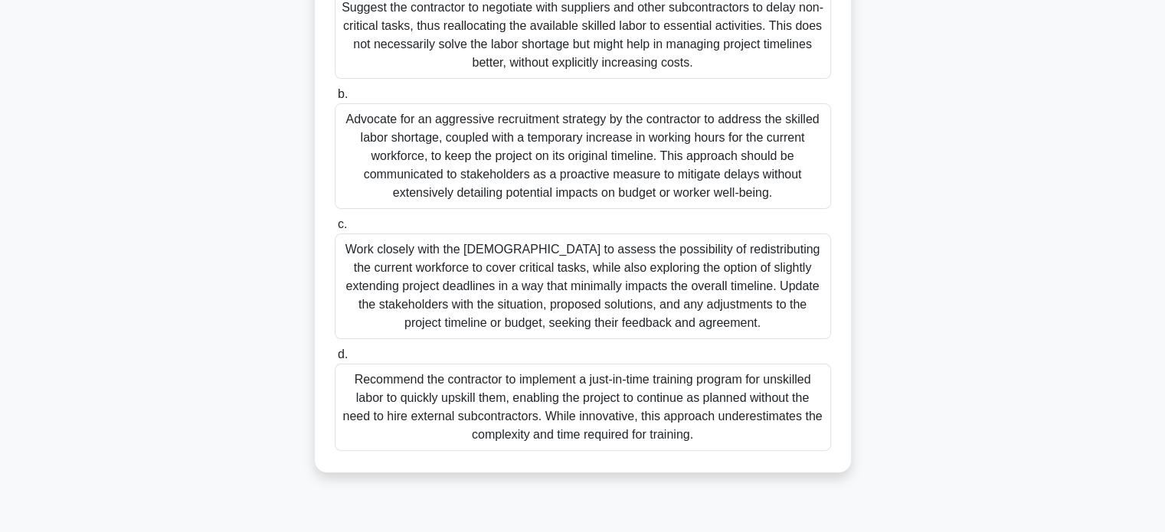
click at [751, 288] on div "Work closely with the [DEMOGRAPHIC_DATA] to assess the possibility of redistrib…" at bounding box center [583, 287] width 496 height 106
click at [335, 230] on input "c. Work closely with the [DEMOGRAPHIC_DATA] to assess the possibility of redist…" at bounding box center [335, 225] width 0 height 10
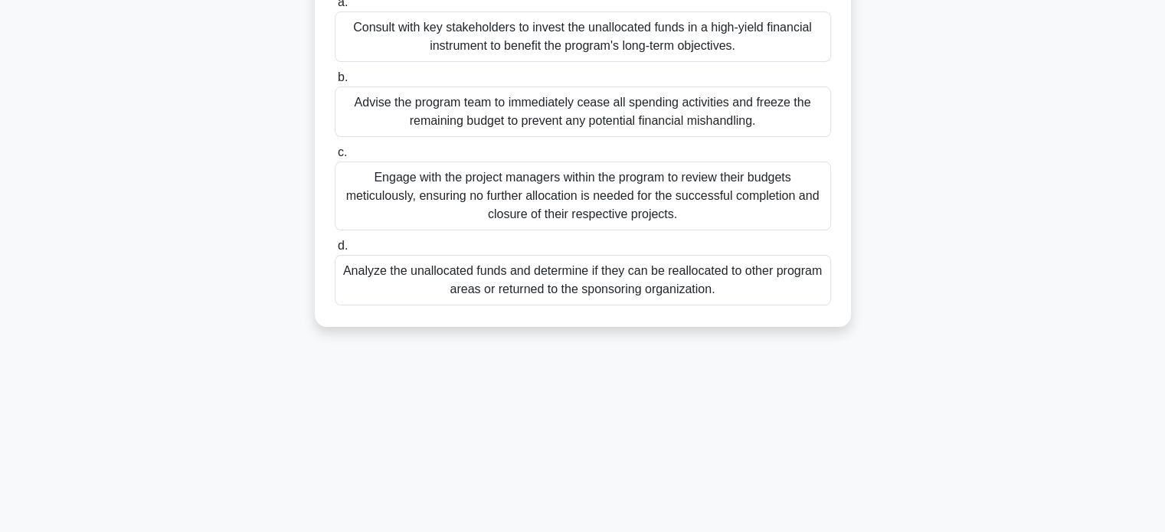
scroll to position [206, 0]
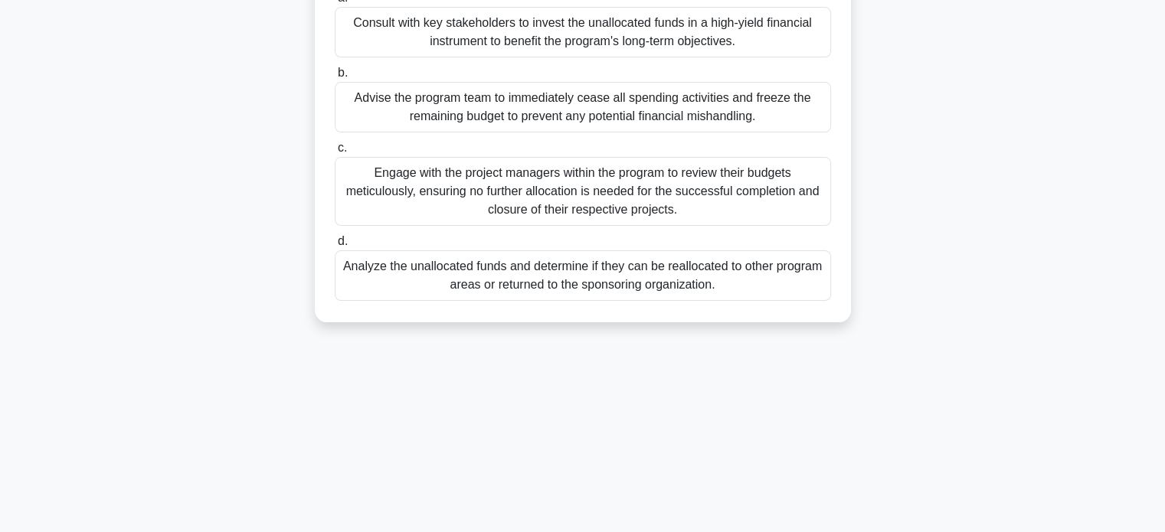
click at [738, 276] on div "Analyze the unallocated funds and determine if they can be reallocated to other…" at bounding box center [583, 275] width 496 height 51
click at [335, 247] on input "d. Analyze the unallocated funds and determine if they can be reallocated to ot…" at bounding box center [335, 242] width 0 height 10
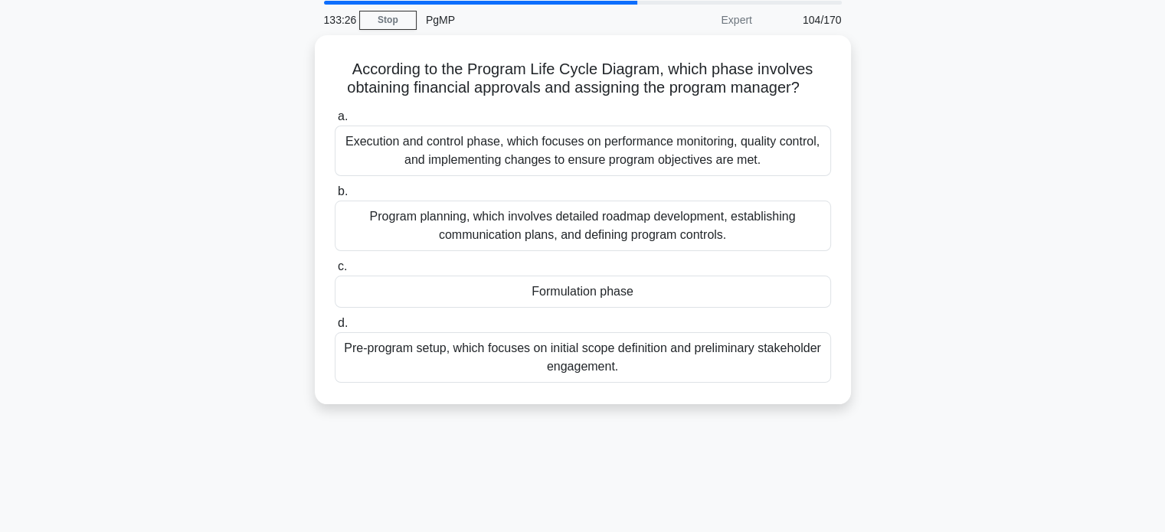
scroll to position [0, 0]
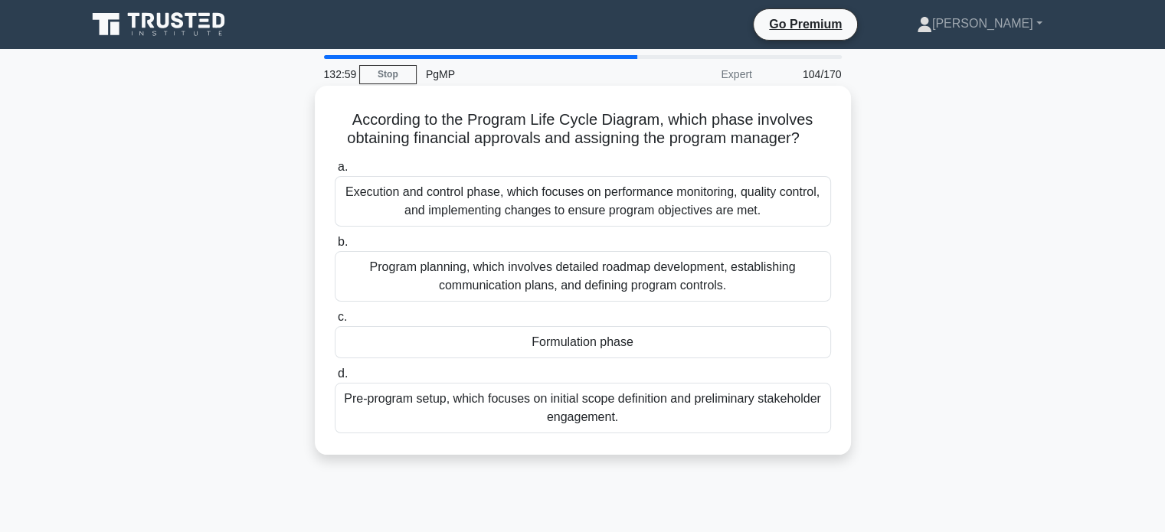
click at [753, 338] on div "Formulation phase" at bounding box center [583, 342] width 496 height 32
click at [335, 322] on input "c. Formulation phase" at bounding box center [335, 317] width 0 height 10
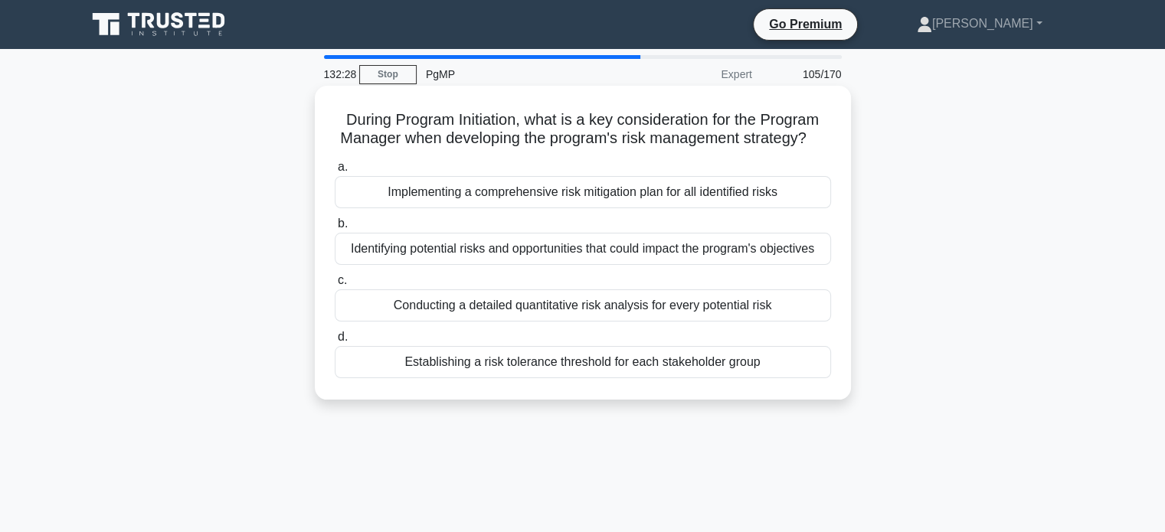
click at [790, 263] on div "Identifying potential risks and opportunities that could impact the program's o…" at bounding box center [583, 249] width 496 height 32
click at [335, 229] on input "b. Identifying potential risks and opportunities that could impact the program'…" at bounding box center [335, 224] width 0 height 10
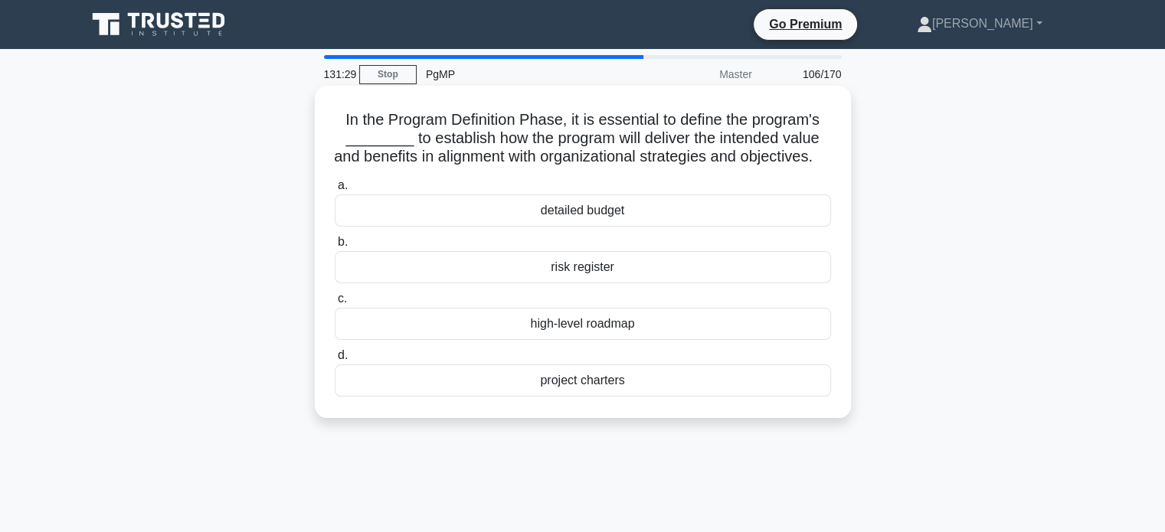
click at [682, 340] on div "high-level roadmap" at bounding box center [583, 324] width 496 height 32
click at [335, 304] on input "c. high-level roadmap" at bounding box center [335, 299] width 0 height 10
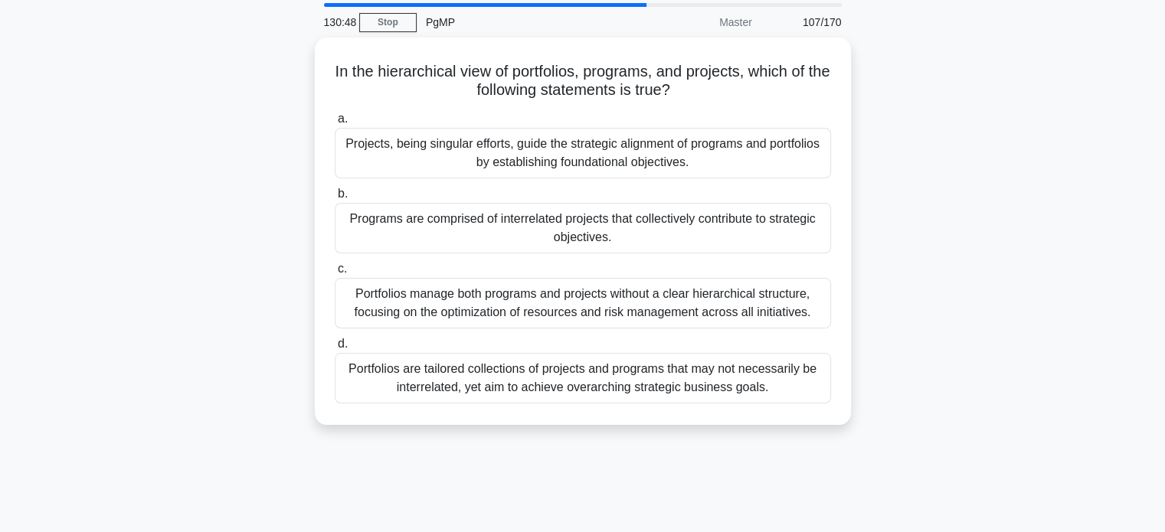
scroll to position [54, 0]
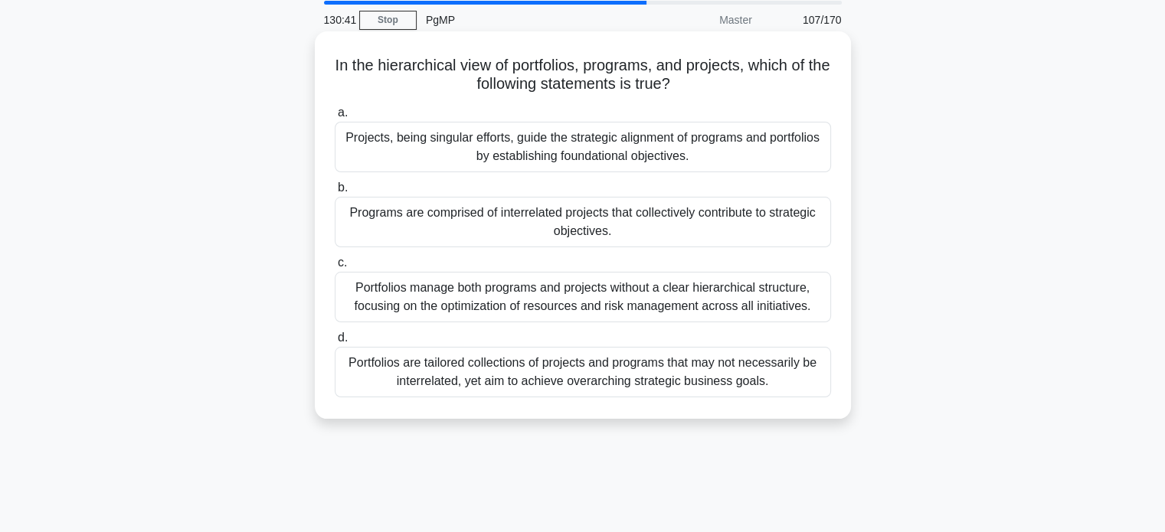
drag, startPoint x: 338, startPoint y: 72, endPoint x: 758, endPoint y: 83, distance: 420.5
click at [758, 83] on h5 "In the hierarchical view of portfolios, programs, and projects, which of the fo…" at bounding box center [582, 75] width 499 height 38
click at [681, 223] on div "Programs are comprised of interrelated projects that collectively contribute to…" at bounding box center [583, 222] width 496 height 51
click at [335, 193] on input "b. Programs are comprised of interrelated projects that collectively contribute…" at bounding box center [335, 188] width 0 height 10
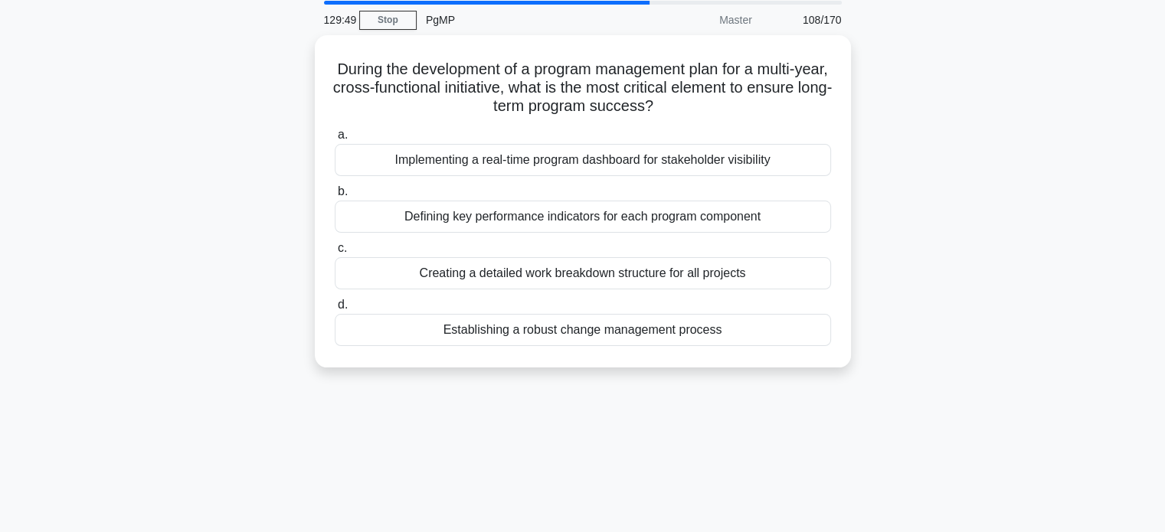
scroll to position [0, 0]
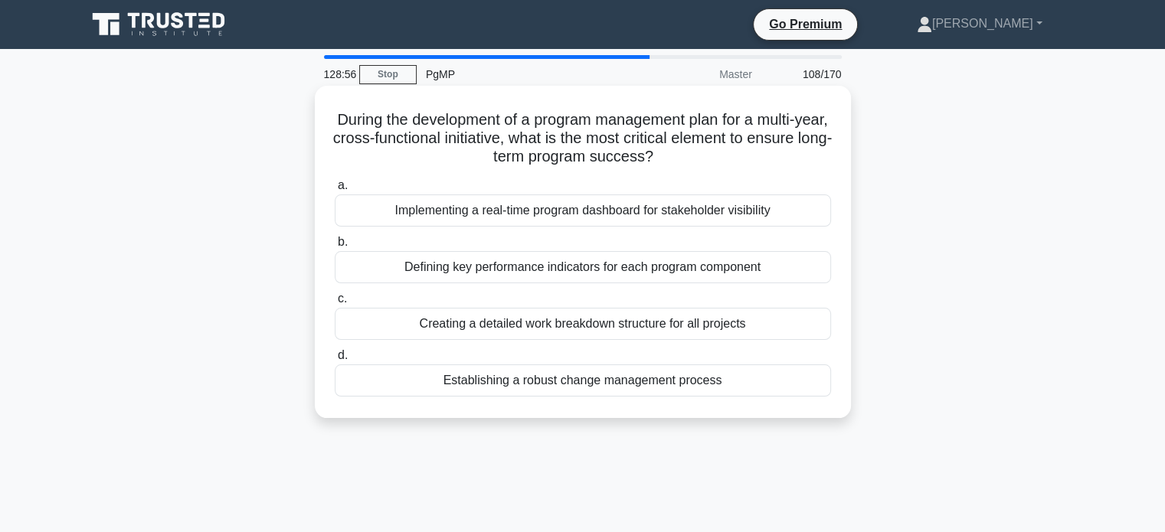
click at [696, 326] on div "Creating a detailed work breakdown structure for all projects" at bounding box center [583, 324] width 496 height 32
click at [335, 304] on input "c. Creating a detailed work breakdown structure for all projects" at bounding box center [335, 299] width 0 height 10
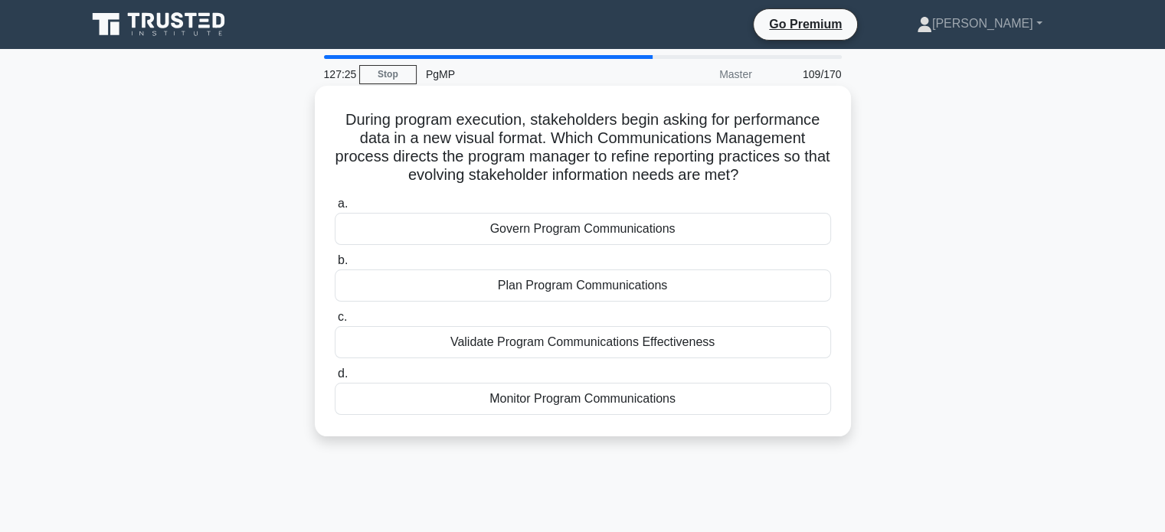
click at [635, 401] on div "Monitor Program Communications" at bounding box center [583, 399] width 496 height 32
click at [335, 379] on input "d. Monitor Program Communications" at bounding box center [335, 374] width 0 height 10
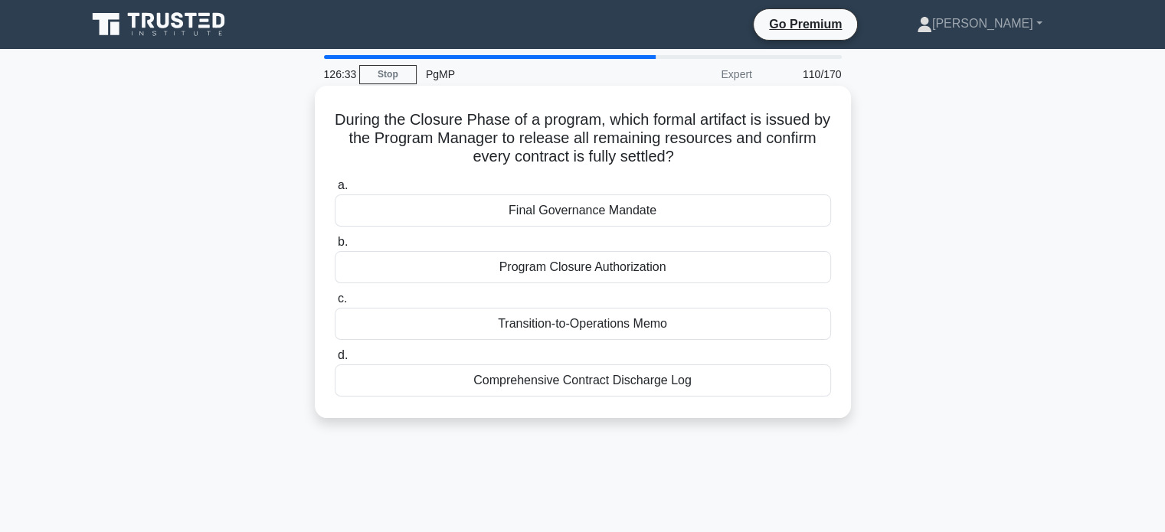
click at [620, 269] on div "Program Closure Authorization" at bounding box center [583, 267] width 496 height 32
click at [335, 247] on input "b. Program Closure Authorization" at bounding box center [335, 242] width 0 height 10
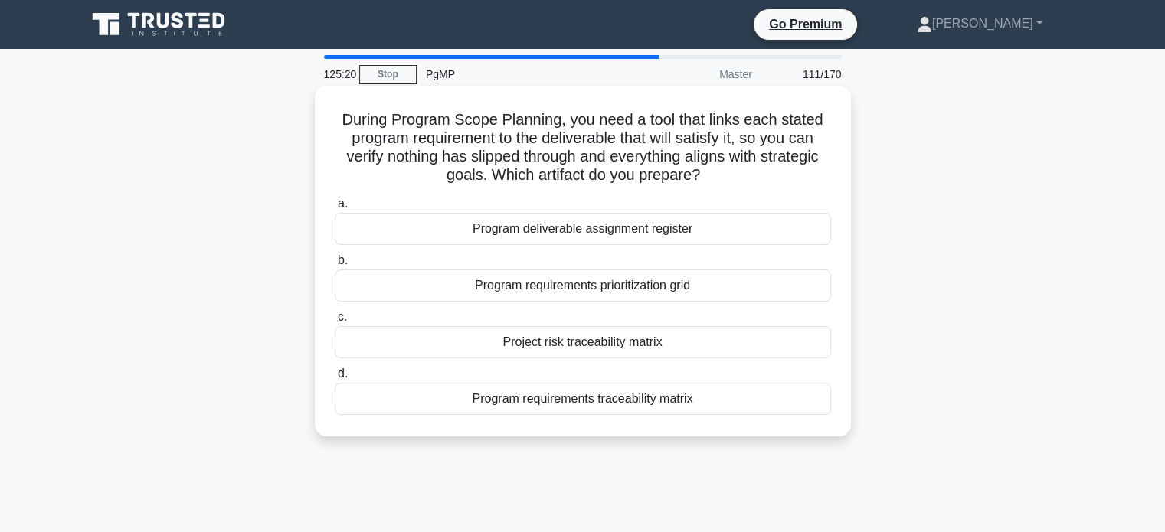
click at [636, 404] on div "Program requirements traceability matrix" at bounding box center [583, 399] width 496 height 32
click at [335, 379] on input "d. Program requirements traceability matrix" at bounding box center [335, 374] width 0 height 10
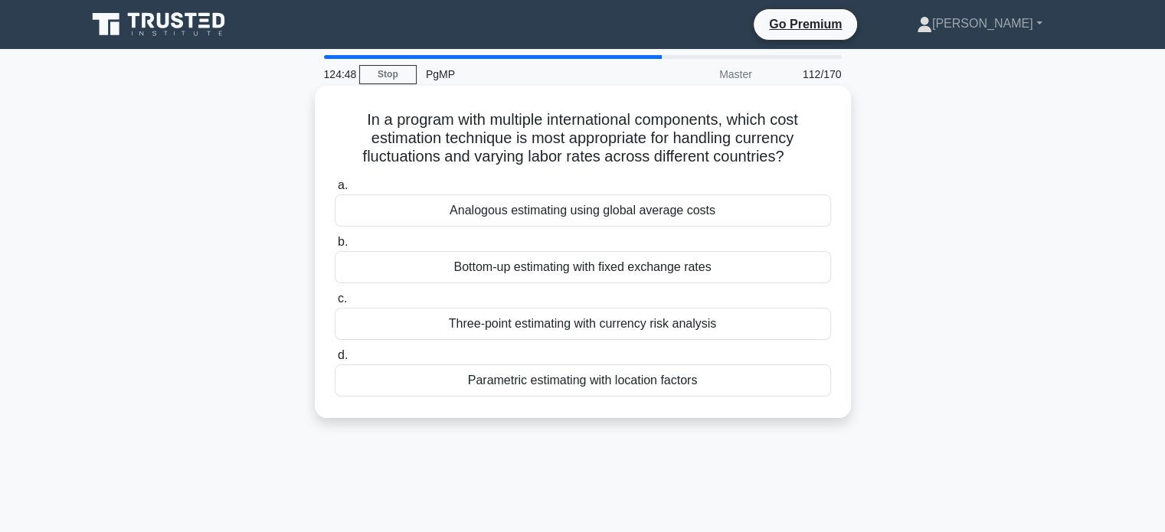
click at [696, 390] on div "Parametric estimating with location factors" at bounding box center [583, 381] width 496 height 32
click at [335, 361] on input "d. Parametric estimating with location factors" at bounding box center [335, 356] width 0 height 10
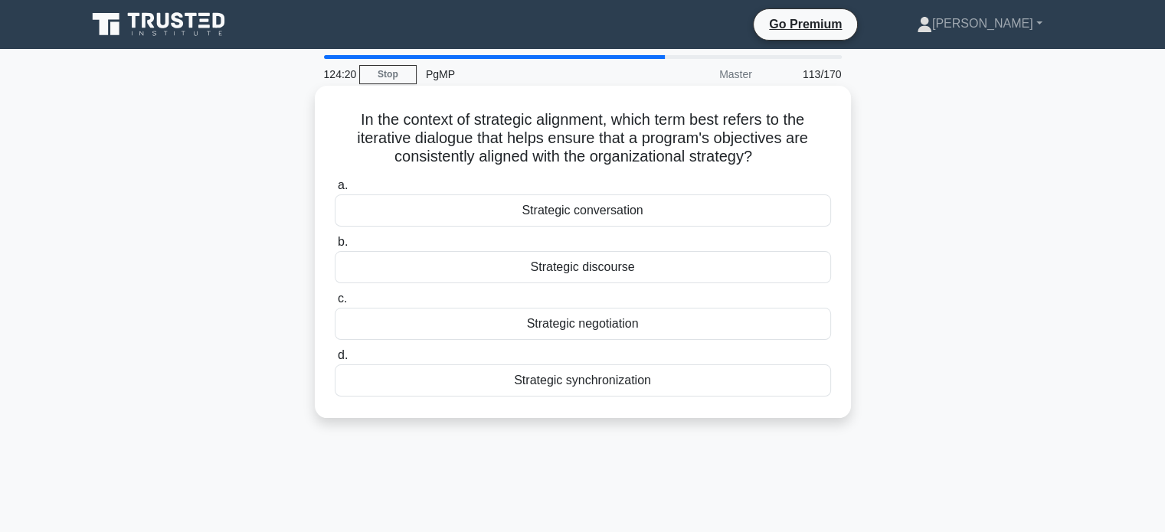
click at [723, 373] on div "Strategic synchronization" at bounding box center [583, 381] width 496 height 32
click at [335, 361] on input "d. Strategic synchronization" at bounding box center [335, 356] width 0 height 10
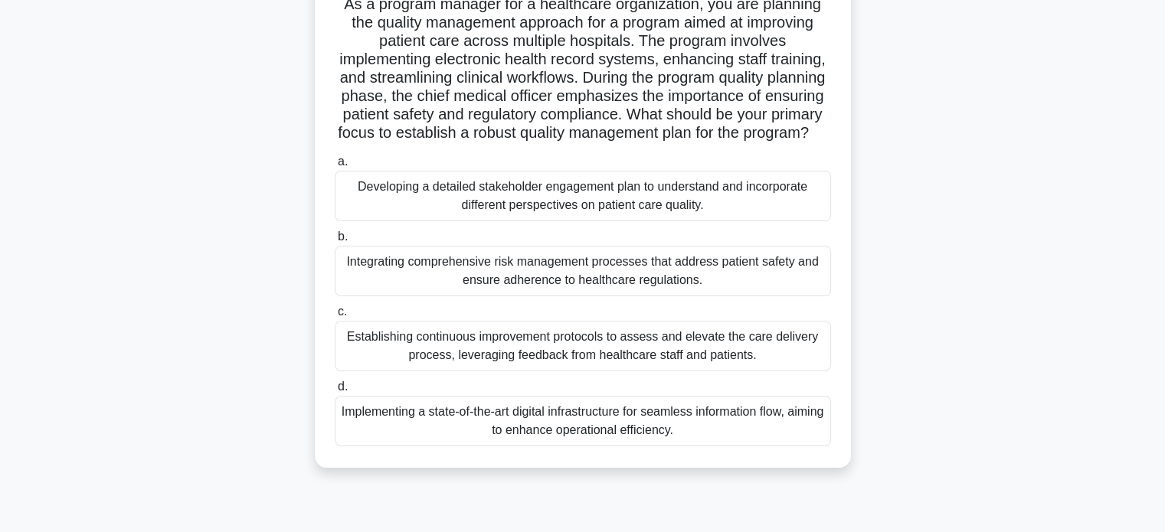
scroll to position [123, 0]
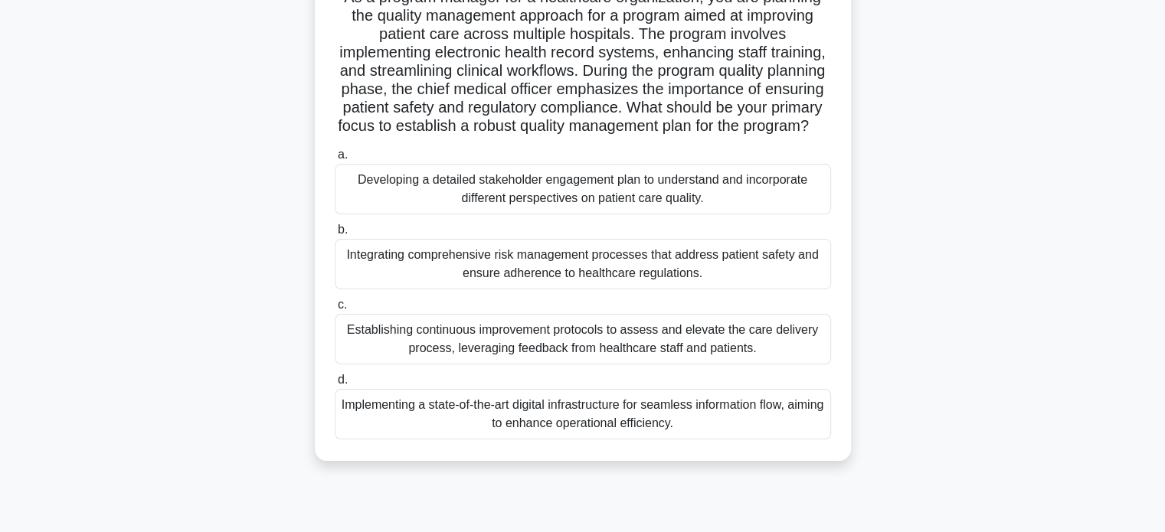
click at [744, 289] on div "Integrating comprehensive risk management processes that address patient safety…" at bounding box center [583, 264] width 496 height 51
click at [335, 235] on input "b. Integrating comprehensive risk management processes that address patient saf…" at bounding box center [335, 230] width 0 height 10
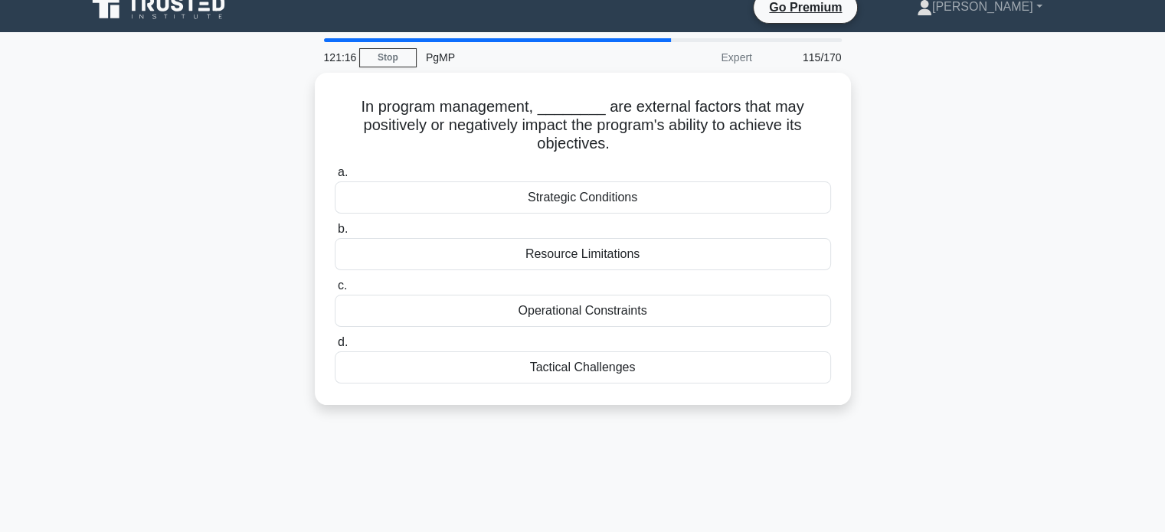
scroll to position [0, 0]
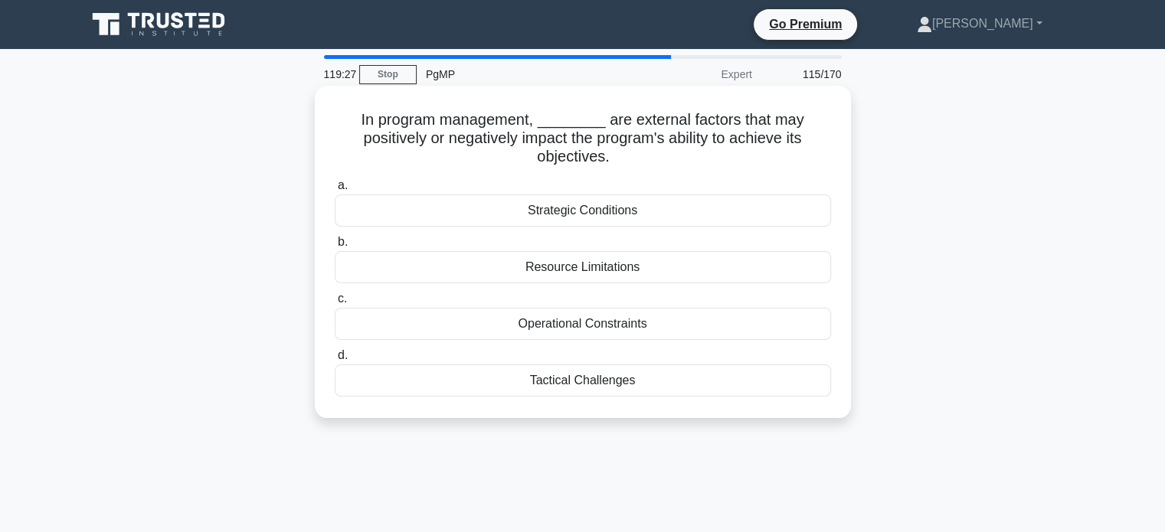
click at [602, 210] on div "Strategic Conditions" at bounding box center [583, 211] width 496 height 32
click at [335, 191] on input "a. Strategic Conditions" at bounding box center [335, 186] width 0 height 10
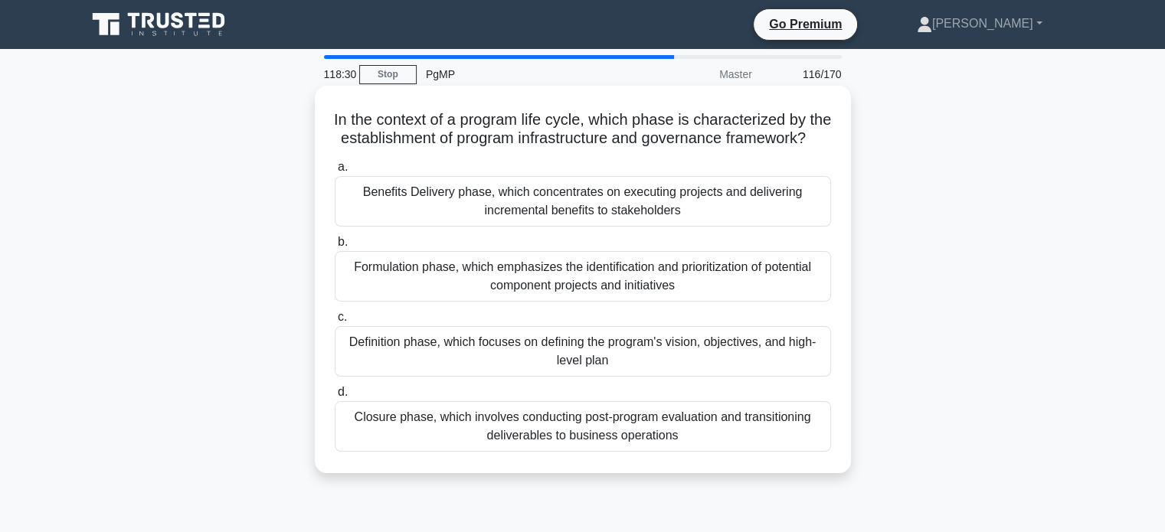
click at [780, 372] on div "Definition phase, which focuses on defining the program's vision, objectives, a…" at bounding box center [583, 351] width 496 height 51
click at [335, 322] on input "c. Definition phase, which focuses on defining the program's vision, objectives…" at bounding box center [335, 317] width 0 height 10
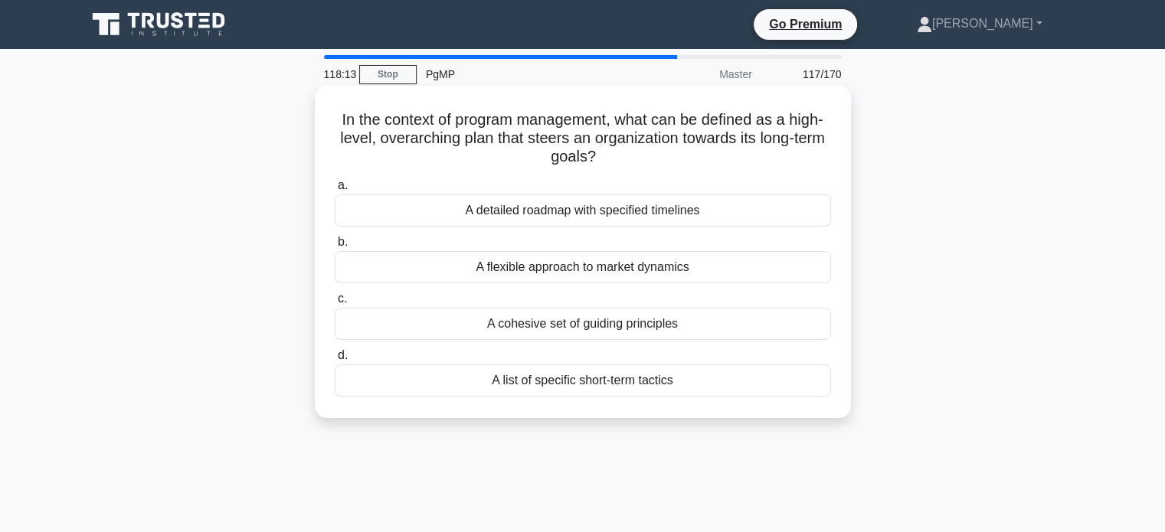
click at [772, 123] on h5 "In the context of program management, what can be defined as a high-level, over…" at bounding box center [582, 138] width 499 height 57
drag, startPoint x: 763, startPoint y: 119, endPoint x: 773, endPoint y: 155, distance: 37.6
click at [773, 155] on h5 "In the context of program management, what can be defined as a high-level, over…" at bounding box center [582, 138] width 499 height 57
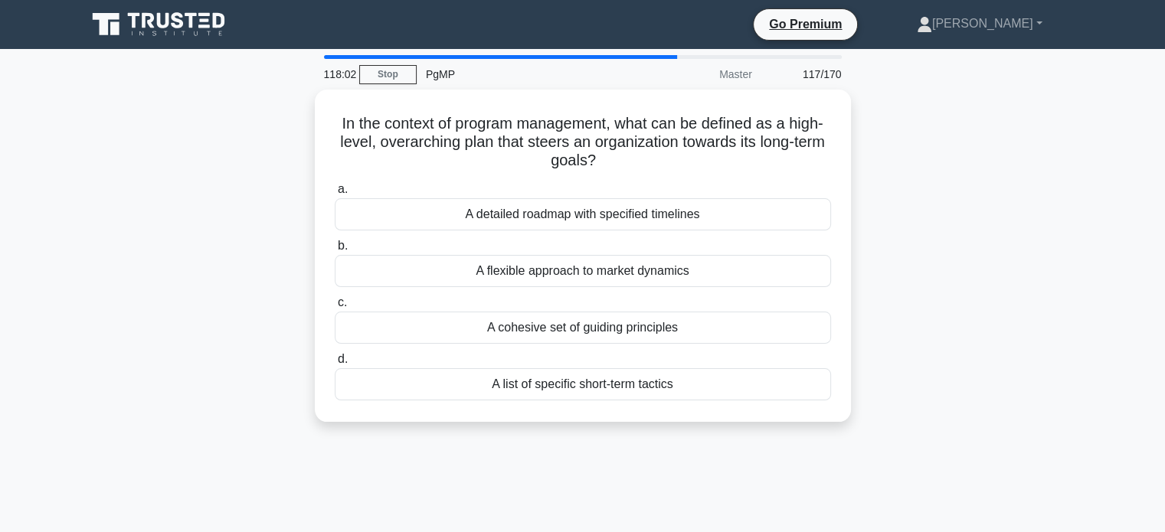
click at [924, 205] on div "In the context of program management, what can be defined as a high-level, over…" at bounding box center [582, 265] width 1011 height 351
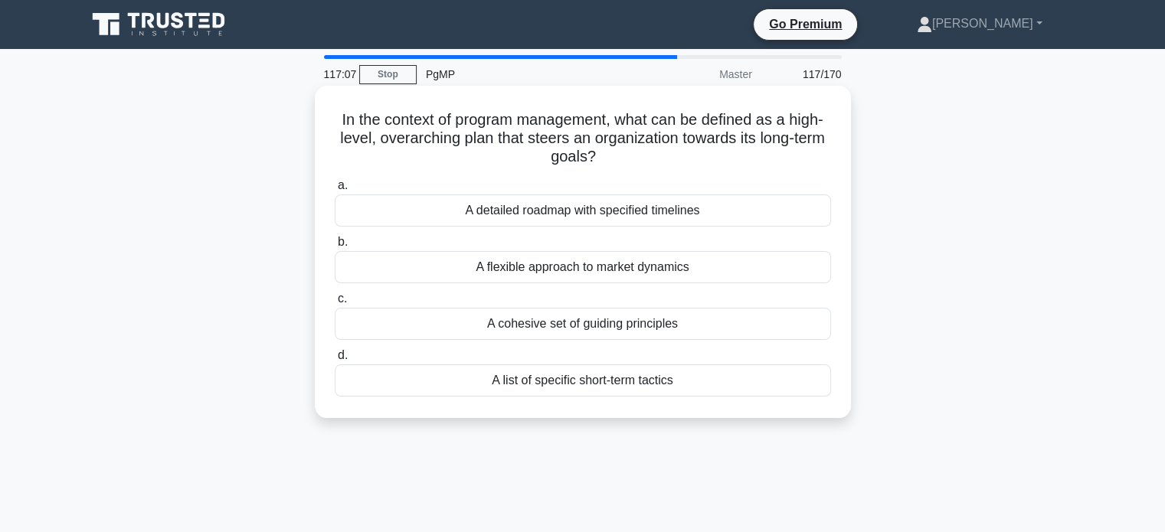
click at [738, 327] on div "A cohesive set of guiding principles" at bounding box center [583, 324] width 496 height 32
click at [335, 304] on input "c. A cohesive set of guiding principles" at bounding box center [335, 299] width 0 height 10
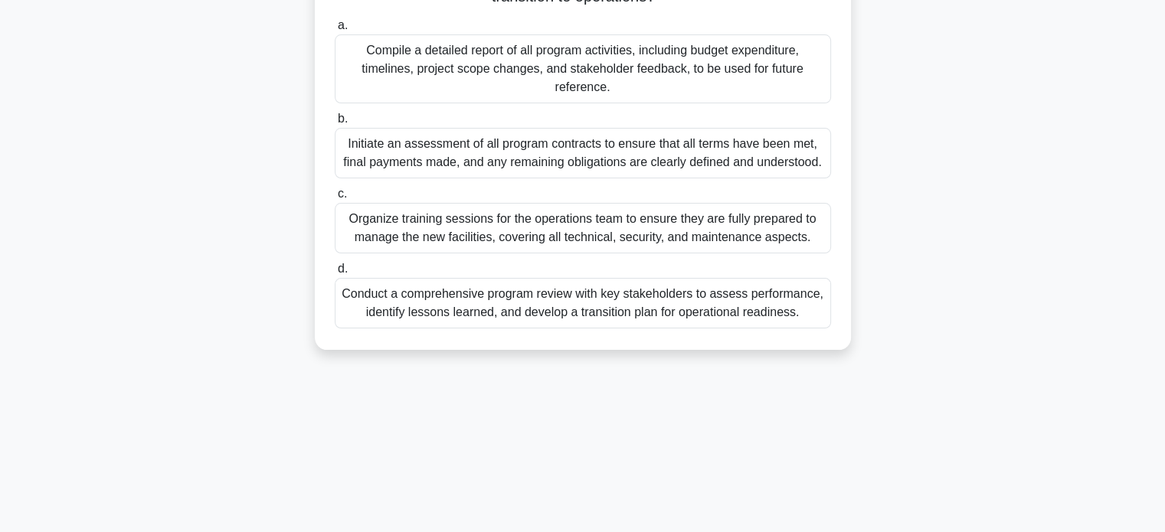
scroll to position [221, 0]
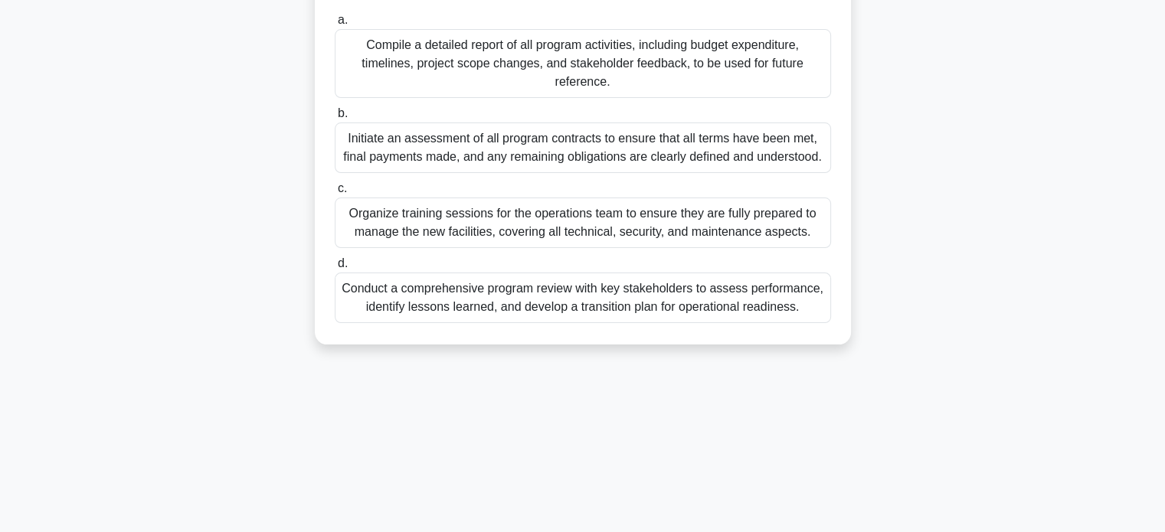
click at [762, 219] on div "Organize training sessions for the operations team to ensure they are fully pre…" at bounding box center [583, 223] width 496 height 51
click at [335, 194] on input "c. Organize training sessions for the operations team to ensure they are fully …" at bounding box center [335, 189] width 0 height 10
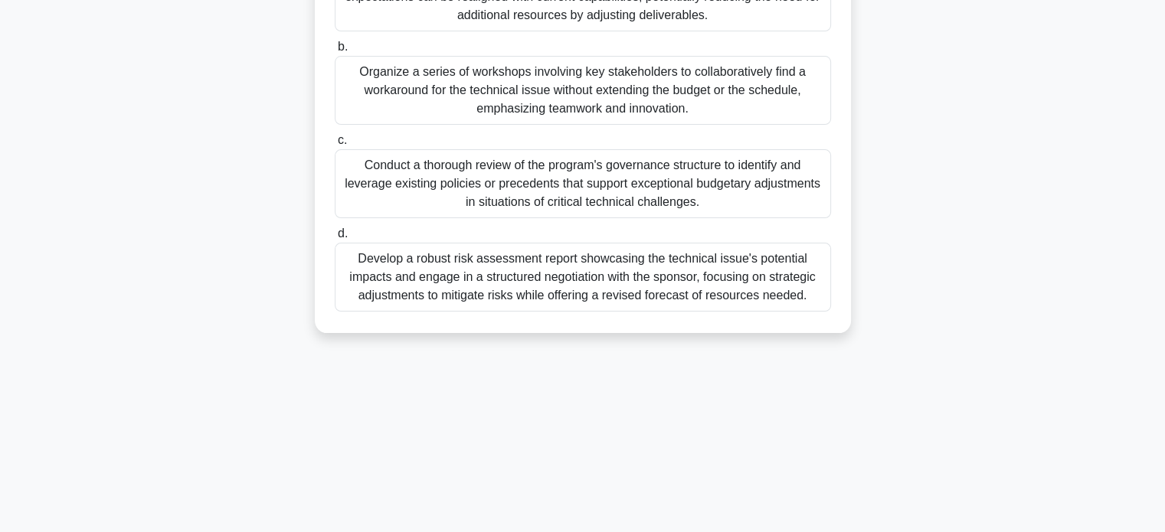
scroll to position [295, 0]
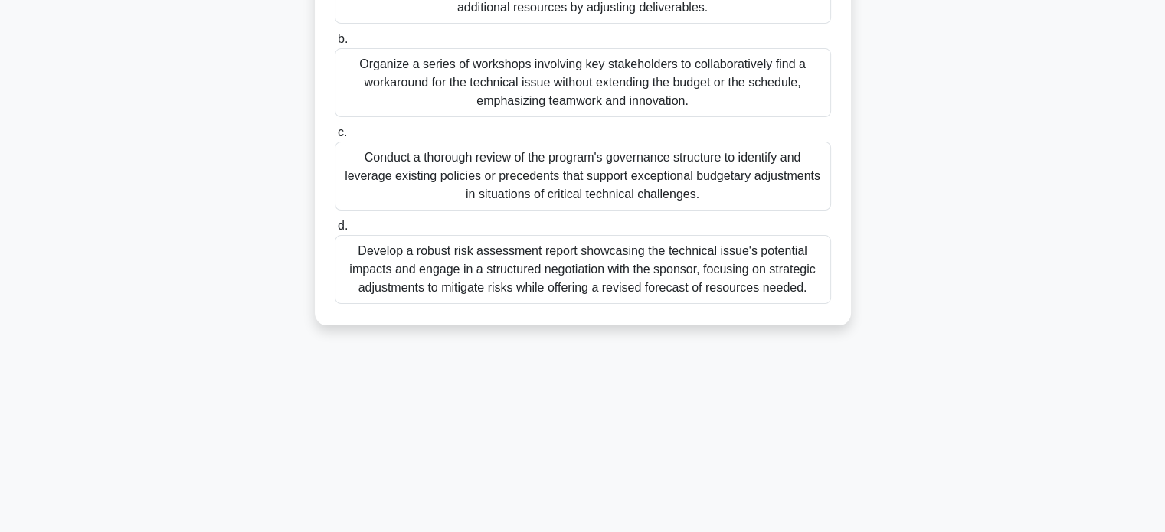
click at [692, 266] on div "Develop a robust risk assessment report showcasing the technical issue's potent…" at bounding box center [583, 269] width 496 height 69
click at [335, 231] on input "d. Develop a robust risk assessment report showcasing the technical issue's pot…" at bounding box center [335, 226] width 0 height 10
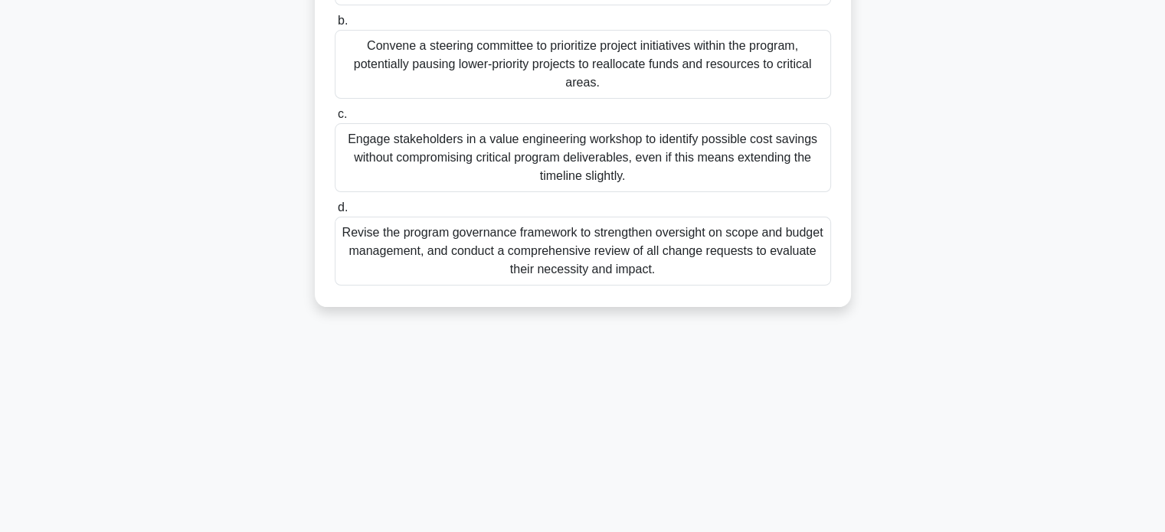
click at [679, 260] on div "Revise the program governance framework to strengthen oversight on scope and bu…" at bounding box center [583, 251] width 496 height 69
click at [335, 213] on input "d. Revise the program governance framework to strengthen oversight on scope and…" at bounding box center [335, 208] width 0 height 10
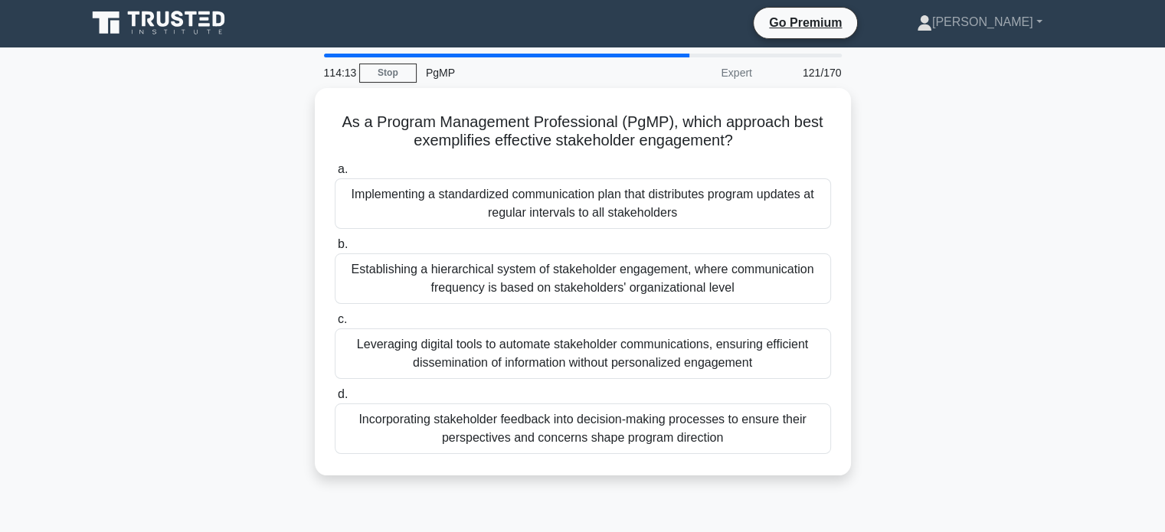
scroll to position [0, 0]
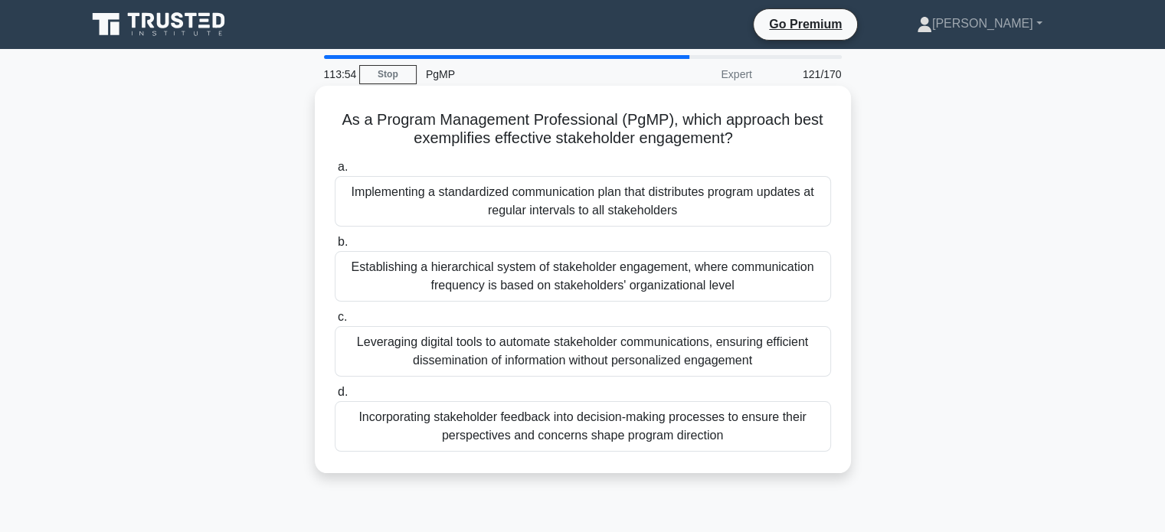
click at [809, 418] on div "Incorporating stakeholder feedback into decision-making processes to ensure the…" at bounding box center [583, 426] width 496 height 51
click at [335, 397] on input "d. Incorporating stakeholder feedback into decision-making processes to ensure …" at bounding box center [335, 392] width 0 height 10
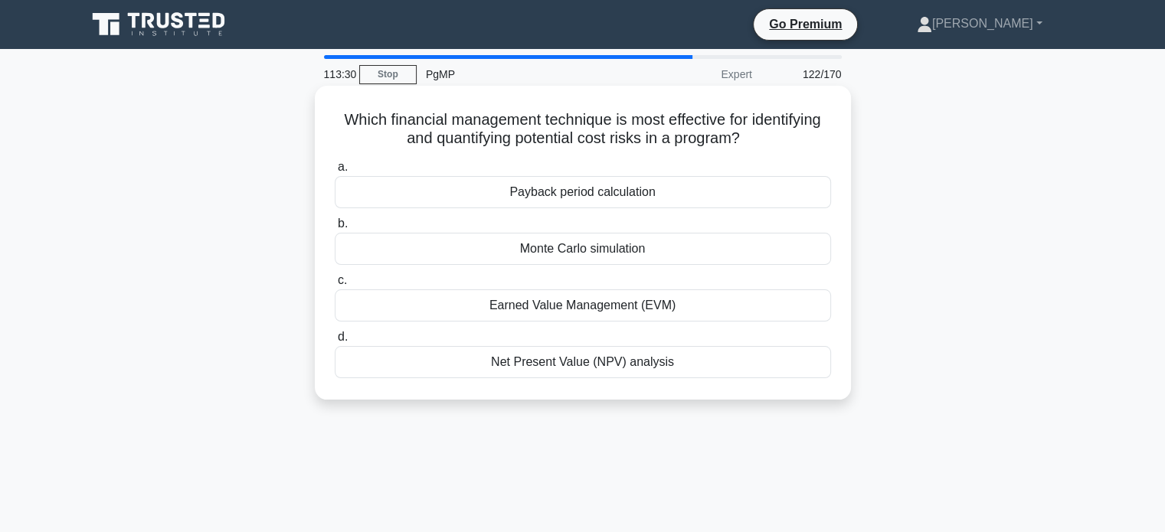
click at [739, 248] on div "Monte Carlo simulation" at bounding box center [583, 249] width 496 height 32
click at [335, 229] on input "b. Monte Carlo simulation" at bounding box center [335, 224] width 0 height 10
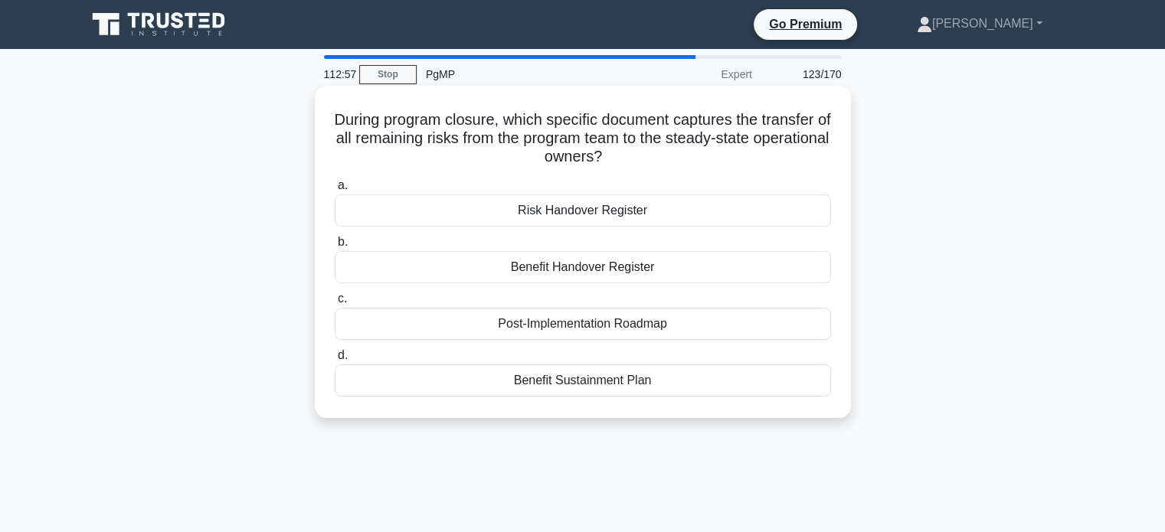
click at [639, 203] on div "Risk Handover Register" at bounding box center [583, 211] width 496 height 32
click at [335, 191] on input "a. Risk Handover Register" at bounding box center [335, 186] width 0 height 10
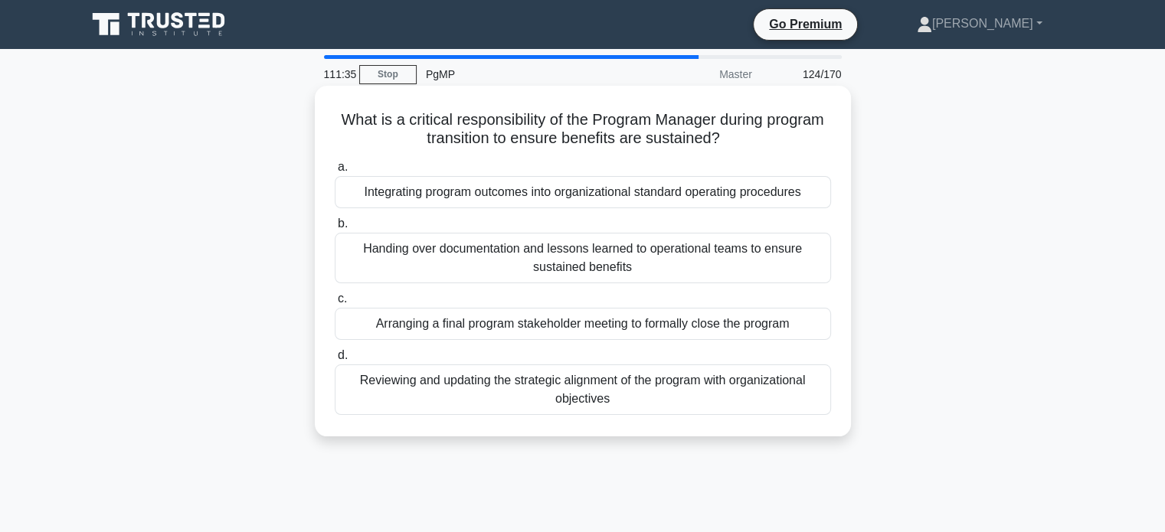
click at [771, 257] on div "Handing over documentation and lessons learned to operational teams to ensure s…" at bounding box center [583, 258] width 496 height 51
click at [335, 229] on input "b. Handing over documentation and lessons learned to operational teams to ensur…" at bounding box center [335, 224] width 0 height 10
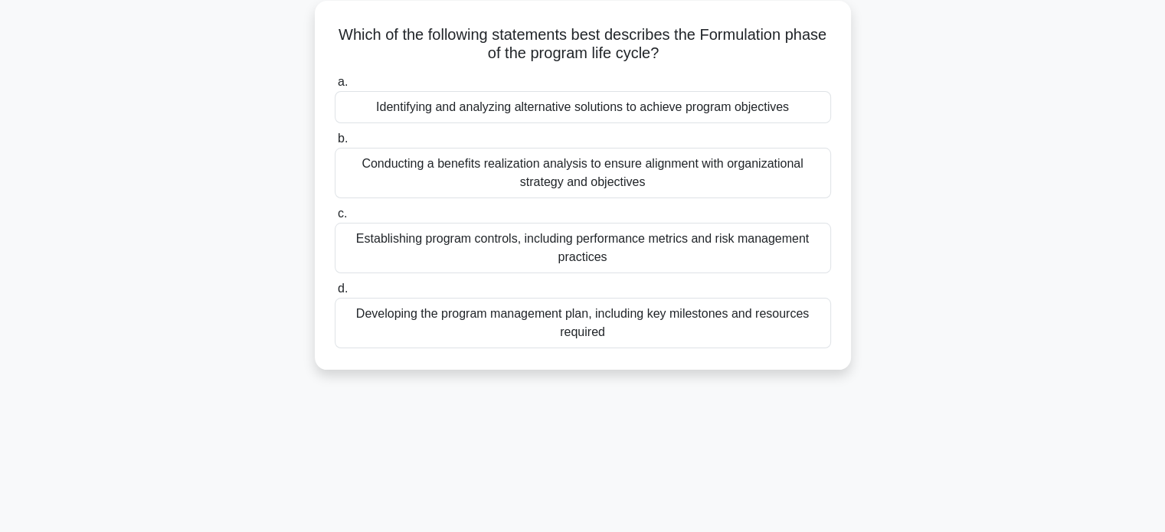
scroll to position [92, 0]
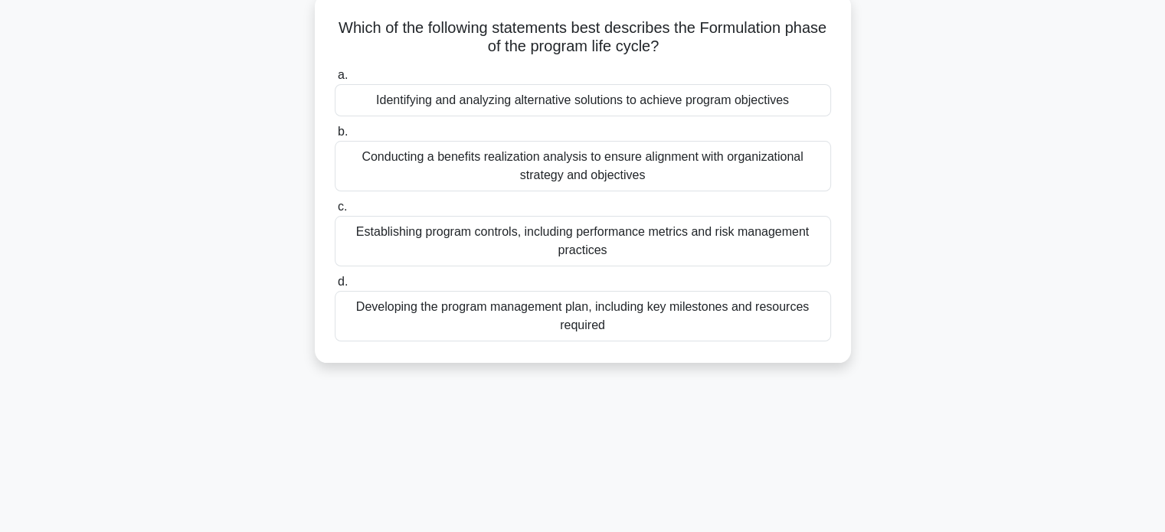
click at [760, 176] on div "Conducting a benefits realization analysis to ensure alignment with organizatio…" at bounding box center [583, 166] width 496 height 51
click at [335, 137] on input "b. Conducting a benefits realization analysis to ensure alignment with organiza…" at bounding box center [335, 132] width 0 height 10
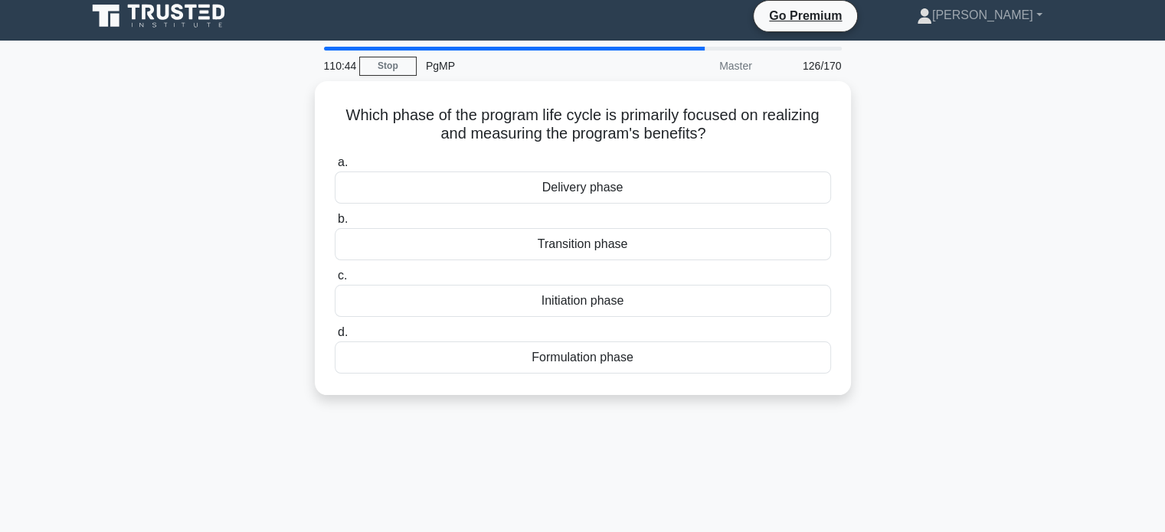
scroll to position [0, 0]
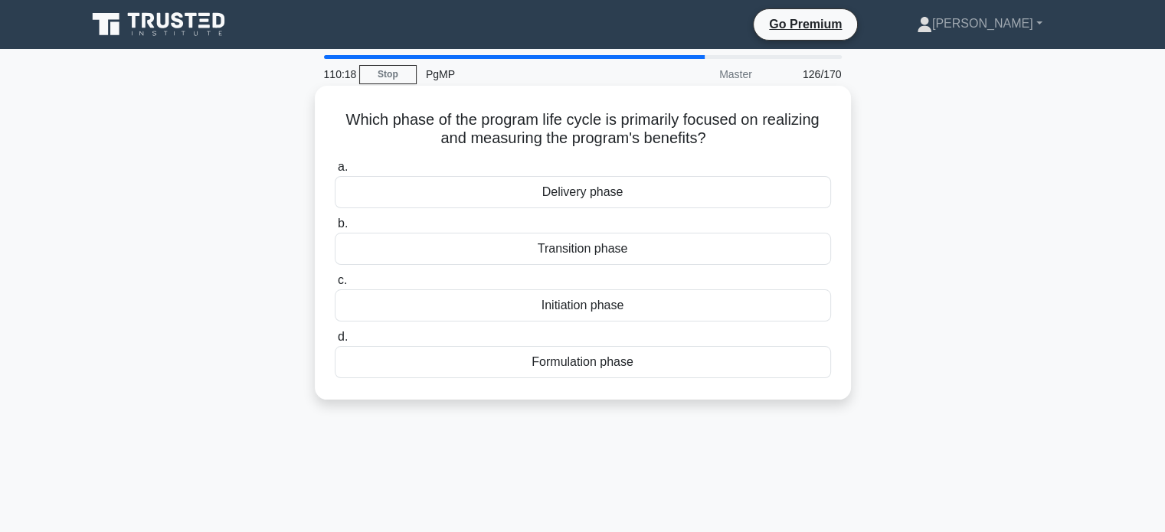
click at [672, 199] on div "Delivery phase" at bounding box center [583, 192] width 496 height 32
click at [335, 172] on input "a. Delivery phase" at bounding box center [335, 167] width 0 height 10
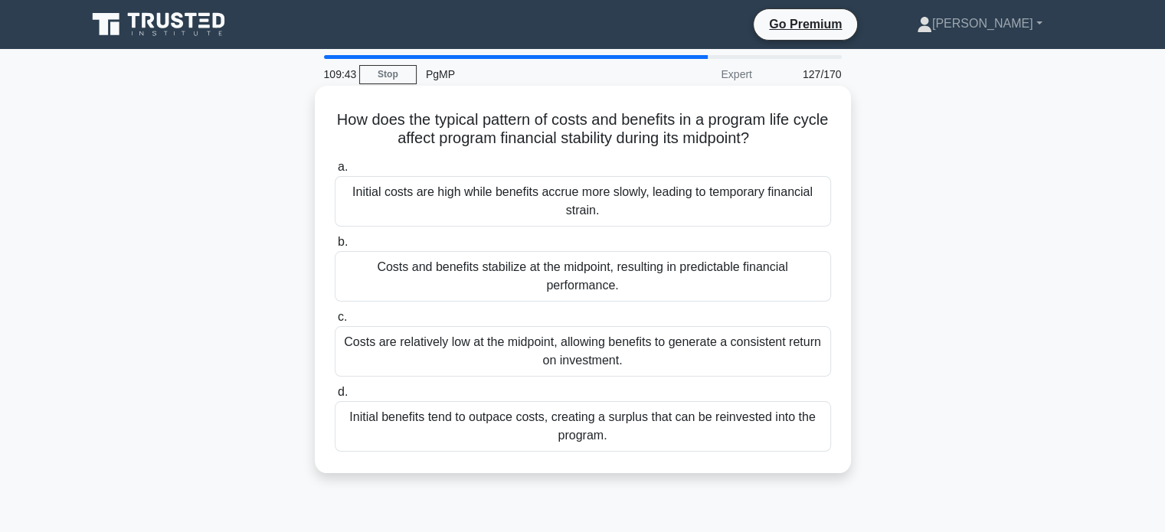
click at [693, 195] on div "Initial costs are high while benefits accrue more slowly, leading to temporary …" at bounding box center [583, 201] width 496 height 51
click at [335, 172] on input "a. Initial costs are high while benefits accrue more slowly, leading to tempora…" at bounding box center [335, 167] width 0 height 10
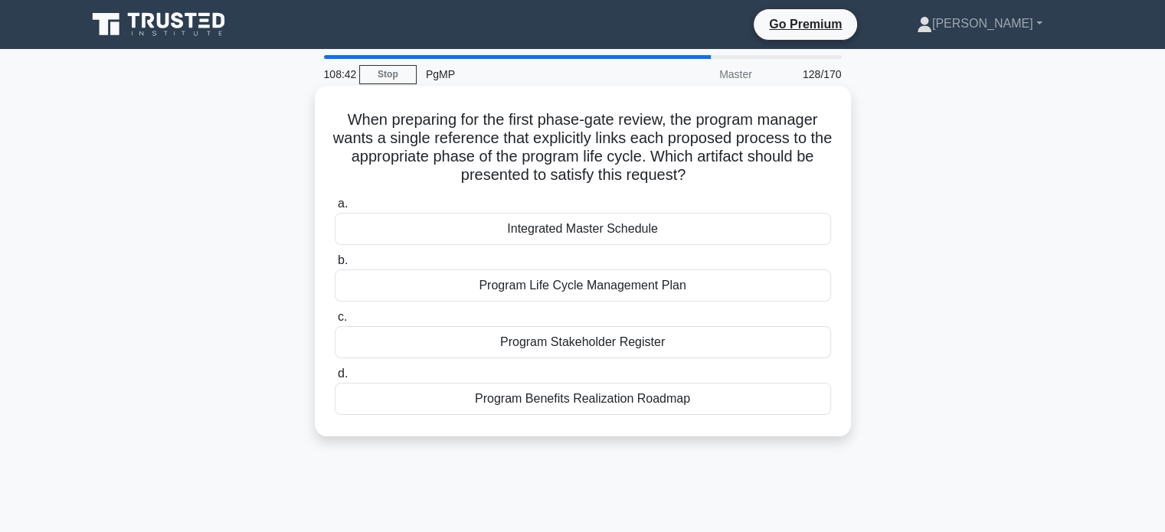
click at [705, 395] on div "Program Benefits Realization Roadmap" at bounding box center [583, 399] width 496 height 32
click at [335, 379] on input "d. Program Benefits Realization Roadmap" at bounding box center [335, 374] width 0 height 10
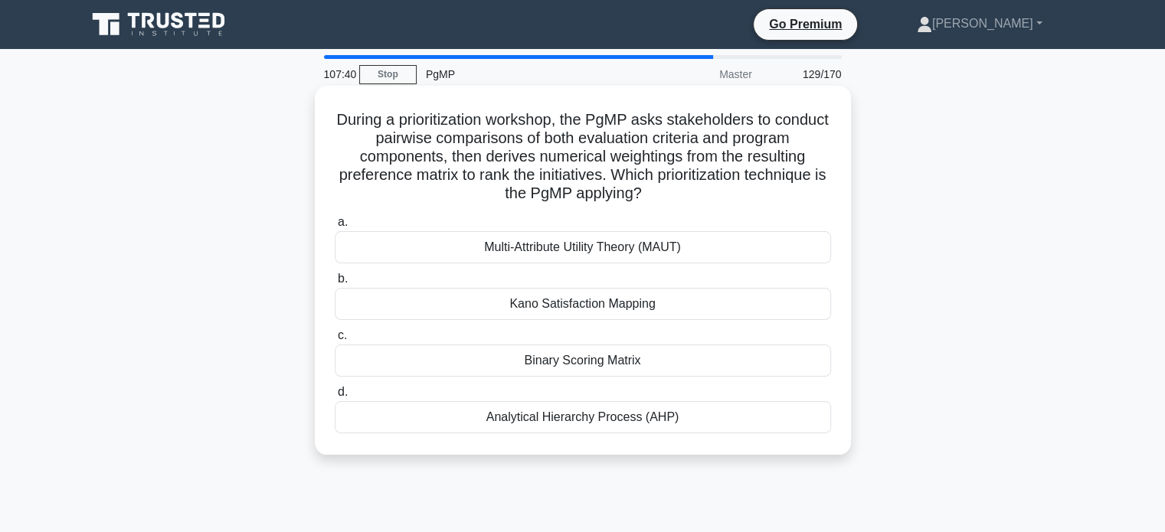
click at [691, 420] on div "Analytical Hierarchy Process (AHP)" at bounding box center [583, 417] width 496 height 32
click at [335, 397] on input "d. Analytical Hierarchy Process (AHP)" at bounding box center [335, 392] width 0 height 10
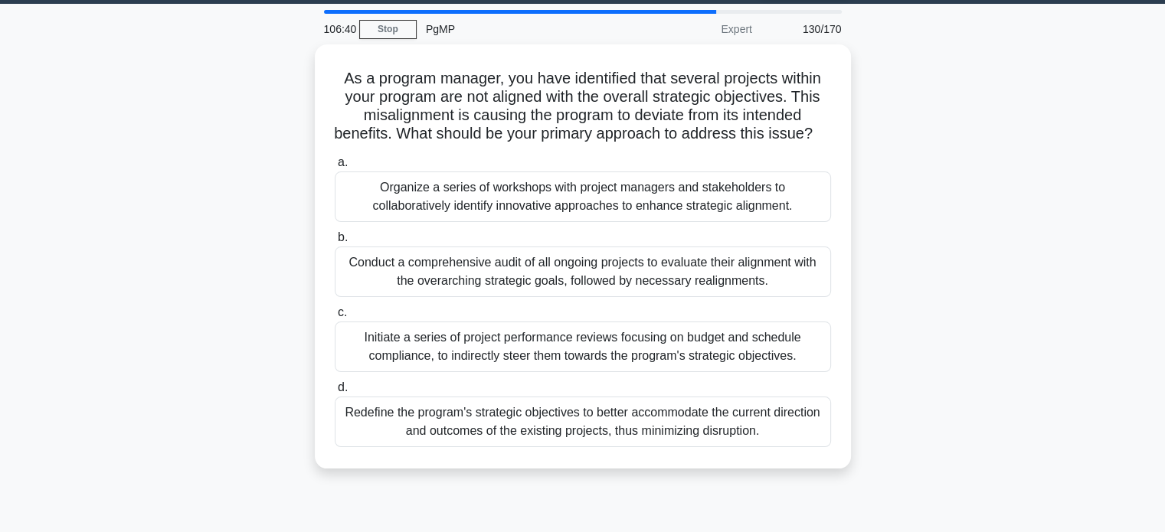
scroll to position [26, 0]
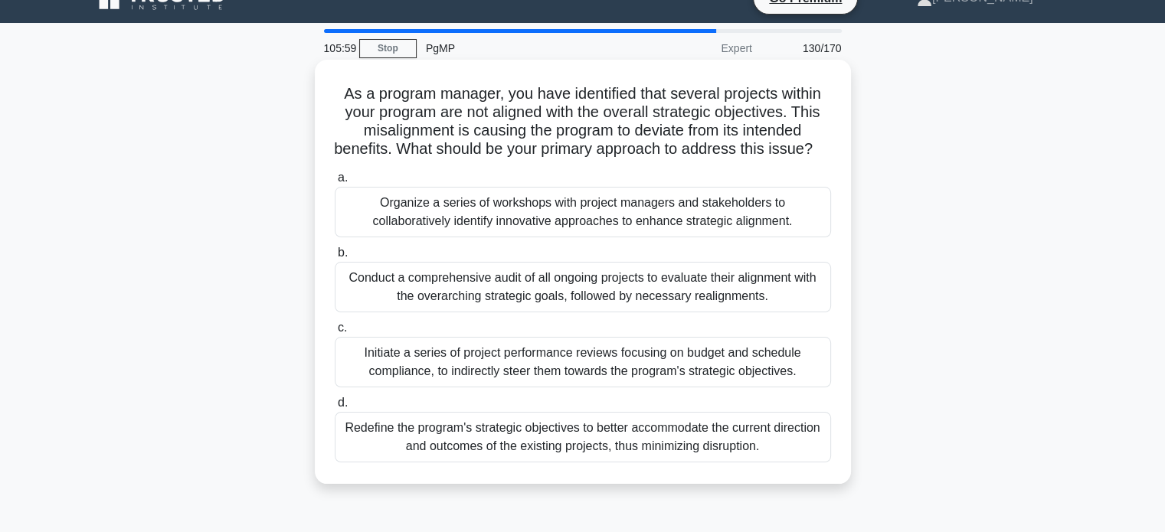
click at [775, 312] on div "Conduct a comprehensive audit of all ongoing projects to evaluate their alignme…" at bounding box center [583, 287] width 496 height 51
click at [335, 258] on input "b. Conduct a comprehensive audit of all ongoing projects to evaluate their alig…" at bounding box center [335, 253] width 0 height 10
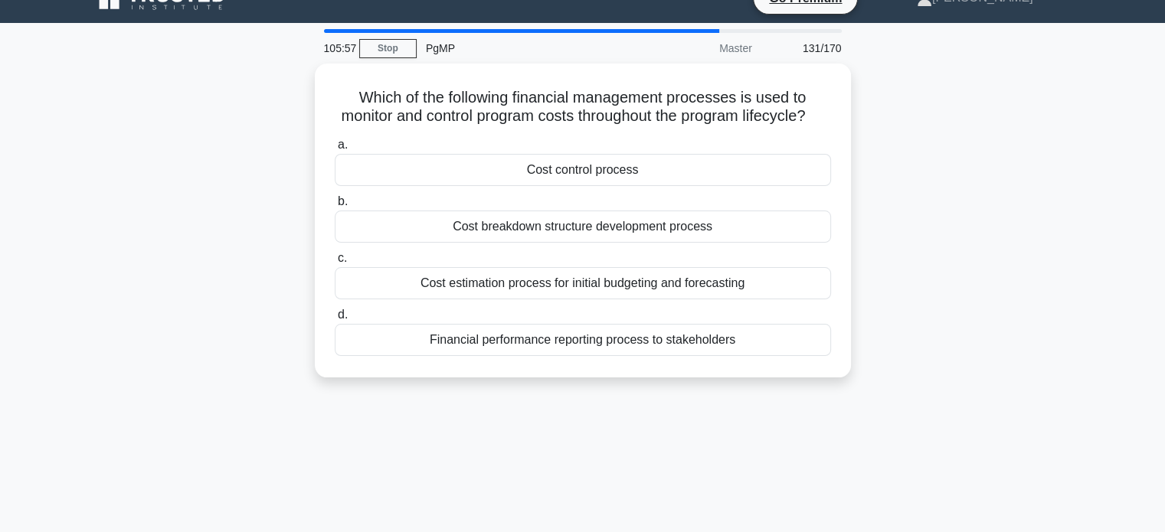
scroll to position [0, 0]
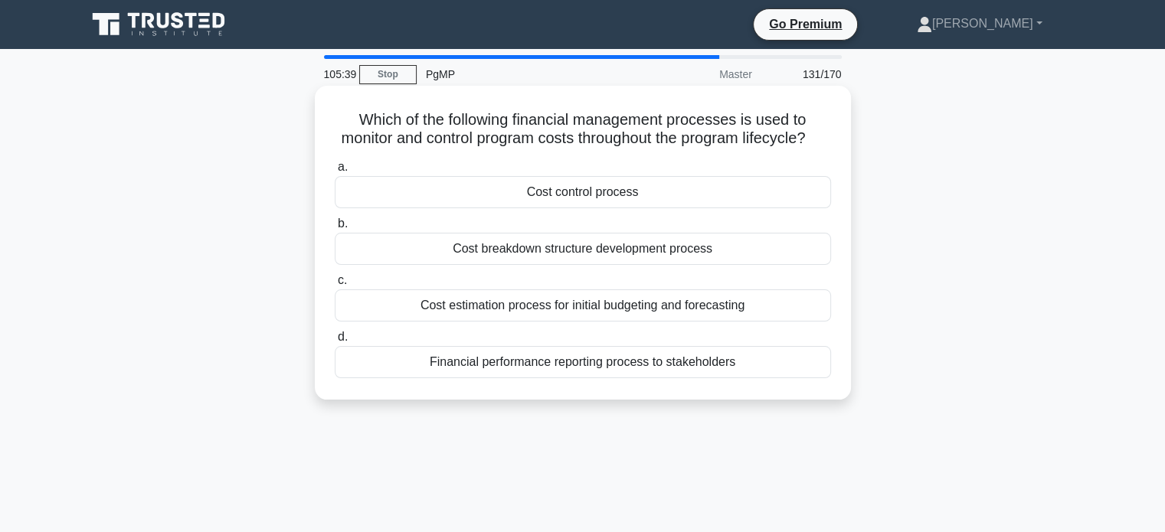
click at [674, 208] on div "Cost control process" at bounding box center [583, 192] width 496 height 32
click at [335, 172] on input "a. Cost control process" at bounding box center [335, 167] width 0 height 10
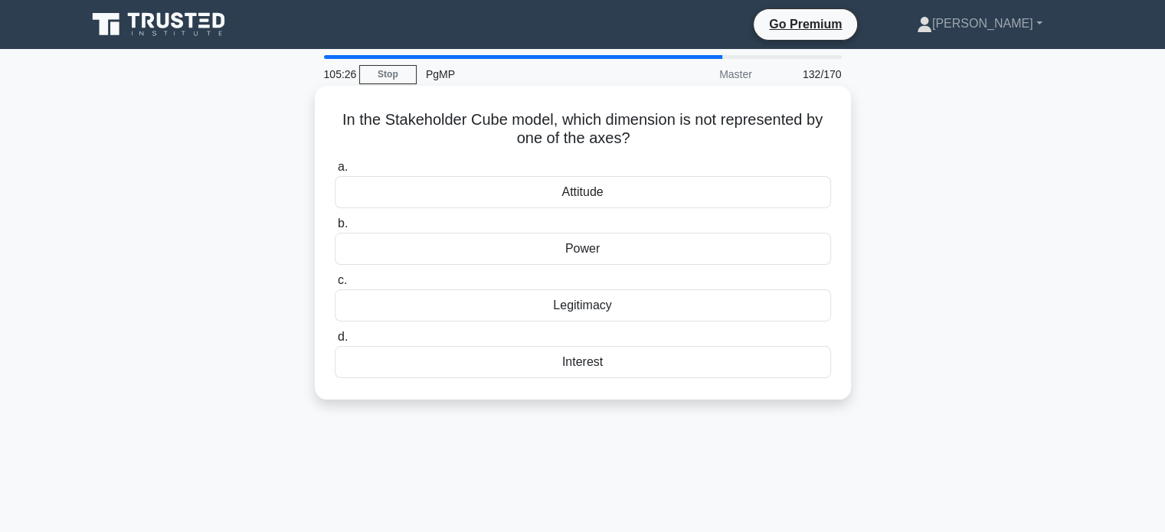
click at [767, 201] on div "Attitude" at bounding box center [583, 192] width 496 height 32
click at [335, 172] on input "a. Attitude" at bounding box center [335, 167] width 0 height 10
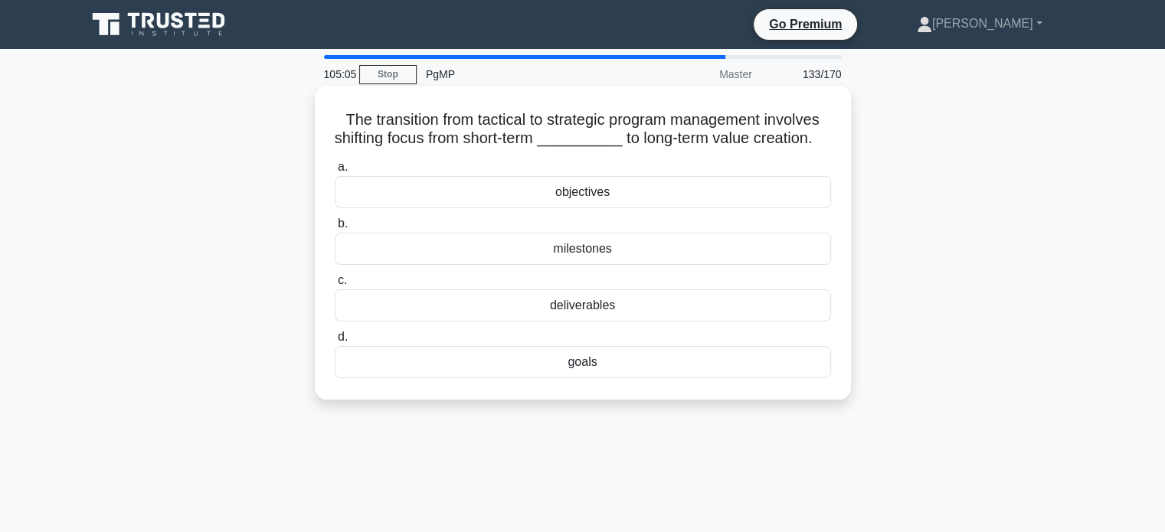
click at [694, 378] on div "goals" at bounding box center [583, 362] width 496 height 32
click at [335, 342] on input "d. goals" at bounding box center [335, 337] width 0 height 10
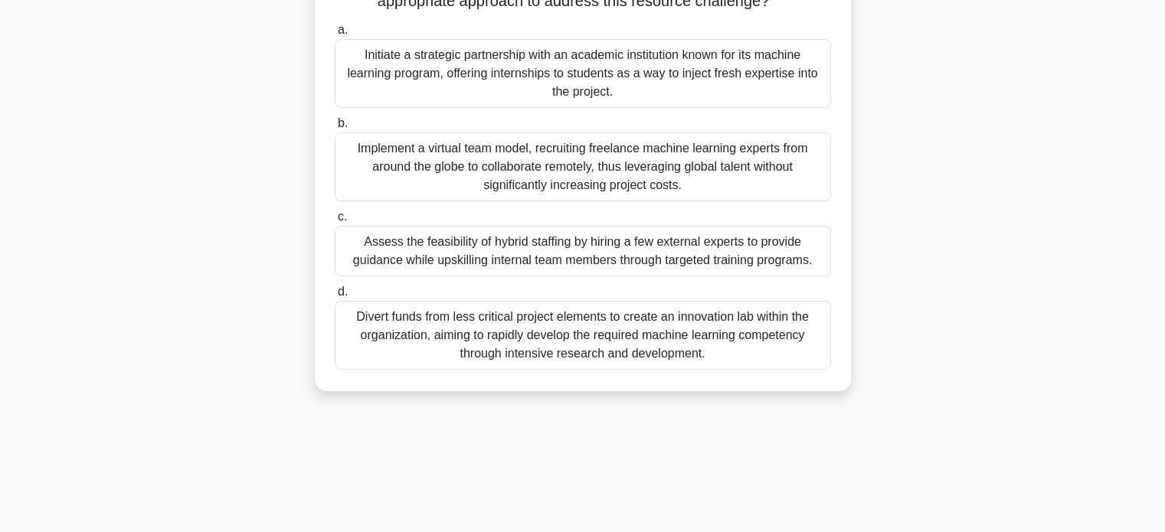
scroll to position [219, 0]
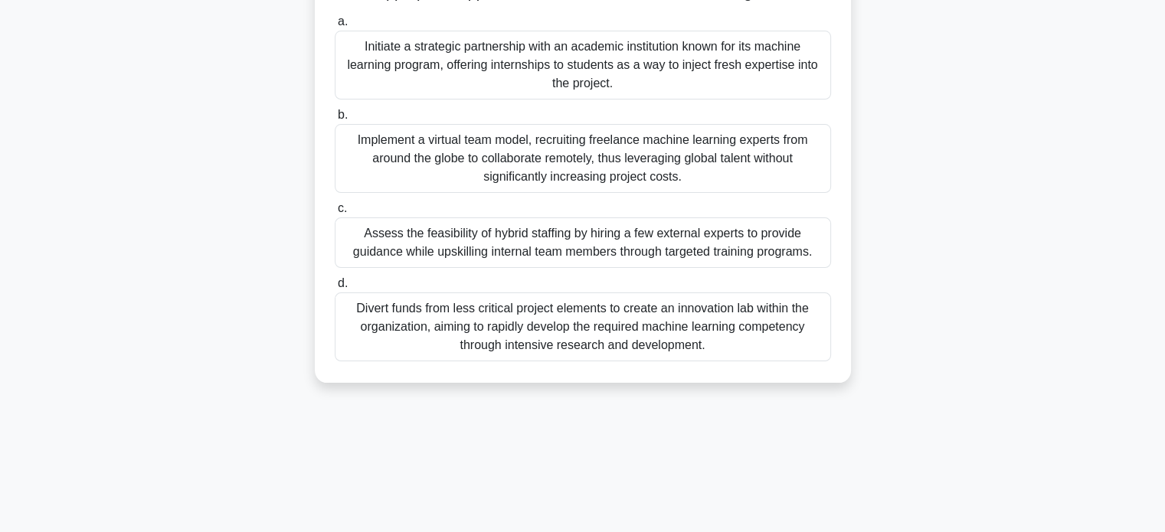
click at [763, 245] on div "Assess the feasibility of hybrid staffing by hiring a few external experts to p…" at bounding box center [583, 242] width 496 height 51
click at [335, 214] on input "c. Assess the feasibility of hybrid staffing by hiring a few external experts t…" at bounding box center [335, 209] width 0 height 10
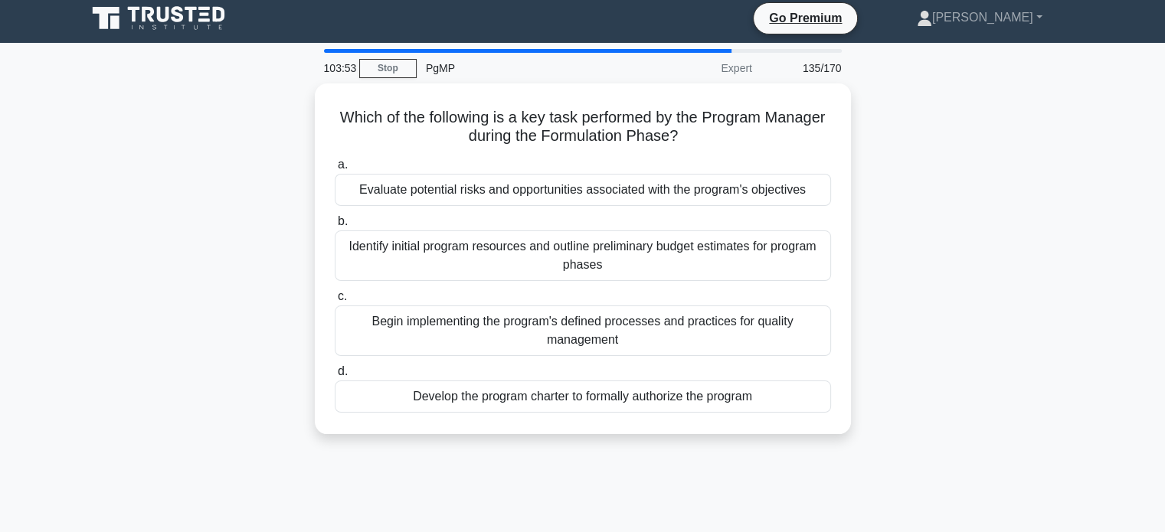
scroll to position [0, 0]
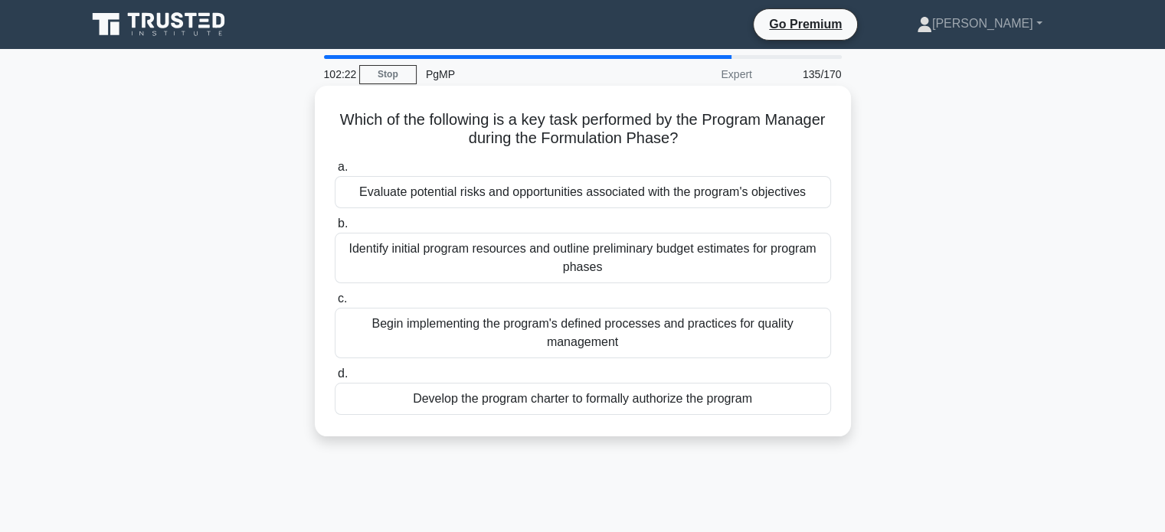
click at [712, 391] on div "Develop the program charter to formally authorize the program" at bounding box center [583, 399] width 496 height 32
click at [335, 379] on input "d. Develop the program charter to formally authorize the program" at bounding box center [335, 374] width 0 height 10
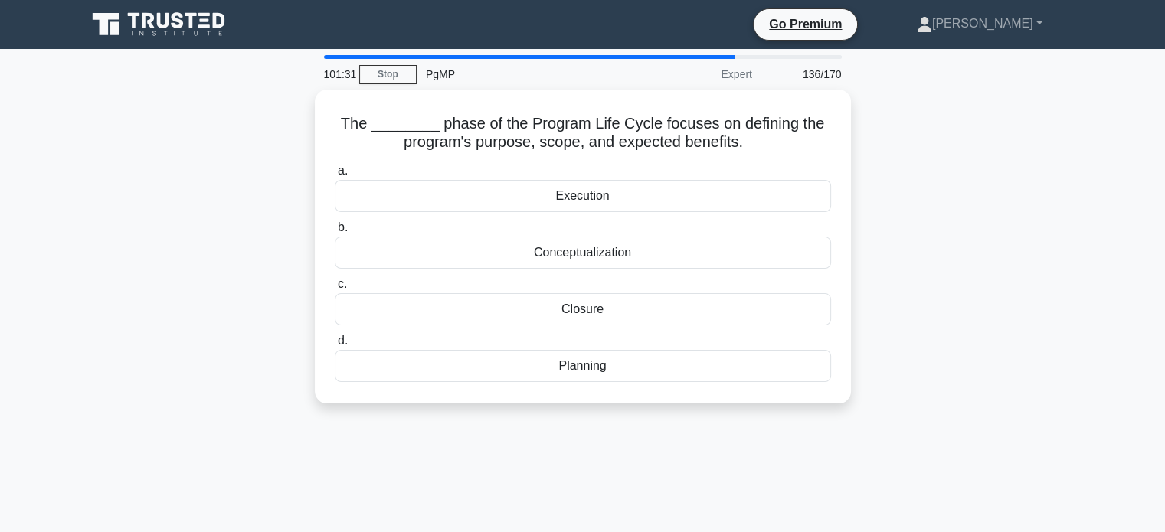
click at [796, 453] on div "101:31 Stop PgMP Expert 136/170 The ________ phase of the Program Life Cycle fo…" at bounding box center [582, 438] width 1011 height 766
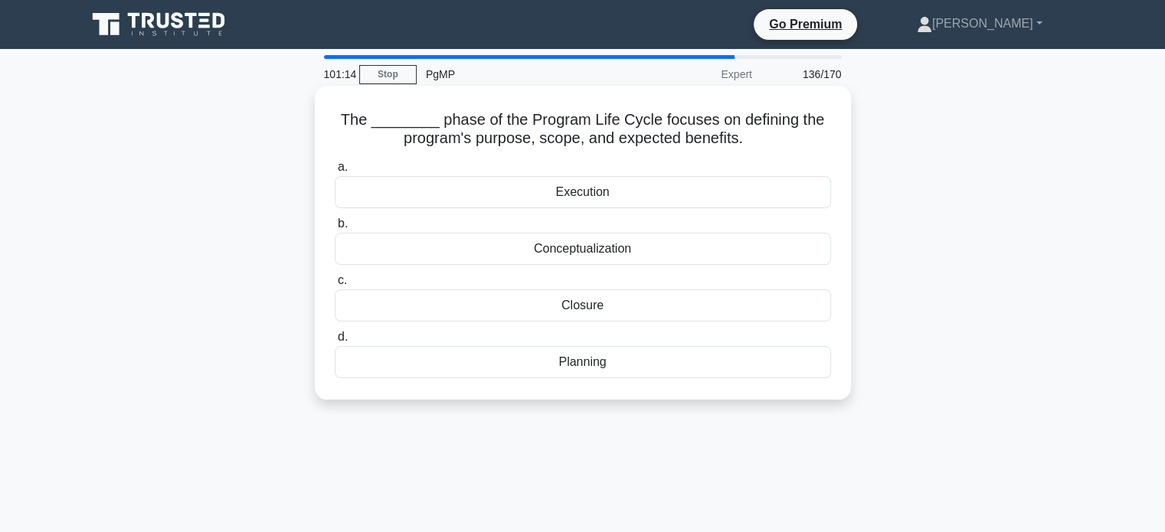
click at [640, 243] on div "Conceptualization" at bounding box center [583, 249] width 496 height 32
click at [335, 229] on input "b. Conceptualization" at bounding box center [335, 224] width 0 height 10
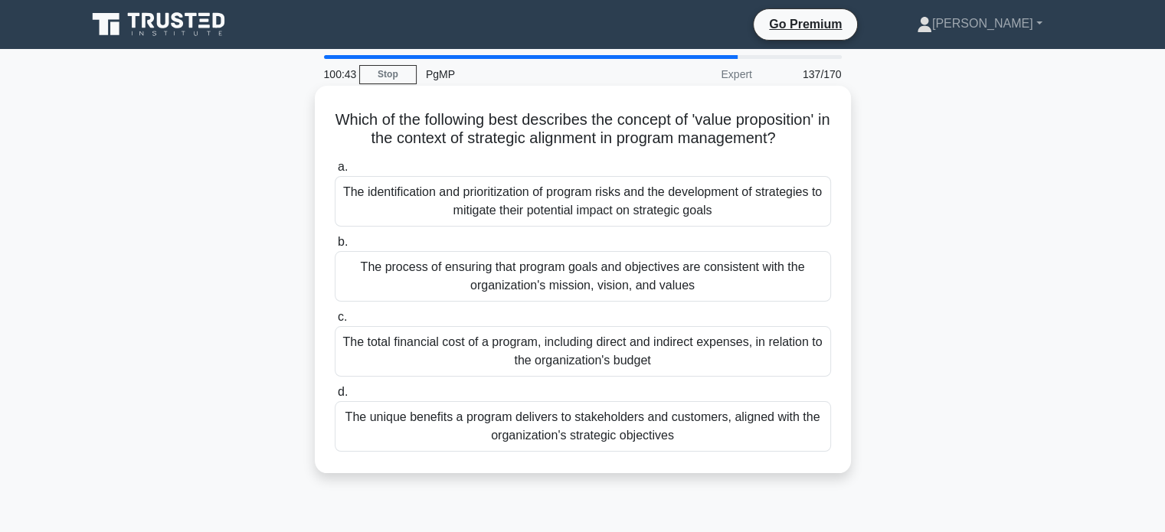
click at [707, 286] on div "The process of ensuring that program goals and objectives are consistent with t…" at bounding box center [583, 276] width 496 height 51
click at [335, 247] on input "b. The process of ensuring that program goals and objectives are consistent wit…" at bounding box center [335, 242] width 0 height 10
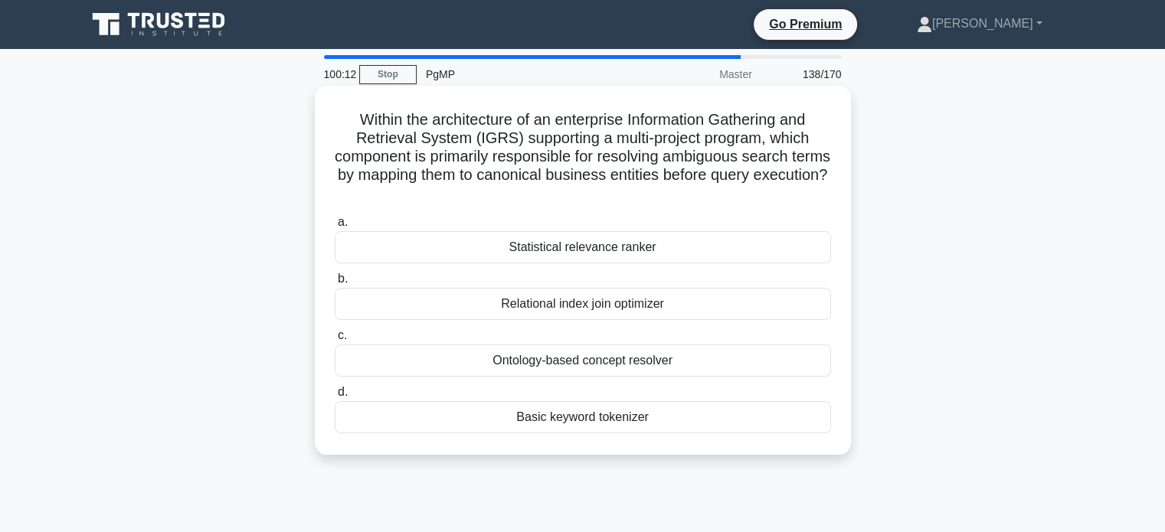
click at [702, 248] on div "Statistical relevance ranker" at bounding box center [583, 247] width 496 height 32
click at [335, 227] on input "a. Statistical relevance ranker" at bounding box center [335, 222] width 0 height 10
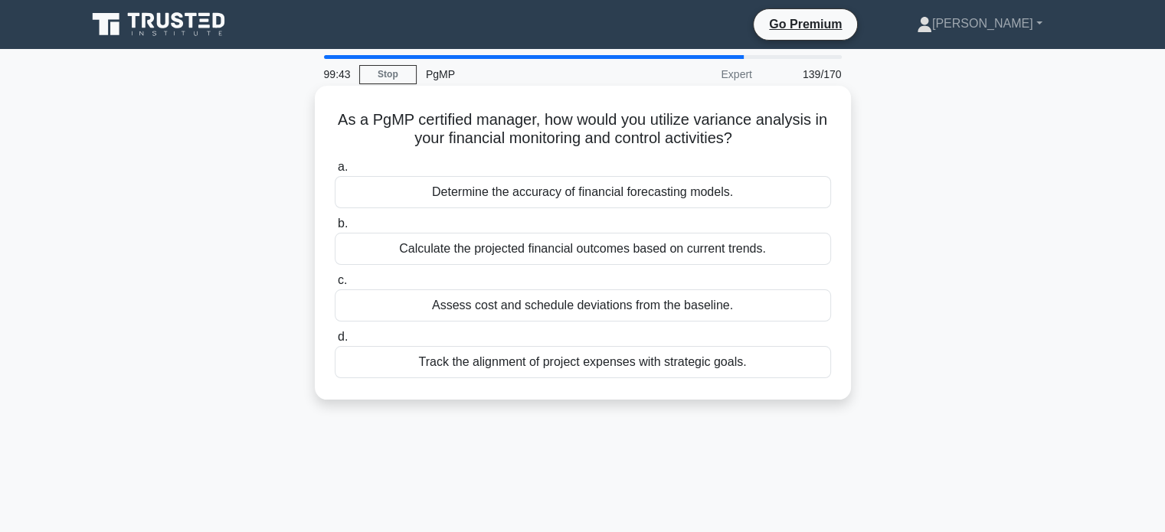
click at [664, 309] on div "Assess cost and schedule deviations from the baseline." at bounding box center [583, 305] width 496 height 32
click at [335, 286] on input "c. Assess cost and schedule deviations from the baseline." at bounding box center [335, 281] width 0 height 10
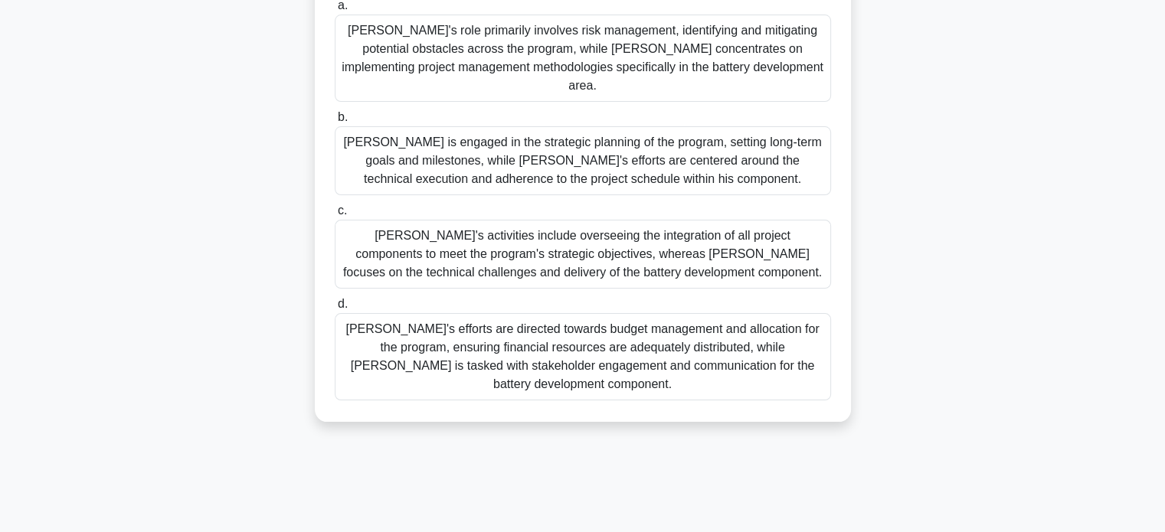
scroll to position [295, 0]
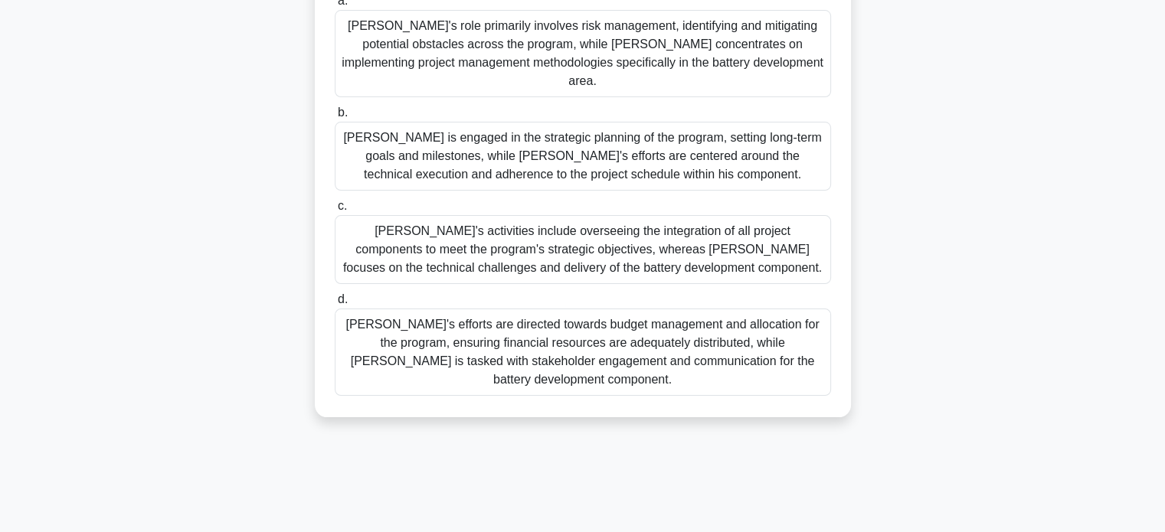
click at [793, 231] on div "[PERSON_NAME]'s activities include overseeing the integration of all project co…" at bounding box center [583, 249] width 496 height 69
click at [335, 211] on input "c. [PERSON_NAME]'s activities include overseeing the integration of all project…" at bounding box center [335, 206] width 0 height 10
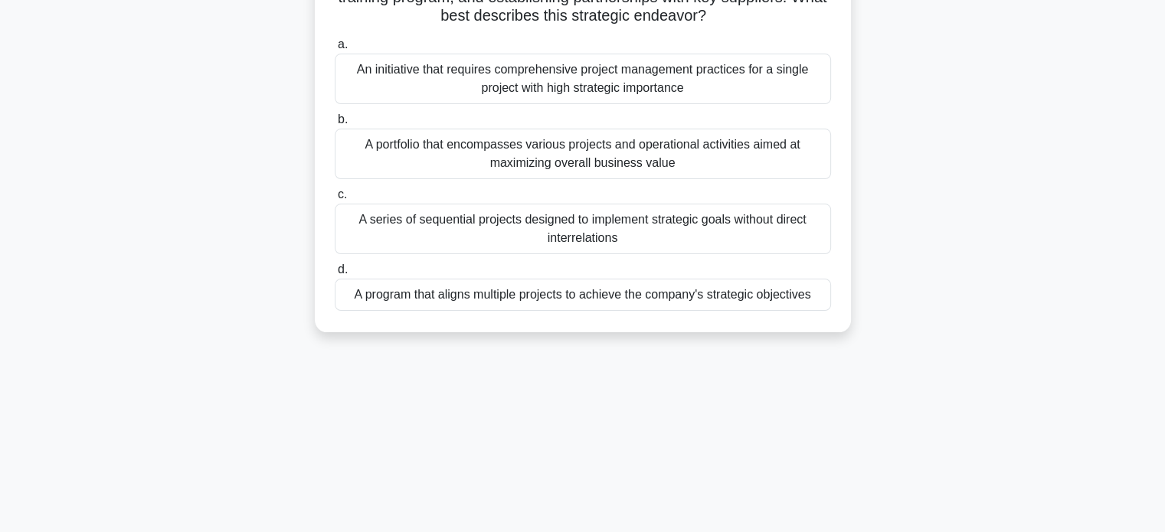
scroll to position [191, 0]
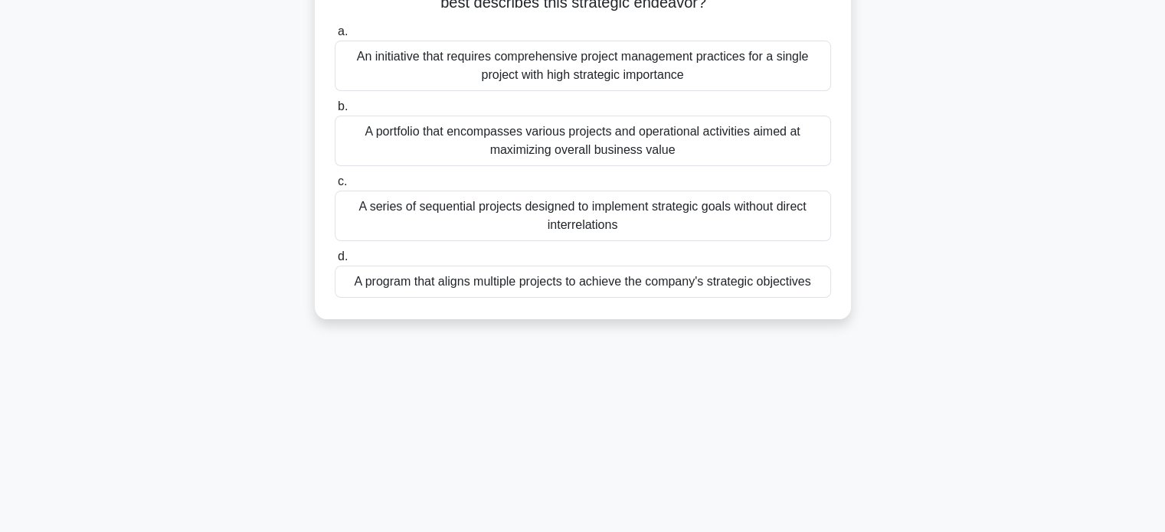
click at [694, 281] on div "A program that aligns multiple projects to achieve the company's strategic obje…" at bounding box center [583, 282] width 496 height 32
click at [335, 262] on input "d. A program that aligns multiple projects to achieve the company's strategic o…" at bounding box center [335, 257] width 0 height 10
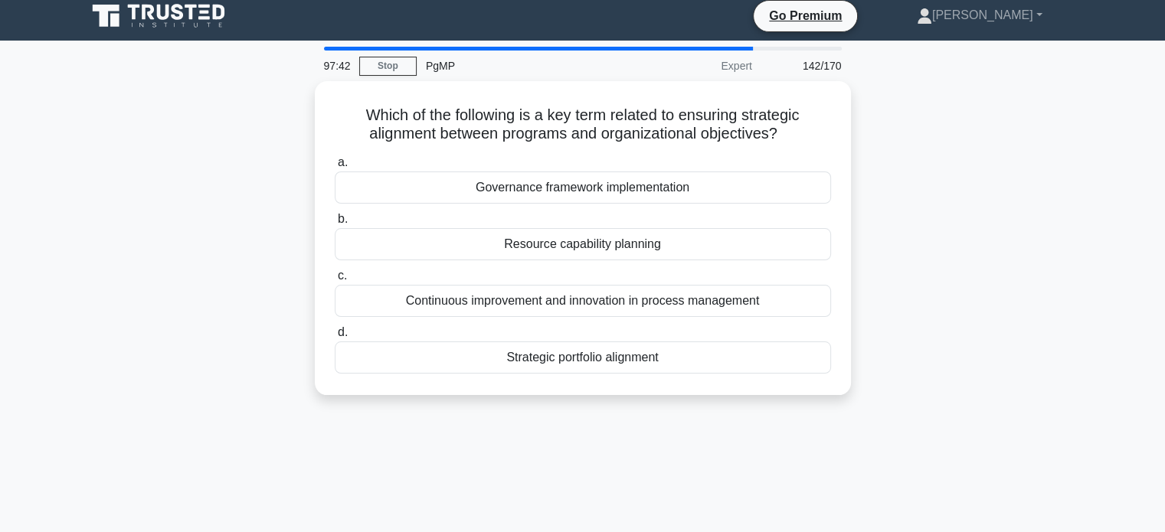
scroll to position [0, 0]
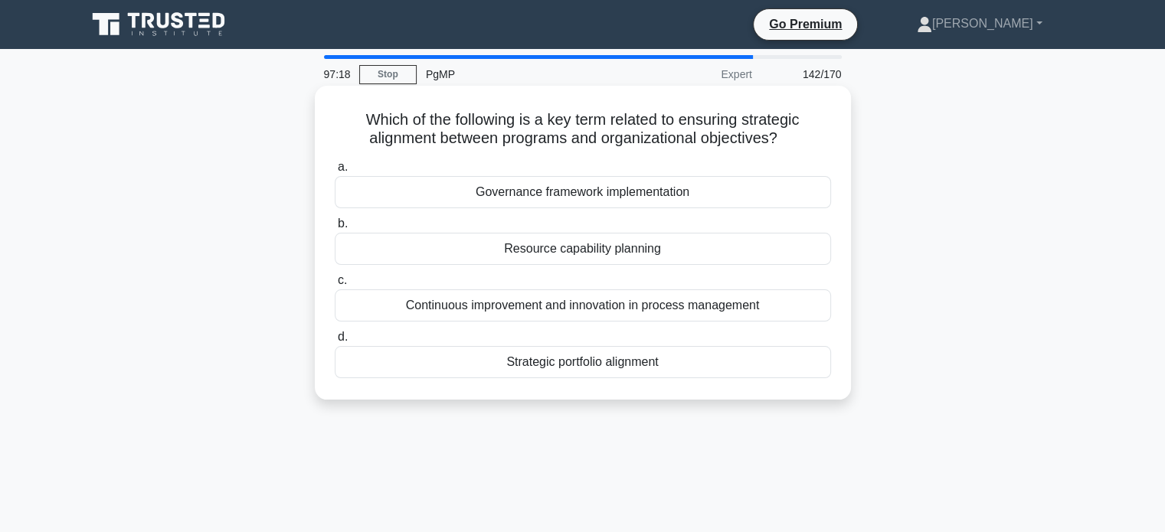
click at [623, 195] on div "Governance framework implementation" at bounding box center [583, 192] width 496 height 32
click at [335, 172] on input "a. Governance framework implementation" at bounding box center [335, 167] width 0 height 10
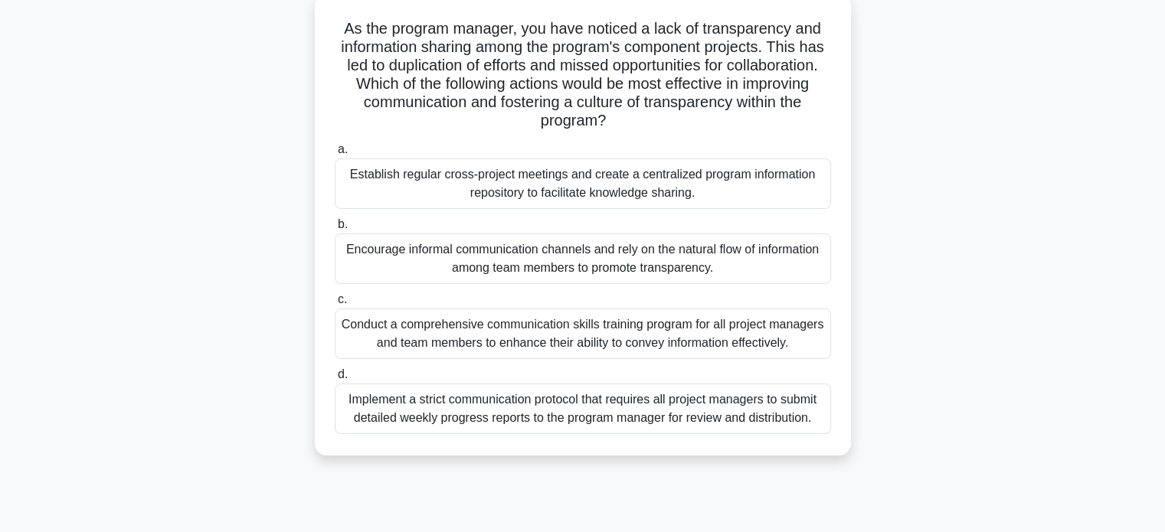
scroll to position [96, 0]
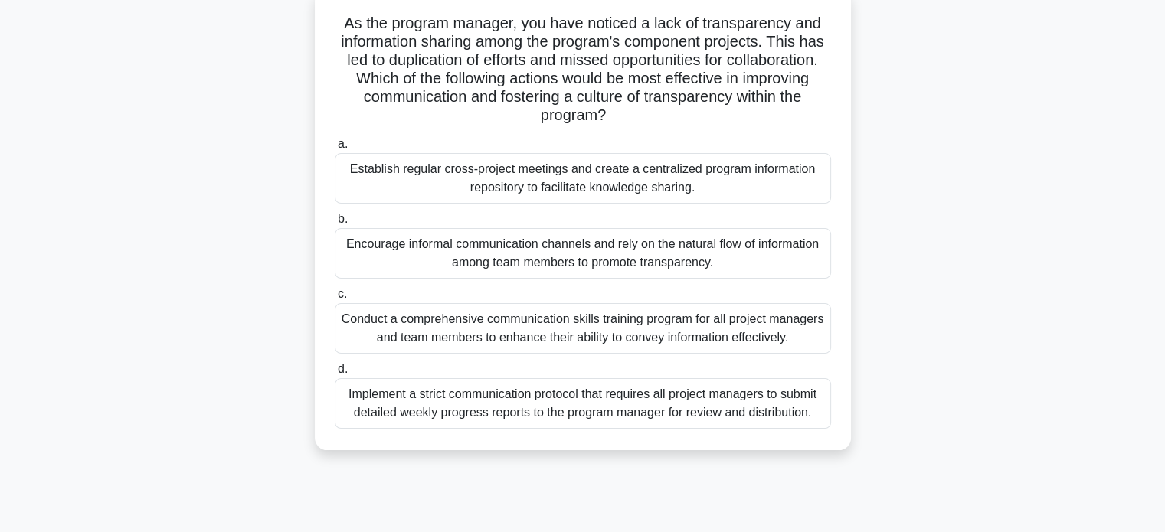
click at [658, 172] on div "Establish regular cross-project meetings and create a centralized program infor…" at bounding box center [583, 178] width 496 height 51
click at [335, 149] on input "a. Establish regular cross-project meetings and create a centralized program in…" at bounding box center [335, 144] width 0 height 10
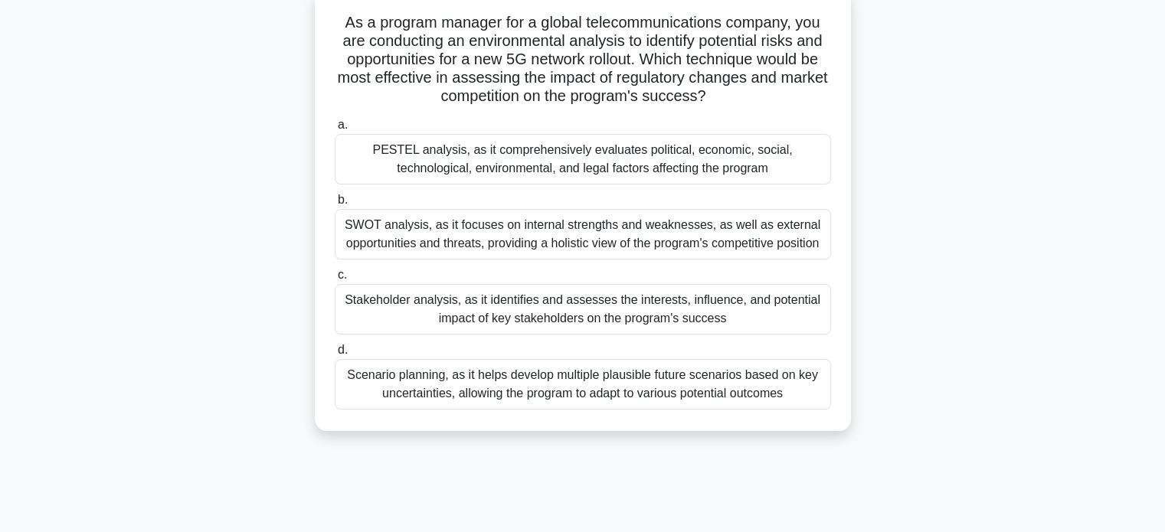
scroll to position [103, 0]
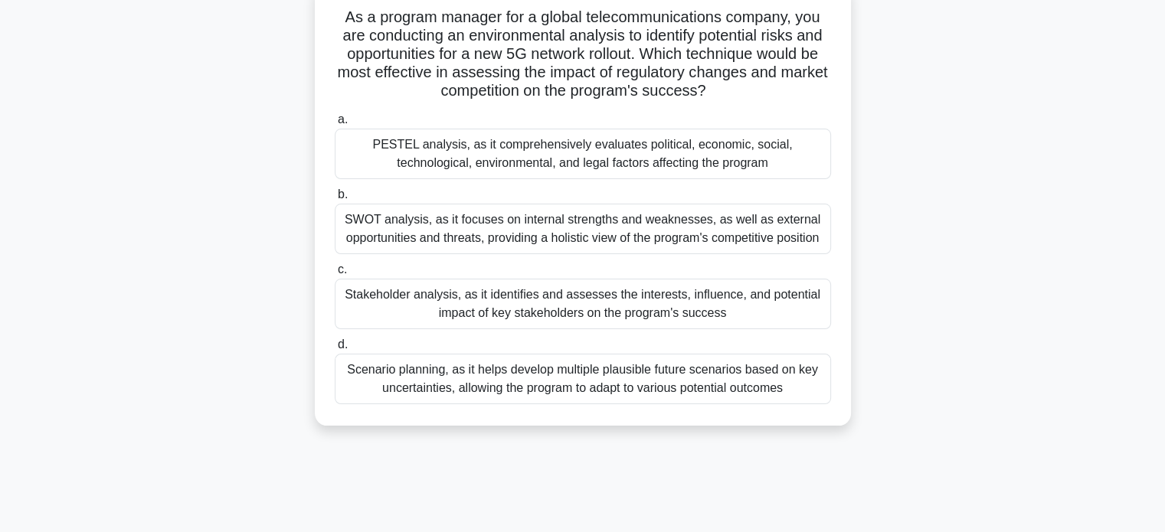
click at [780, 153] on div "PESTEL analysis, as it comprehensively evaluates political, economic, social, t…" at bounding box center [583, 154] width 496 height 51
click at [335, 125] on input "[PERSON_NAME] analysis, as it comprehensively evaluates political, economic, so…" at bounding box center [335, 120] width 0 height 10
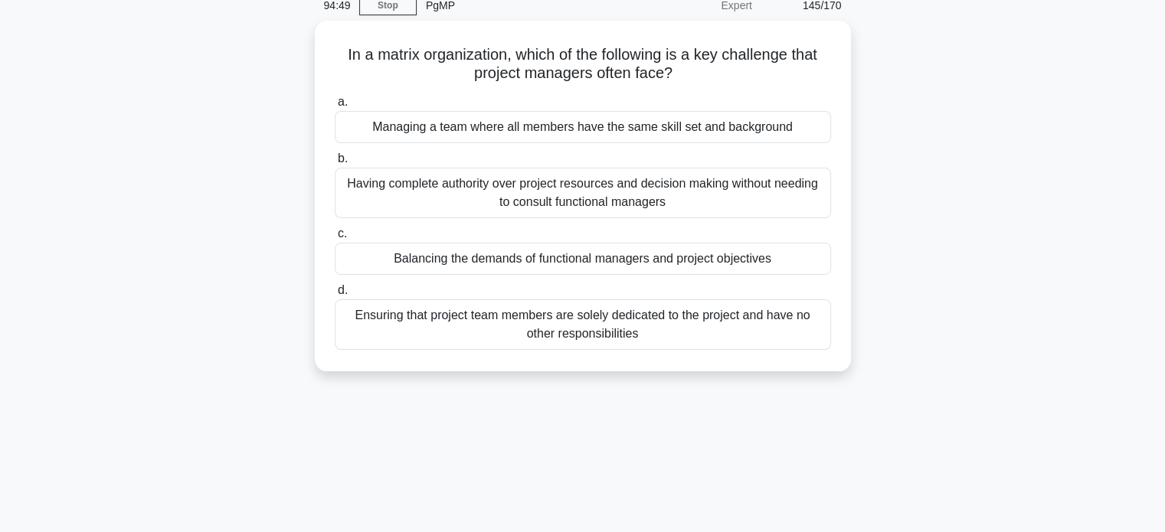
scroll to position [0, 0]
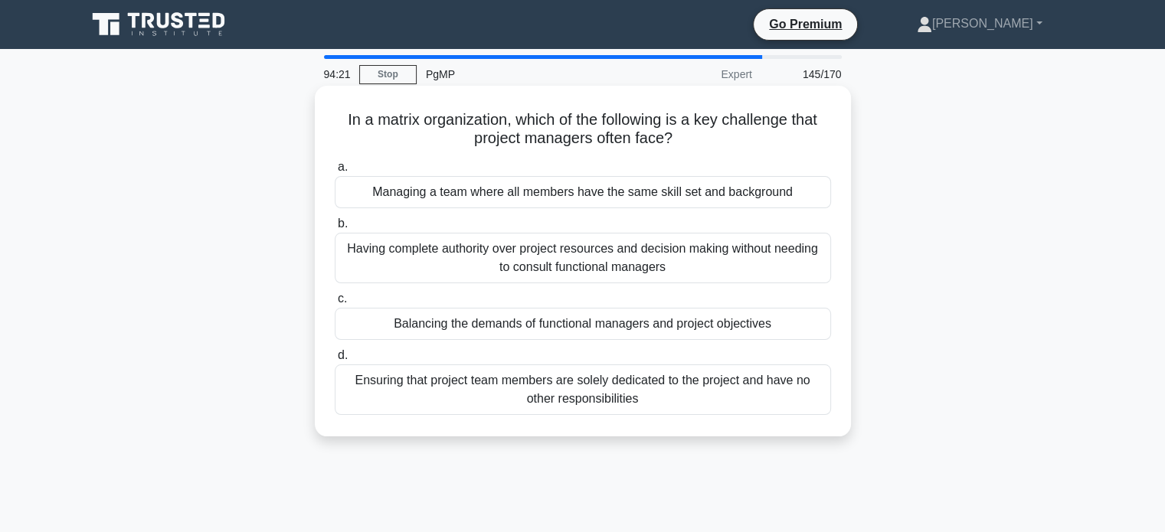
click at [695, 394] on div "Ensuring that project team members are solely dedicated to the project and have…" at bounding box center [583, 390] width 496 height 51
click at [335, 361] on input "d. Ensuring that project team members are solely dedicated to the project and h…" at bounding box center [335, 356] width 0 height 10
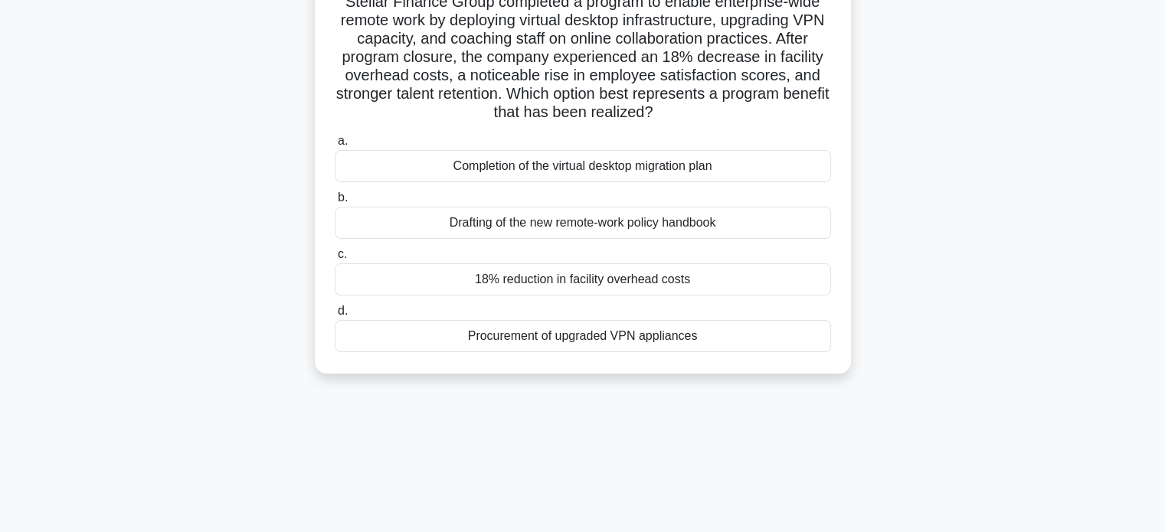
scroll to position [126, 0]
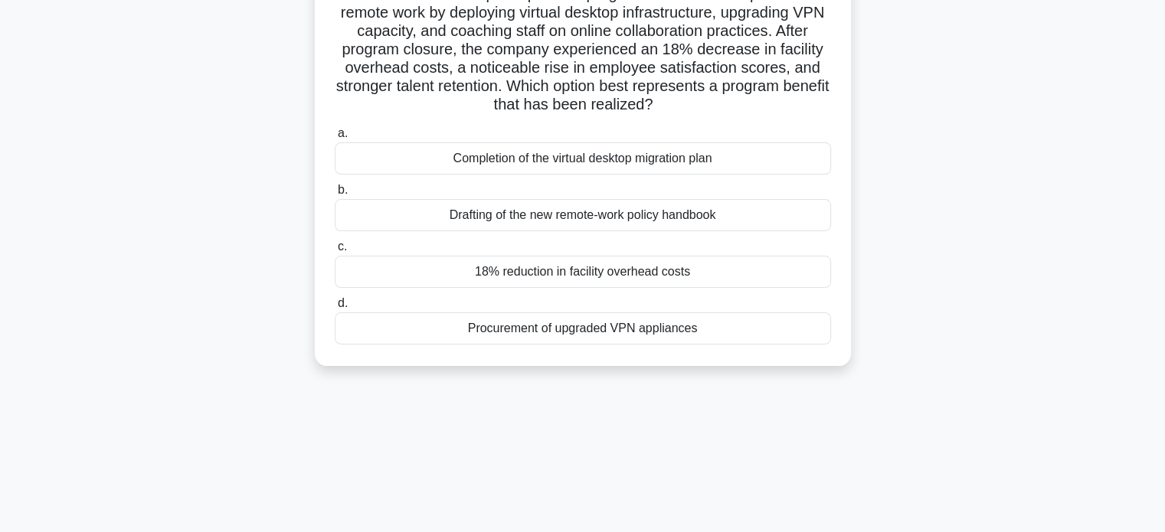
drag, startPoint x: 682, startPoint y: 105, endPoint x: 551, endPoint y: 97, distance: 131.9
click at [551, 96] on h5 "Stellar Finance Group completed a program to enable enterprise-wide remote work…" at bounding box center [582, 50] width 499 height 130
click at [724, 108] on h5 "Stellar Finance Group completed a program to enable enterprise-wide remote work…" at bounding box center [582, 50] width 499 height 130
click at [622, 168] on div "Completion of the virtual desktop migration plan" at bounding box center [583, 158] width 496 height 32
click at [335, 139] on input "a. Completion of the virtual desktop migration plan" at bounding box center [335, 134] width 0 height 10
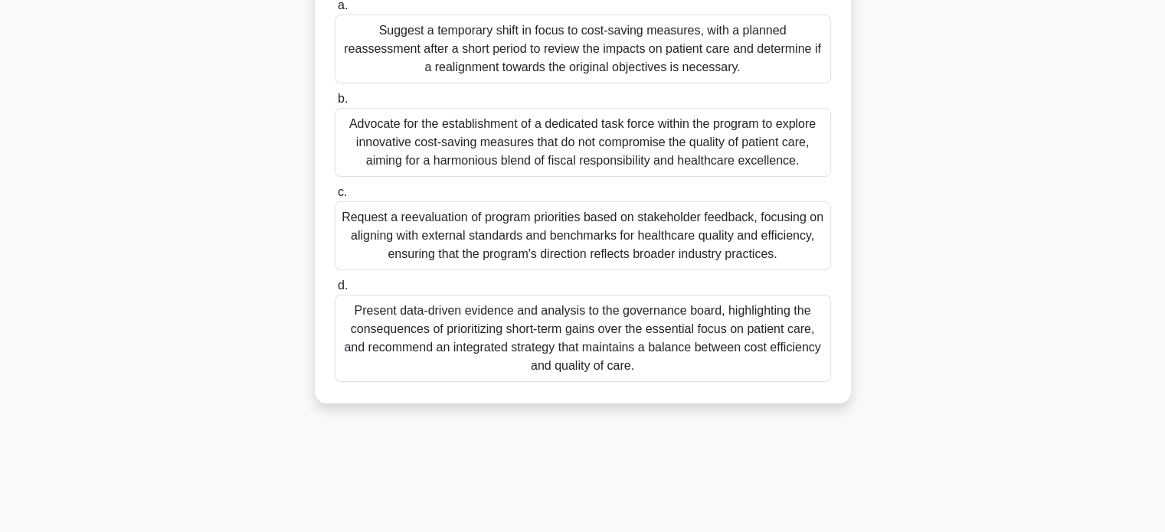
scroll to position [295, 0]
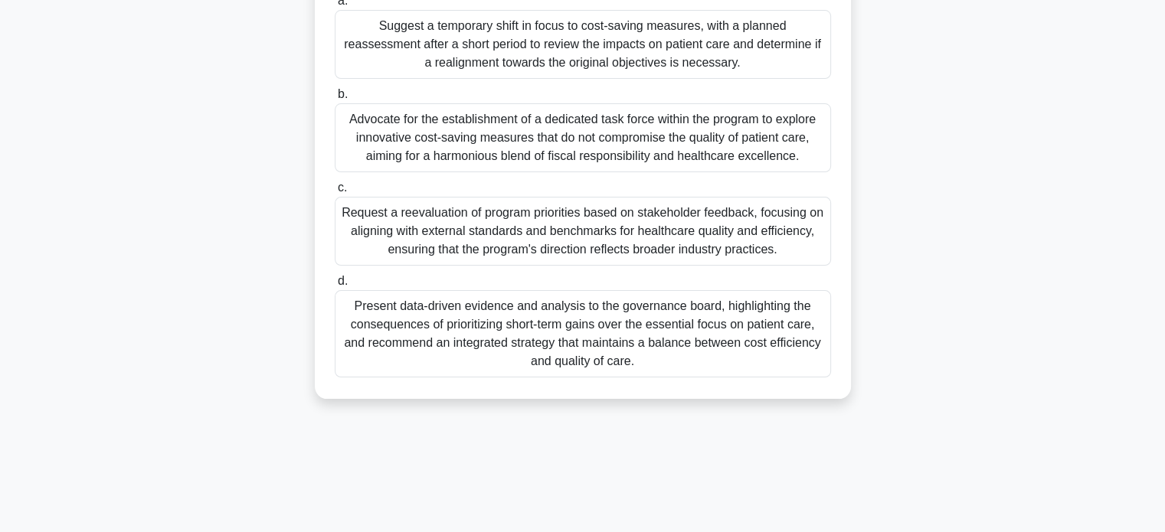
click at [741, 361] on div "Present data-driven evidence and analysis to the governance board, highlighting…" at bounding box center [583, 333] width 496 height 87
click at [335, 286] on input "d. Present data-driven evidence and analysis to the governance board, highlight…" at bounding box center [335, 281] width 0 height 10
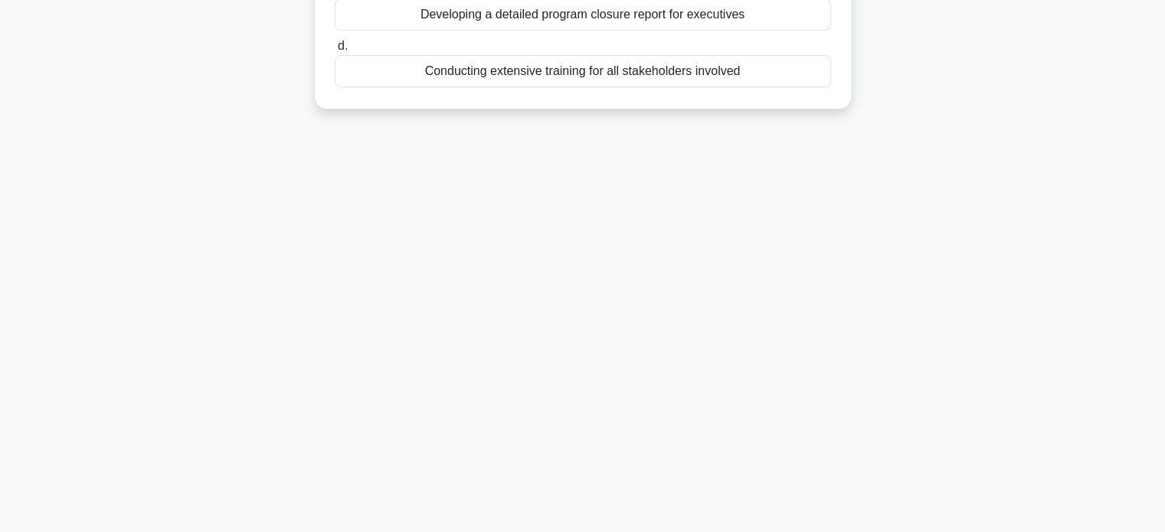
scroll to position [0, 0]
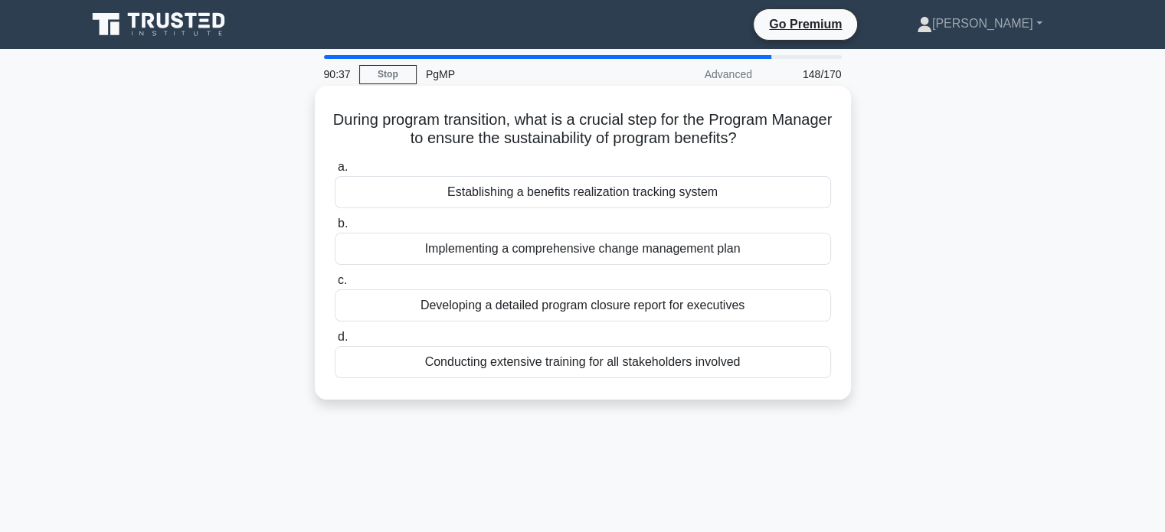
click at [722, 192] on div "Establishing a benefits realization tracking system" at bounding box center [583, 192] width 496 height 32
click at [335, 172] on input "a. Establishing a benefits realization tracking system" at bounding box center [335, 167] width 0 height 10
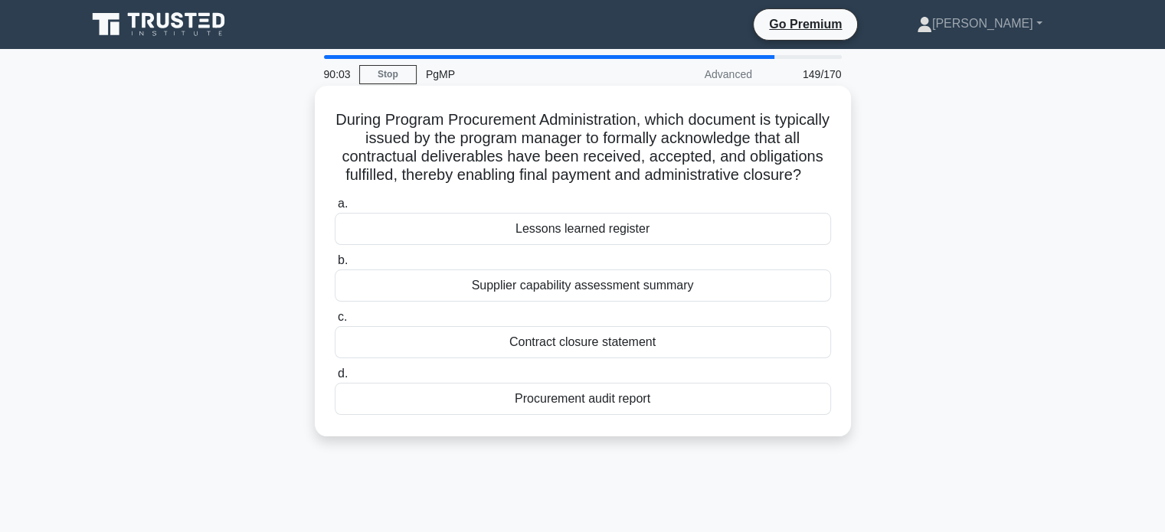
click at [796, 355] on div "Contract closure statement" at bounding box center [583, 342] width 496 height 32
click at [335, 322] on input "c. Contract closure statement" at bounding box center [335, 317] width 0 height 10
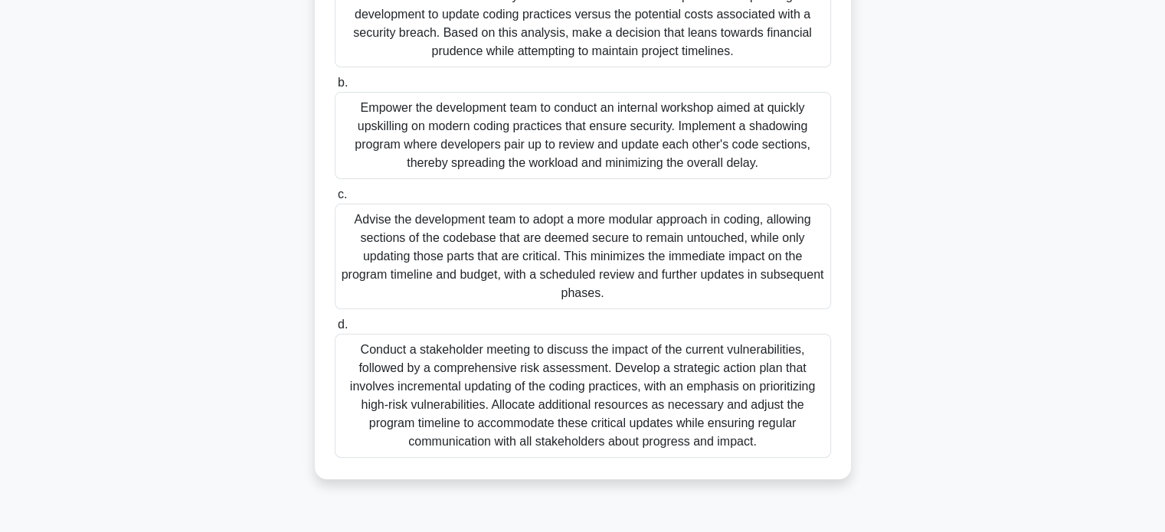
scroll to position [295, 0]
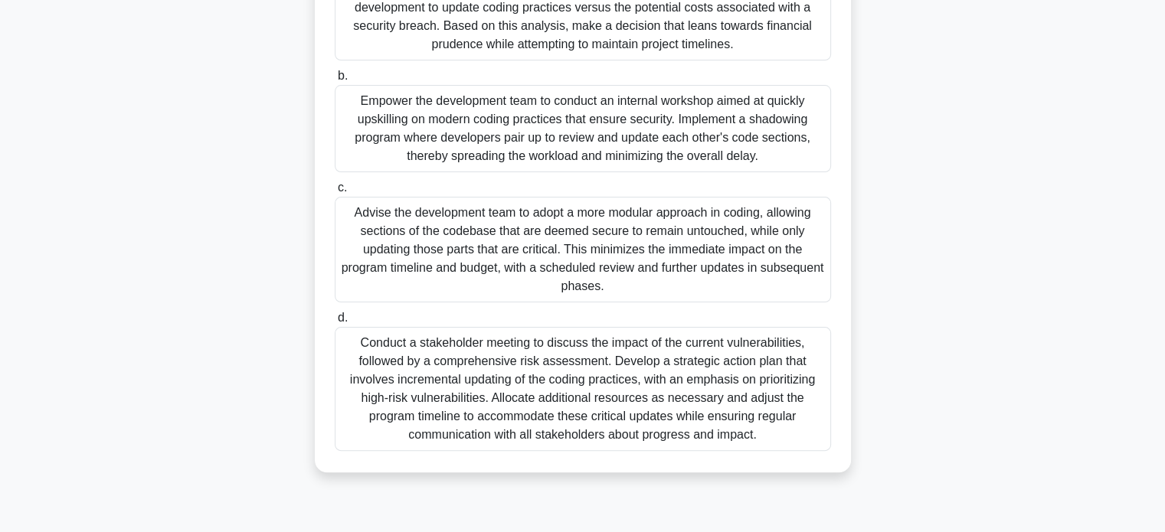
click at [778, 438] on div "Conduct a stakeholder meeting to discuss the impact of the current vulnerabilit…" at bounding box center [583, 389] width 496 height 124
click at [335, 323] on input "d. Conduct a stakeholder meeting to discuss the impact of the current vulnerabi…" at bounding box center [335, 318] width 0 height 10
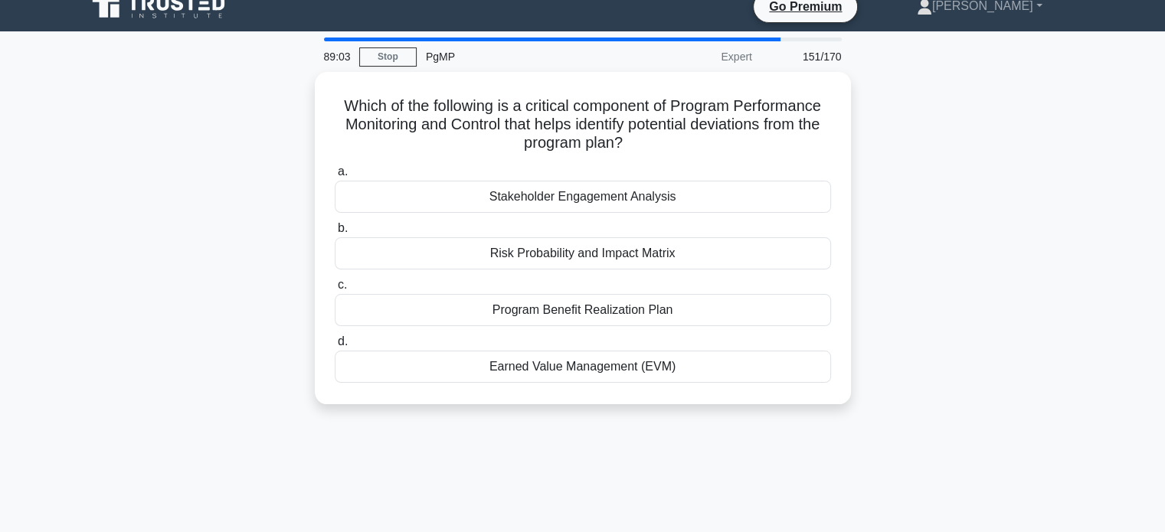
scroll to position [0, 0]
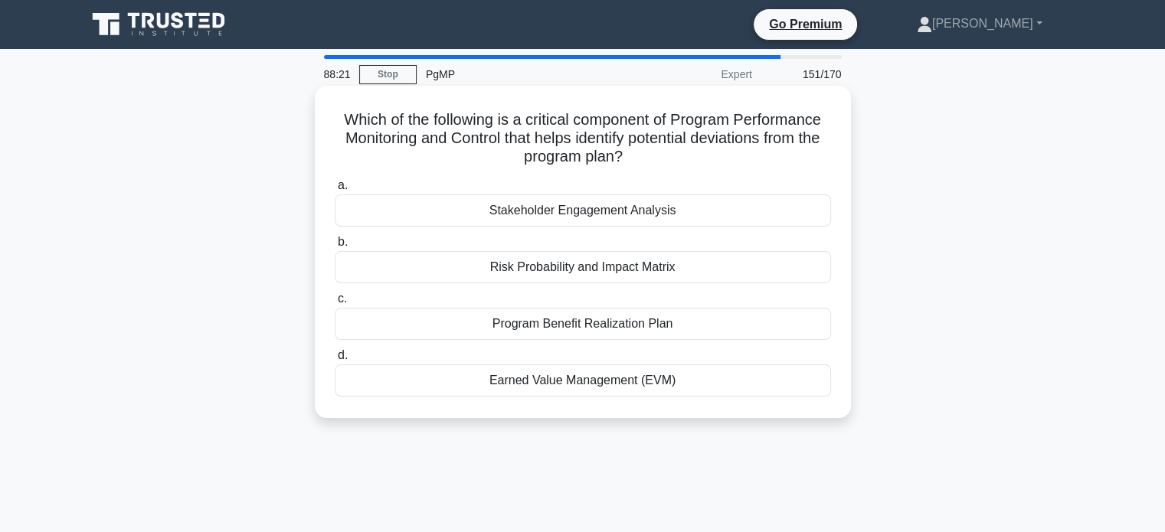
click at [728, 383] on div "Earned Value Management (EVM)" at bounding box center [583, 381] width 496 height 32
click at [335, 361] on input "d. Earned Value Management (EVM)" at bounding box center [335, 356] width 0 height 10
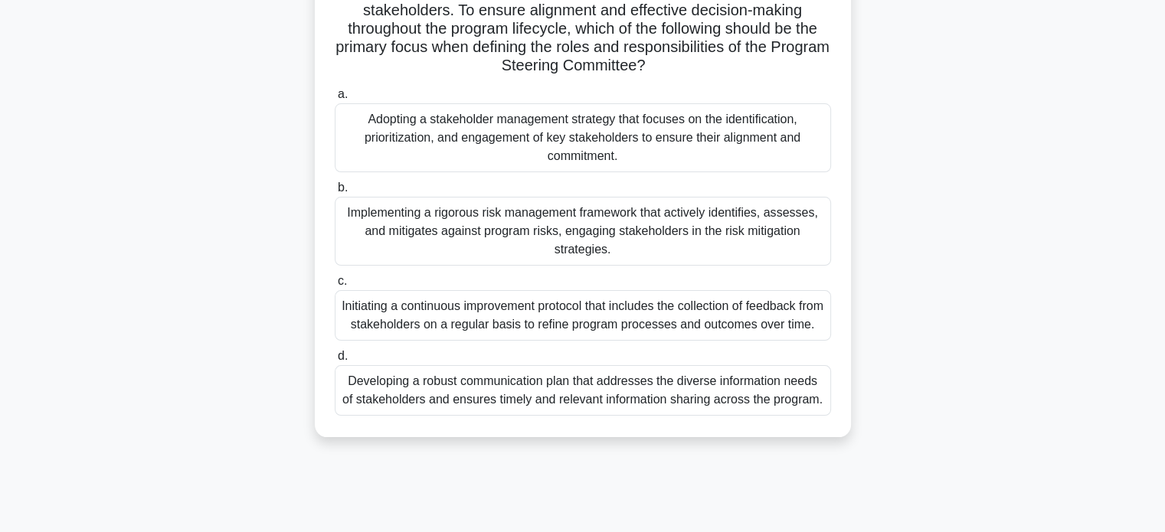
scroll to position [208, 0]
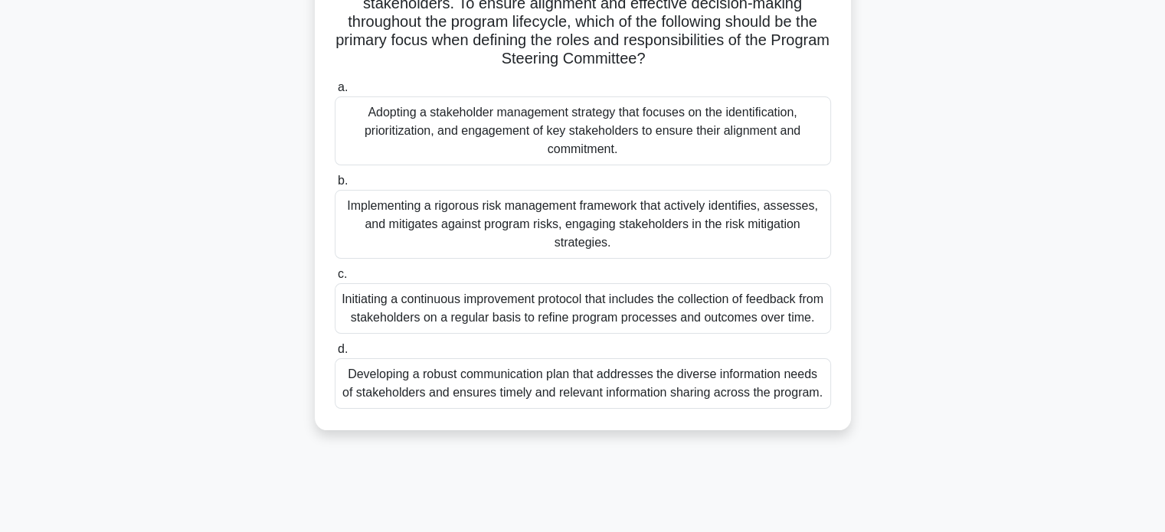
click at [765, 409] on div "Developing a robust communication plan that addresses the diverse information n…" at bounding box center [583, 383] width 496 height 51
click at [335, 355] on input "d. Developing a robust communication plan that addresses the diverse informatio…" at bounding box center [335, 350] width 0 height 10
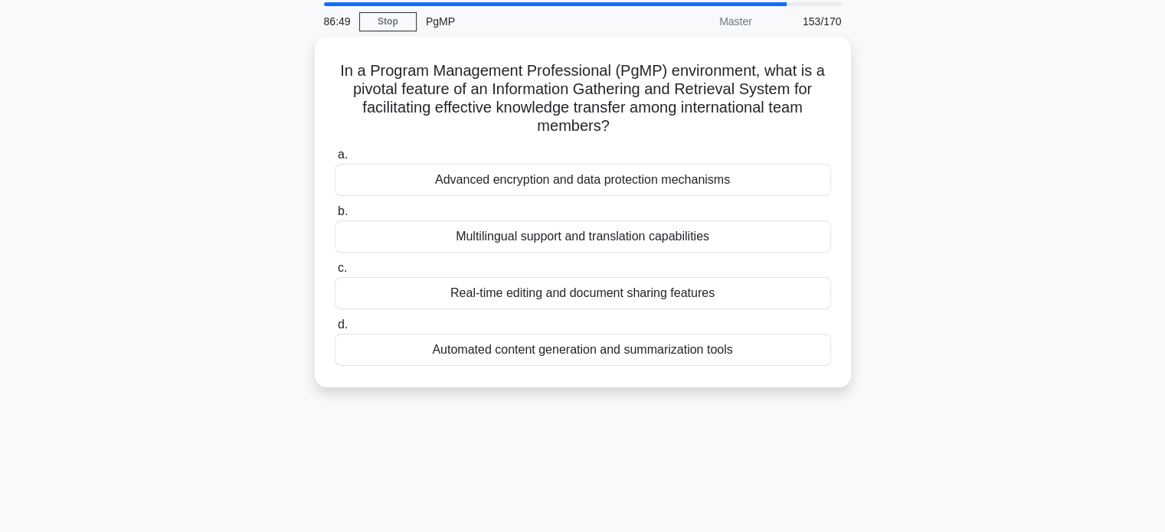
scroll to position [65, 0]
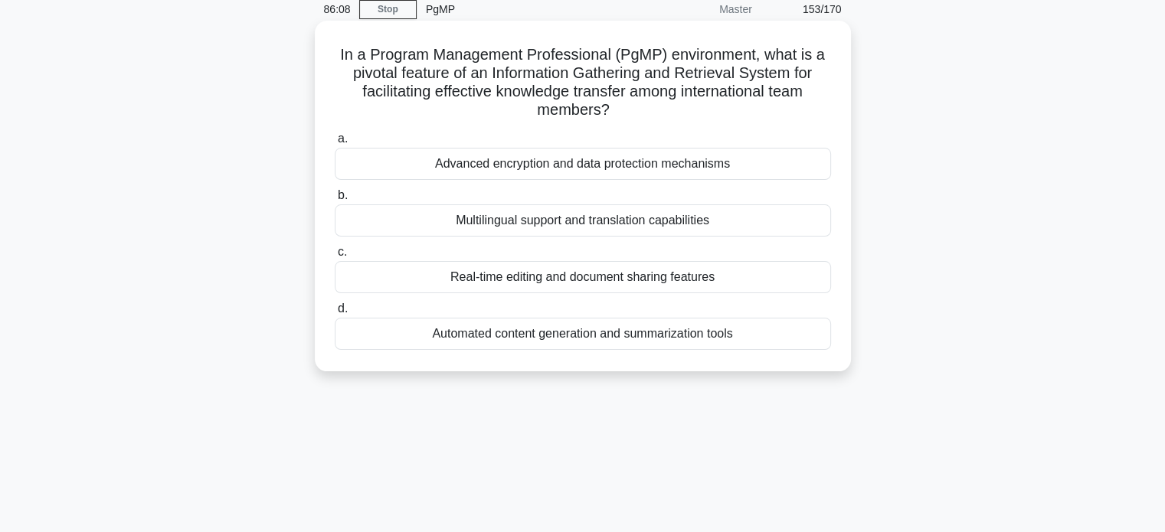
click at [735, 168] on div "Advanced encryption and data protection mechanisms" at bounding box center [583, 164] width 496 height 32
click at [335, 144] on input "a. Advanced encryption and data protection mechanisms" at bounding box center [335, 139] width 0 height 10
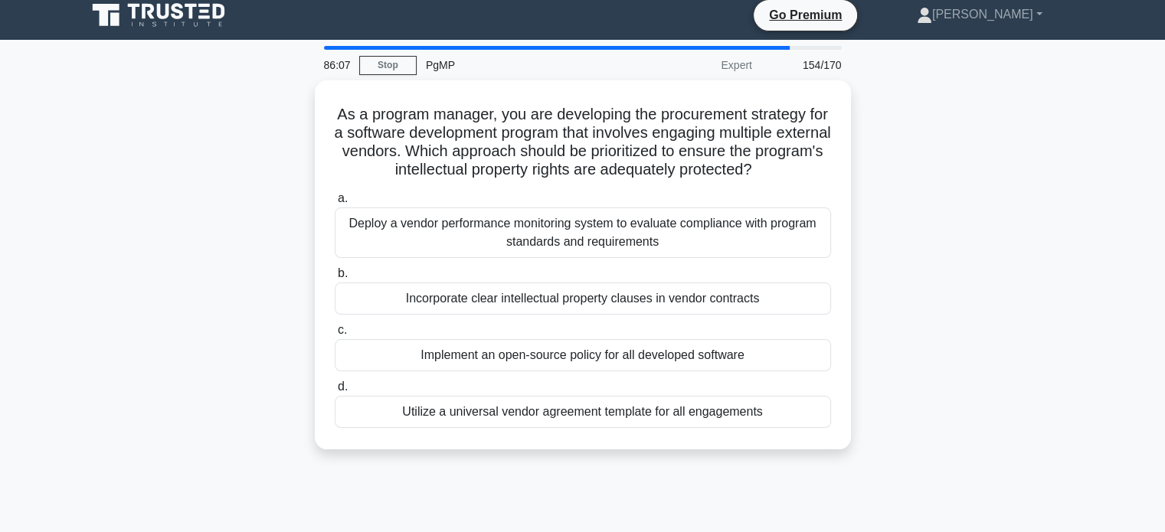
scroll to position [0, 0]
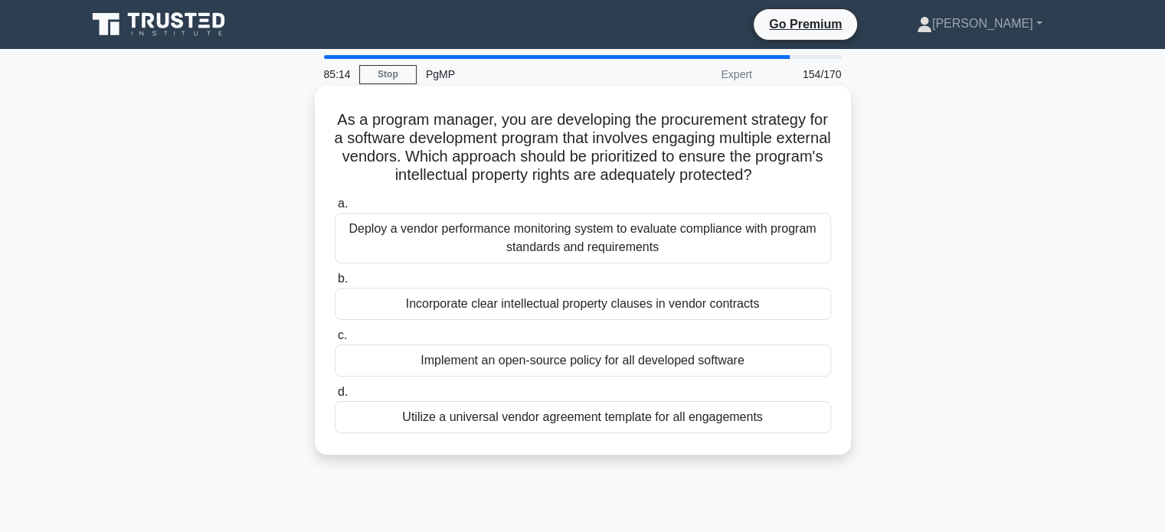
click at [726, 306] on div "Incorporate clear intellectual property clauses in vendor contracts" at bounding box center [583, 304] width 496 height 32
click at [335, 284] on input "b. Incorporate clear intellectual property clauses in vendor contracts" at bounding box center [335, 279] width 0 height 10
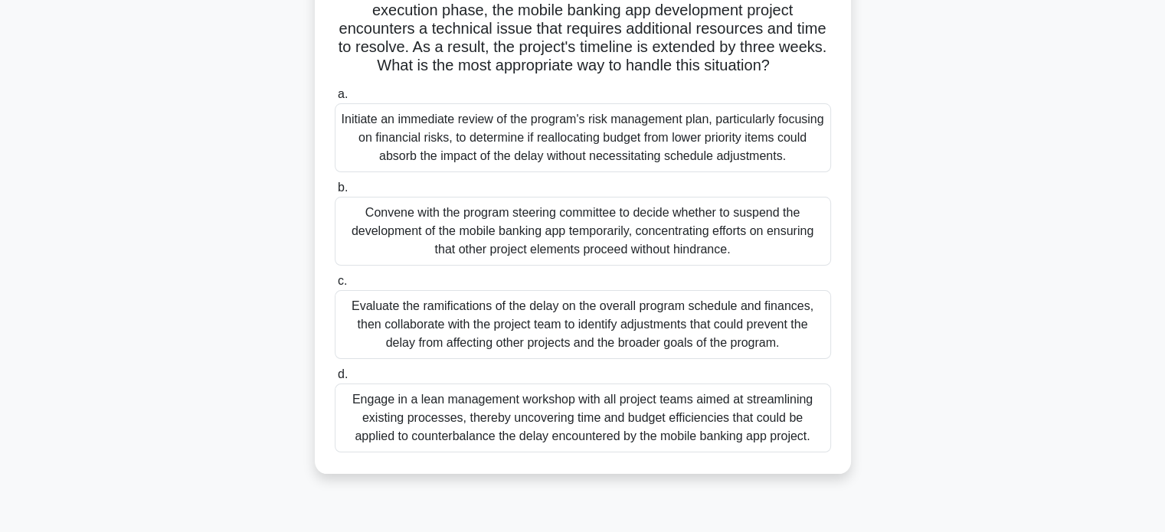
scroll to position [186, 0]
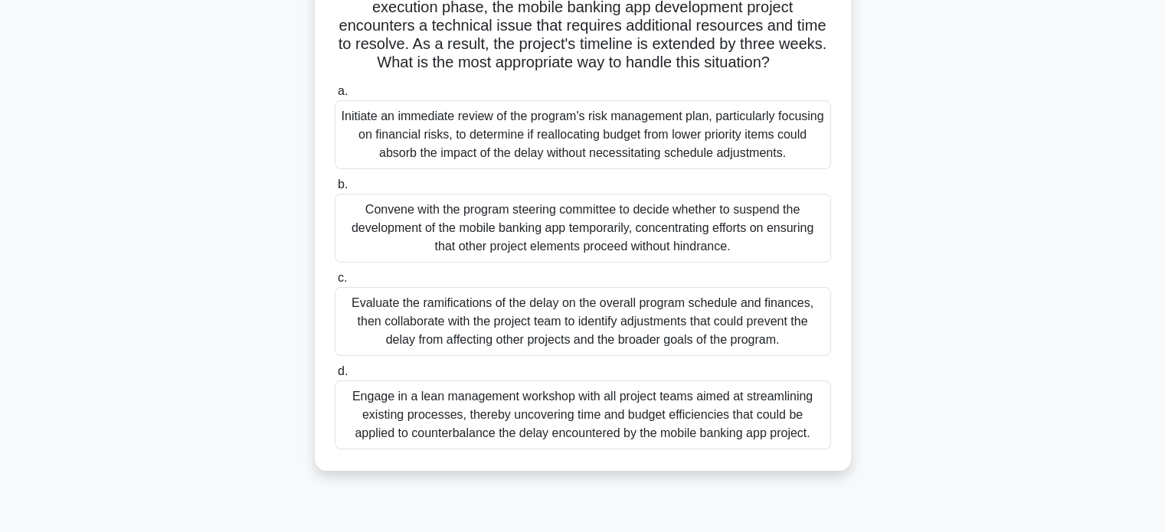
click at [726, 317] on div "Evaluate the ramifications of the delay on the overall program schedule and fin…" at bounding box center [583, 321] width 496 height 69
click at [335, 283] on input "c. Evaluate the ramifications of the delay on the overall program schedule and …" at bounding box center [335, 278] width 0 height 10
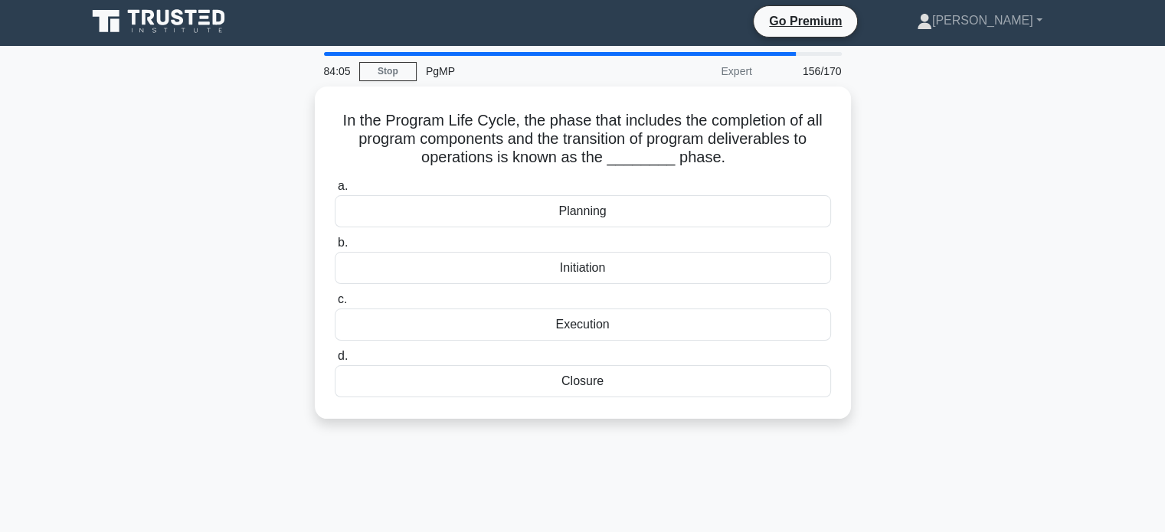
scroll to position [0, 0]
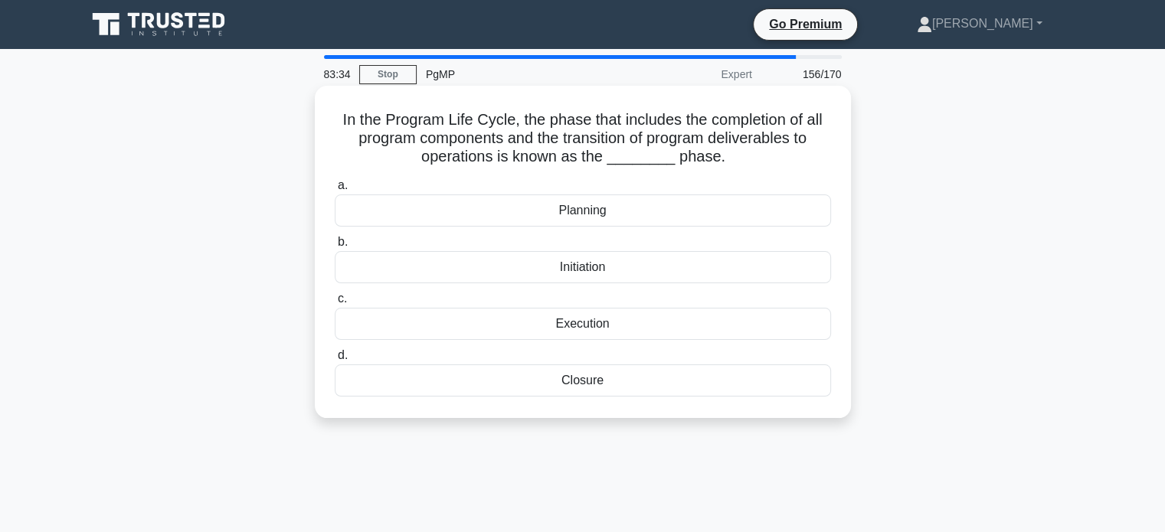
click at [598, 385] on div "Closure" at bounding box center [583, 381] width 496 height 32
click at [335, 361] on input "d. Closure" at bounding box center [335, 356] width 0 height 10
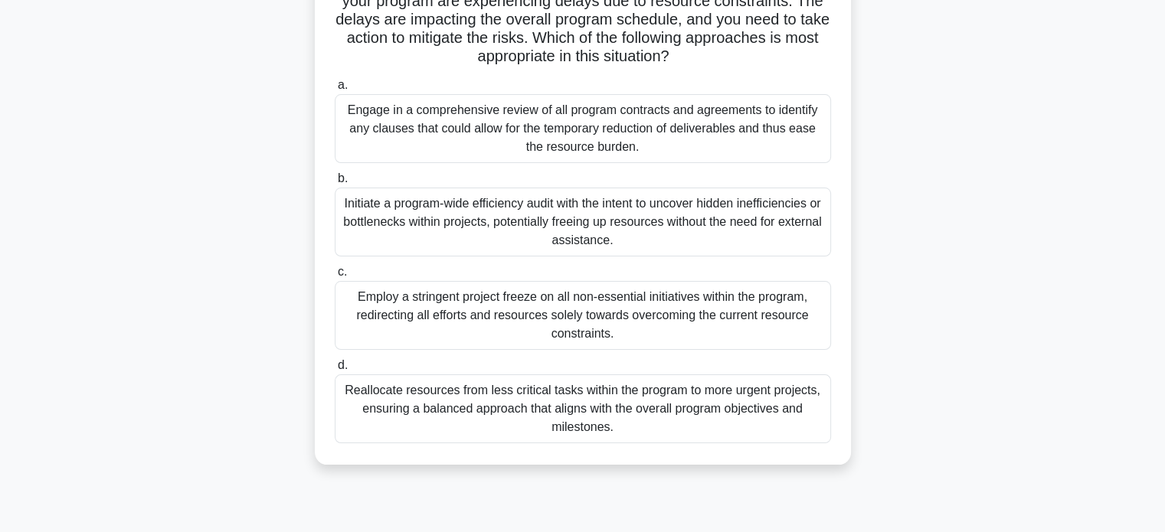
scroll to position [142, 0]
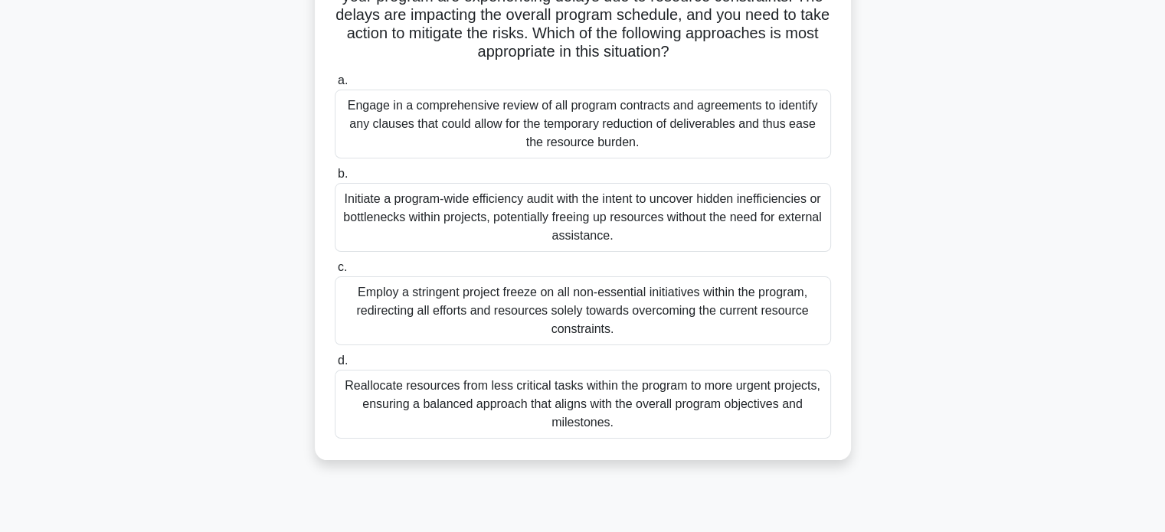
click at [722, 403] on div "Reallocate resources from less critical tasks within the program to more urgent…" at bounding box center [583, 404] width 496 height 69
click at [335, 366] on input "d. Reallocate resources from less critical tasks within the program to more urg…" at bounding box center [335, 361] width 0 height 10
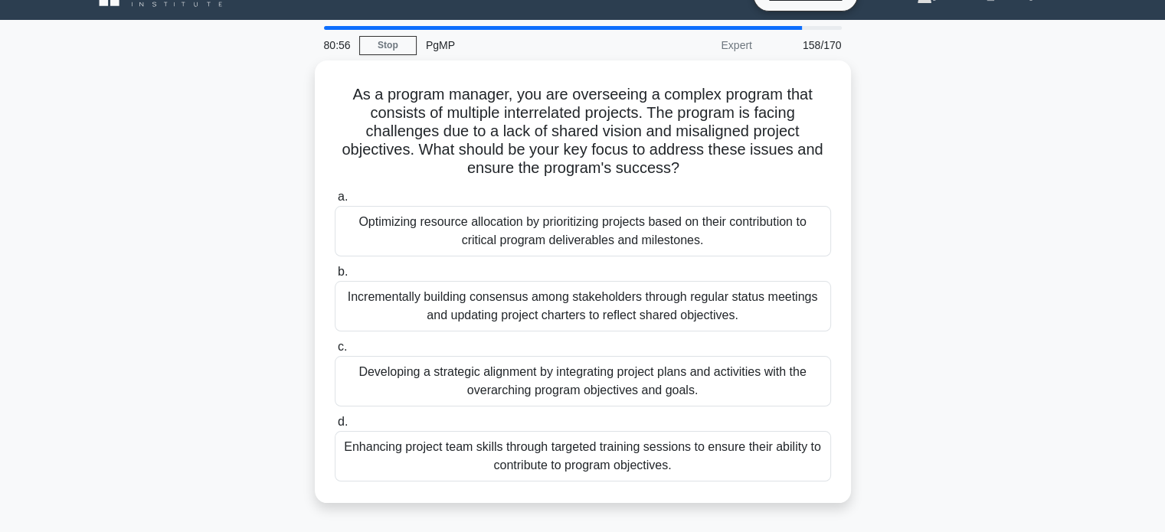
scroll to position [61, 0]
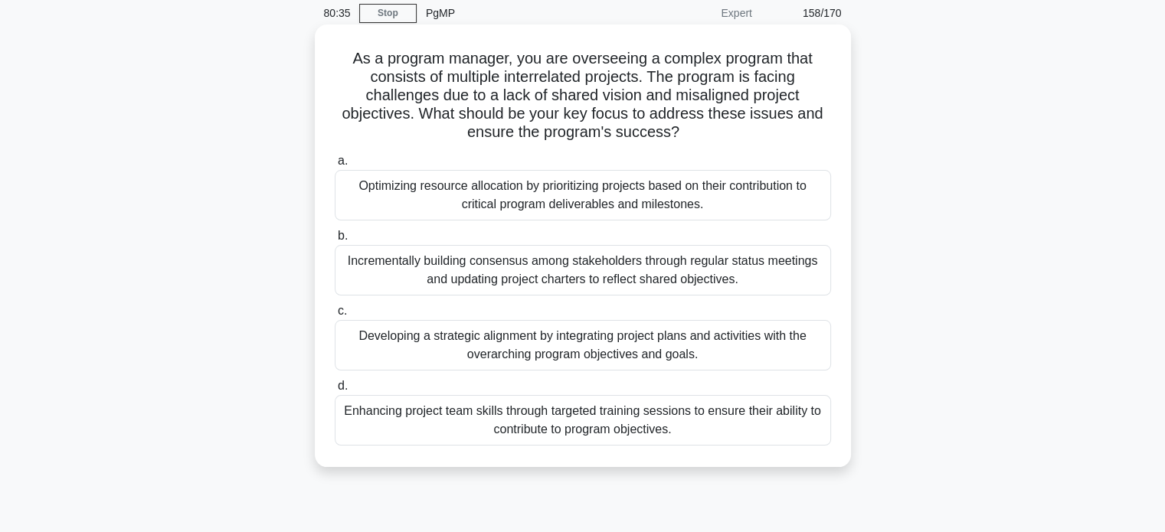
click at [708, 338] on div "Developing a strategic alignment by integrating project plans and activities wi…" at bounding box center [583, 345] width 496 height 51
click at [335, 316] on input "c. Developing a strategic alignment by integrating project plans and activities…" at bounding box center [335, 311] width 0 height 10
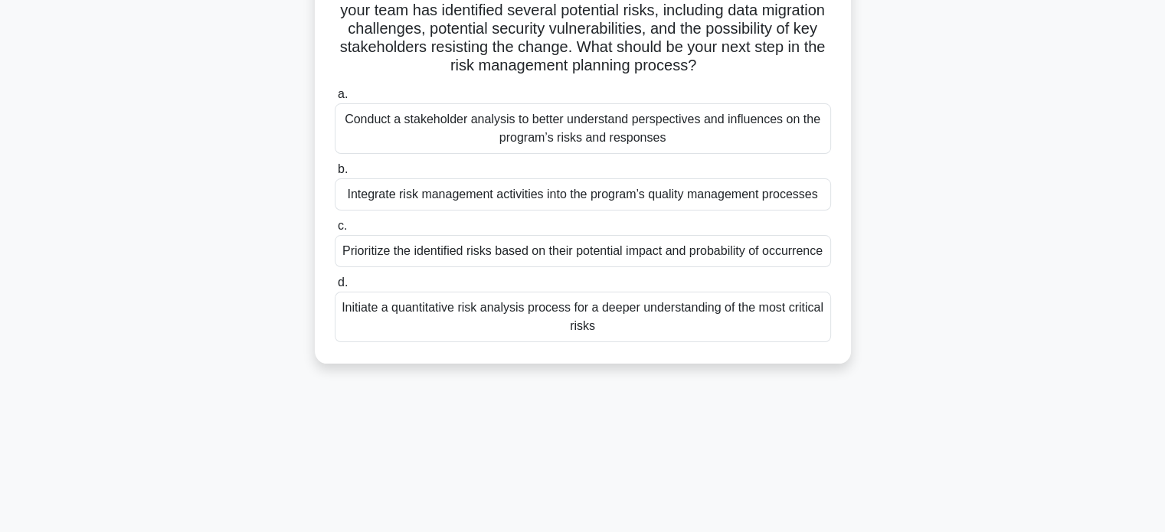
scroll to position [152, 0]
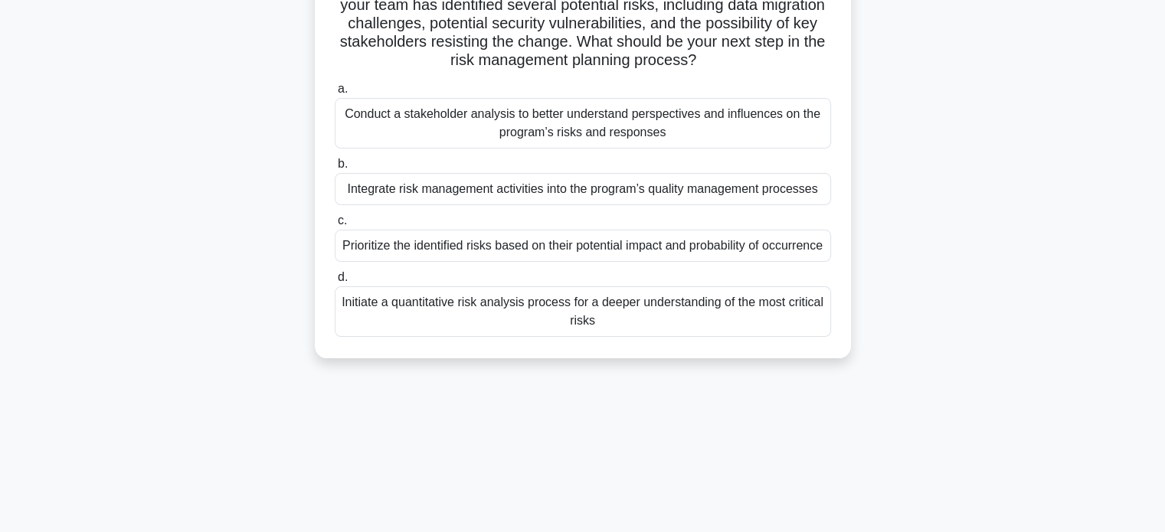
click at [770, 258] on div "Prioritize the identified risks based on their potential impact and probability…" at bounding box center [583, 246] width 496 height 32
click at [335, 226] on input "c. Prioritize the identified risks based on their potential impact and probabil…" at bounding box center [335, 221] width 0 height 10
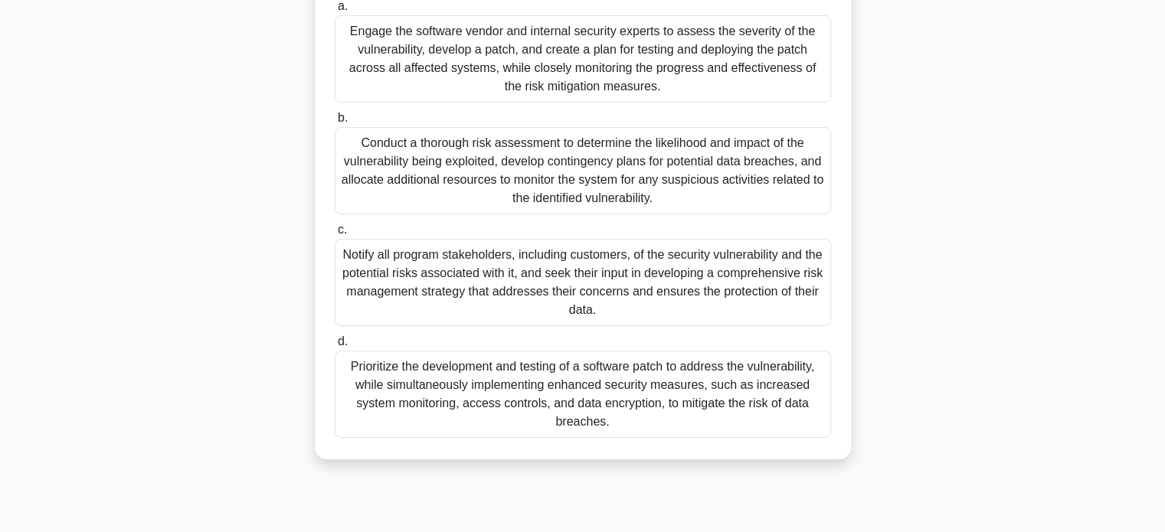
scroll to position [226, 0]
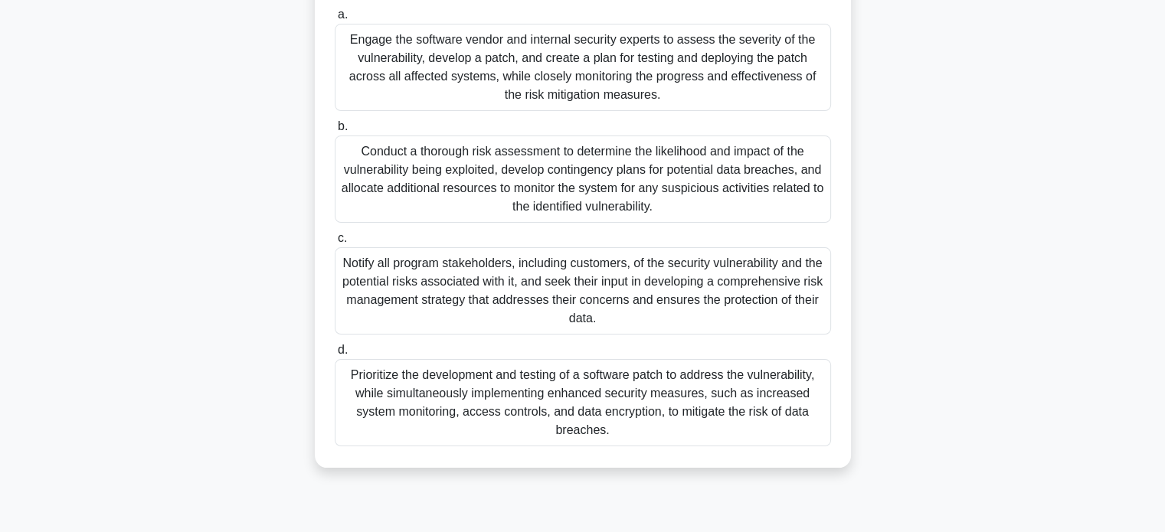
click at [692, 198] on div "Conduct a thorough risk assessment to determine the likelihood and impact of th…" at bounding box center [583, 179] width 496 height 87
click at [335, 132] on input "b. Conduct a thorough risk assessment to determine the likelihood and impact of…" at bounding box center [335, 127] width 0 height 10
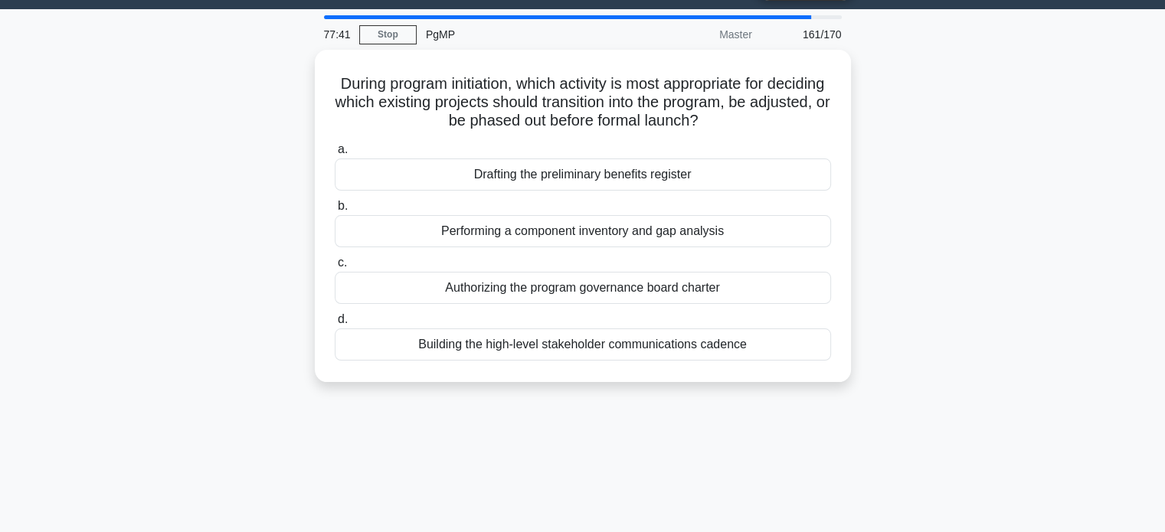
scroll to position [41, 0]
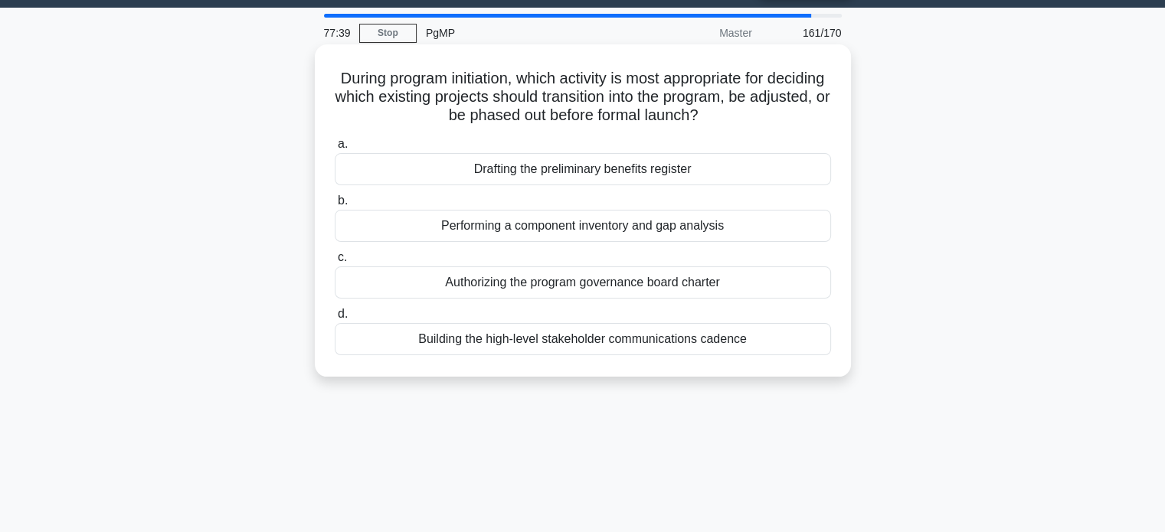
click at [689, 285] on div "Authorizing the program governance board charter" at bounding box center [583, 282] width 496 height 32
click at [335, 263] on input "c. Authorizing the program governance board charter" at bounding box center [335, 258] width 0 height 10
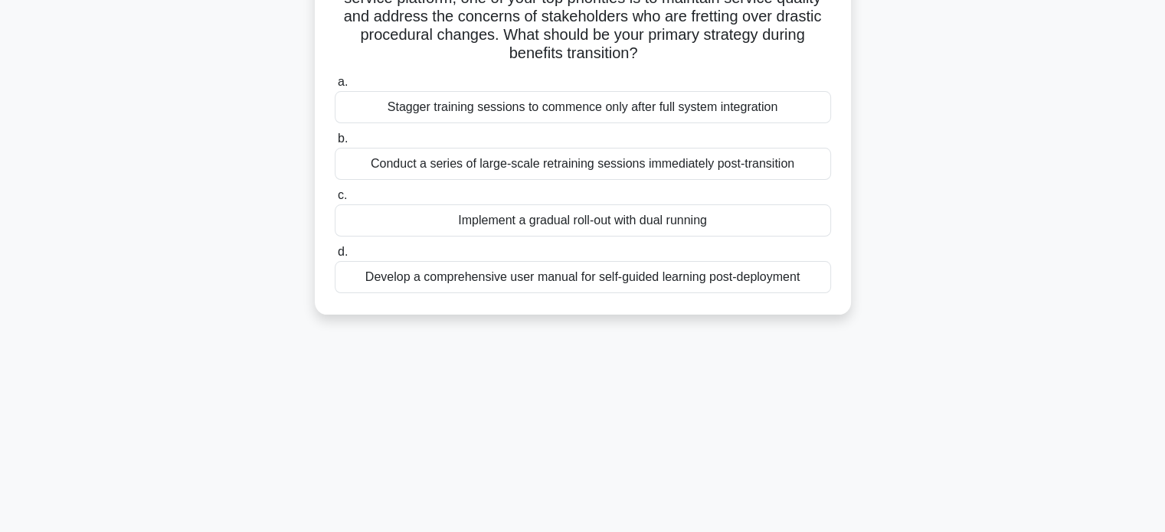
scroll to position [145, 0]
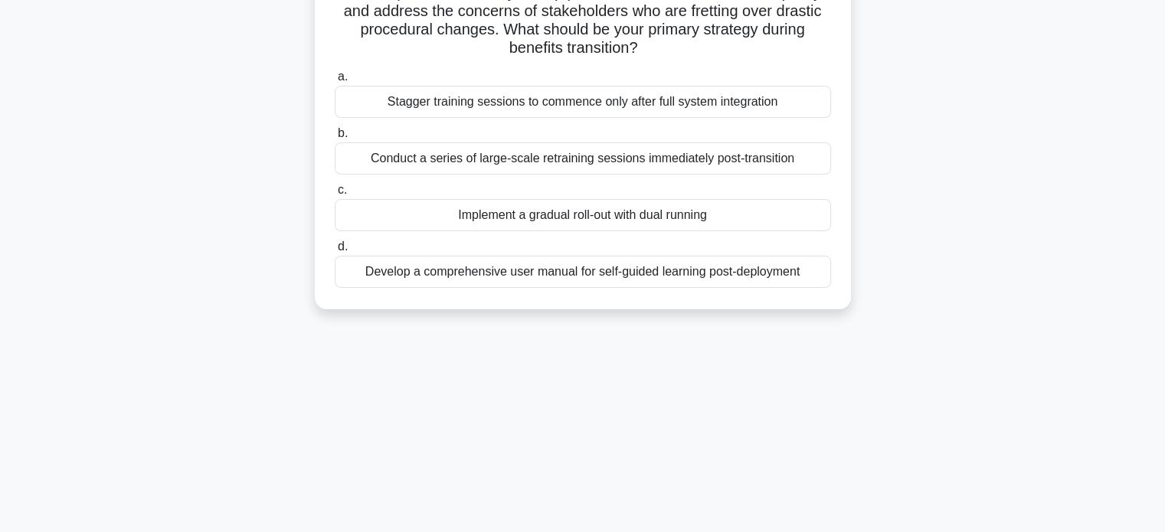
click at [800, 217] on div "Implement a gradual roll-out with dual running" at bounding box center [583, 215] width 496 height 32
click at [335, 195] on input "c. Implement a gradual roll-out with dual running" at bounding box center [335, 190] width 0 height 10
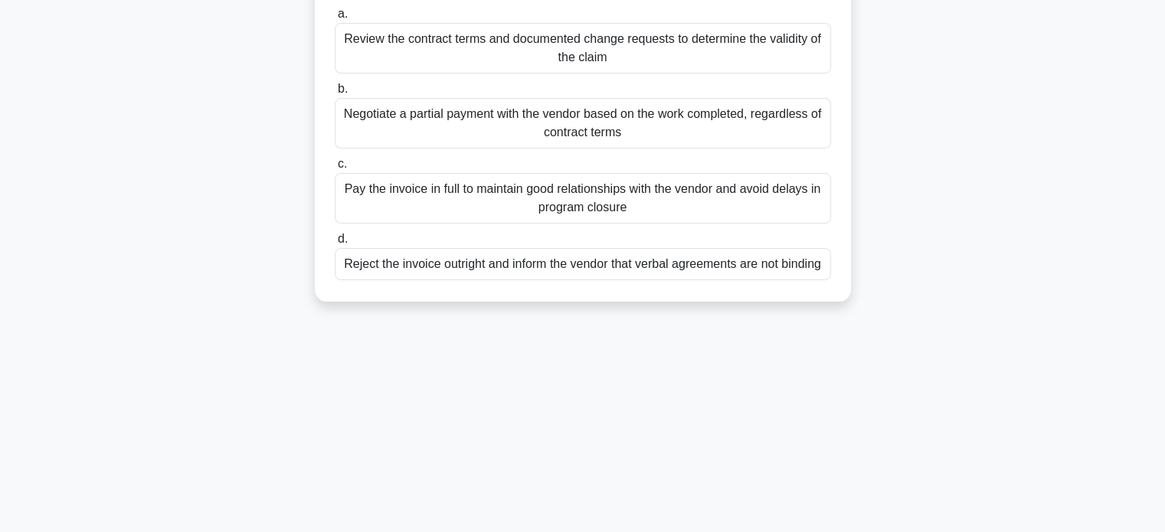
scroll to position [195, 0]
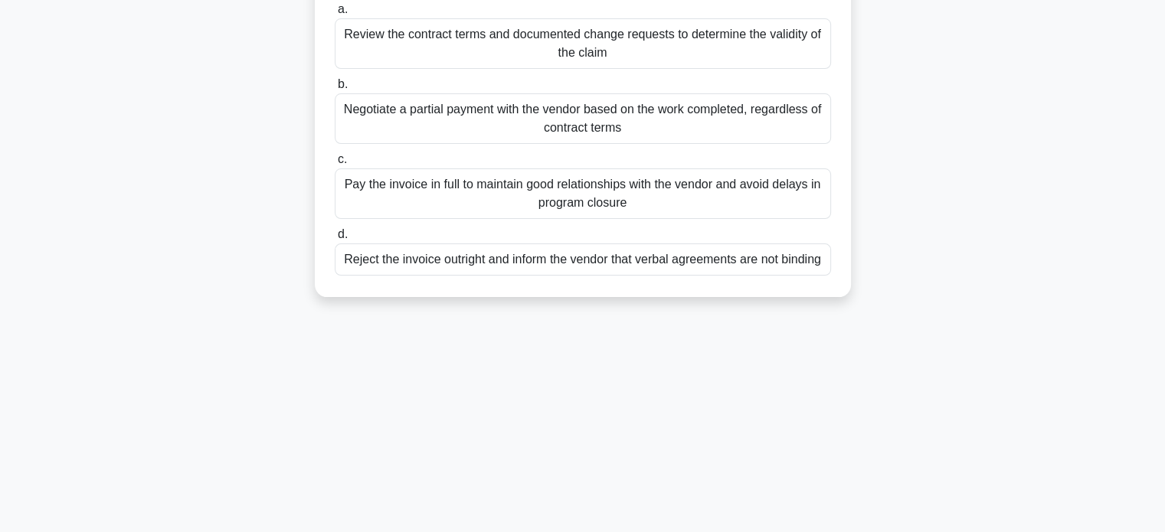
click at [703, 258] on div "Reject the invoice outright and inform the vendor that verbal agreements are no…" at bounding box center [583, 260] width 496 height 32
click at [335, 240] on input "d. Reject the invoice outright and inform the vendor that verbal agreements are…" at bounding box center [335, 235] width 0 height 10
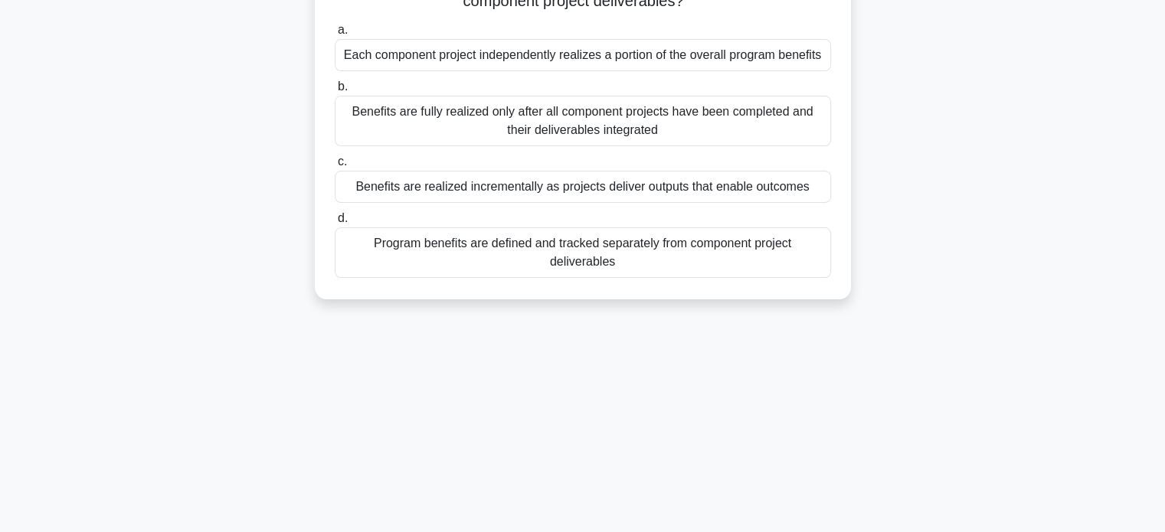
scroll to position [175, 0]
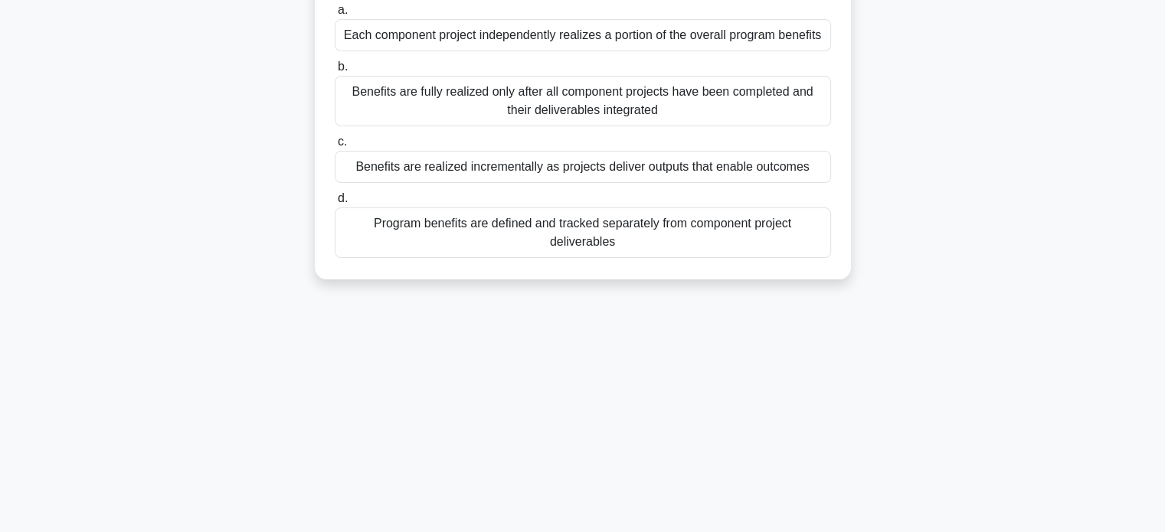
click at [672, 168] on div "Benefits are realized incrementally as projects deliver outputs that enable out…" at bounding box center [583, 167] width 496 height 32
click at [335, 147] on input "c. Benefits are realized incrementally as projects deliver outputs that enable …" at bounding box center [335, 142] width 0 height 10
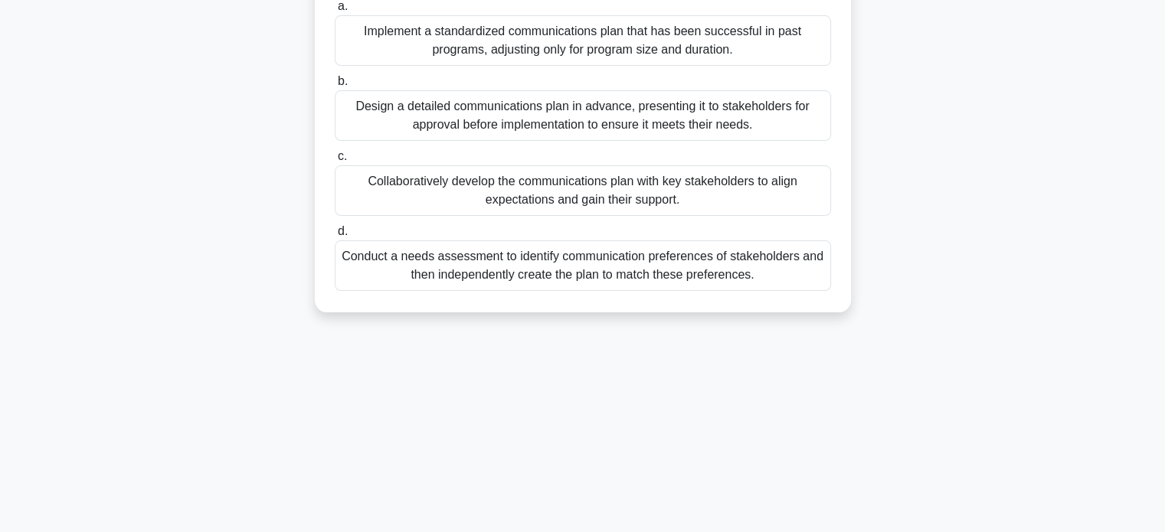
scroll to position [131, 0]
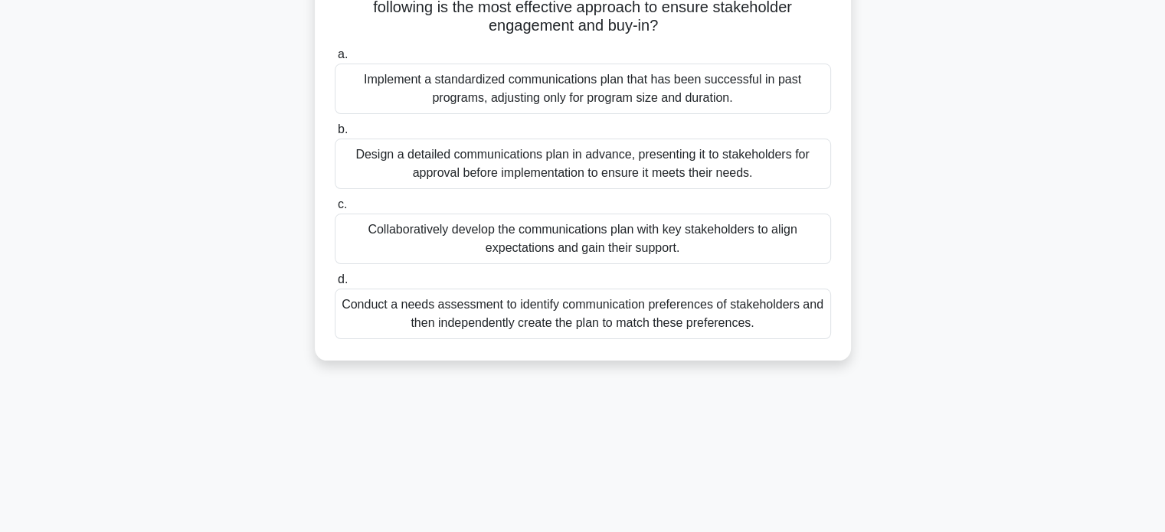
click at [747, 240] on div "Collaboratively develop the communications plan with key stakeholders to align …" at bounding box center [583, 239] width 496 height 51
click at [335, 210] on input "c. Collaboratively develop the communications plan with key stakeholders to ali…" at bounding box center [335, 205] width 0 height 10
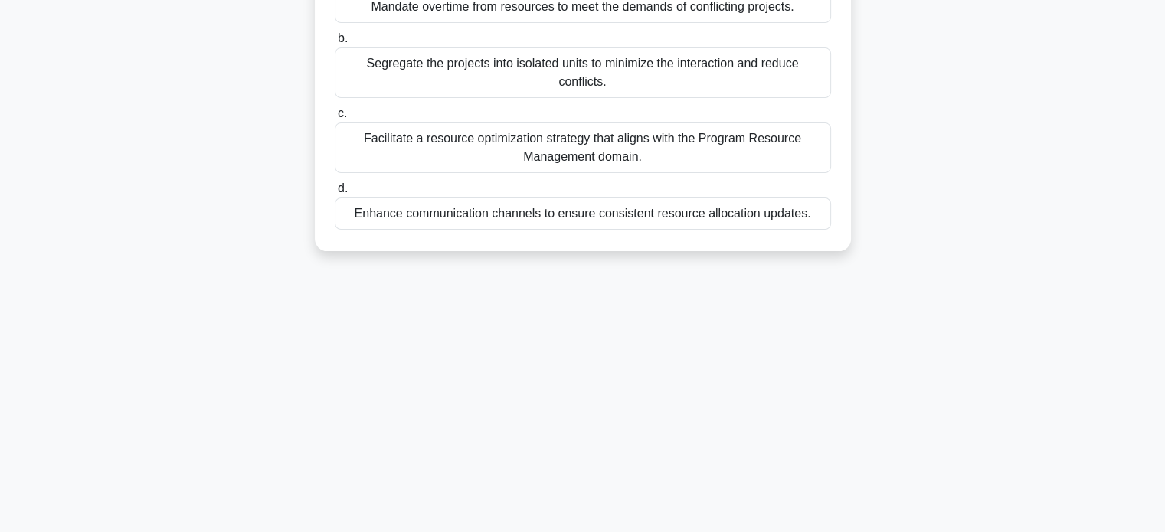
scroll to position [245, 0]
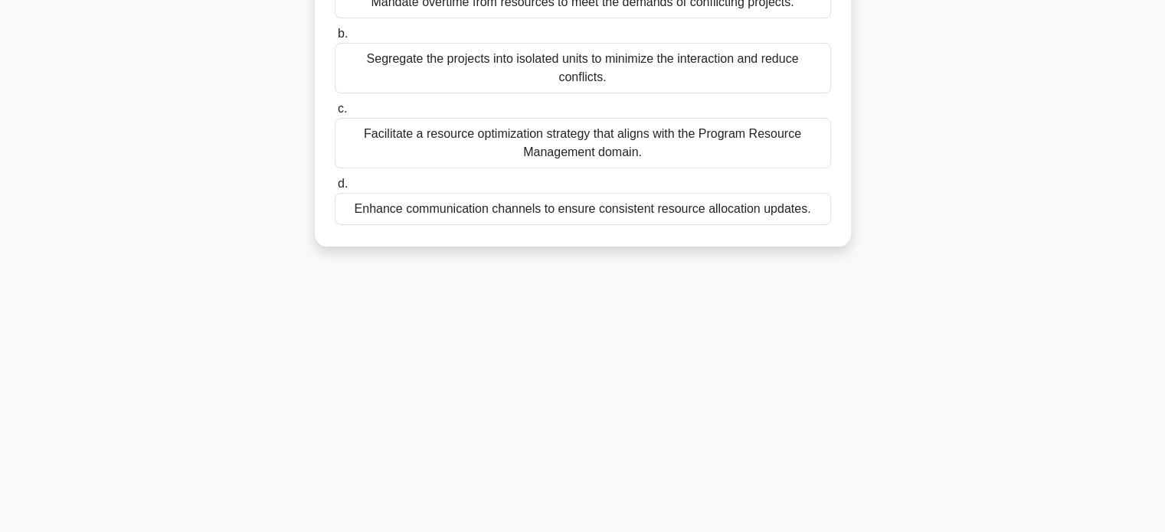
click at [759, 143] on div "Facilitate a resource optimization strategy that aligns with the Program Resour…" at bounding box center [583, 143] width 496 height 51
click at [335, 114] on input "c. Facilitate a resource optimization strategy that aligns with the Program Res…" at bounding box center [335, 109] width 0 height 10
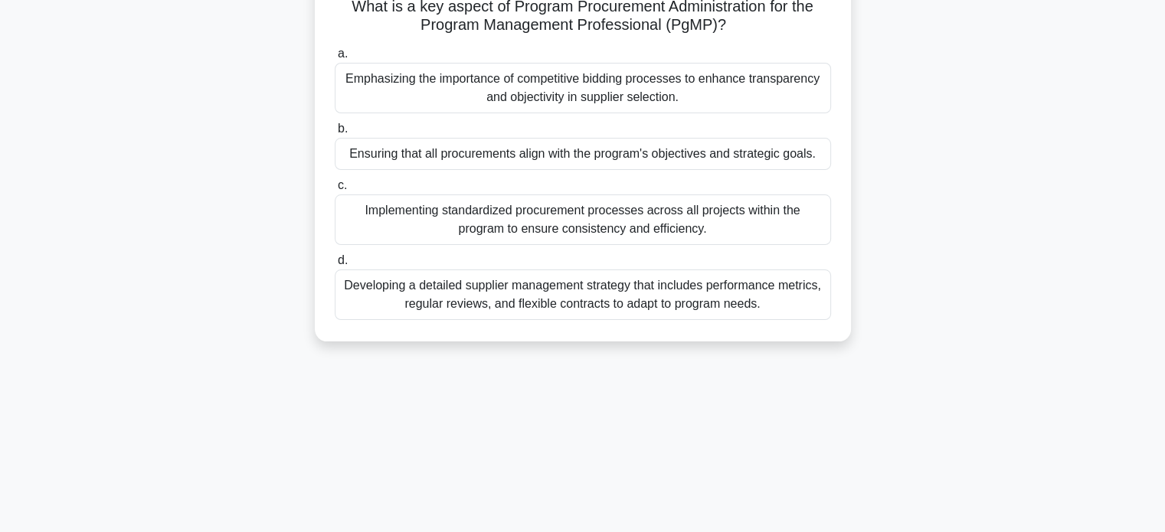
scroll to position [119, 0]
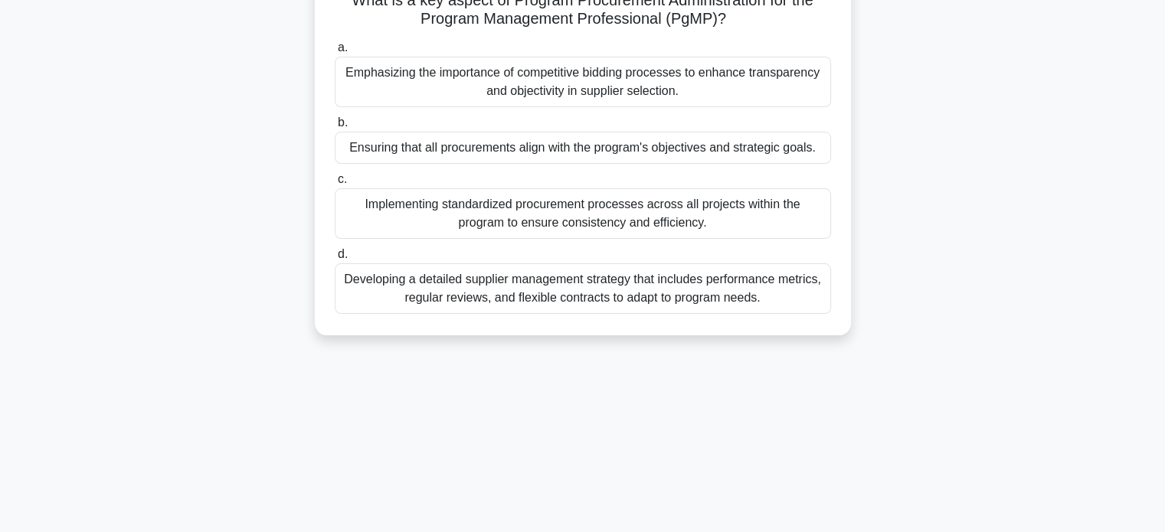
click at [750, 205] on div "Implementing standardized procurement processes across all projects within the …" at bounding box center [583, 213] width 496 height 51
click at [335, 185] on input "c. Implementing standardized procurement processes across all projects within t…" at bounding box center [335, 180] width 0 height 10
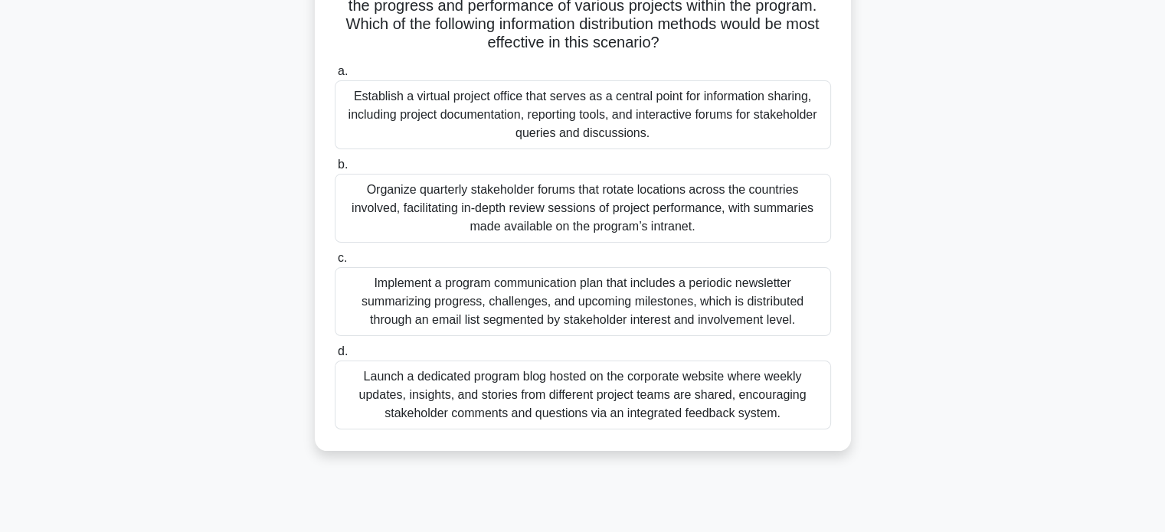
scroll to position [153, 0]
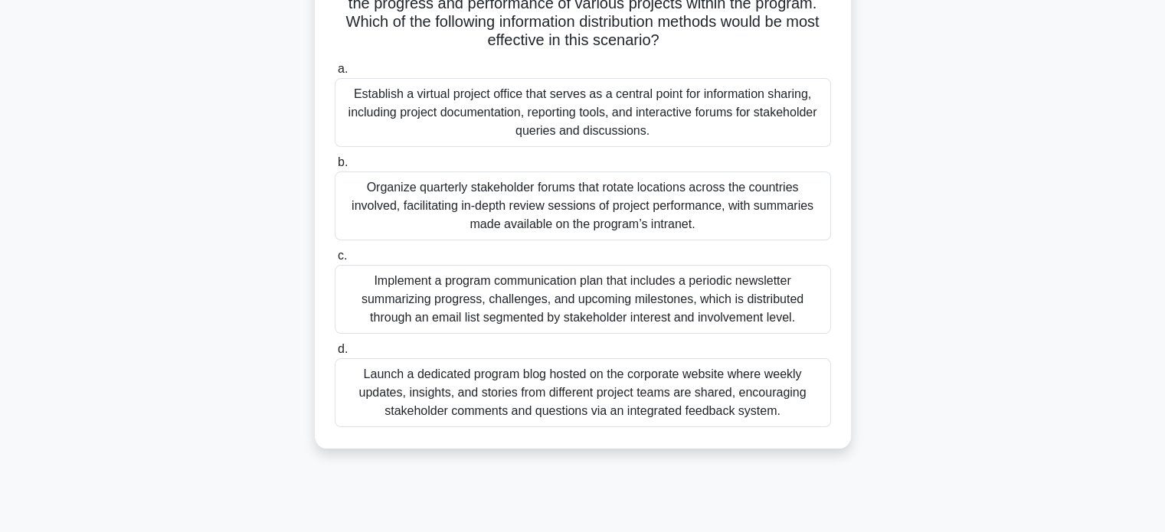
click at [701, 134] on div "Establish a virtual project office that serves as a central point for informati…" at bounding box center [583, 112] width 496 height 69
click at [335, 74] on input "a. Establish a virtual project office that serves as a central point for inform…" at bounding box center [335, 69] width 0 height 10
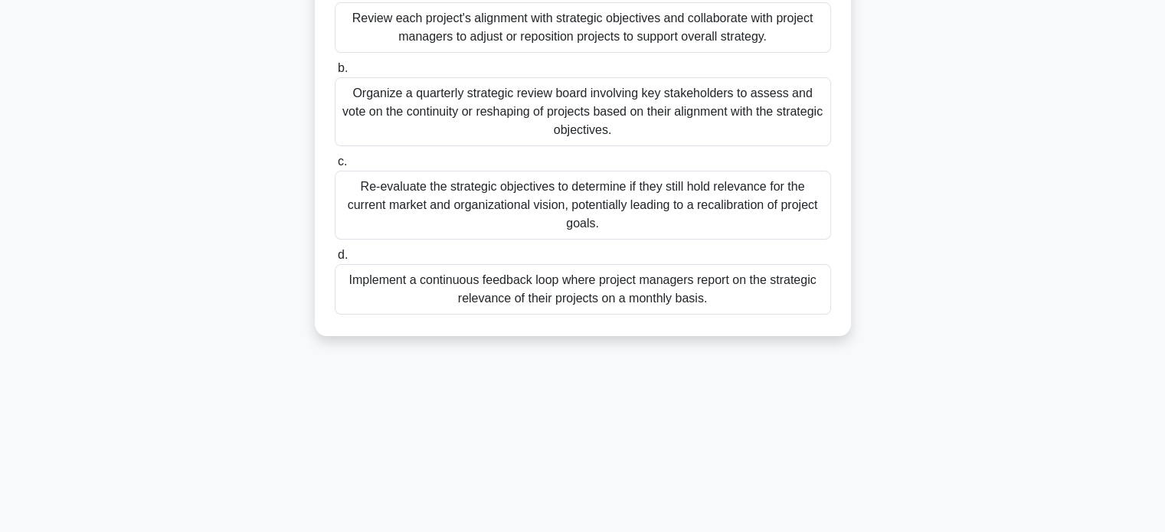
scroll to position [189, 0]
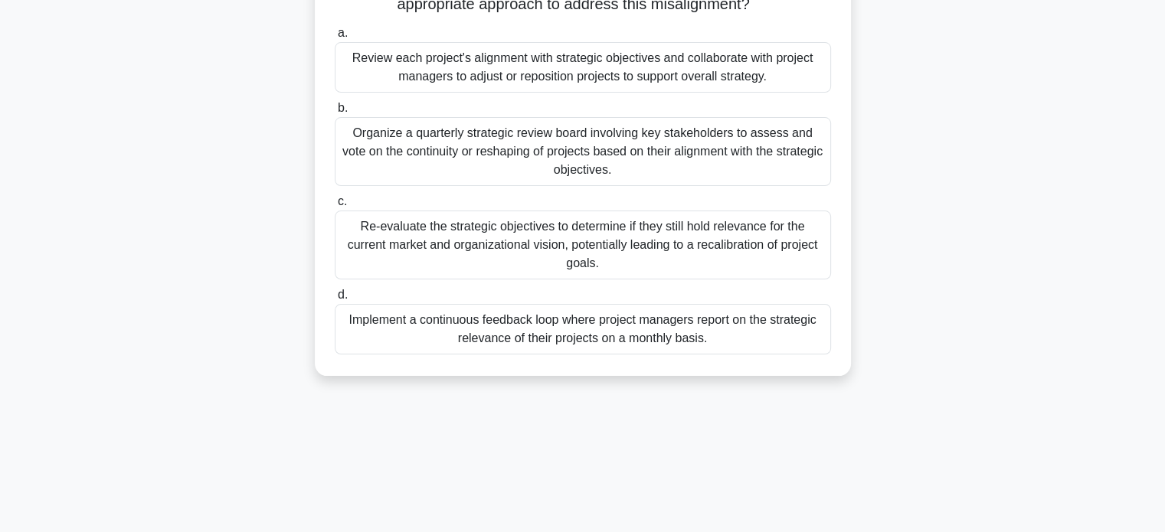
click at [759, 54] on div "Review each project's alignment with strategic objectives and collaborate with …" at bounding box center [583, 67] width 496 height 51
click at [335, 38] on input "a. Review each project's alignment with strategic objectives and collaborate wi…" at bounding box center [335, 33] width 0 height 10
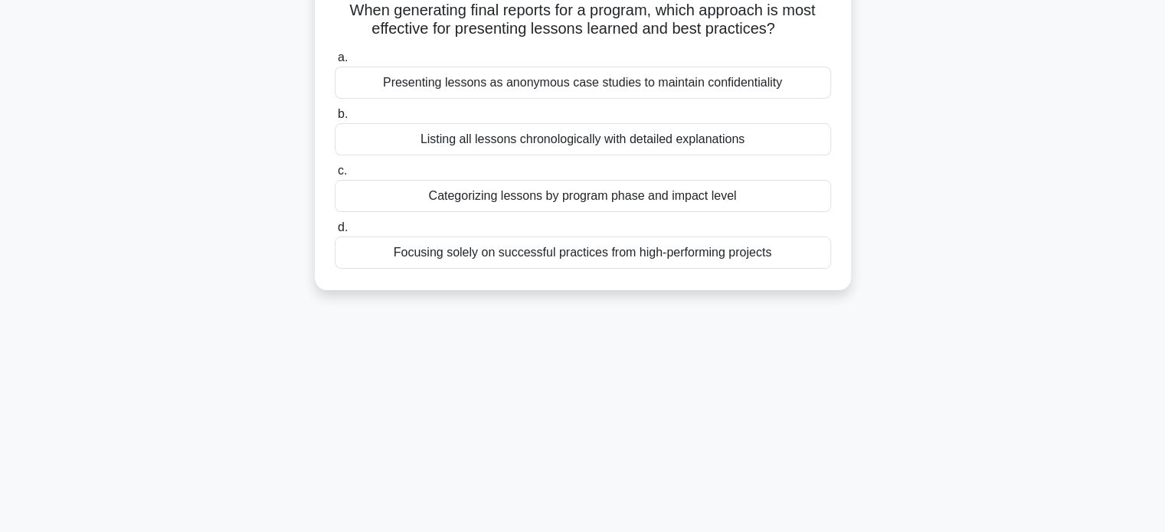
scroll to position [114, 0]
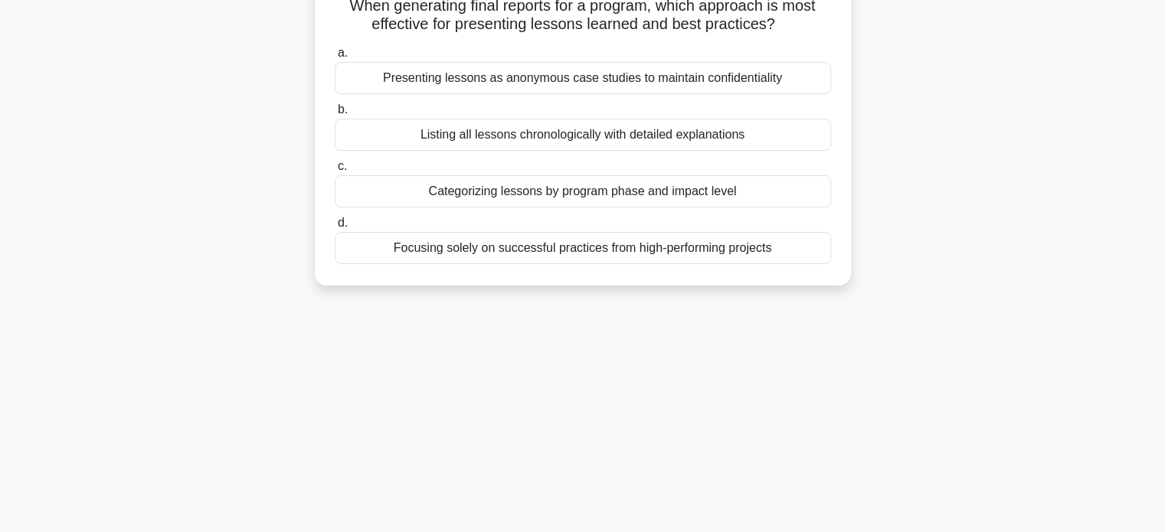
click at [760, 142] on div "Listing all lessons chronologically with detailed explanations" at bounding box center [583, 135] width 496 height 32
click at [335, 115] on input "b. Listing all lessons chronologically with detailed explanations" at bounding box center [335, 110] width 0 height 10
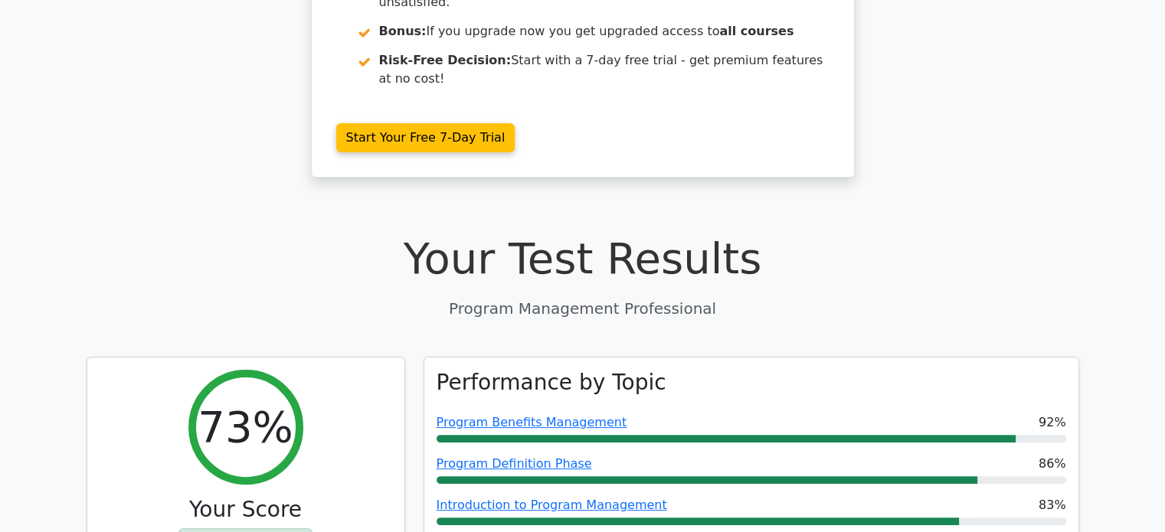
scroll to position [318, 0]
